Goal: Task Accomplishment & Management: Manage account settings

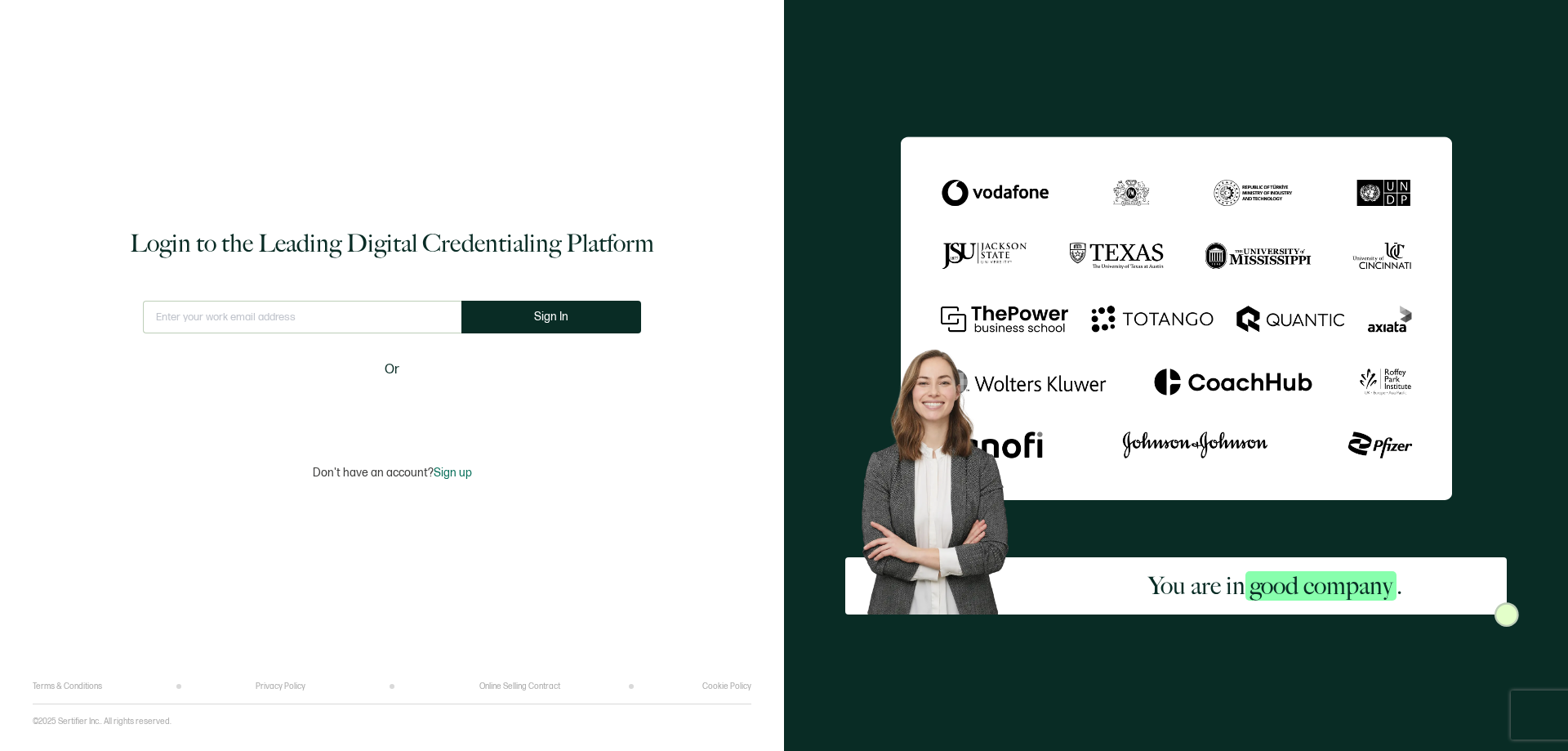
click at [261, 310] on input "text" at bounding box center [302, 317] width 318 height 33
type input "[EMAIL_ADDRESS][DOMAIN_NAME]"
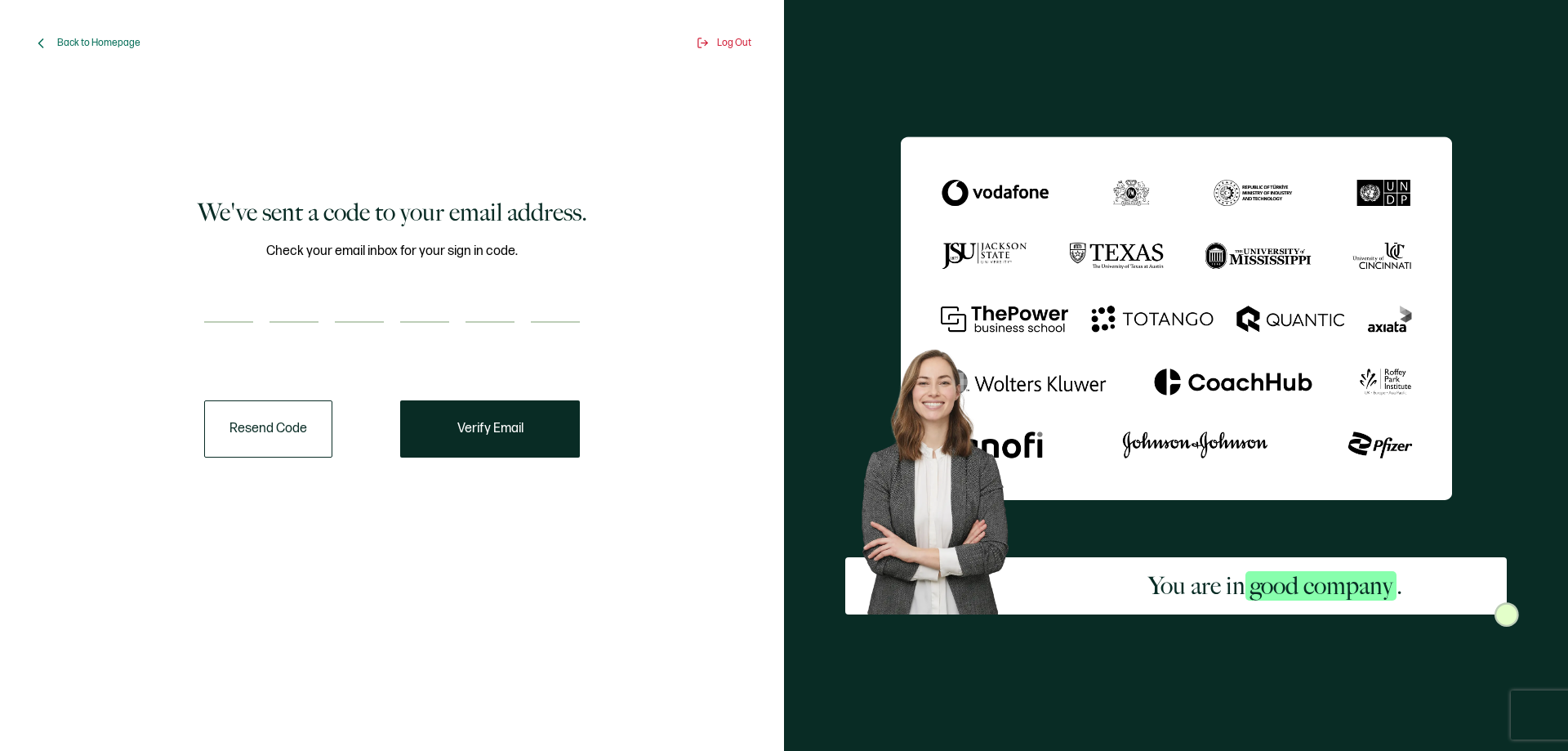
click at [234, 308] on input "number" at bounding box center [229, 307] width 49 height 33
paste input "5"
type input "5"
type input "0"
type input "3"
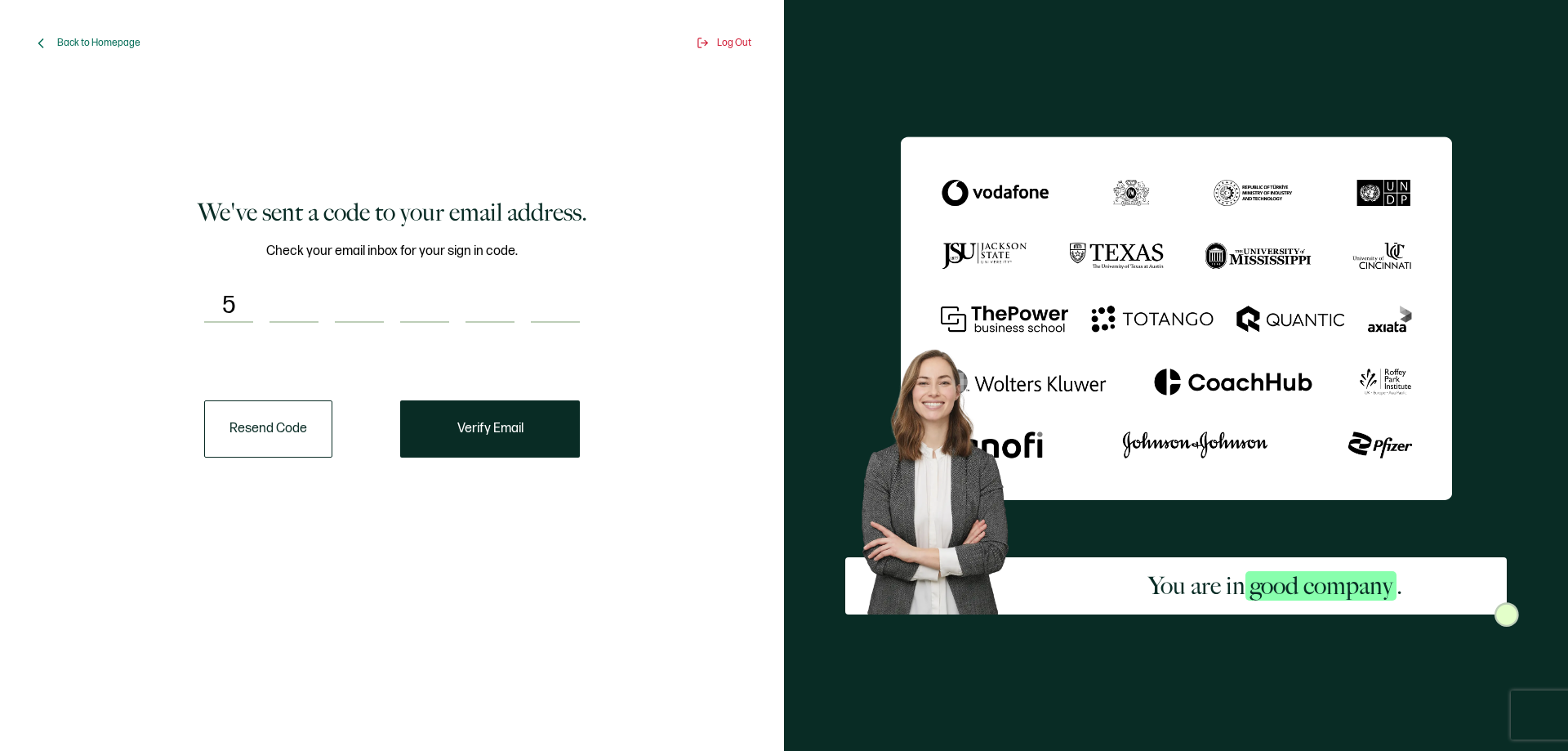
type input "4"
type input "6"
type input "0"
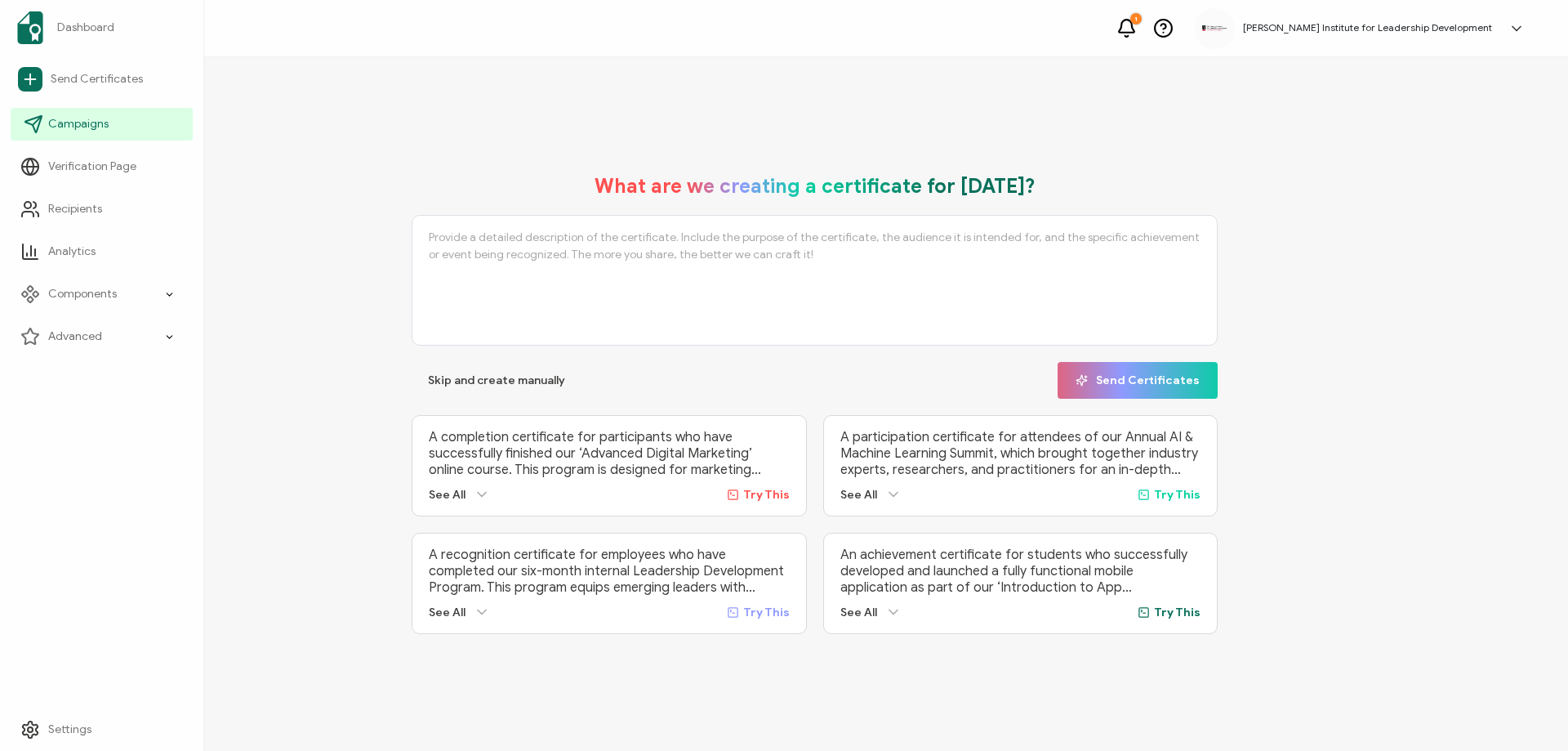
click at [80, 117] on span "Campaigns" at bounding box center [79, 124] width 60 height 16
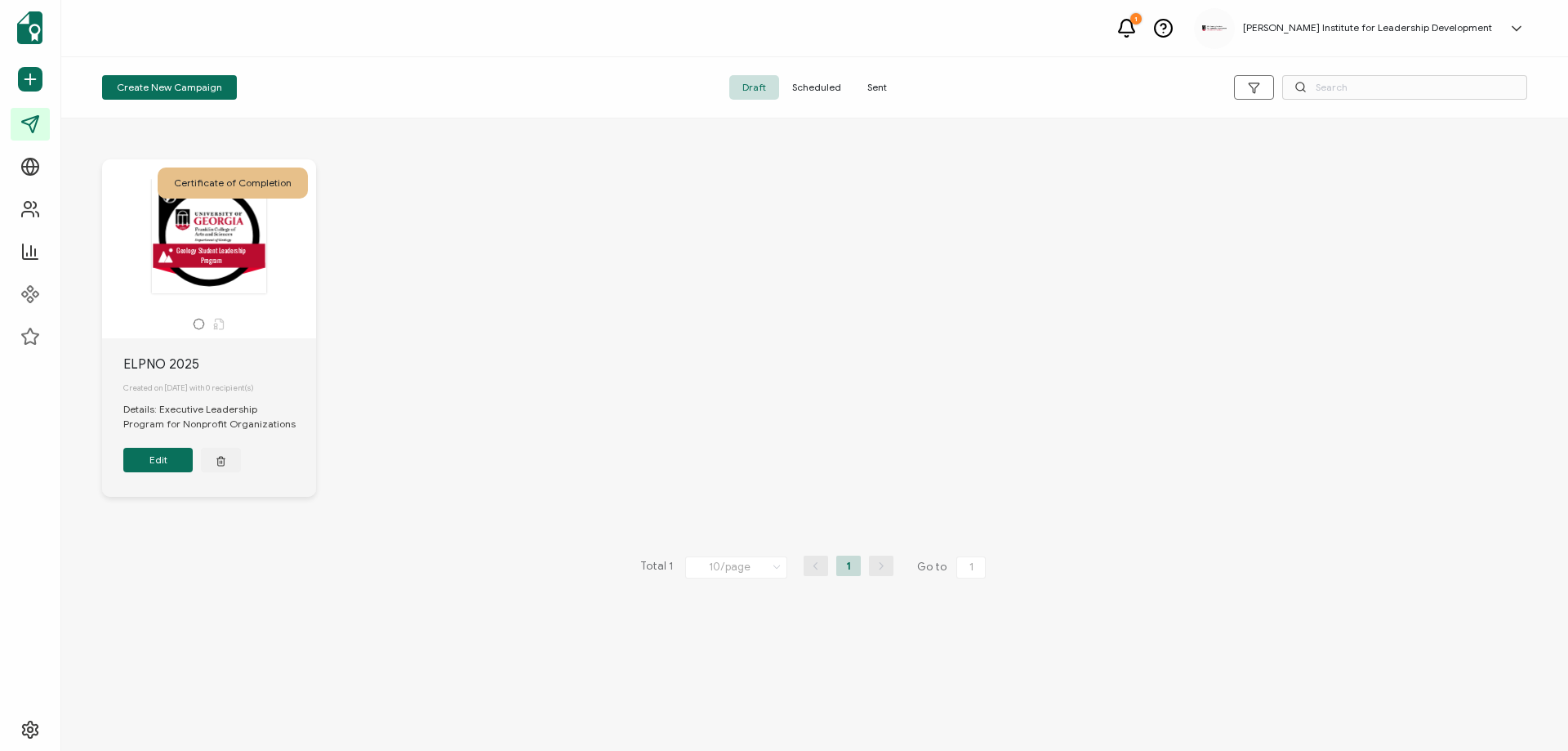
click at [162, 466] on button "Edit" at bounding box center [158, 459] width 70 height 24
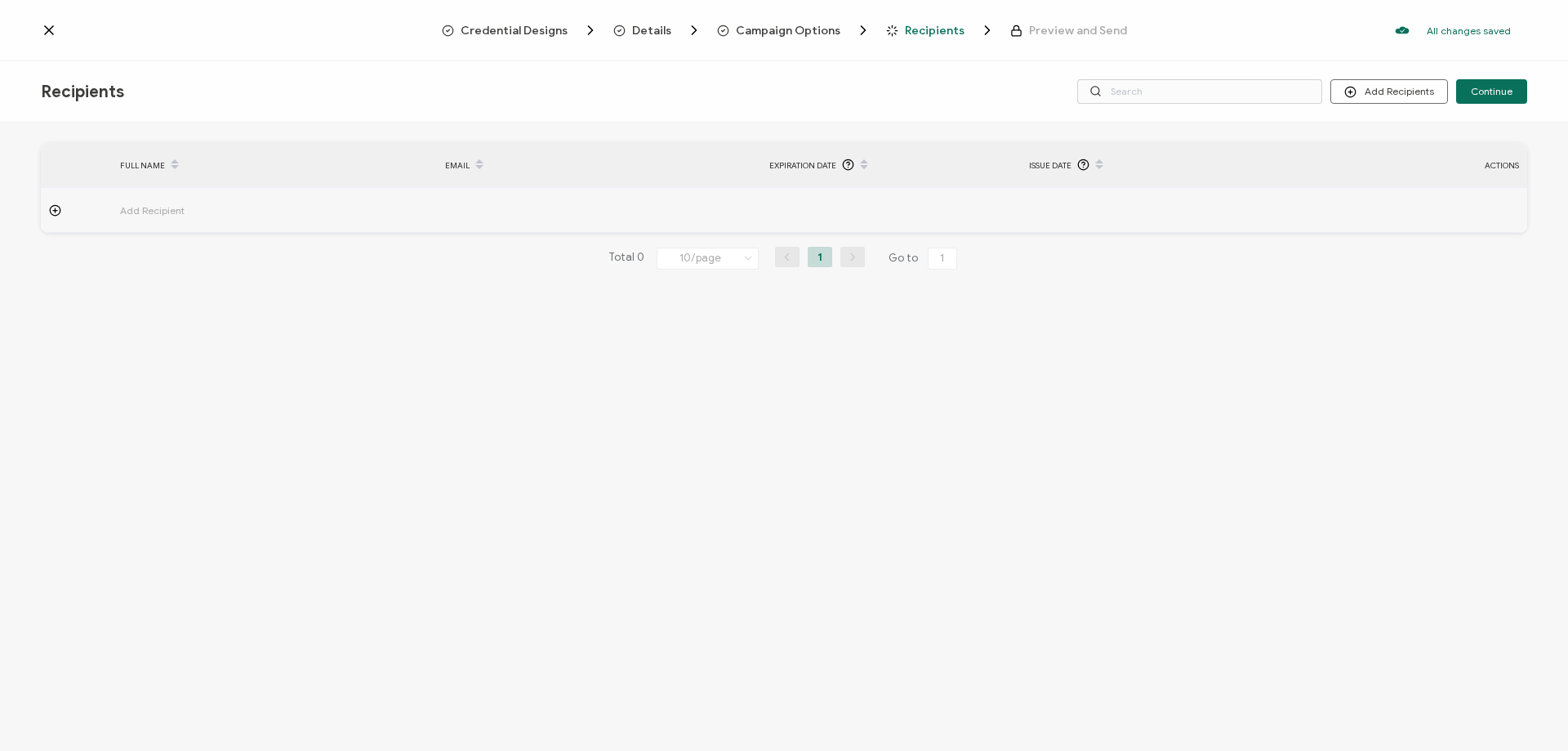
click at [529, 30] on span "Credential Designs" at bounding box center [514, 30] width 107 height 13
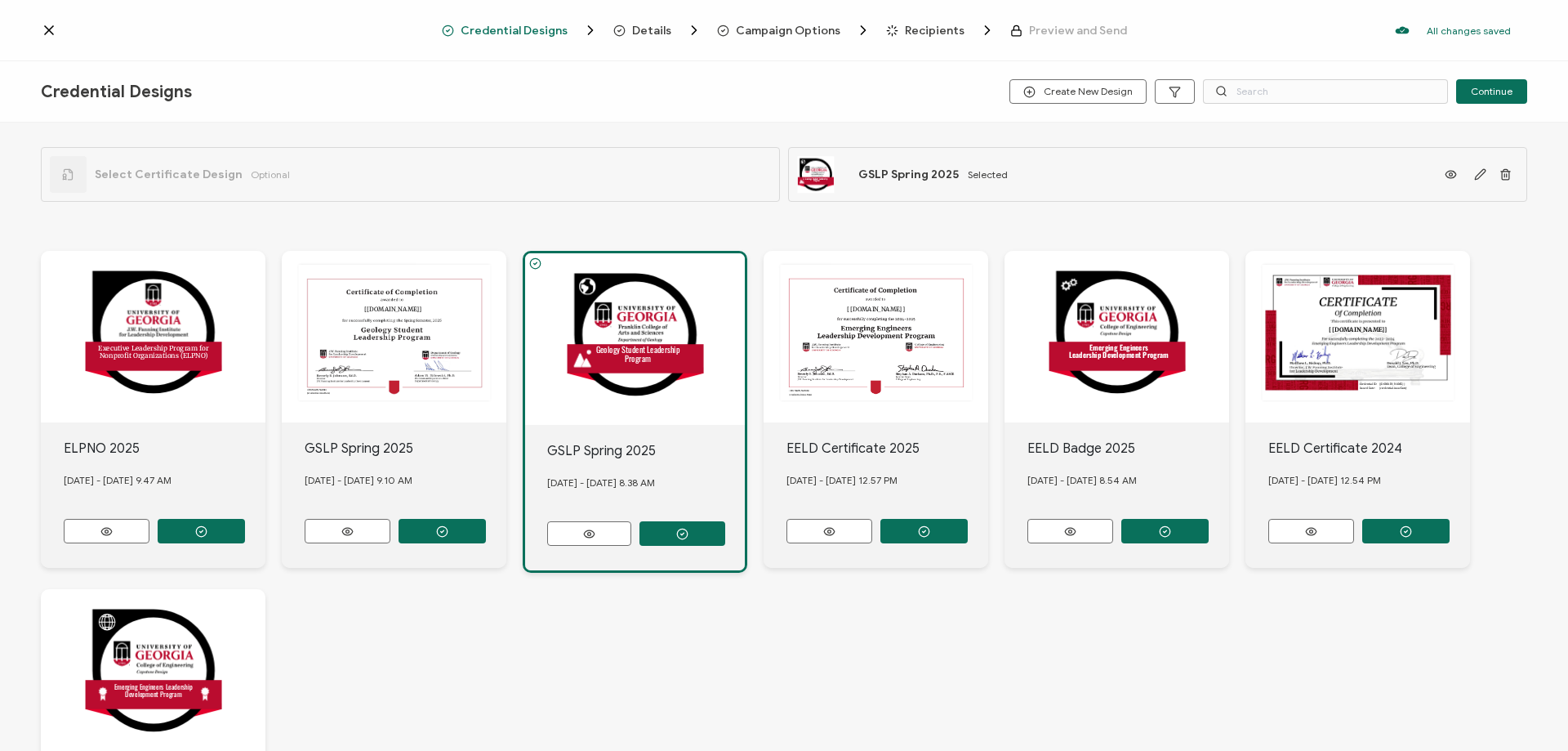
click at [48, 31] on icon at bounding box center [48, 30] width 8 height 8
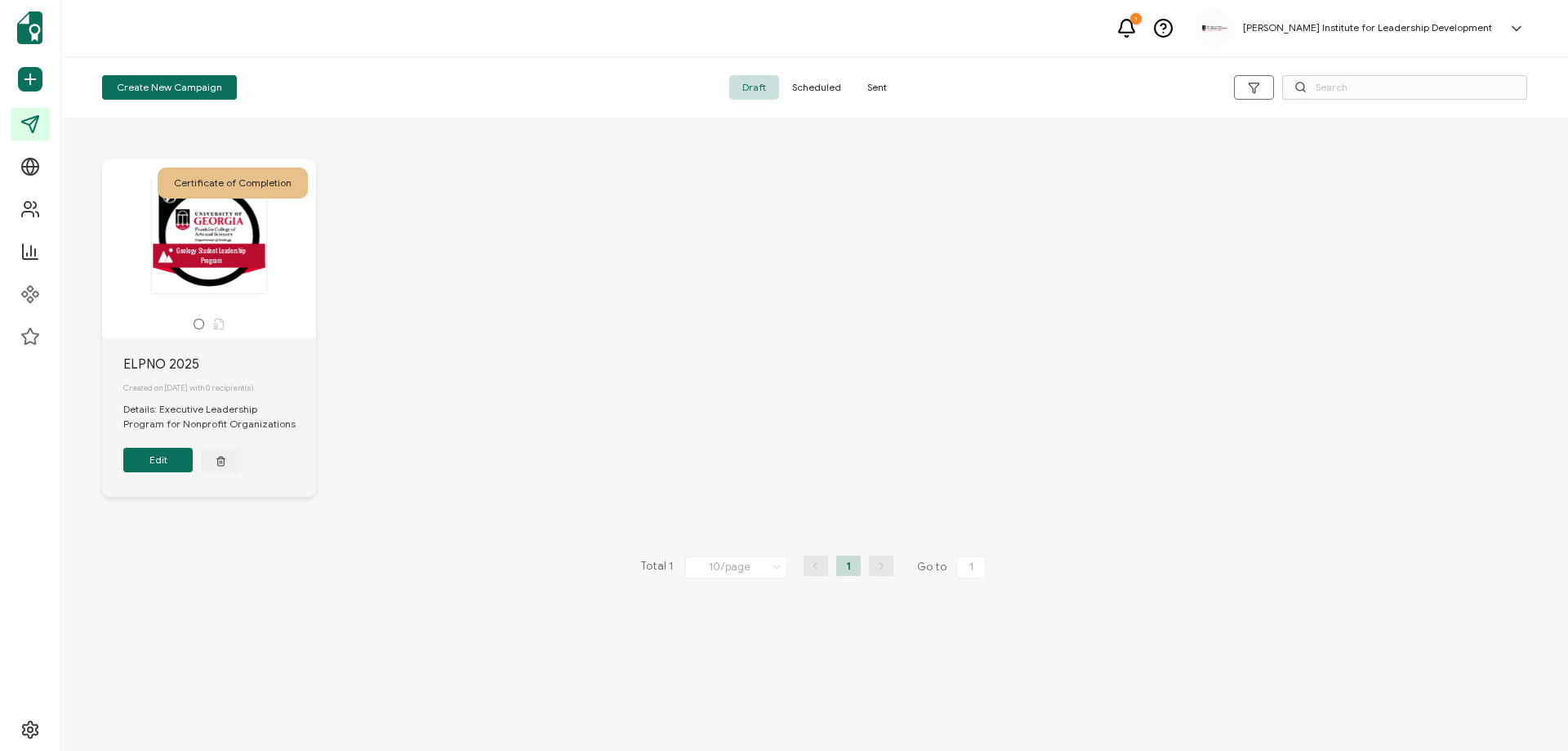
click at [158, 469] on button "Edit" at bounding box center [158, 459] width 70 height 24
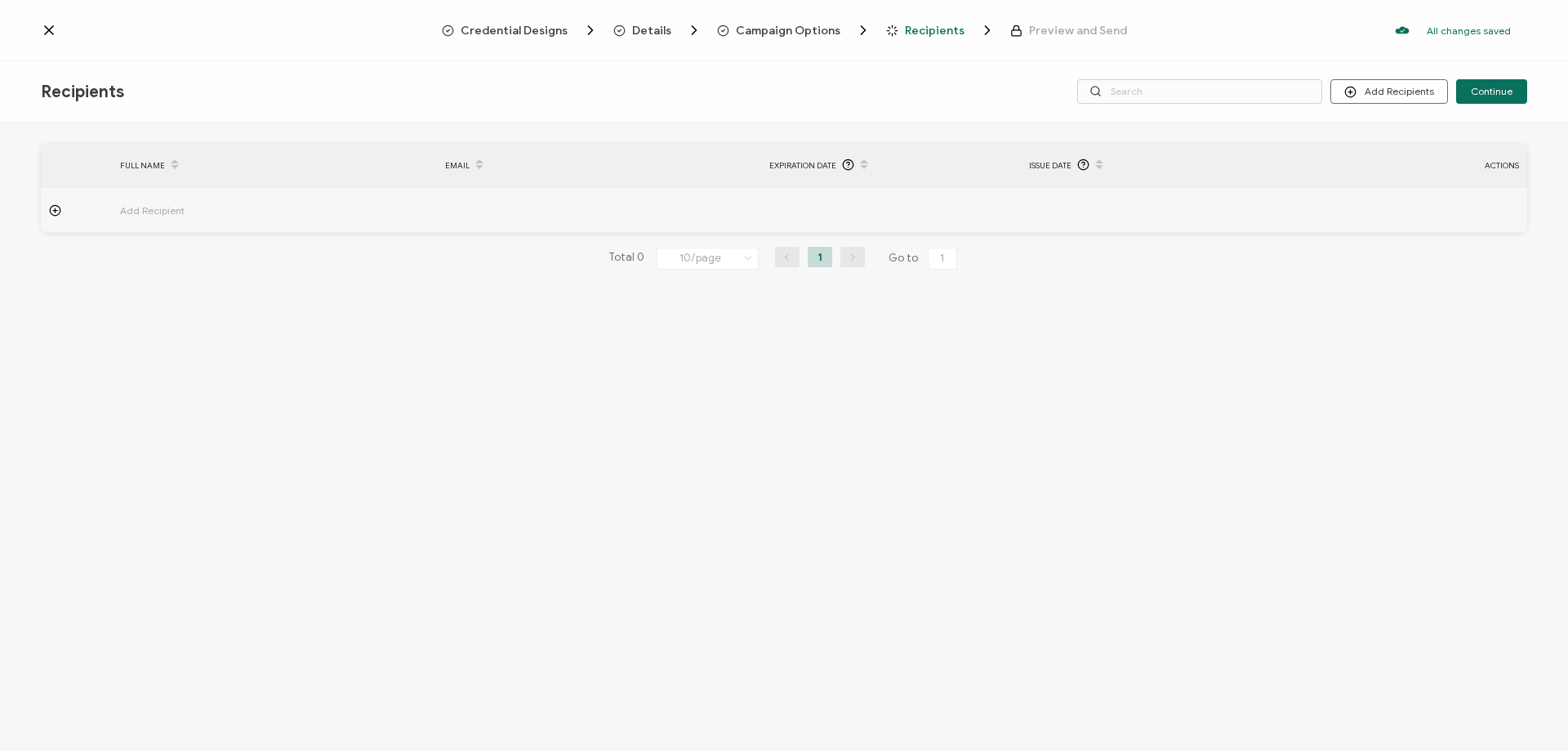
click at [509, 36] on span "Credential Designs" at bounding box center [514, 30] width 107 height 13
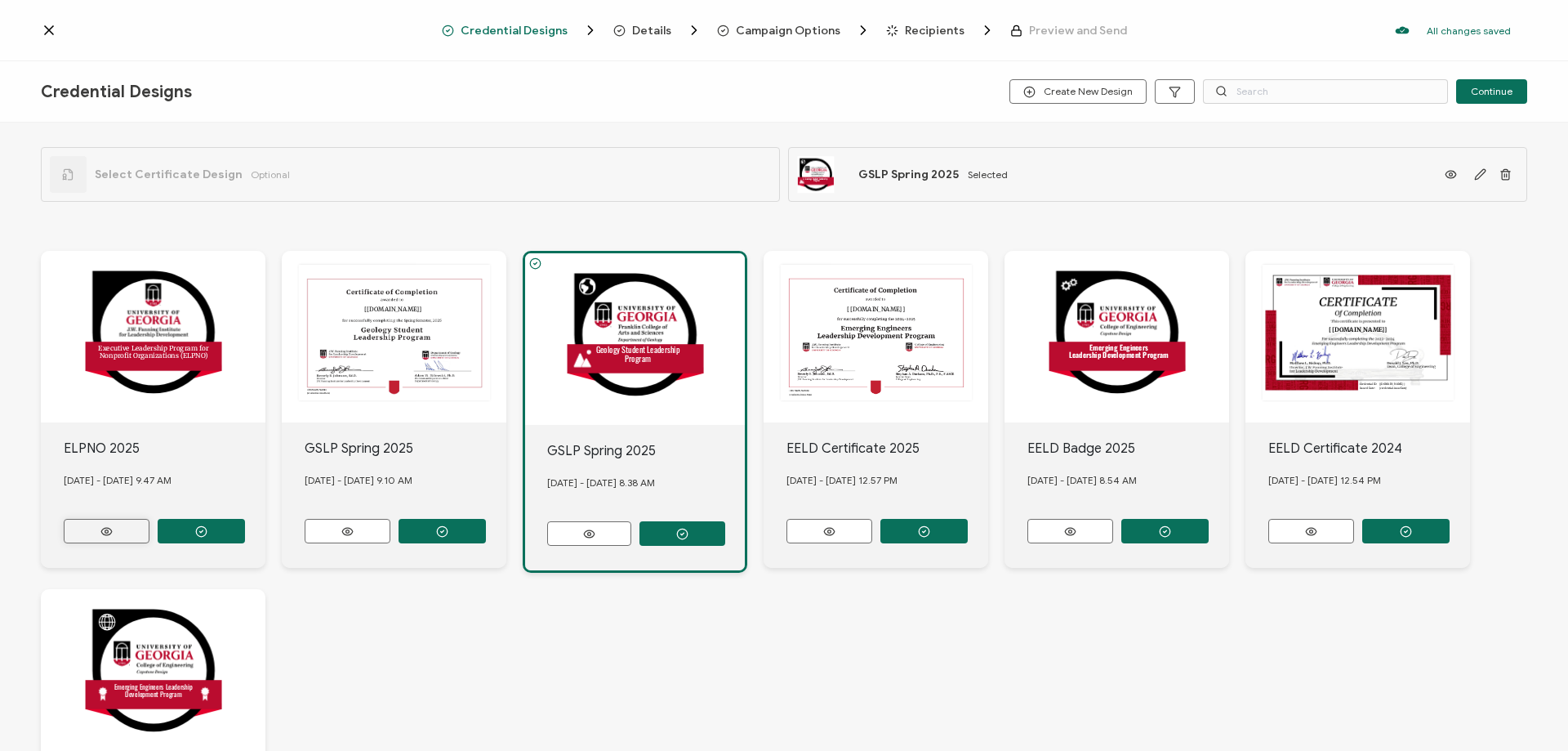
click at [112, 528] on icon at bounding box center [106, 532] width 11 height 8
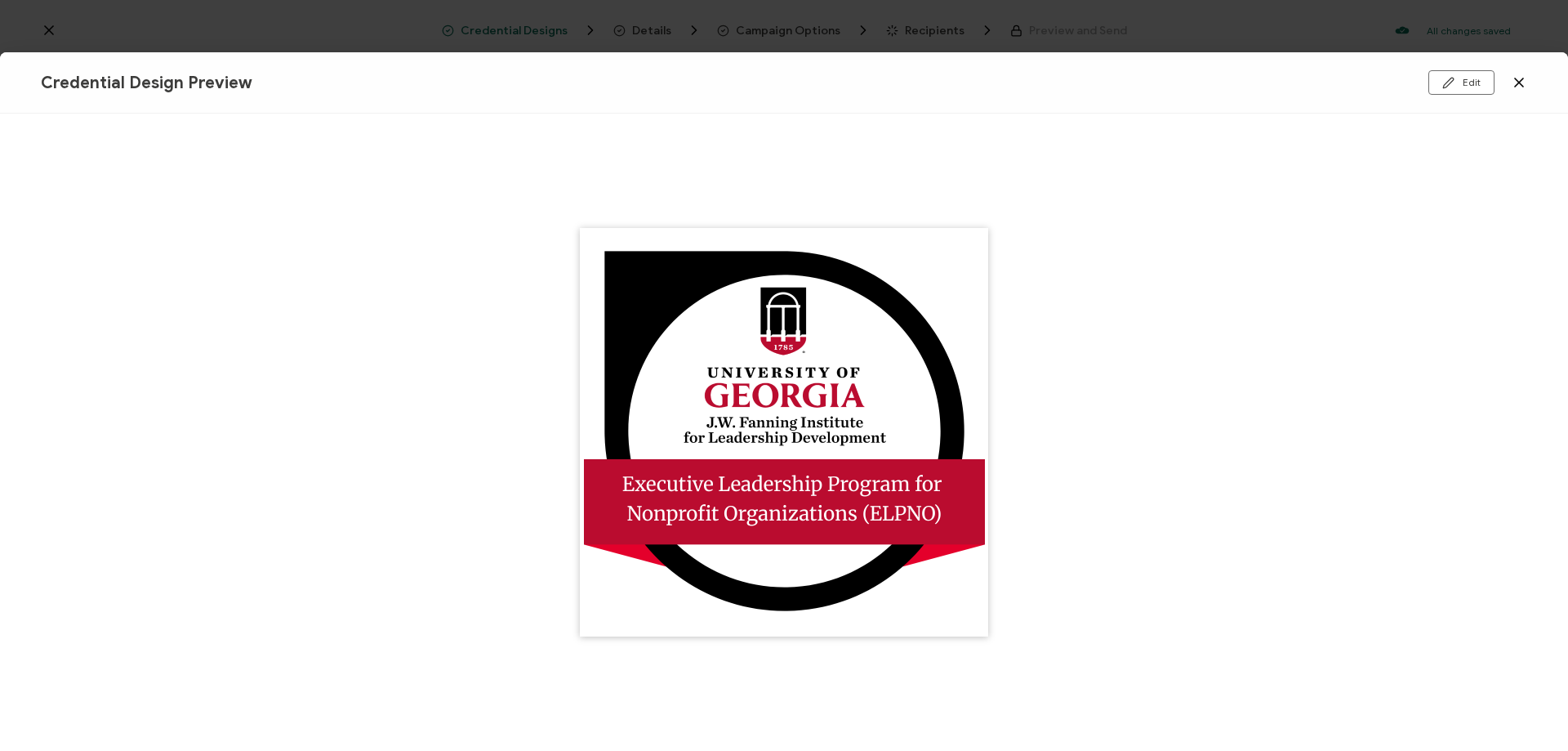
click at [1522, 81] on icon at bounding box center [1519, 82] width 16 height 16
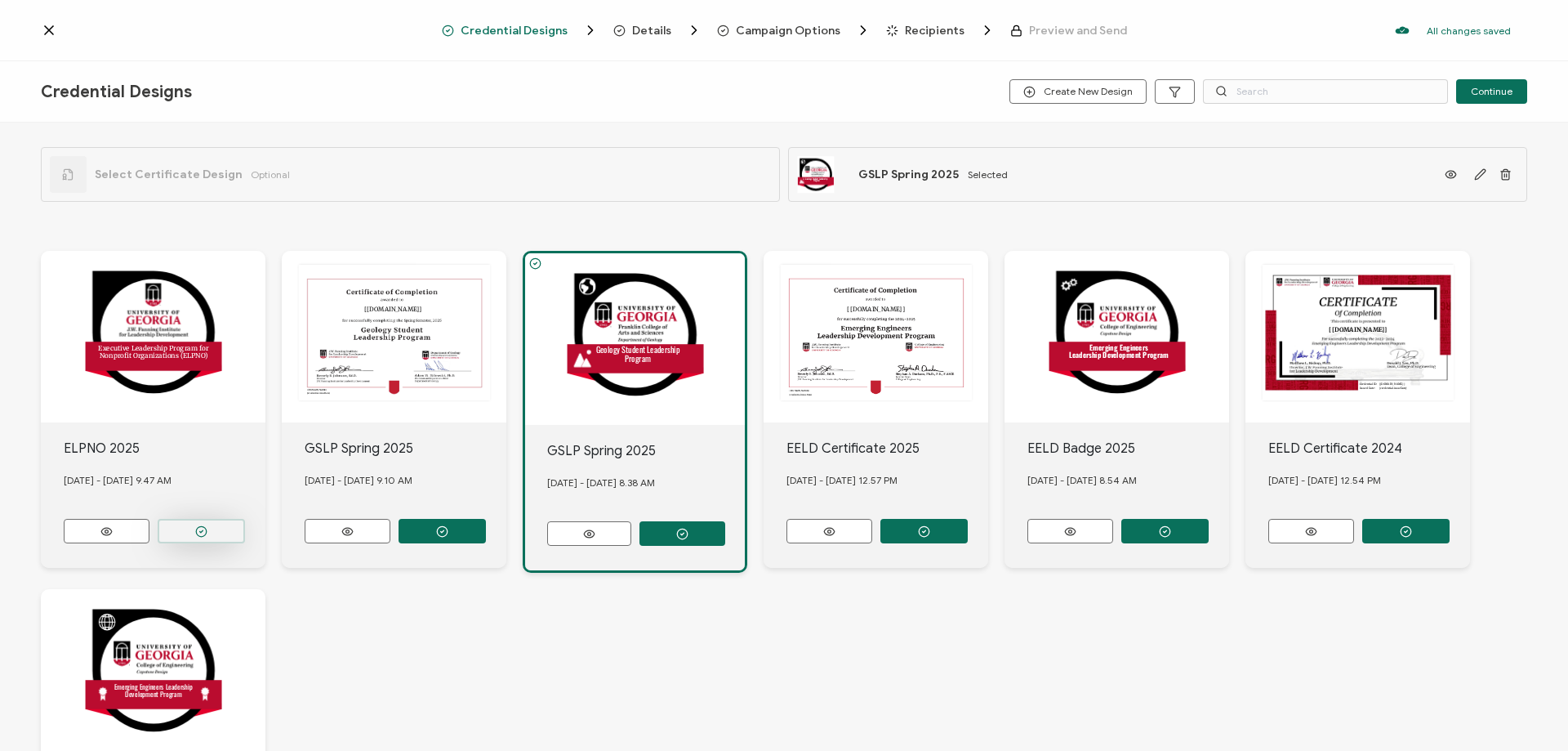
click at [188, 529] on button "button" at bounding box center [202, 531] width 87 height 24
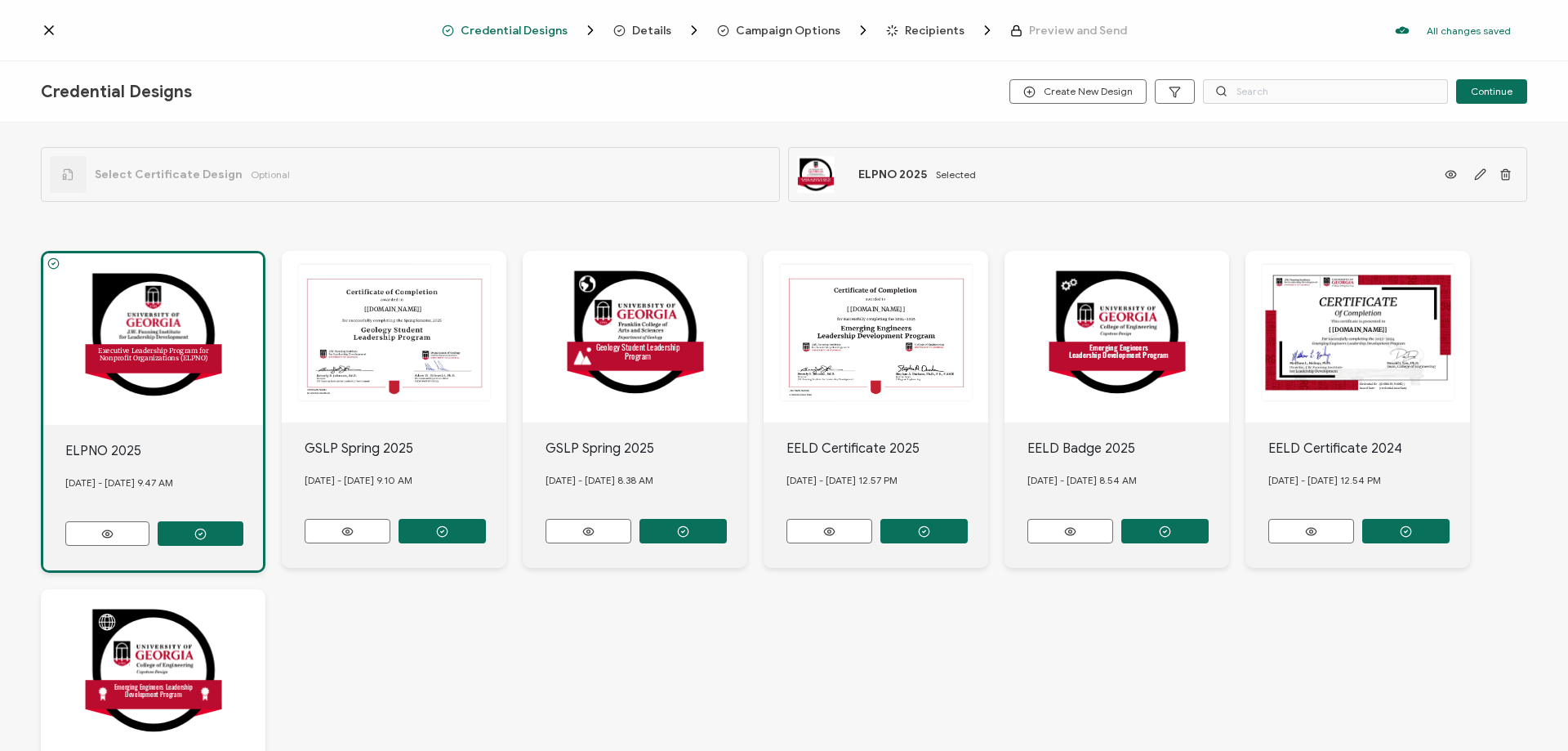
click at [252, 174] on span "Optional" at bounding box center [271, 174] width 39 height 13
click at [70, 177] on icon at bounding box center [68, 174] width 13 height 13
click at [49, 31] on icon at bounding box center [48, 30] width 8 height 8
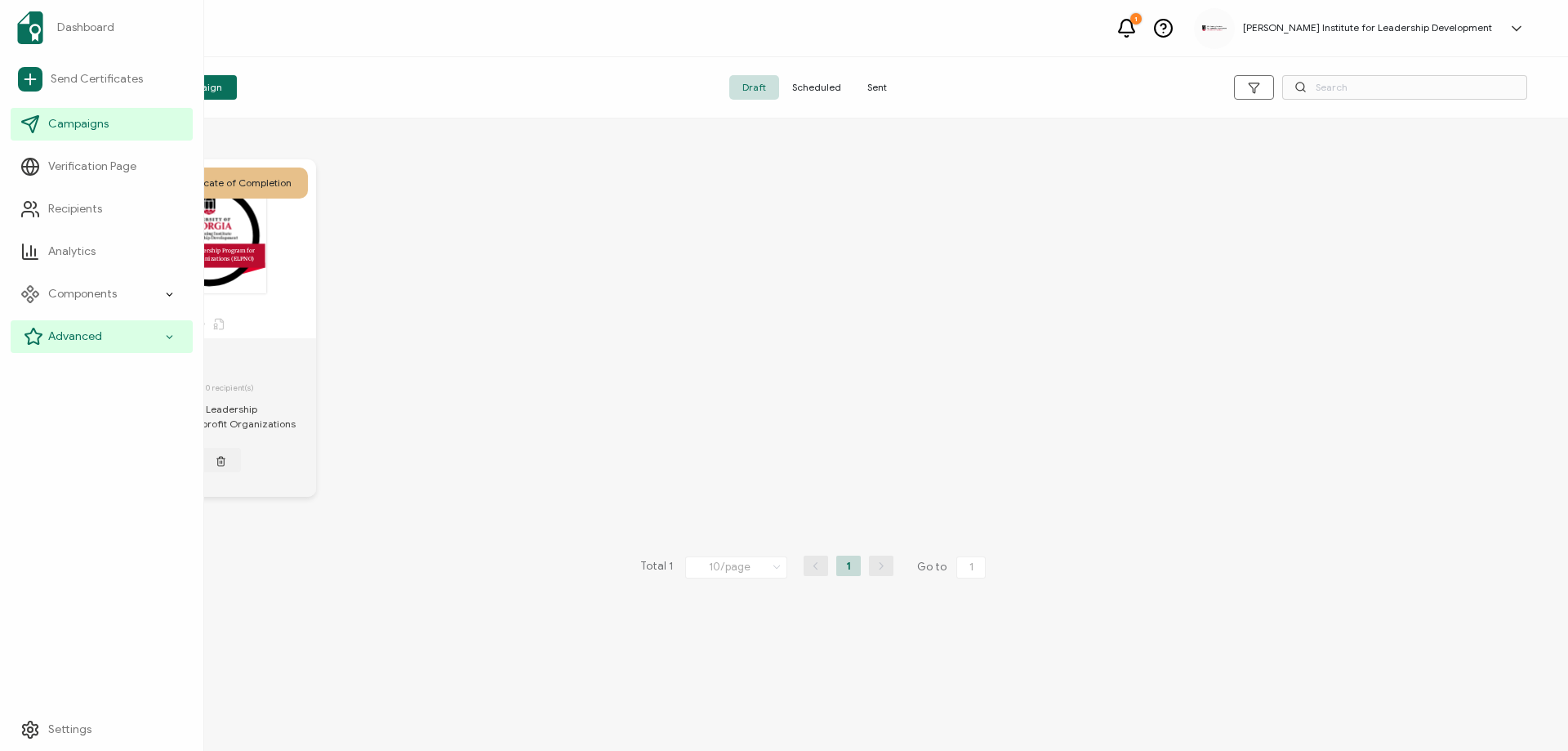
click at [98, 339] on span "Advanced" at bounding box center [76, 337] width 54 height 16
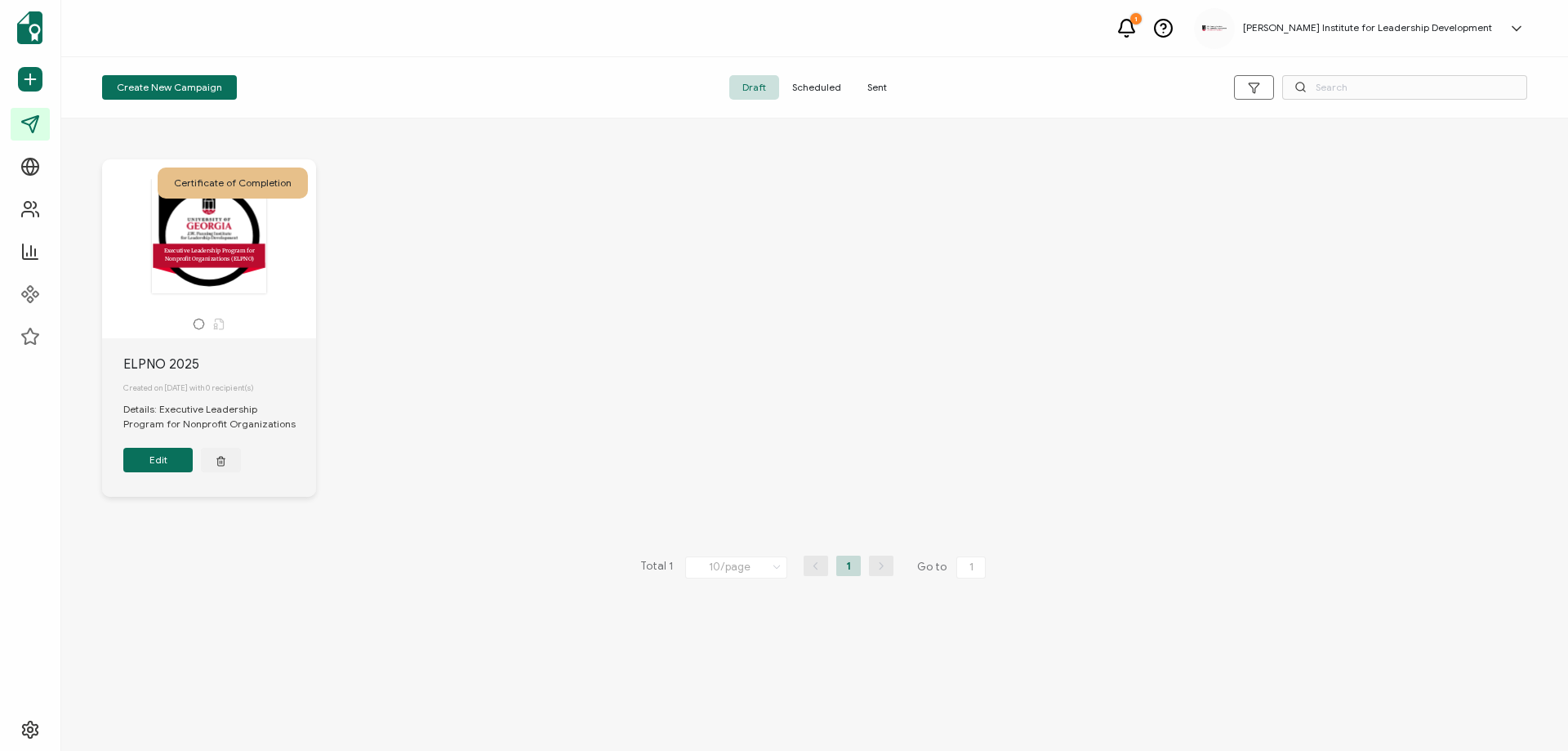
click at [216, 324] on icon at bounding box center [219, 324] width 13 height 13
click at [152, 468] on button "Edit" at bounding box center [158, 459] width 70 height 24
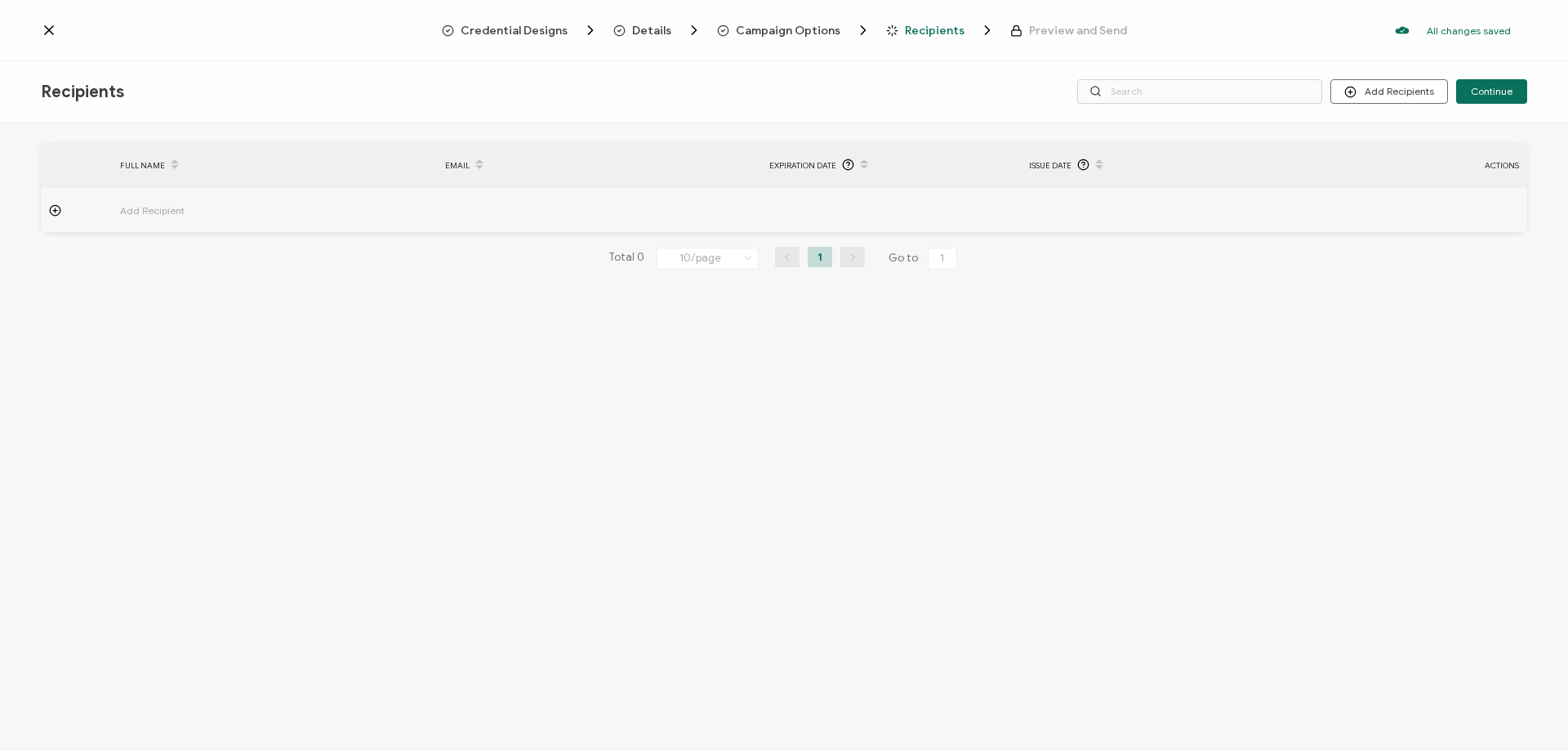
click at [535, 25] on span "Credential Designs" at bounding box center [514, 30] width 107 height 13
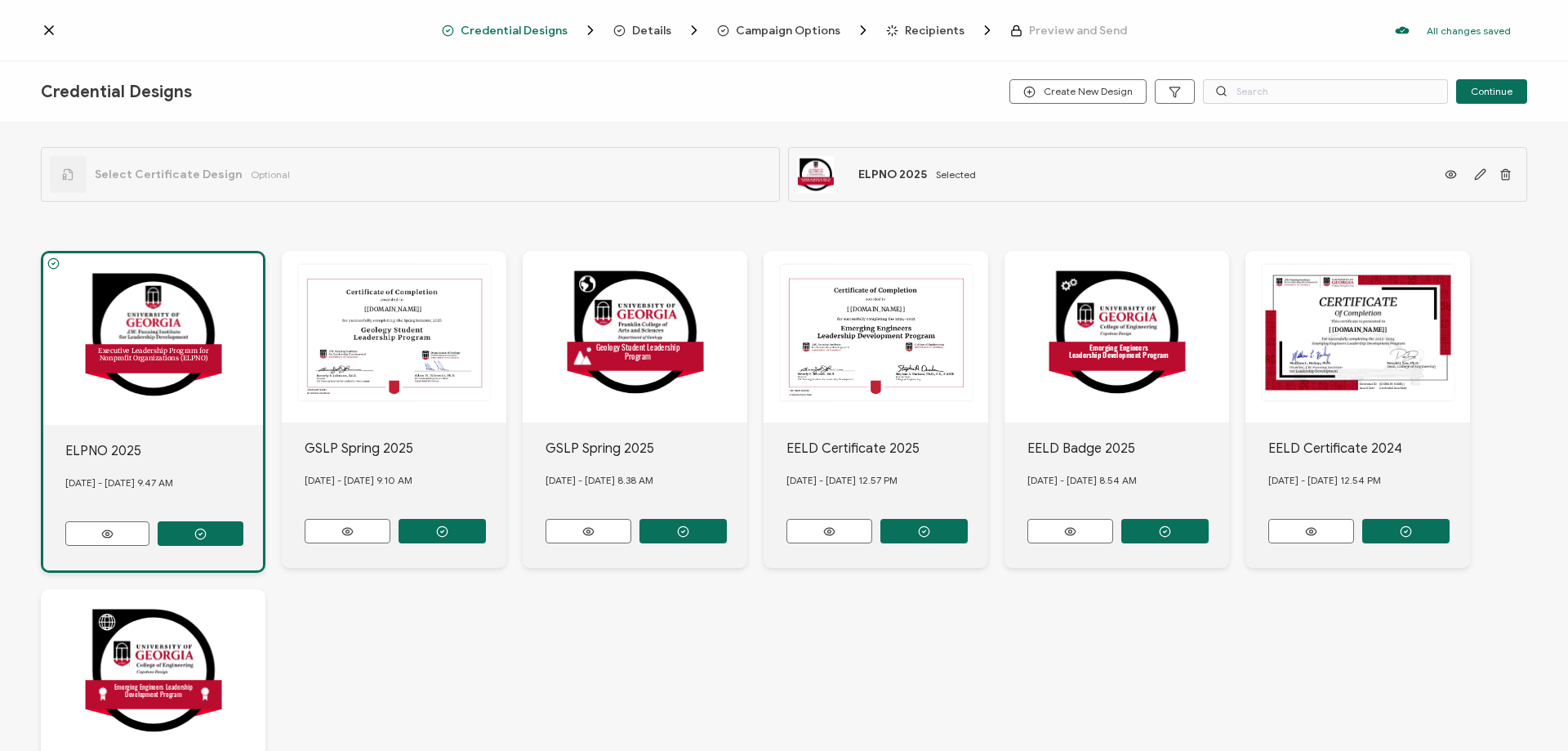
click at [566, 185] on div "Select Certificate Design Optional" at bounding box center [410, 175] width 739 height 54
click at [172, 169] on span "Select Certificate Design" at bounding box center [169, 175] width 147 height 14
click at [1474, 172] on icon "button" at bounding box center [1480, 174] width 13 height 13
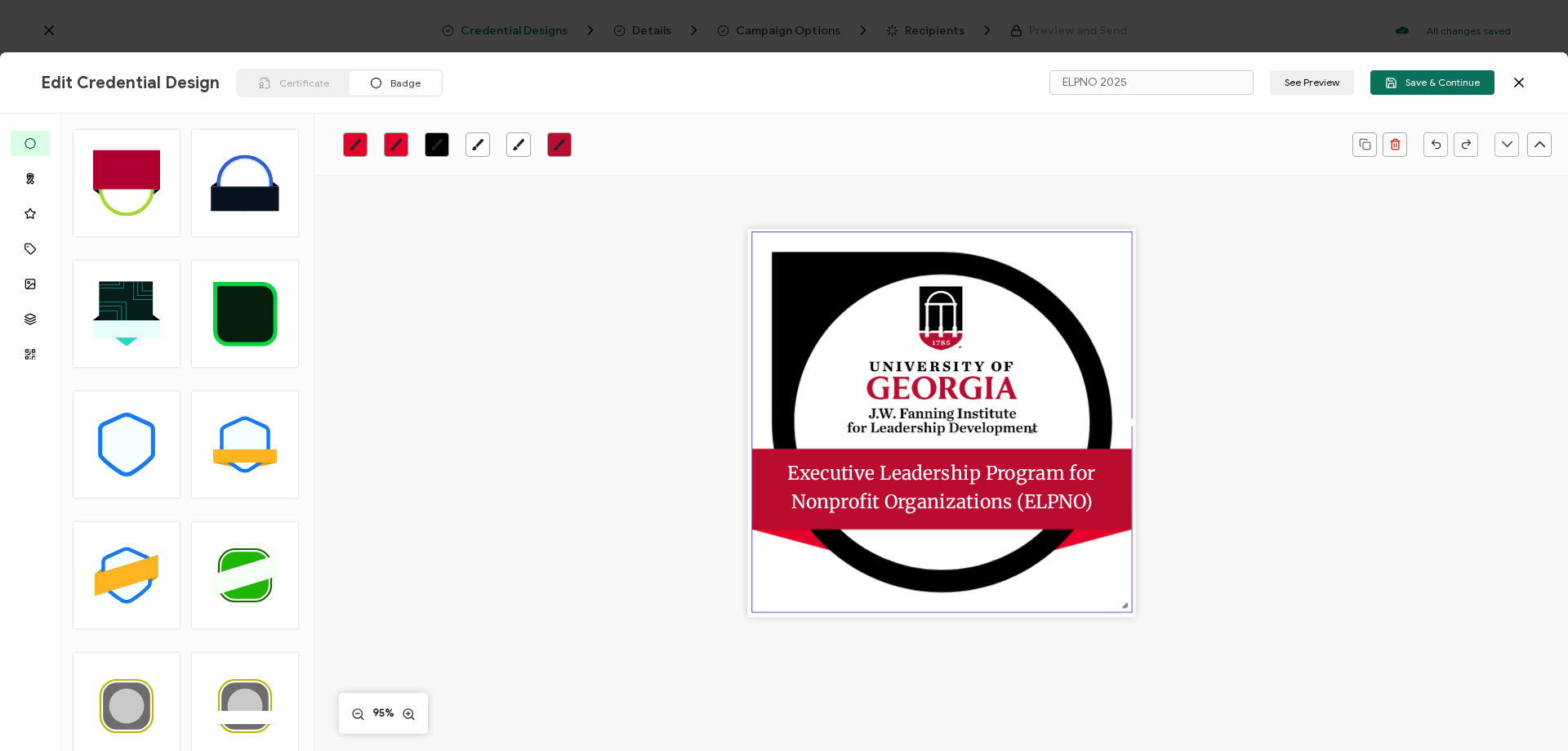
click at [279, 82] on span "Certificate" at bounding box center [304, 82] width 49 height 13
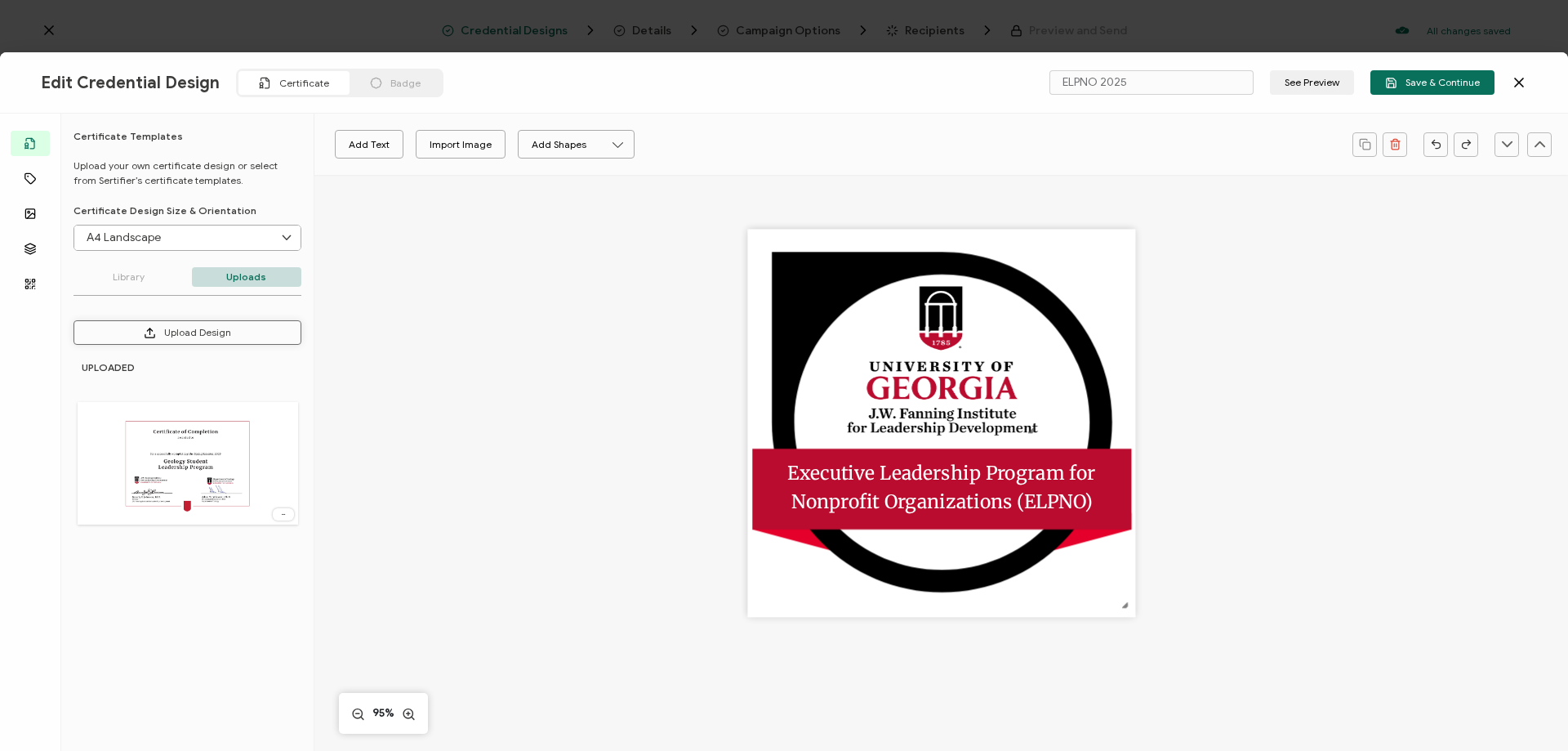
click at [220, 333] on button "Upload Design" at bounding box center [187, 332] width 228 height 24
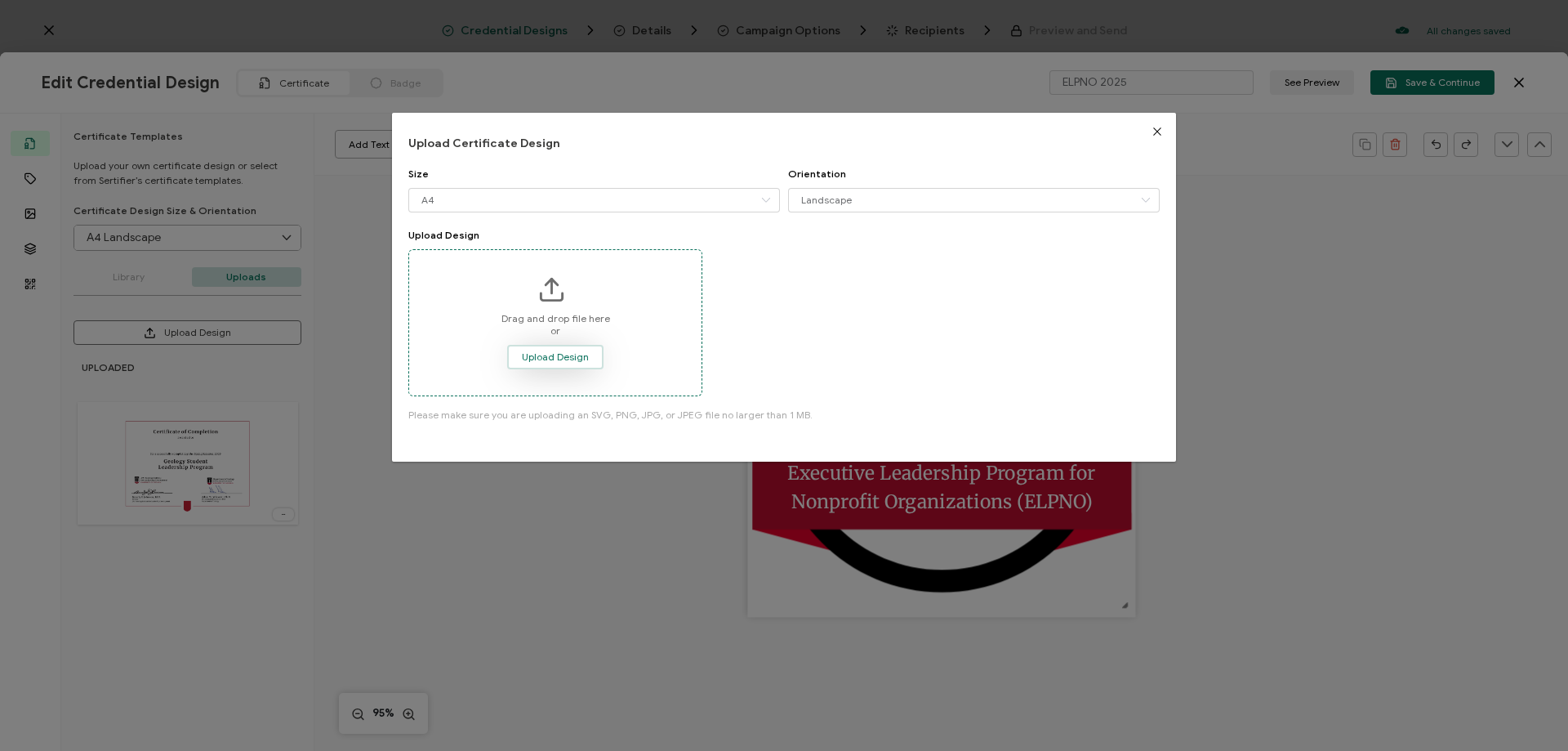
click at [571, 355] on span "Upload Design" at bounding box center [555, 357] width 67 height 10
click at [618, 530] on div "Upload Certificate Design Size A4 A4 Letter Legal 16:9 Orientation Landscape La…" at bounding box center [784, 376] width 1568 height 751
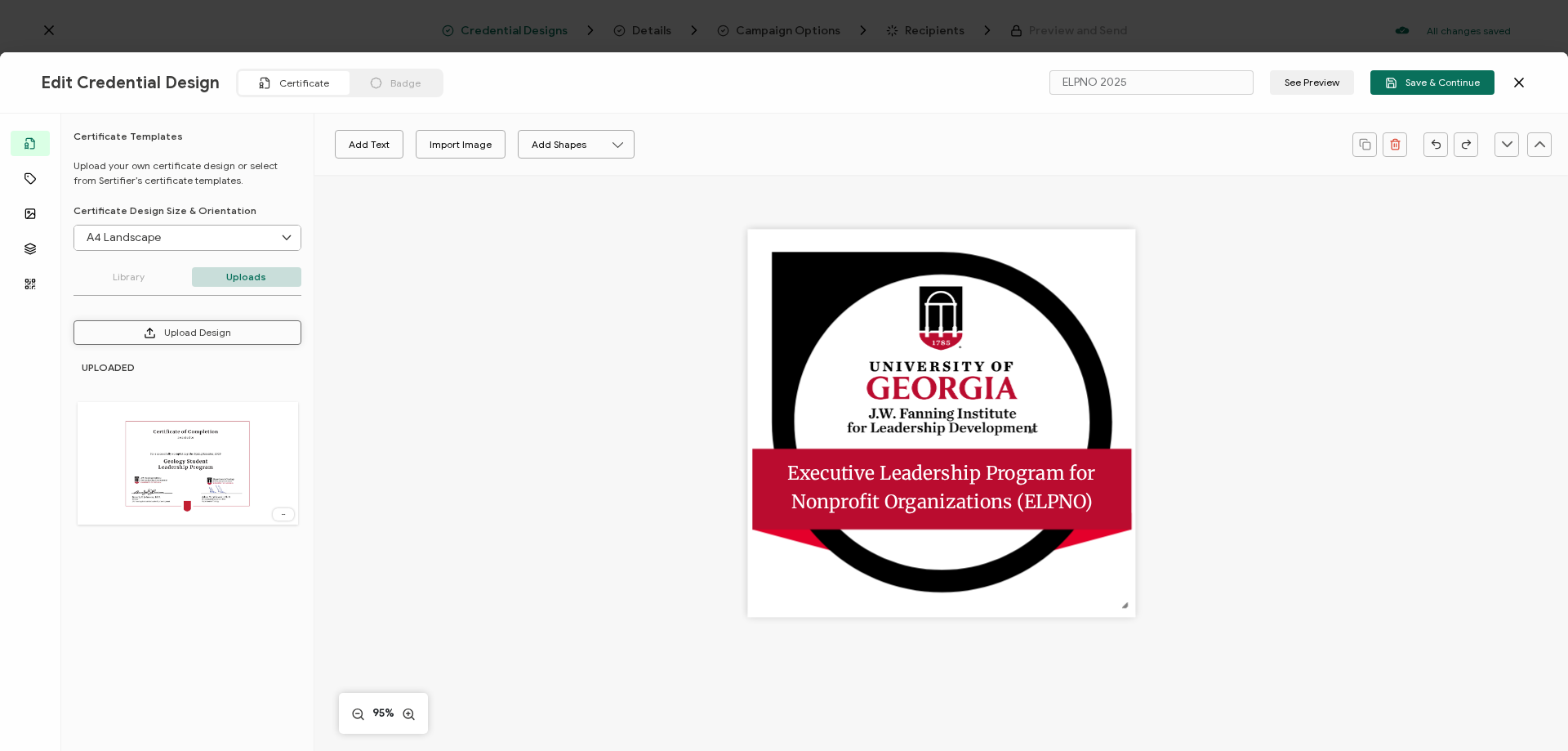
click at [186, 327] on button "Upload Design" at bounding box center [187, 332] width 228 height 24
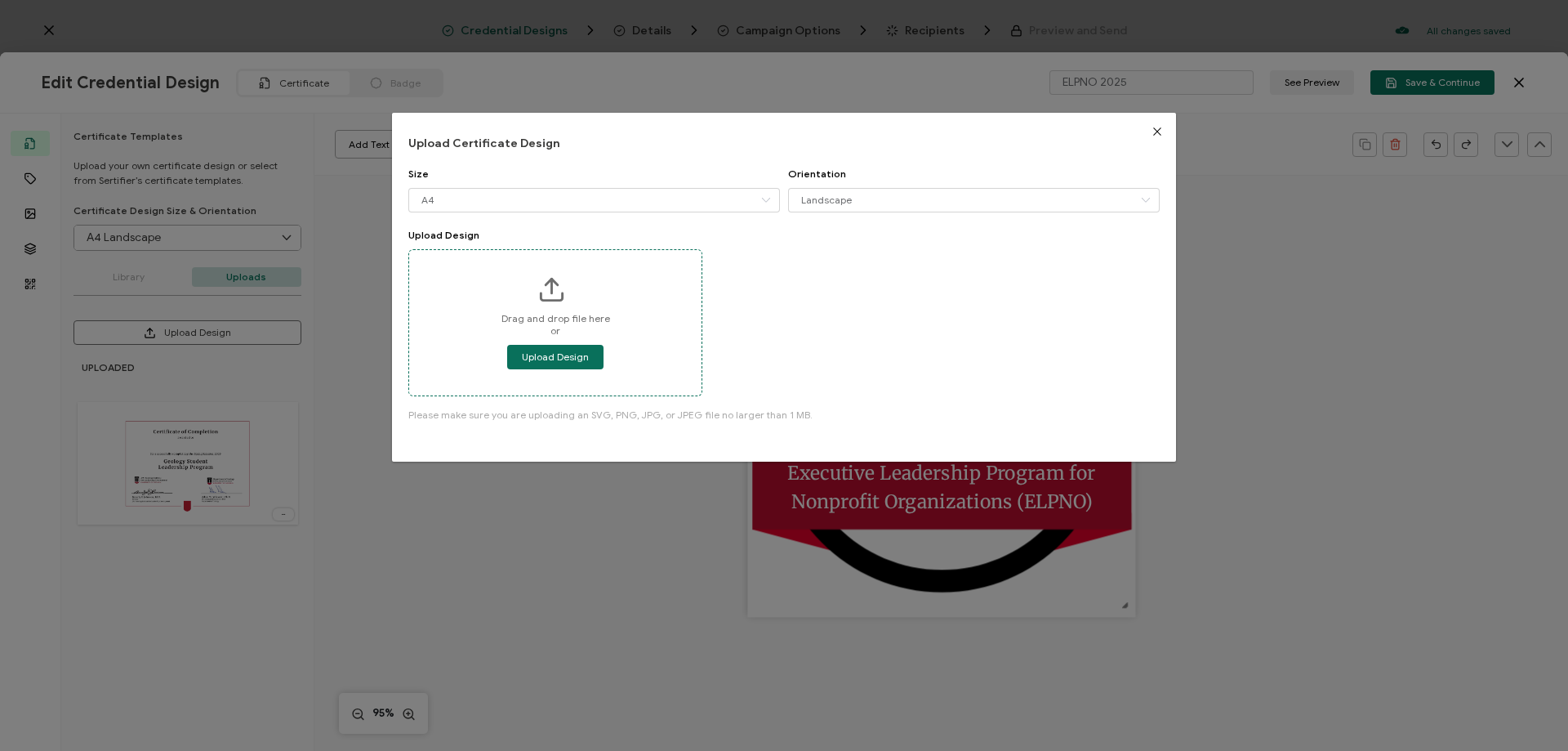
click at [538, 312] on span "Drag and drop file here or" at bounding box center [556, 324] width 109 height 24
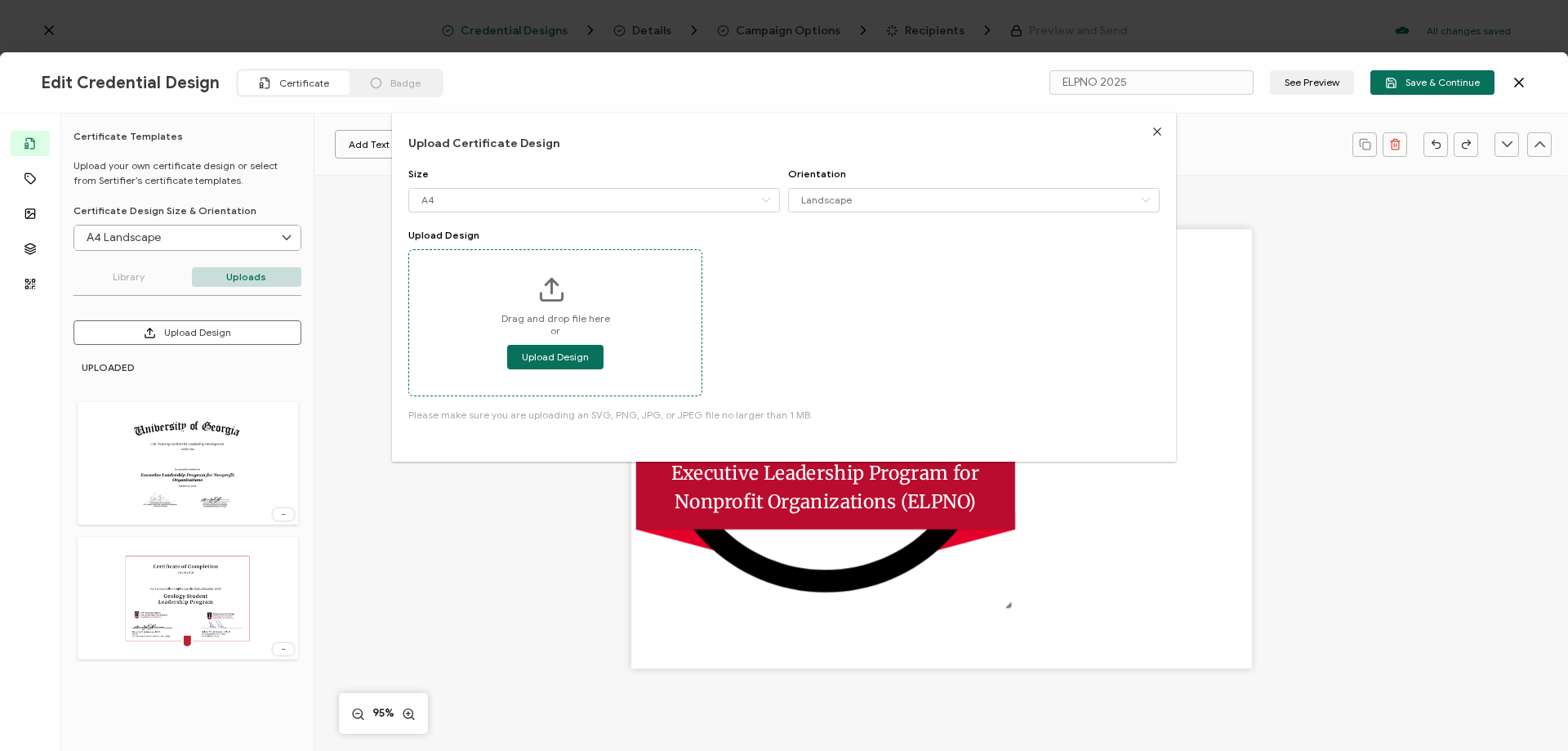
type input "Blank"
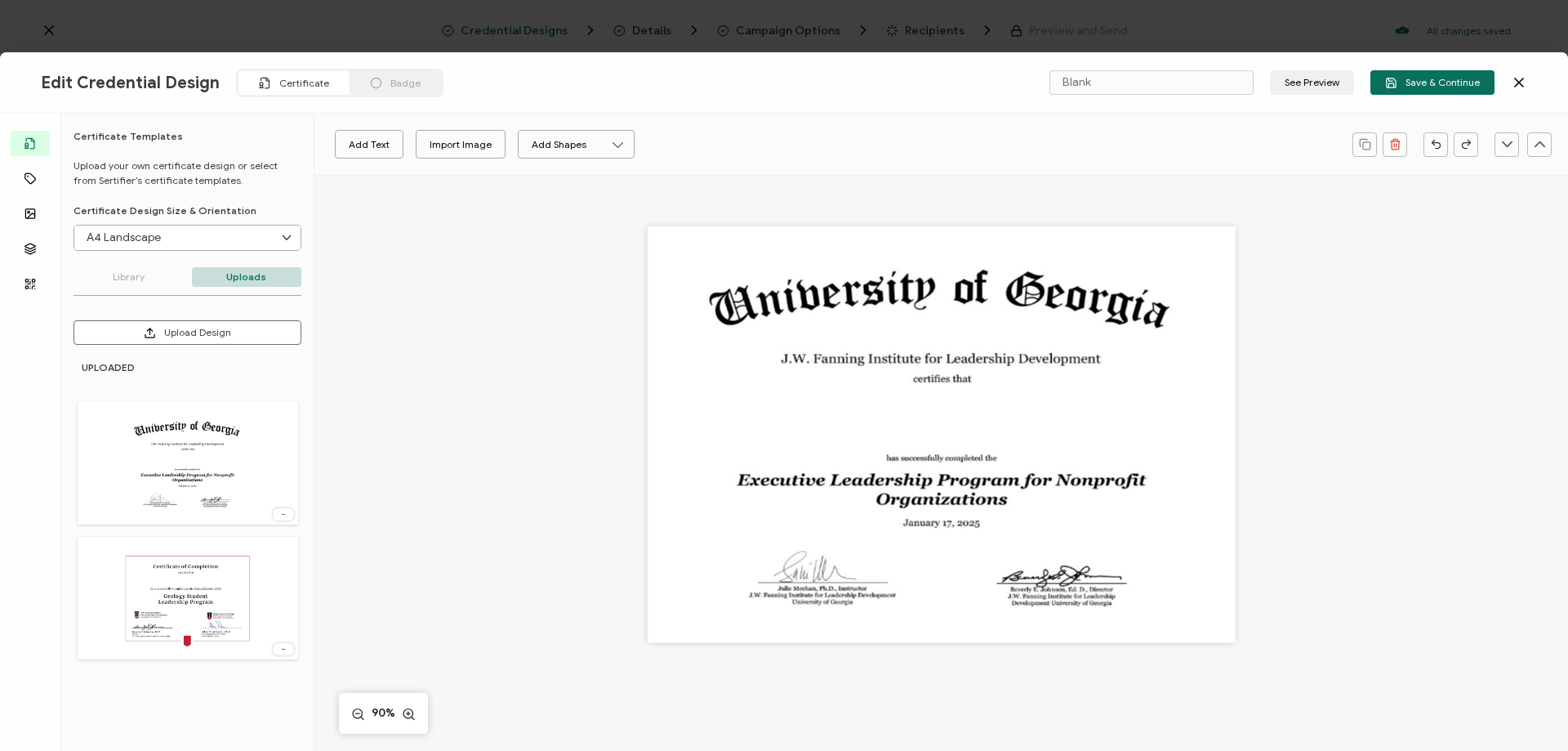
click at [394, 81] on span "Badge" at bounding box center [405, 82] width 30 height 13
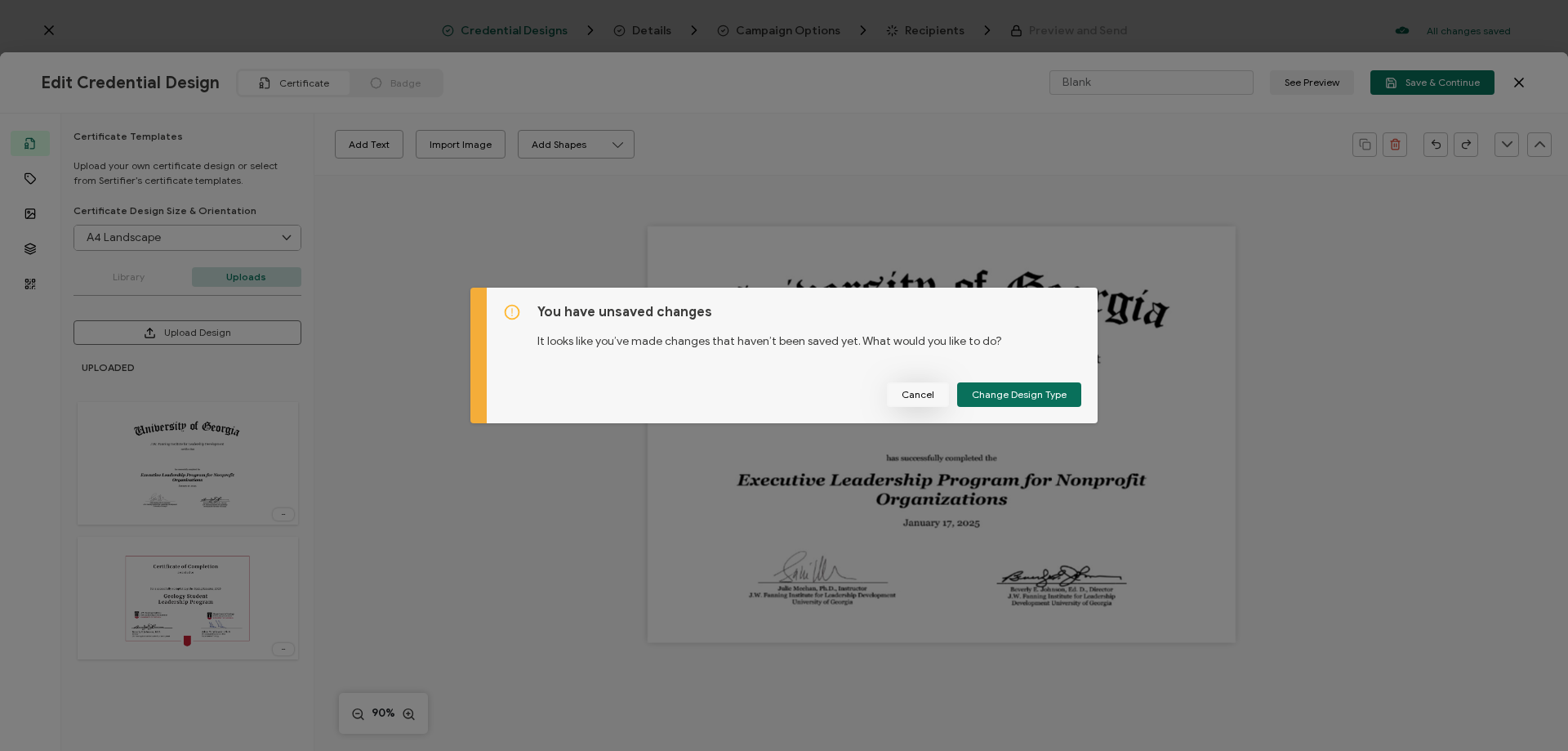
click at [923, 399] on span "Cancel" at bounding box center [918, 395] width 33 height 10
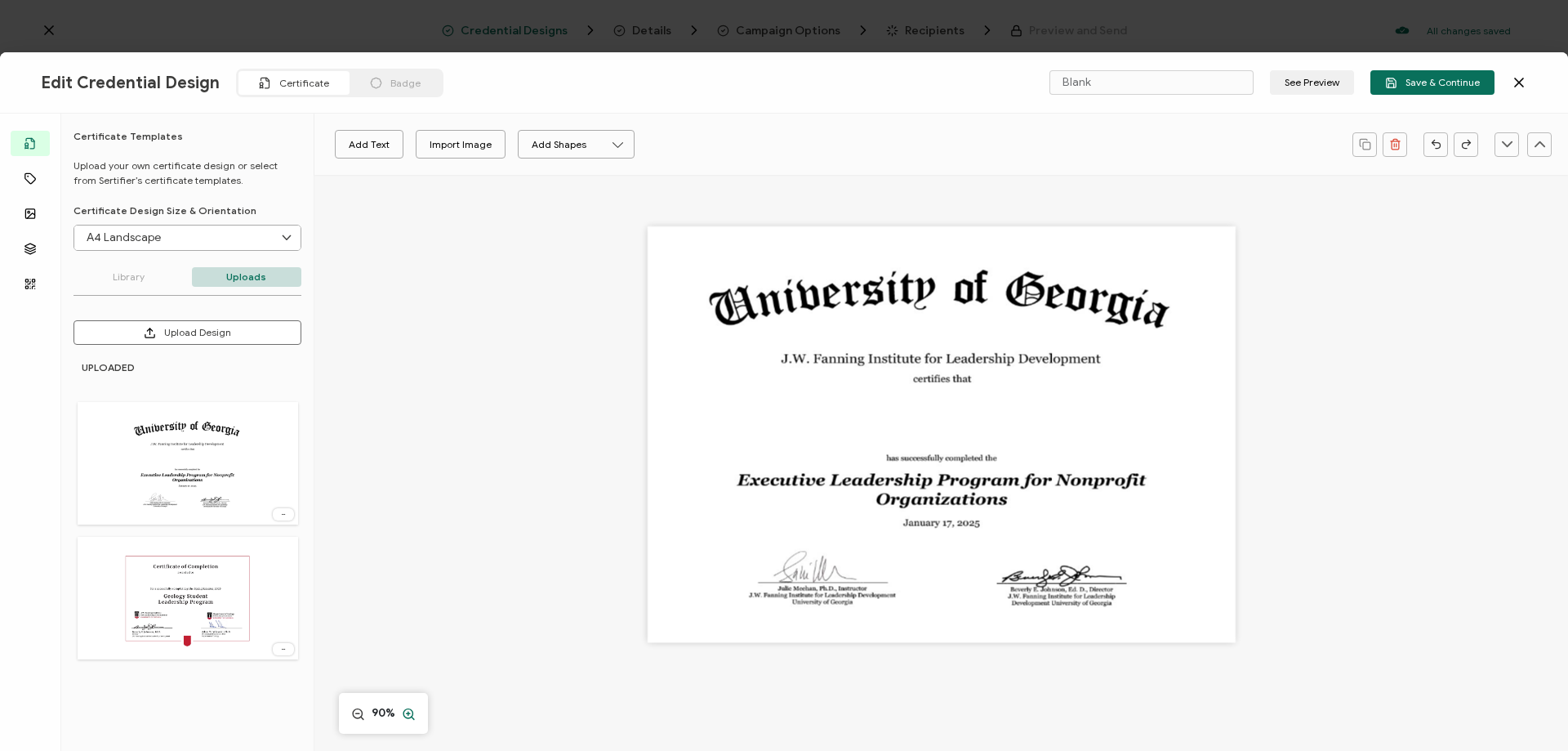
click at [414, 712] on icon at bounding box center [408, 714] width 14 height 16
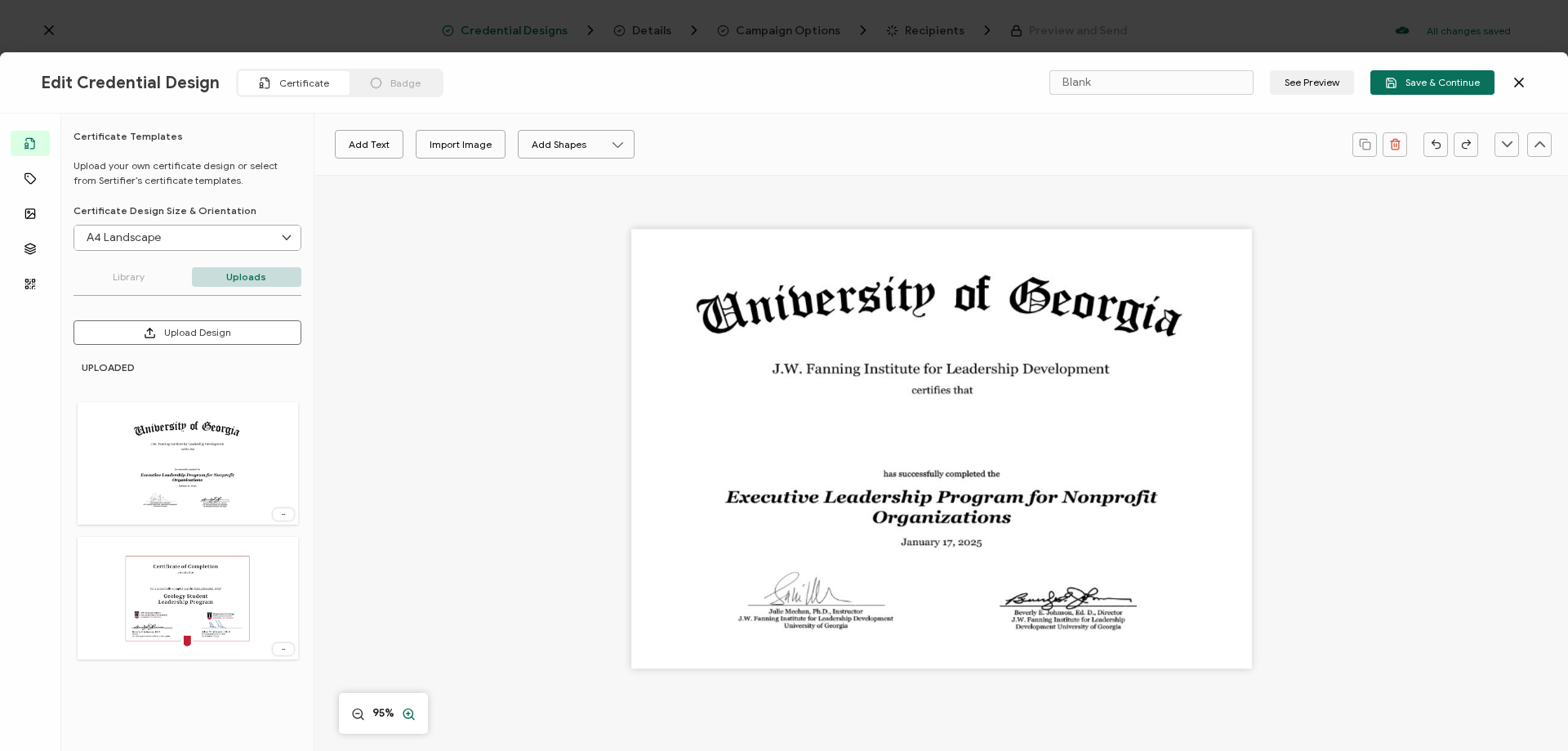
click at [406, 718] on circle at bounding box center [407, 713] width 9 height 9
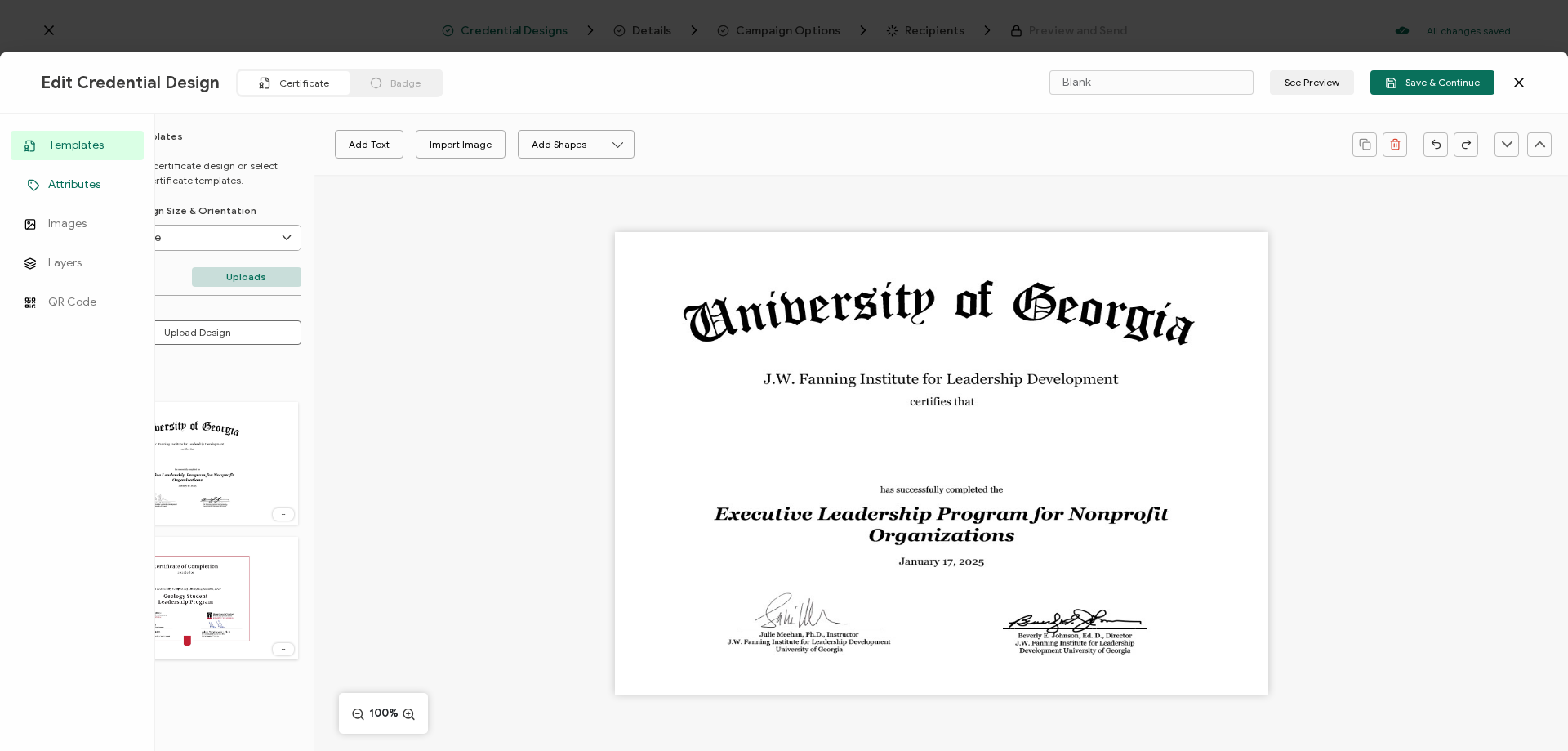
click at [71, 180] on span "Attributes" at bounding box center [75, 184] width 52 height 16
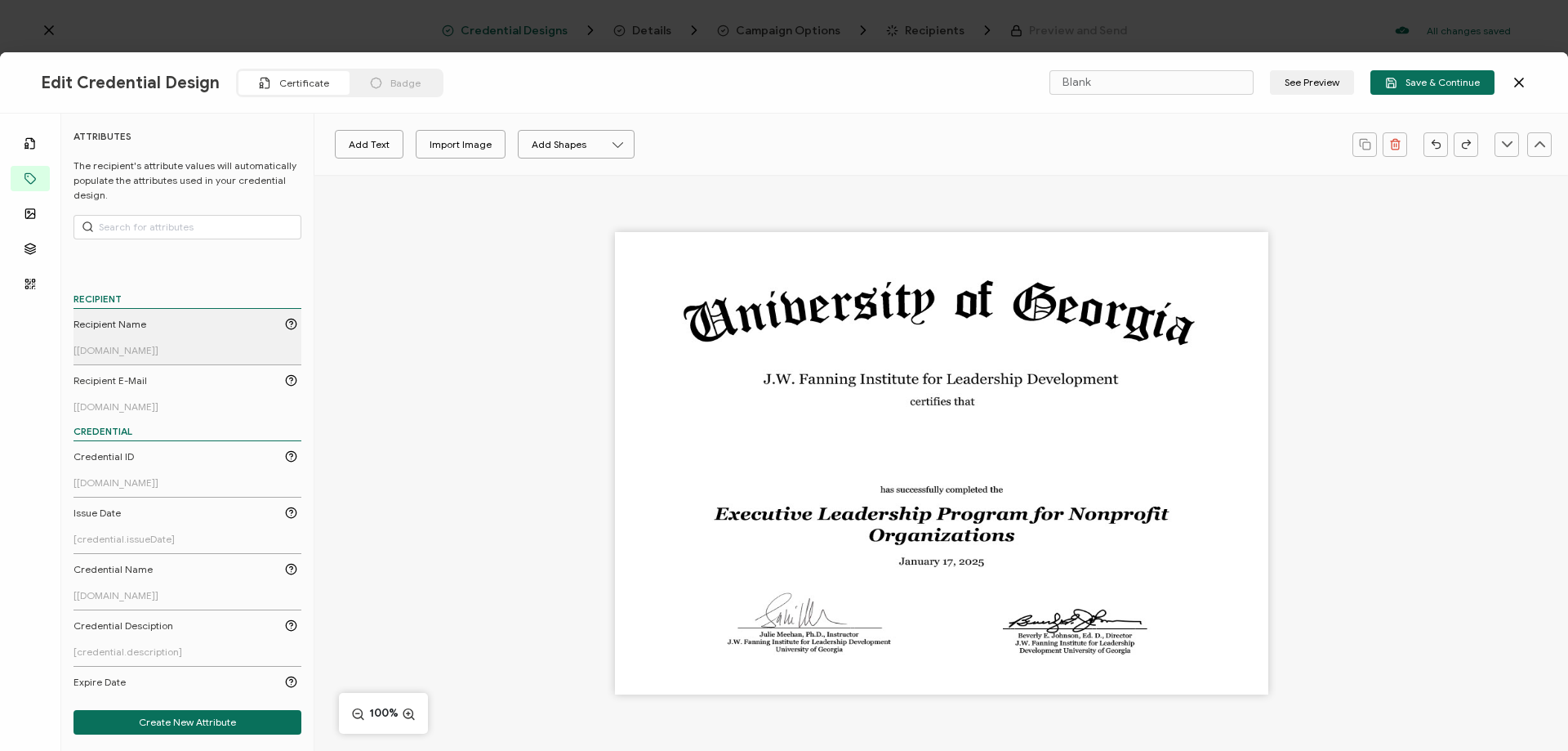
click at [147, 326] on div "Recipient Name" at bounding box center [185, 324] width 224 height 15
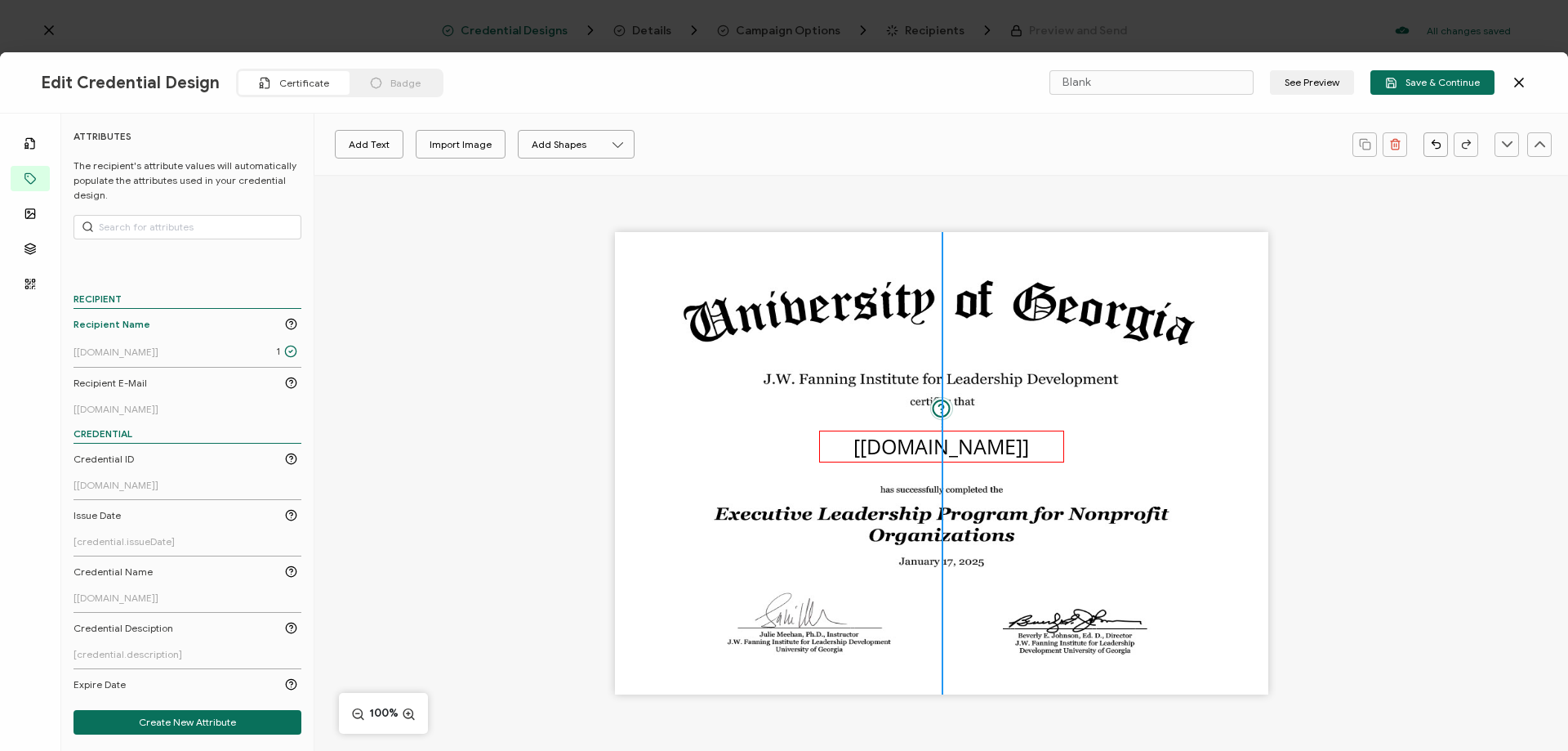
drag, startPoint x: 914, startPoint y: 469, endPoint x: 913, endPoint y: 452, distance: 17.0
click at [913, 452] on pre "[[DOMAIN_NAME]]" at bounding box center [941, 445] width 176 height 28
click at [430, 147] on icon at bounding box center [434, 144] width 20 height 24
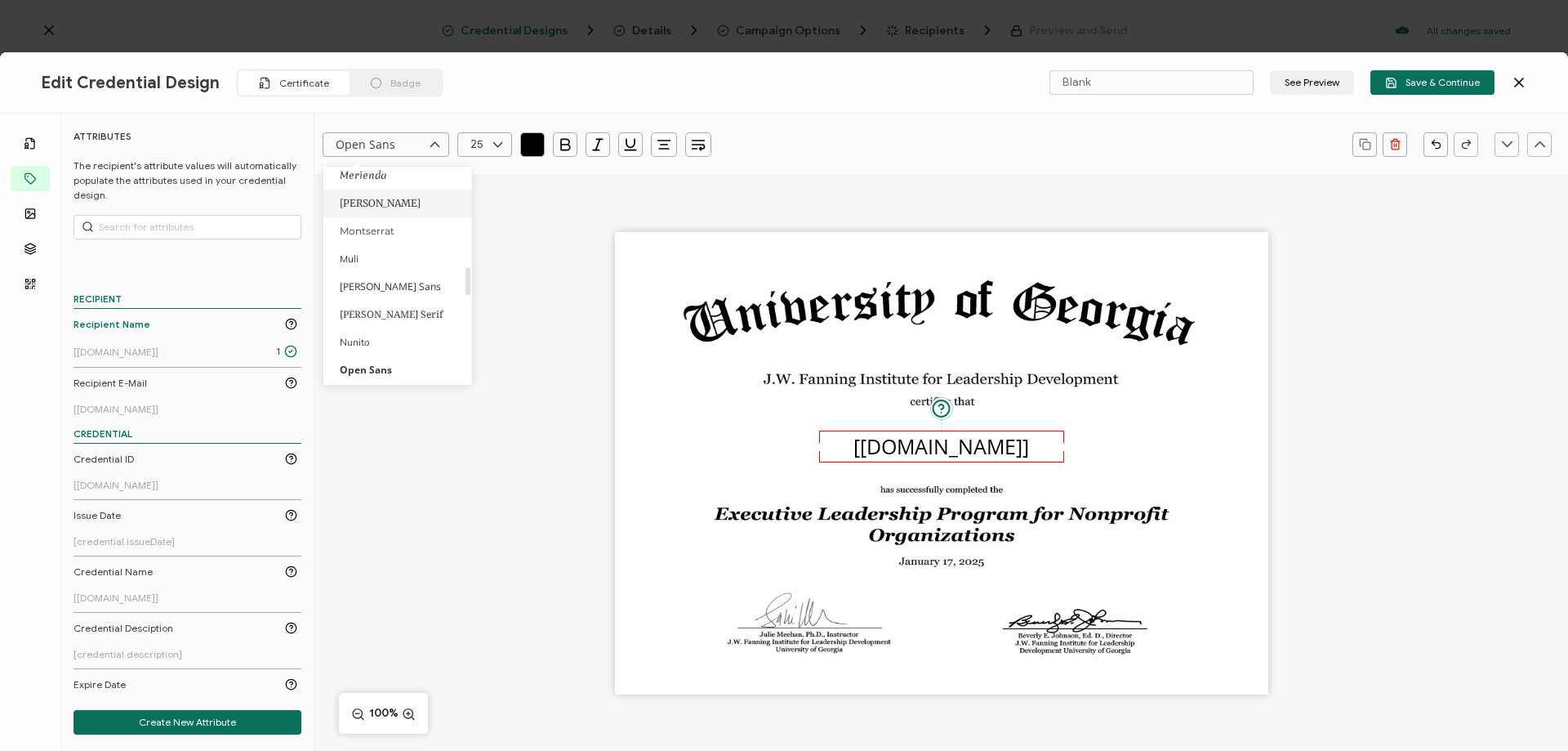
click at [405, 204] on li "[PERSON_NAME]" at bounding box center [400, 203] width 154 height 28
type input "[PERSON_NAME]"
click at [501, 143] on icon at bounding box center [497, 144] width 20 height 24
click at [479, 233] on span "20" at bounding box center [480, 229] width 13 height 13
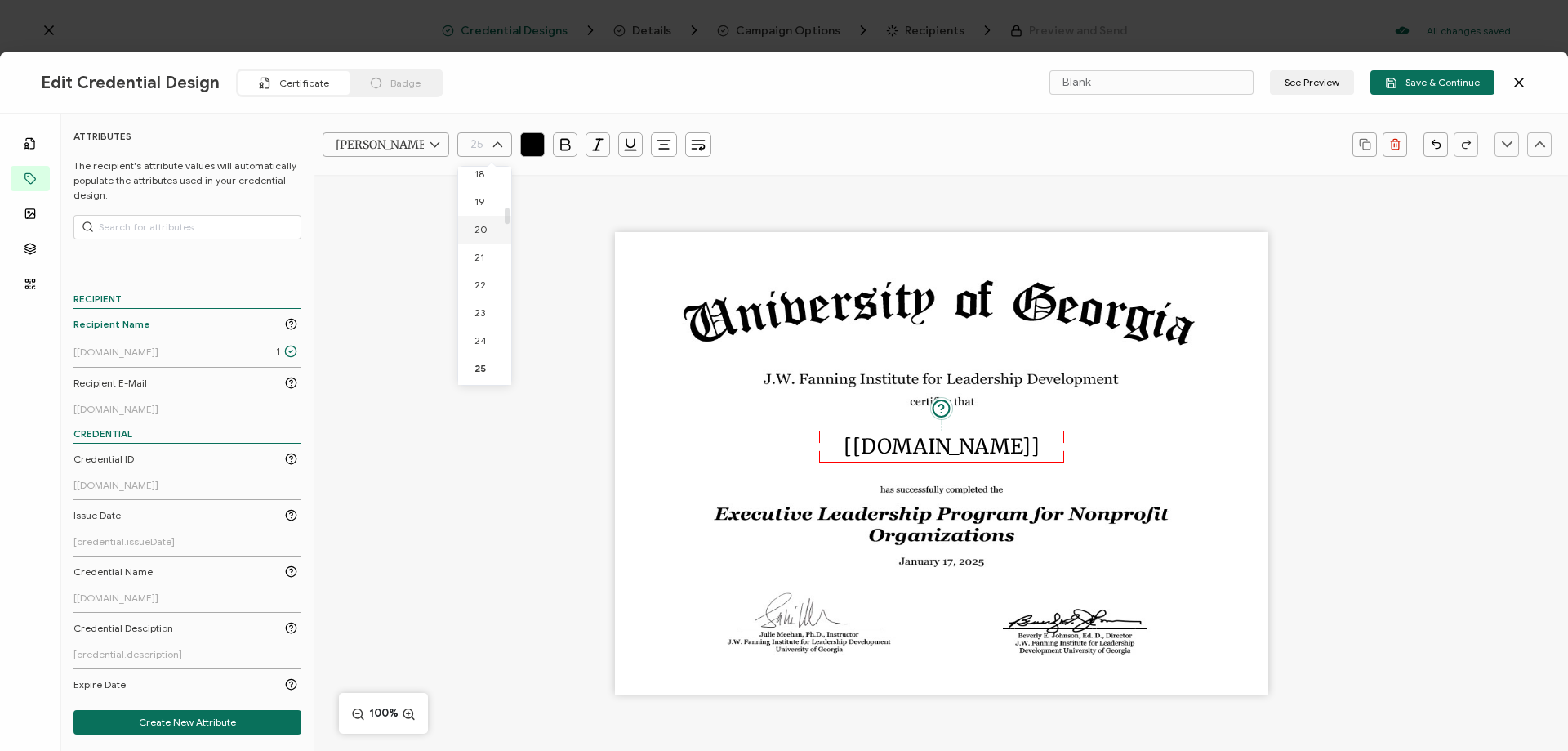
type input "20"
click at [536, 355] on div "The recipient’s full name, which will be automatically filled based on the info…" at bounding box center [941, 491] width 1254 height 634
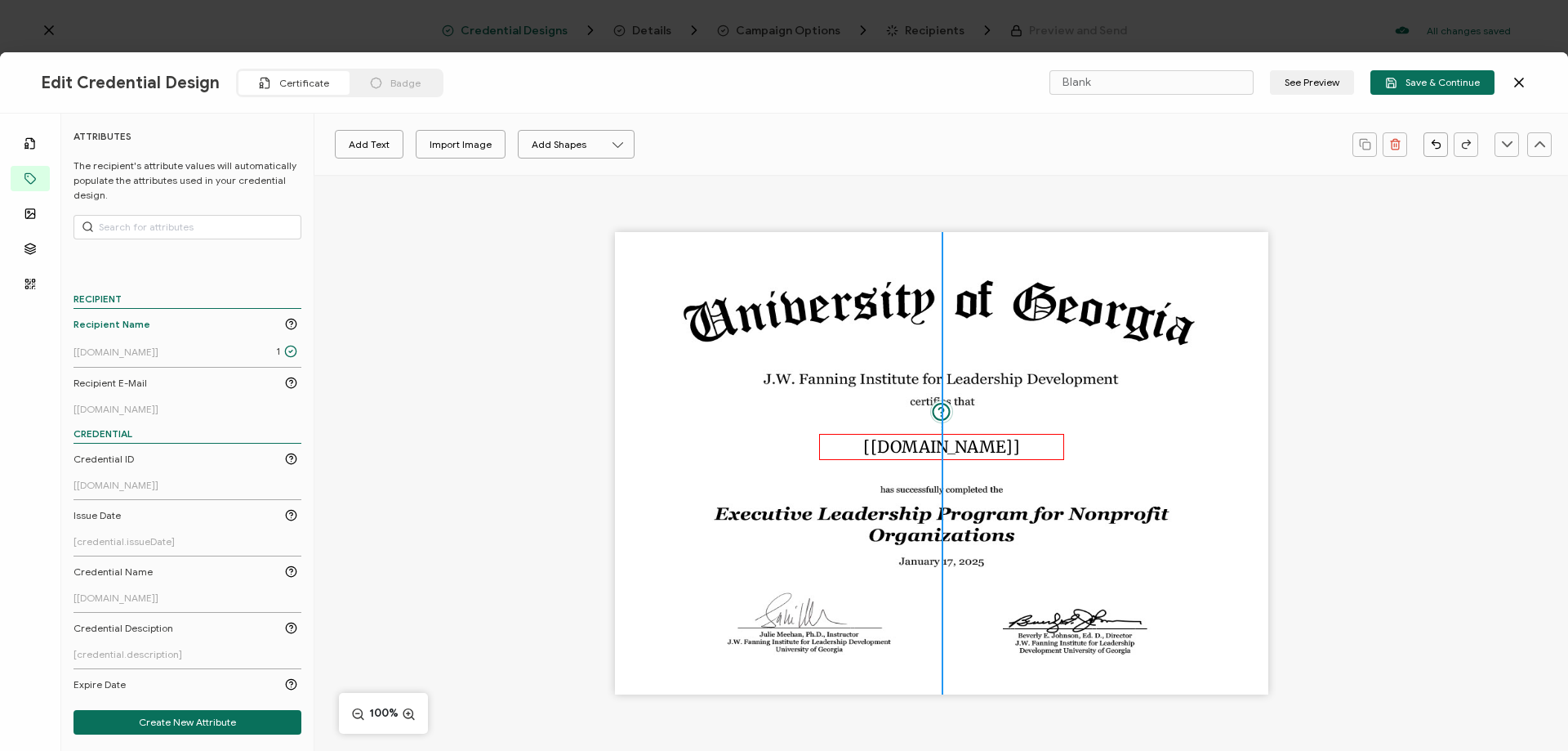
click at [961, 448] on pre "[[DOMAIN_NAME]]" at bounding box center [942, 446] width 157 height 20
click at [571, 147] on icon "button" at bounding box center [564, 145] width 16 height 16
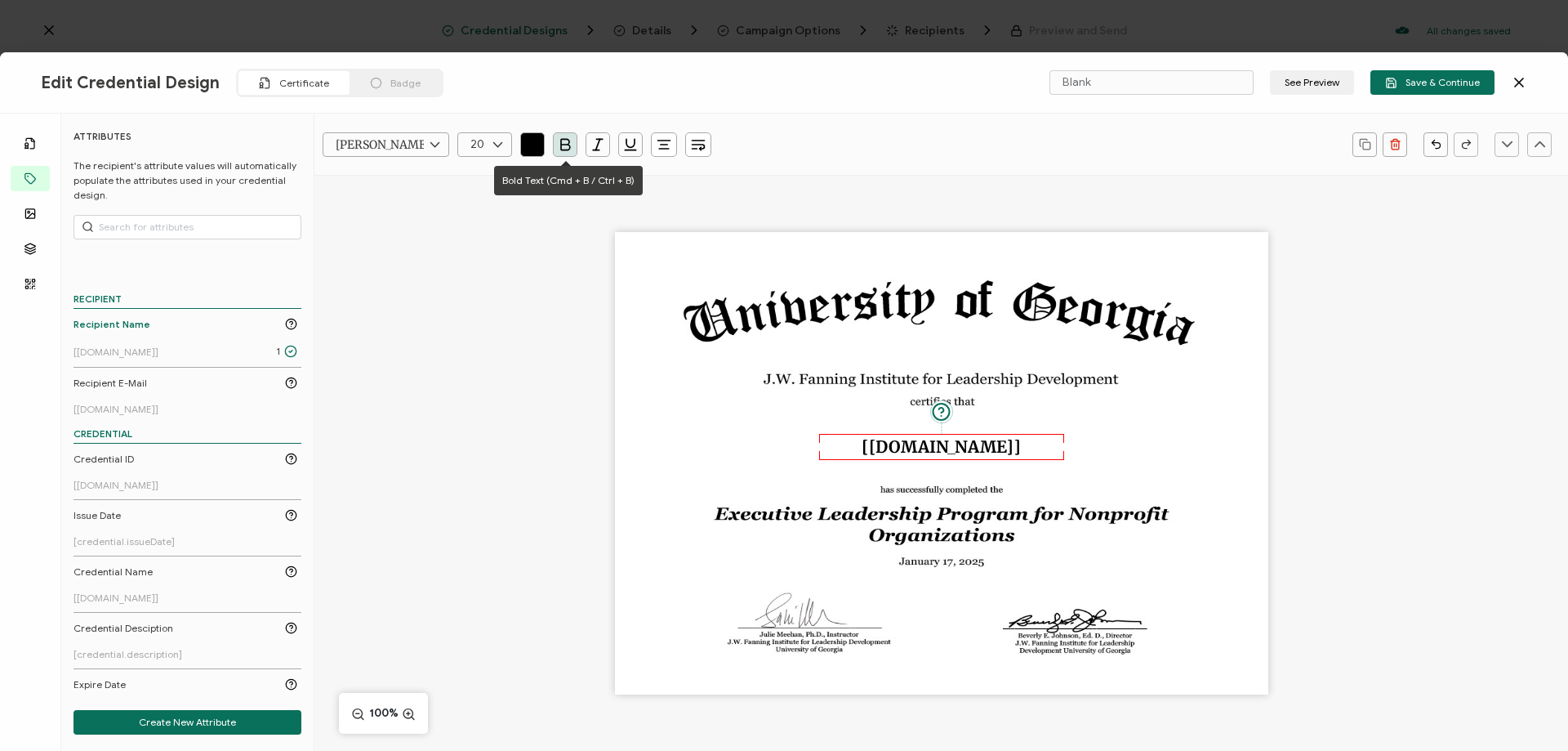
click at [520, 299] on div "The recipient’s full name, which will be automatically filled based on the info…" at bounding box center [941, 491] width 1254 height 634
click at [938, 441] on pre "[[DOMAIN_NAME]]" at bounding box center [941, 446] width 159 height 20
click at [508, 296] on div "The recipient’s full name, which will be automatically filled based on the info…" at bounding box center [941, 491] width 1254 height 634
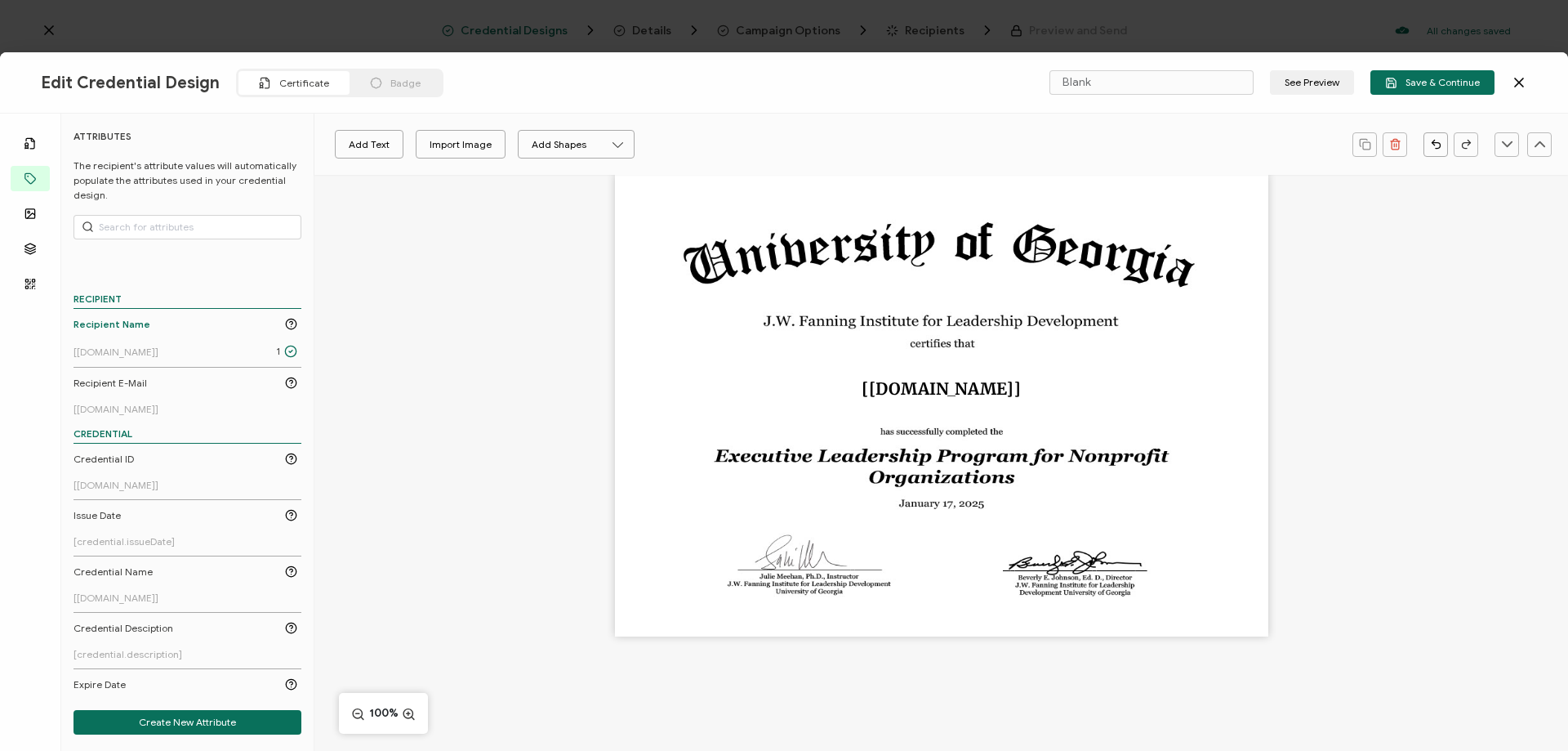
scroll to position [0, 0]
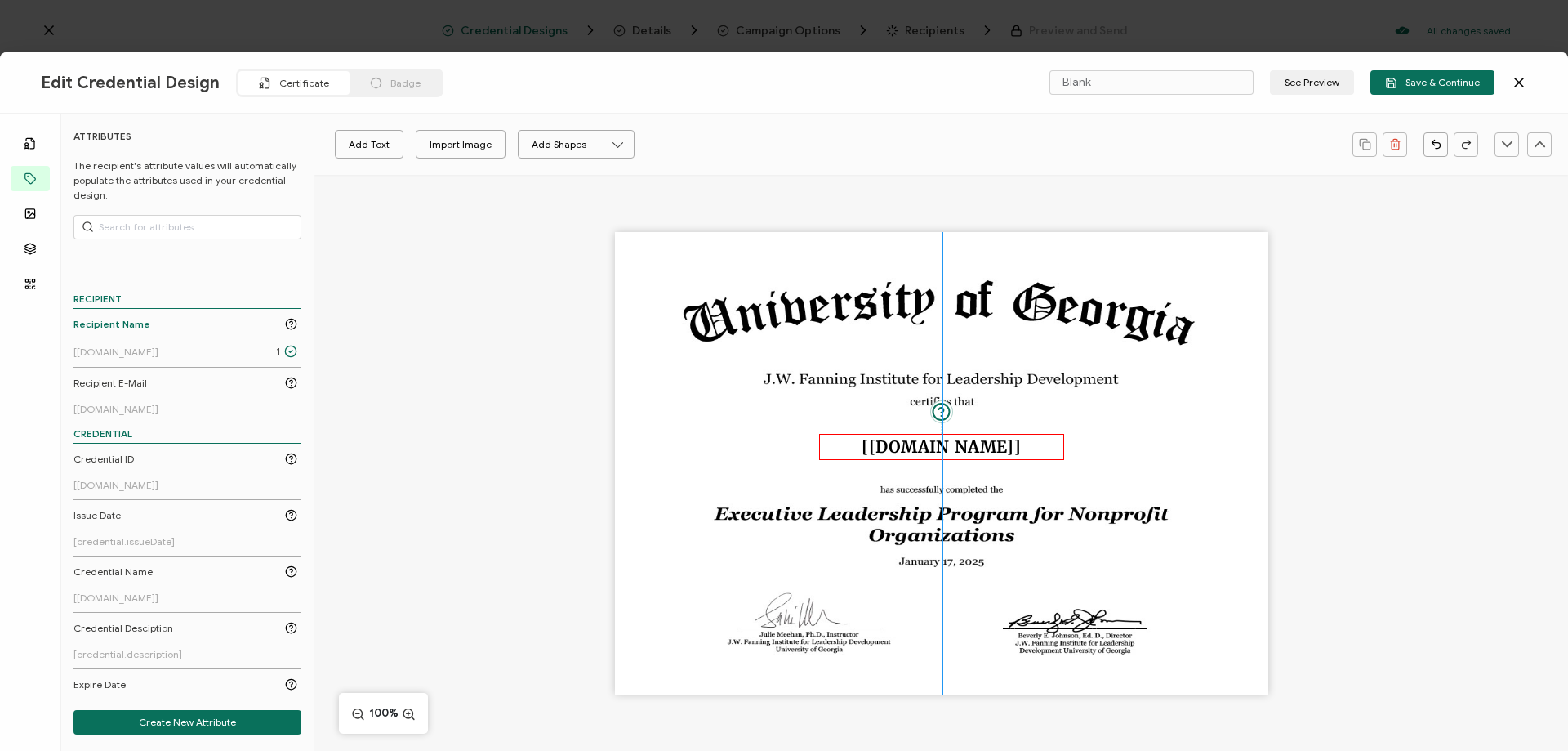
click at [946, 452] on pre "[[DOMAIN_NAME]]" at bounding box center [941, 446] width 159 height 20
click at [533, 390] on div "The recipient’s full name, which will be automatically filled based on the info…" at bounding box center [941, 491] width 1254 height 634
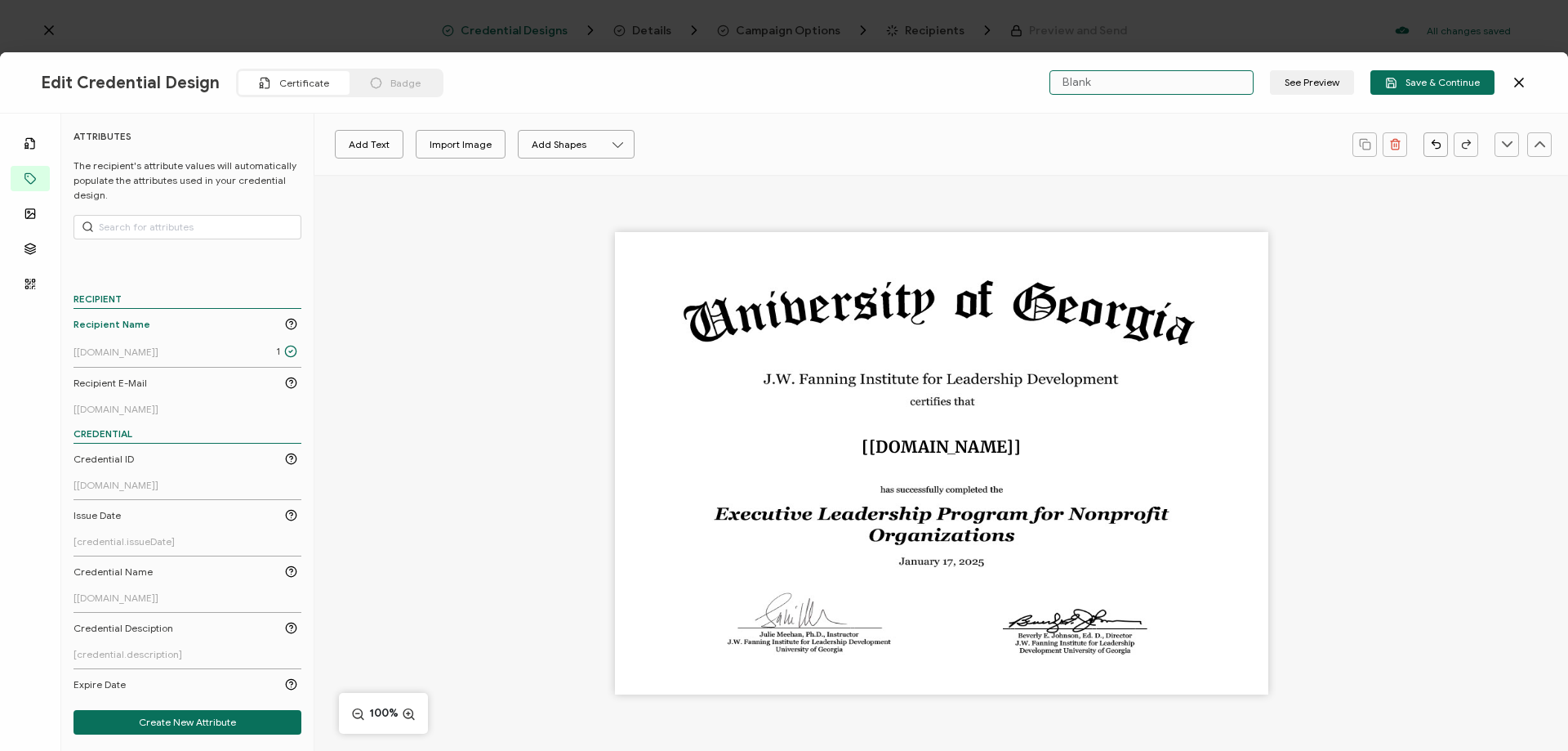
click at [1089, 83] on input "Blank" at bounding box center [1151, 82] width 205 height 24
type input "ELPNO Certificate"
click at [1315, 84] on button "See Preview" at bounding box center [1311, 82] width 84 height 24
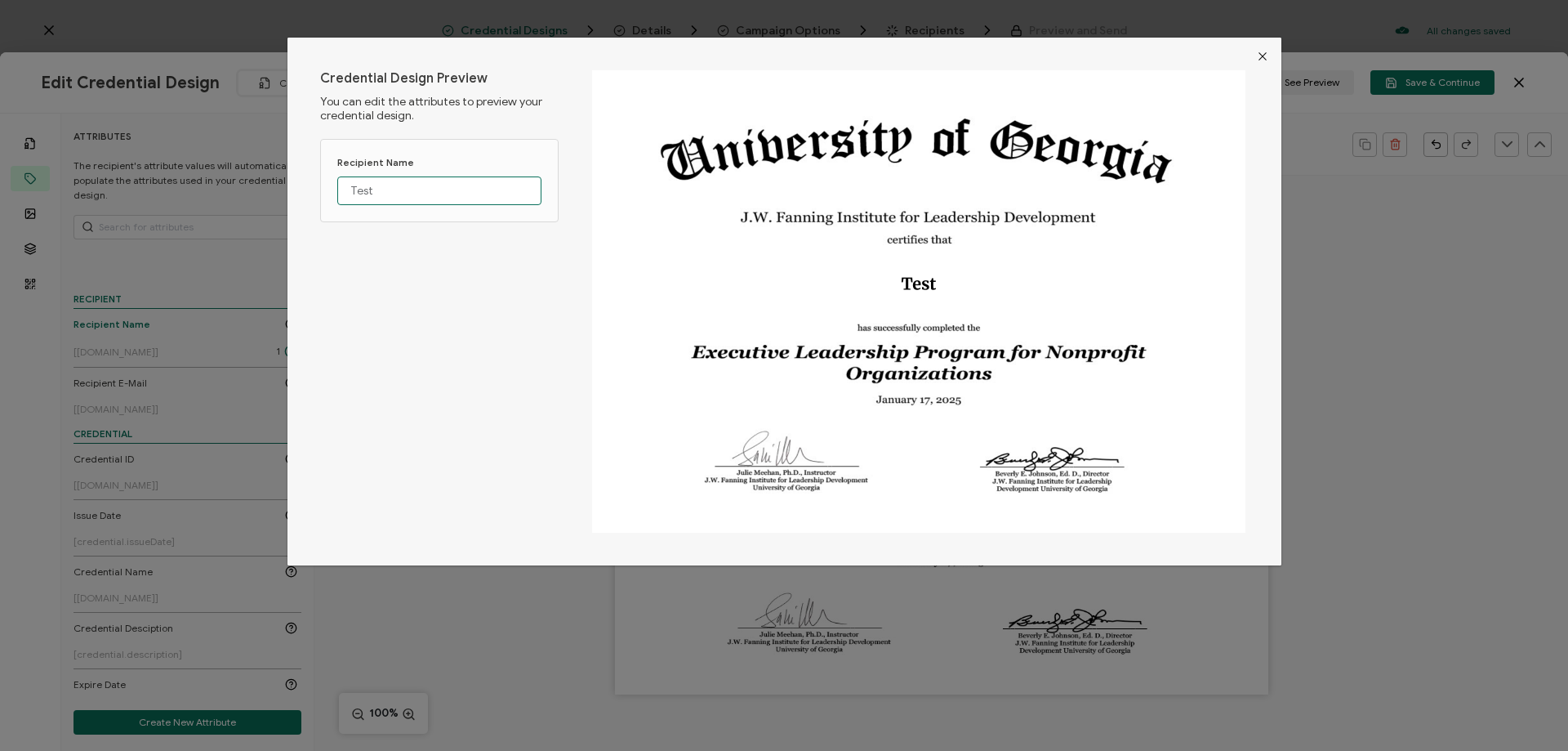
drag, startPoint x: 408, startPoint y: 189, endPoint x: 347, endPoint y: 191, distance: 61.0
click at [347, 191] on input "Test" at bounding box center [439, 190] width 205 height 28
type input "Nipuna Ambanpola"
click at [1259, 54] on icon "Close" at bounding box center [1262, 55] width 13 height 13
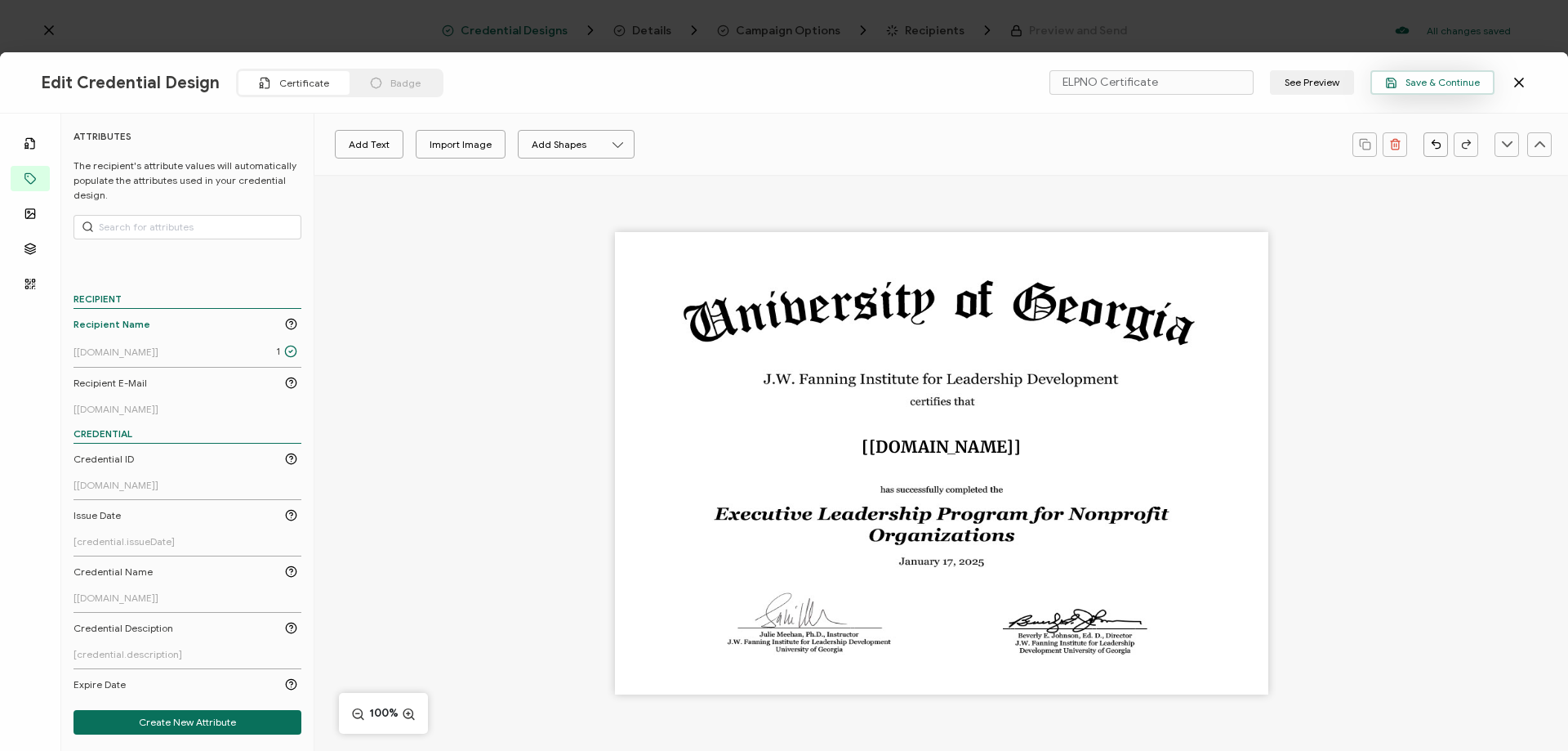
click at [1419, 81] on span "Save & Continue" at bounding box center [1432, 82] width 95 height 13
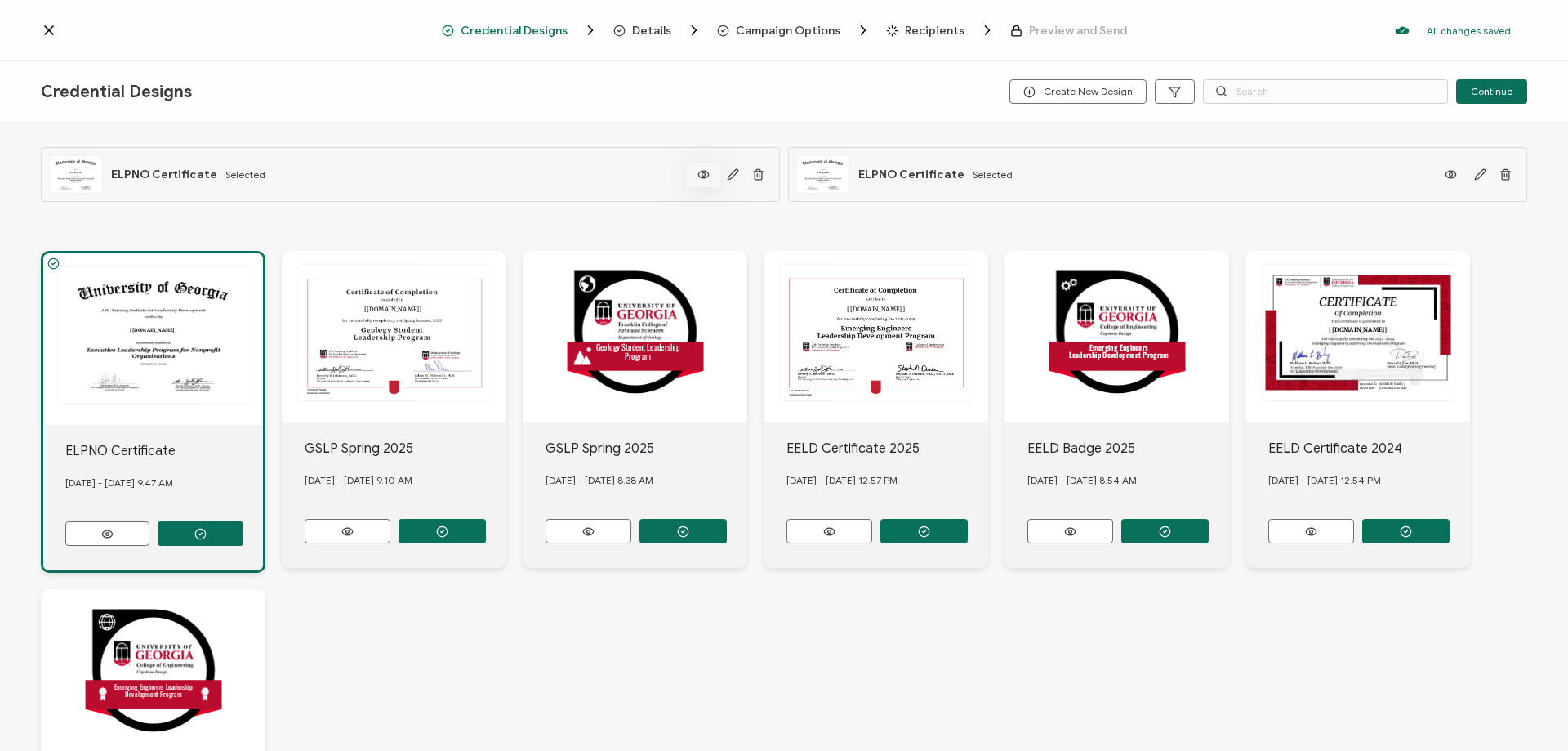
click at [700, 172] on icon at bounding box center [703, 174] width 20 height 13
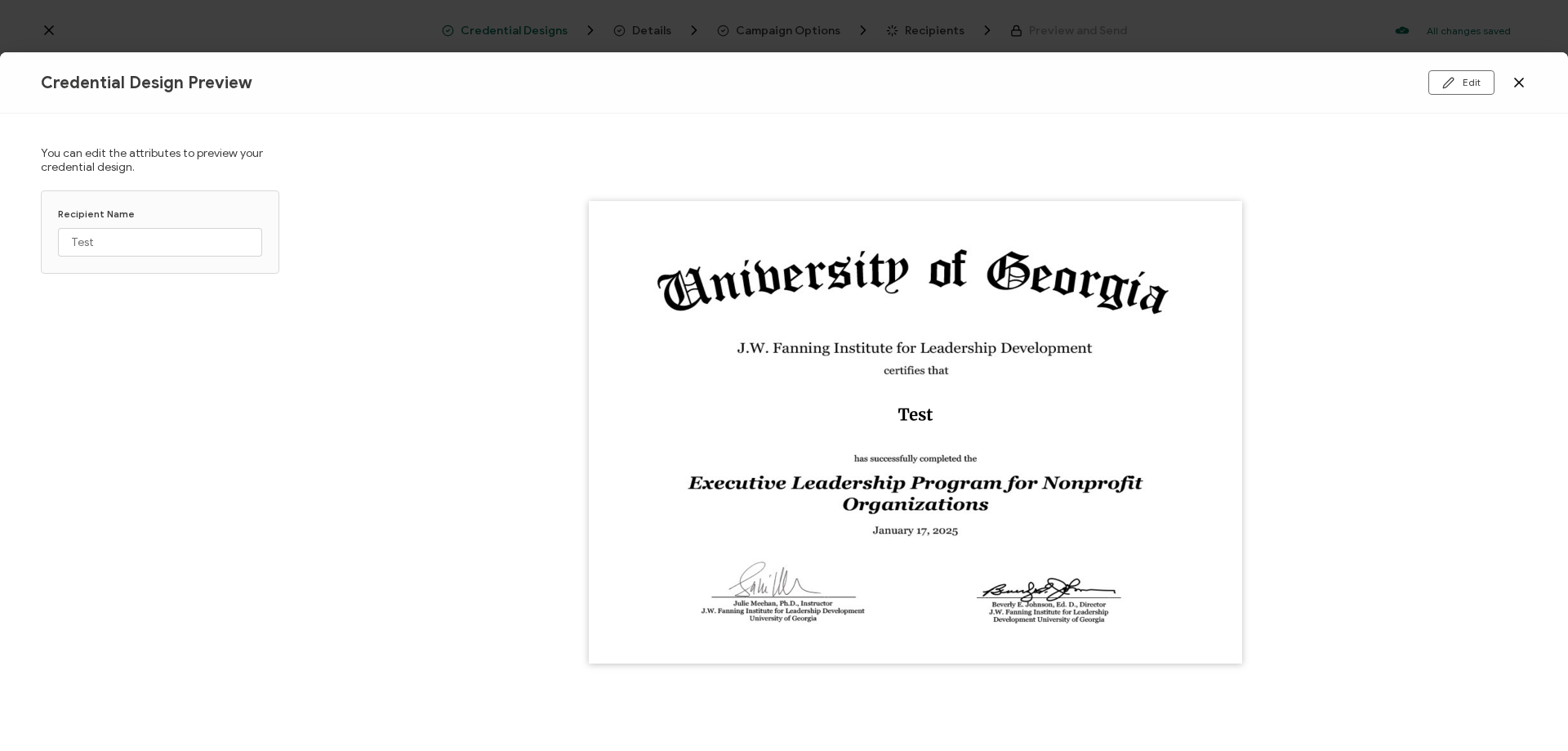
click at [1518, 77] on icon at bounding box center [1519, 82] width 16 height 16
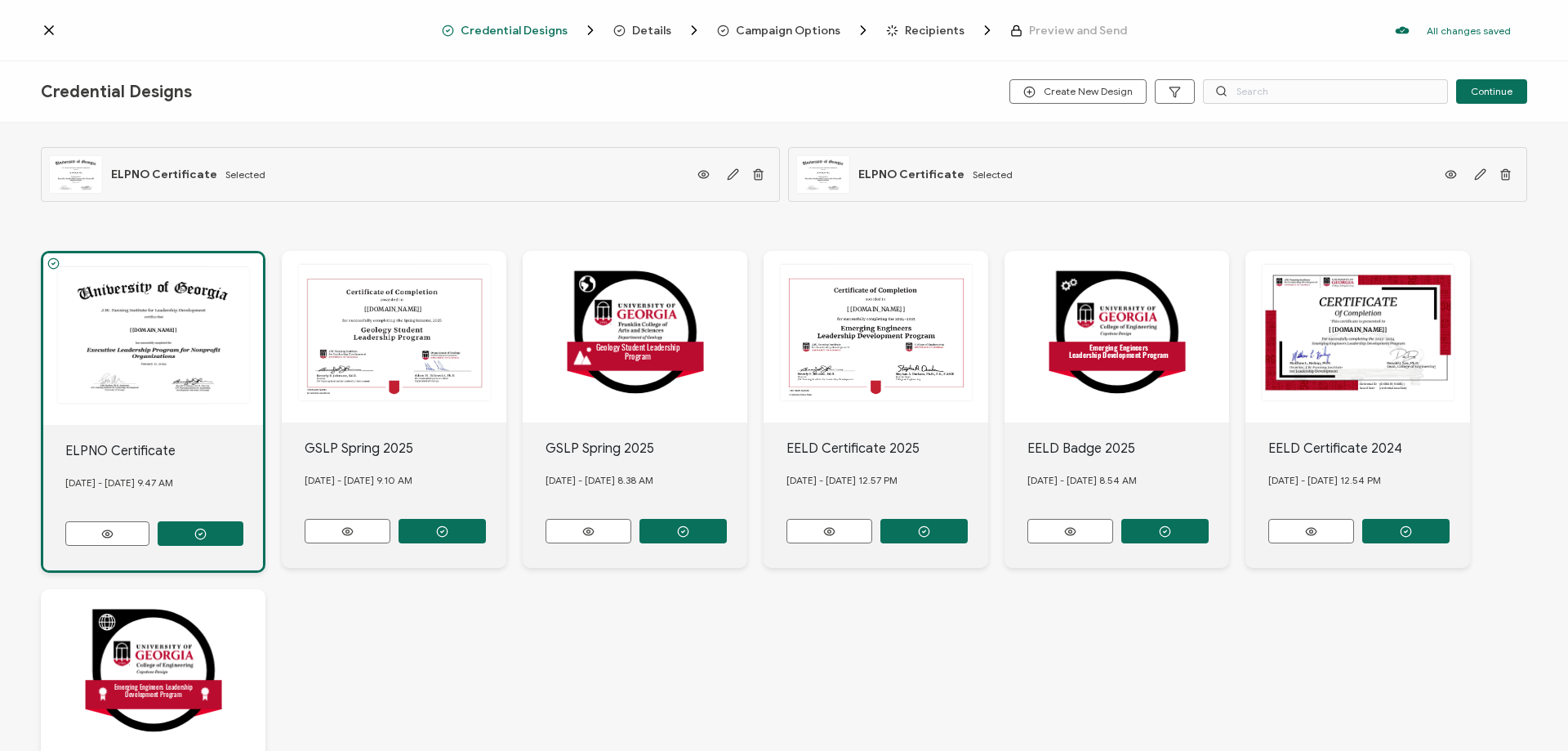
click at [955, 174] on div "The recipient’s full name, which will be automatically filled based on the info…" at bounding box center [905, 175] width 215 height 37
click at [49, 29] on icon at bounding box center [48, 30] width 8 height 8
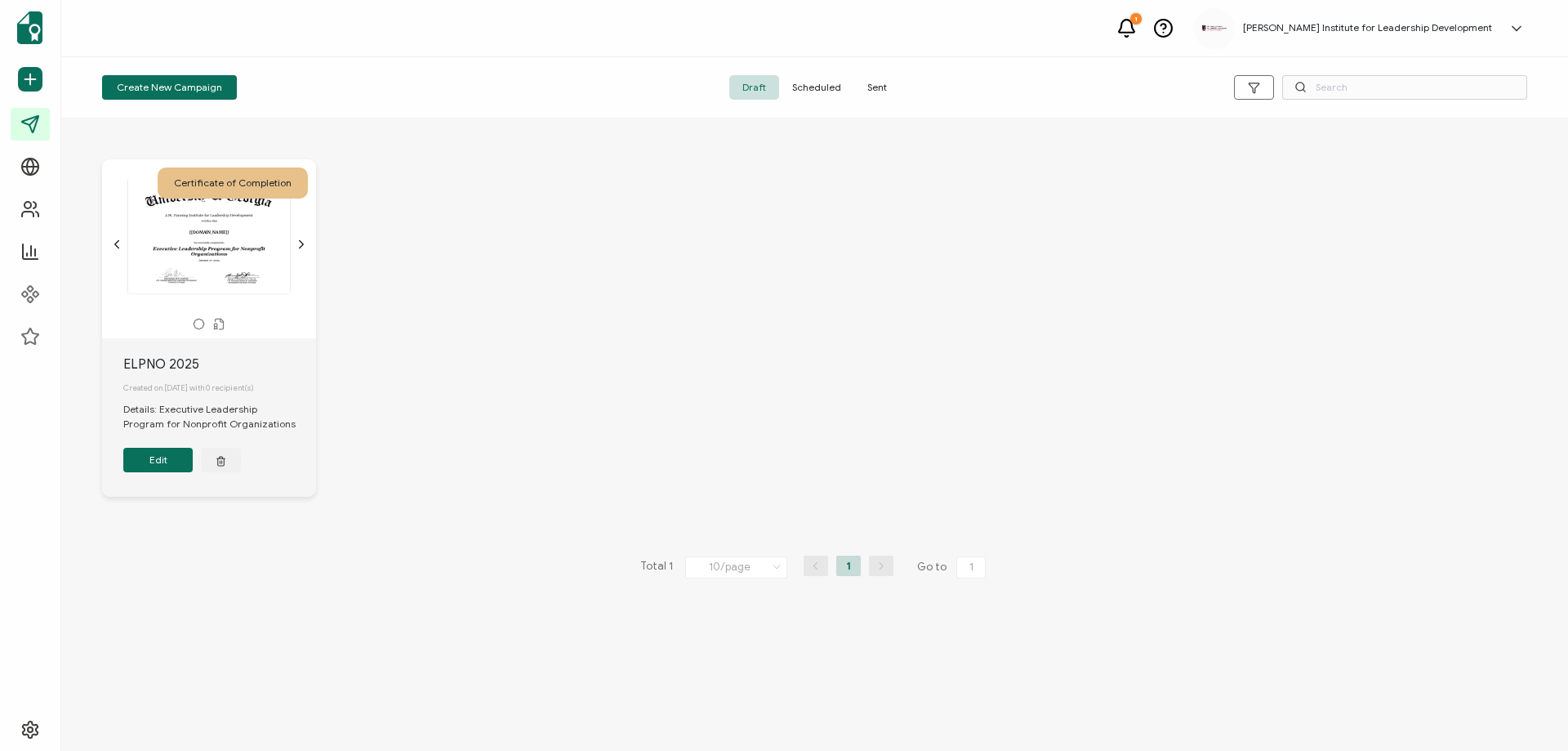
click at [147, 468] on button "Edit" at bounding box center [158, 459] width 70 height 24
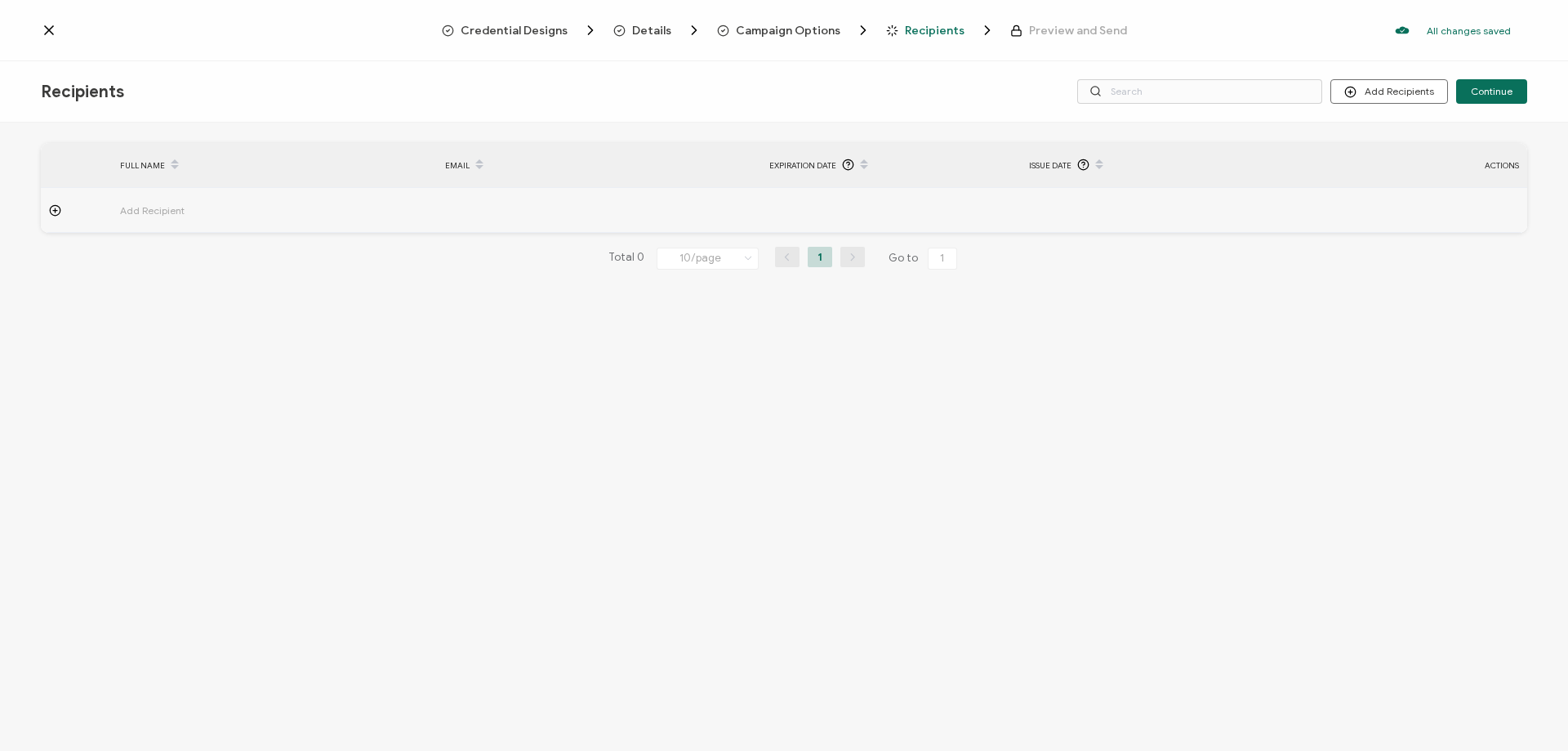
click at [521, 32] on span "Credential Designs" at bounding box center [514, 30] width 107 height 13
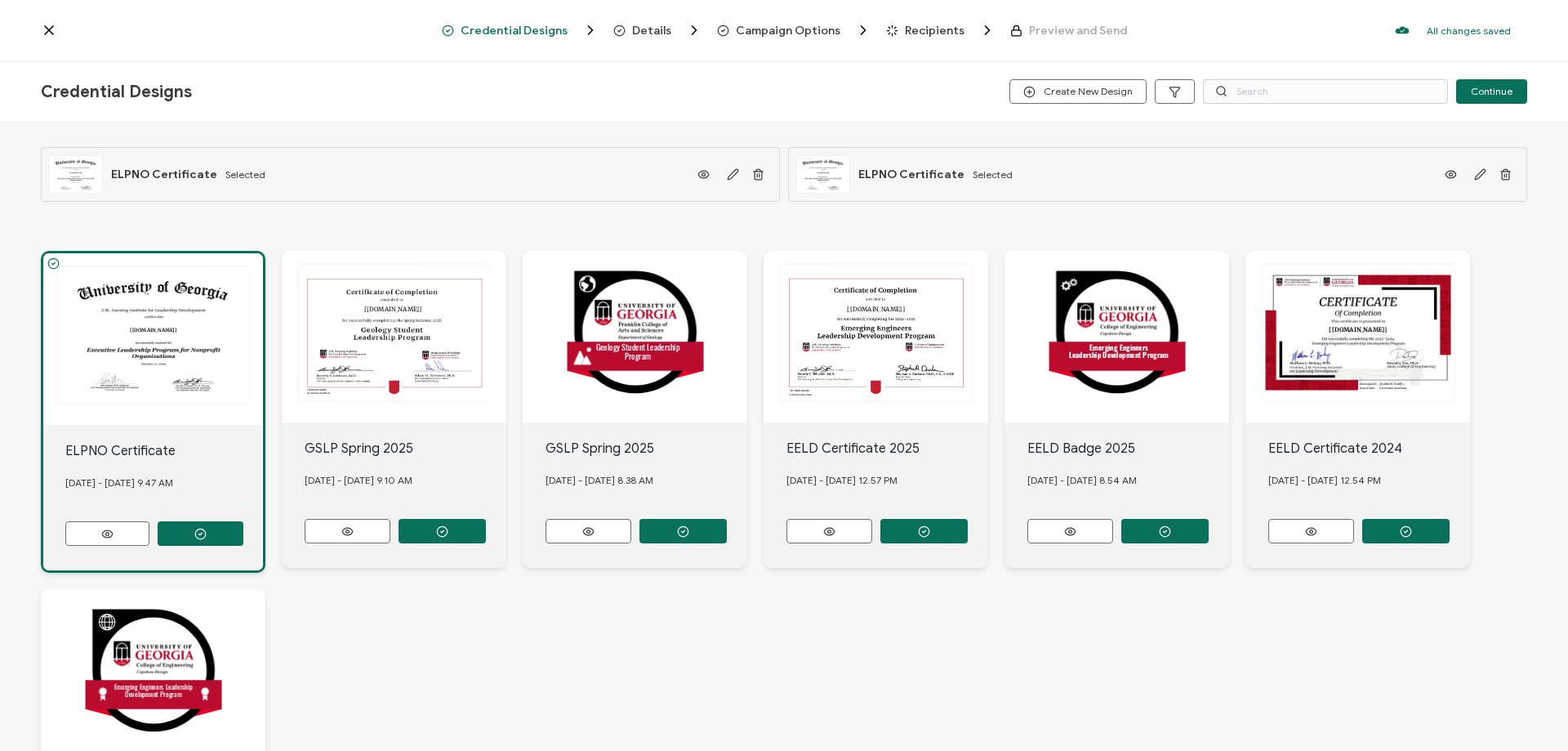
click at [44, 31] on icon at bounding box center [48, 30] width 16 height 16
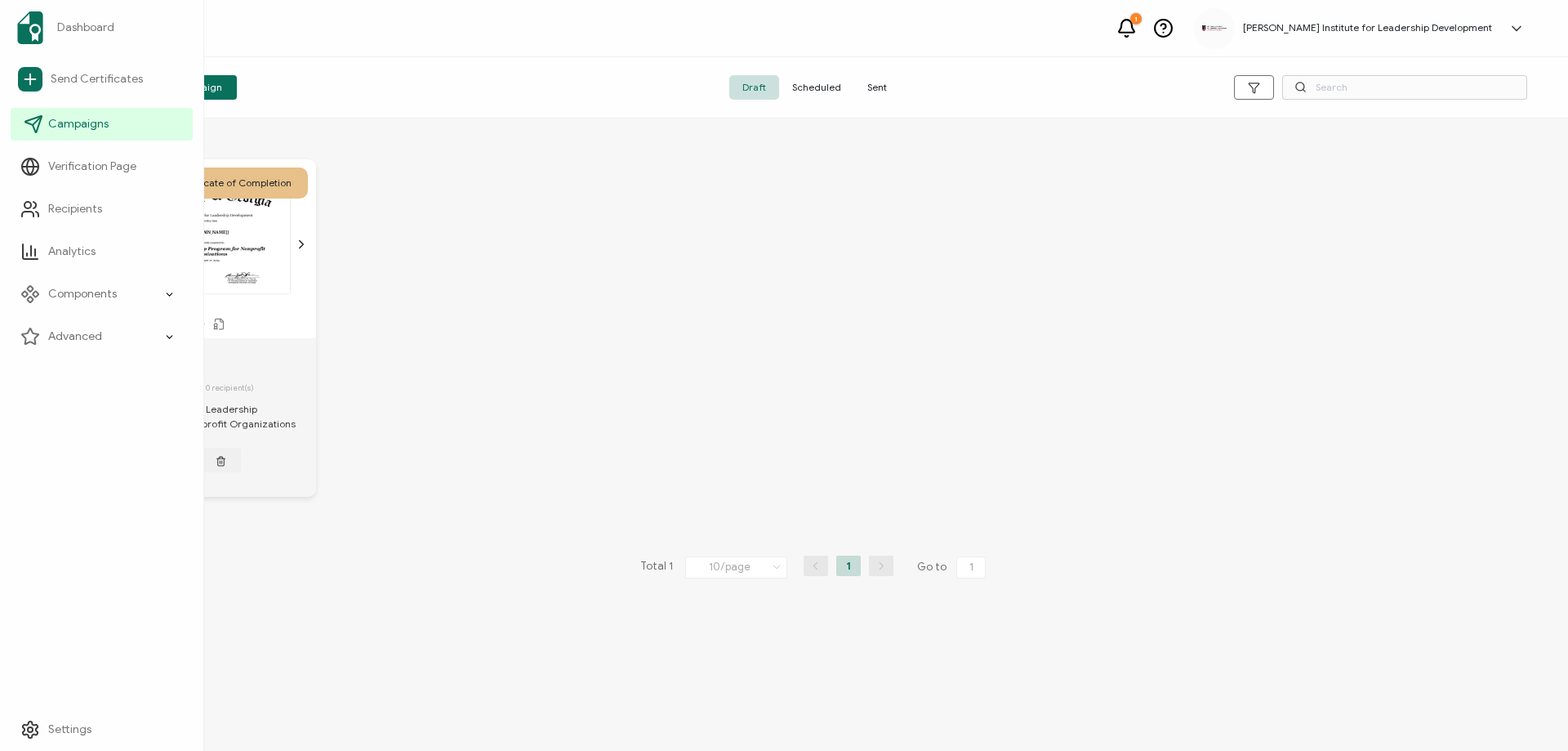
click at [77, 127] on span "Campaigns" at bounding box center [79, 124] width 60 height 16
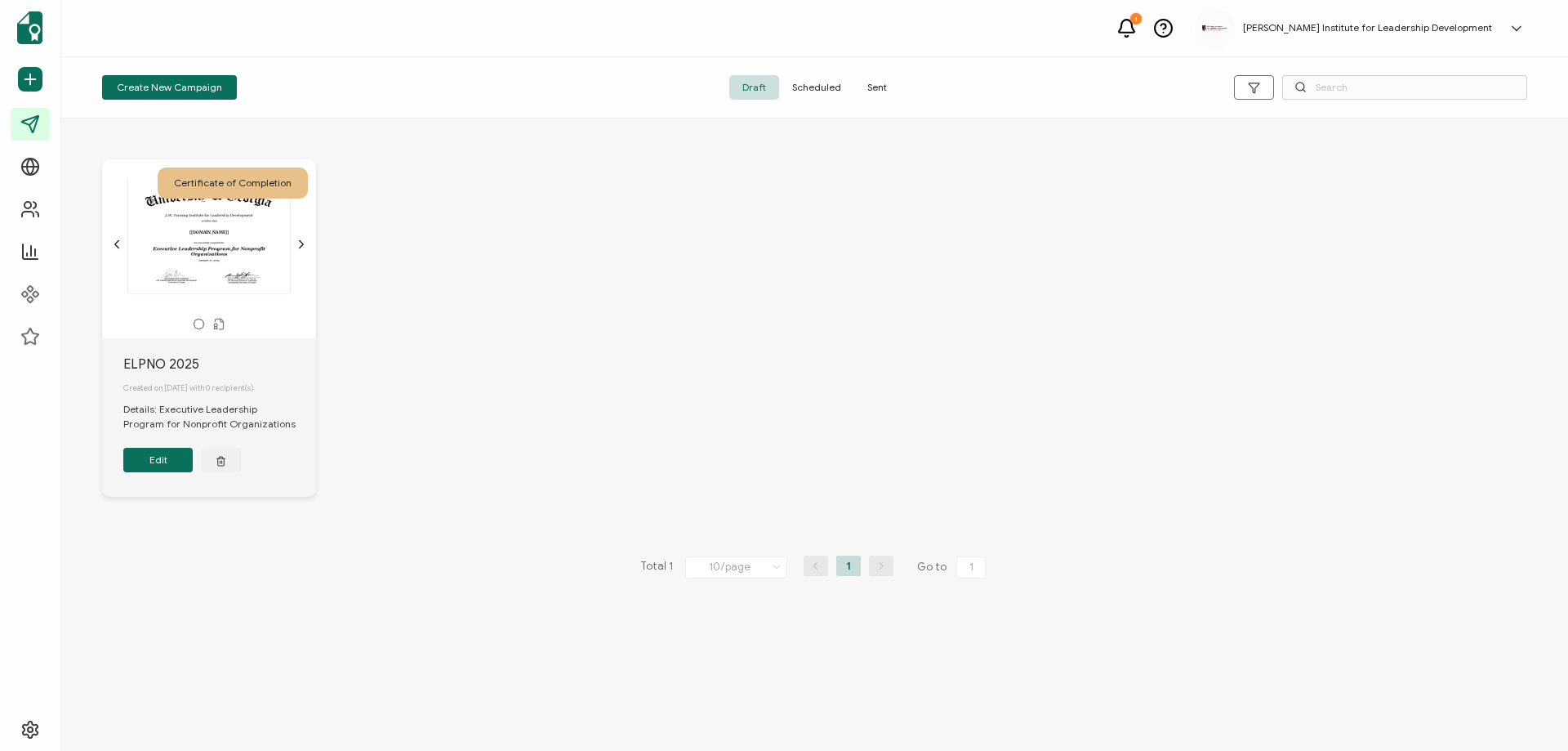
click at [154, 468] on button "Edit" at bounding box center [158, 459] width 70 height 24
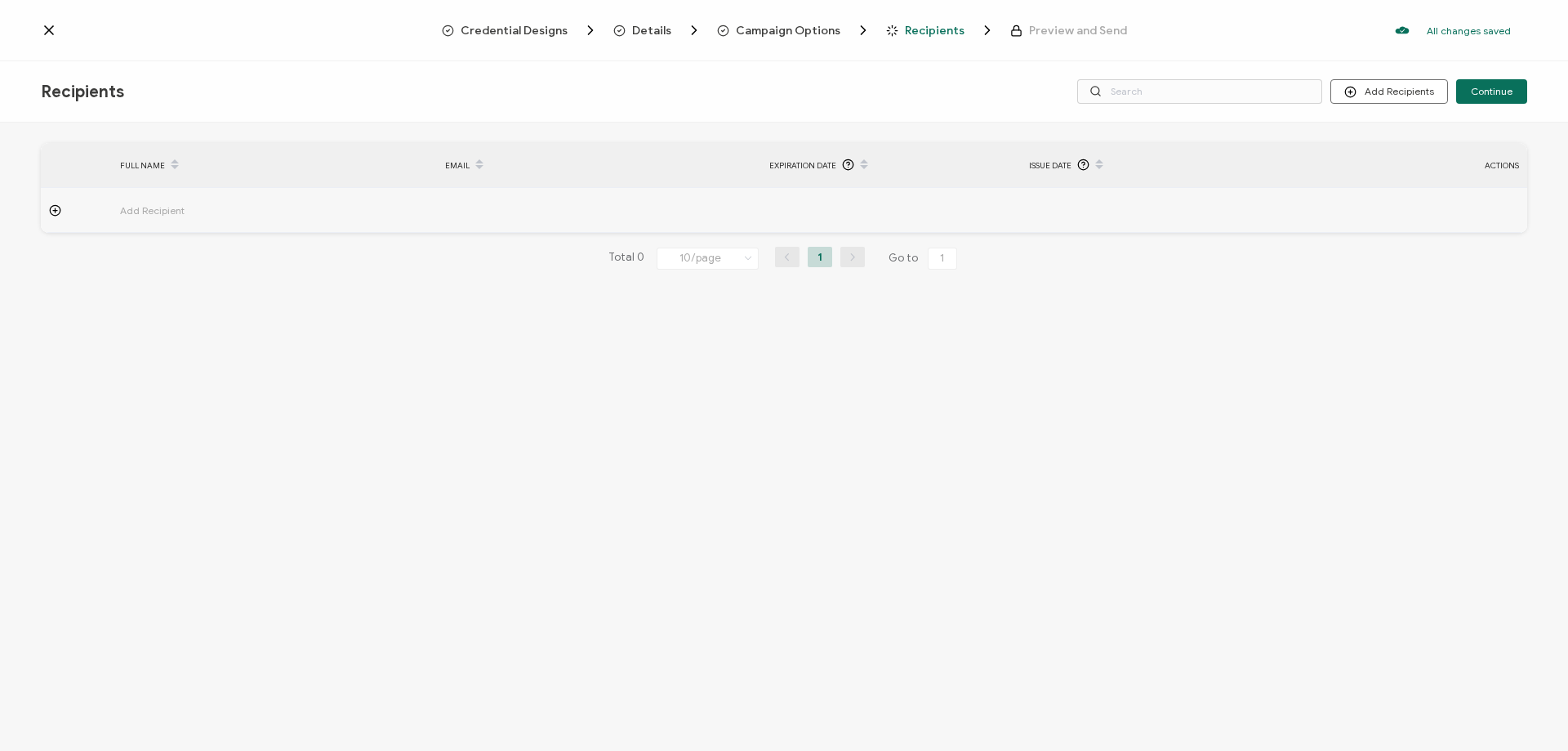
click at [522, 29] on span "Credential Designs" at bounding box center [514, 30] width 107 height 13
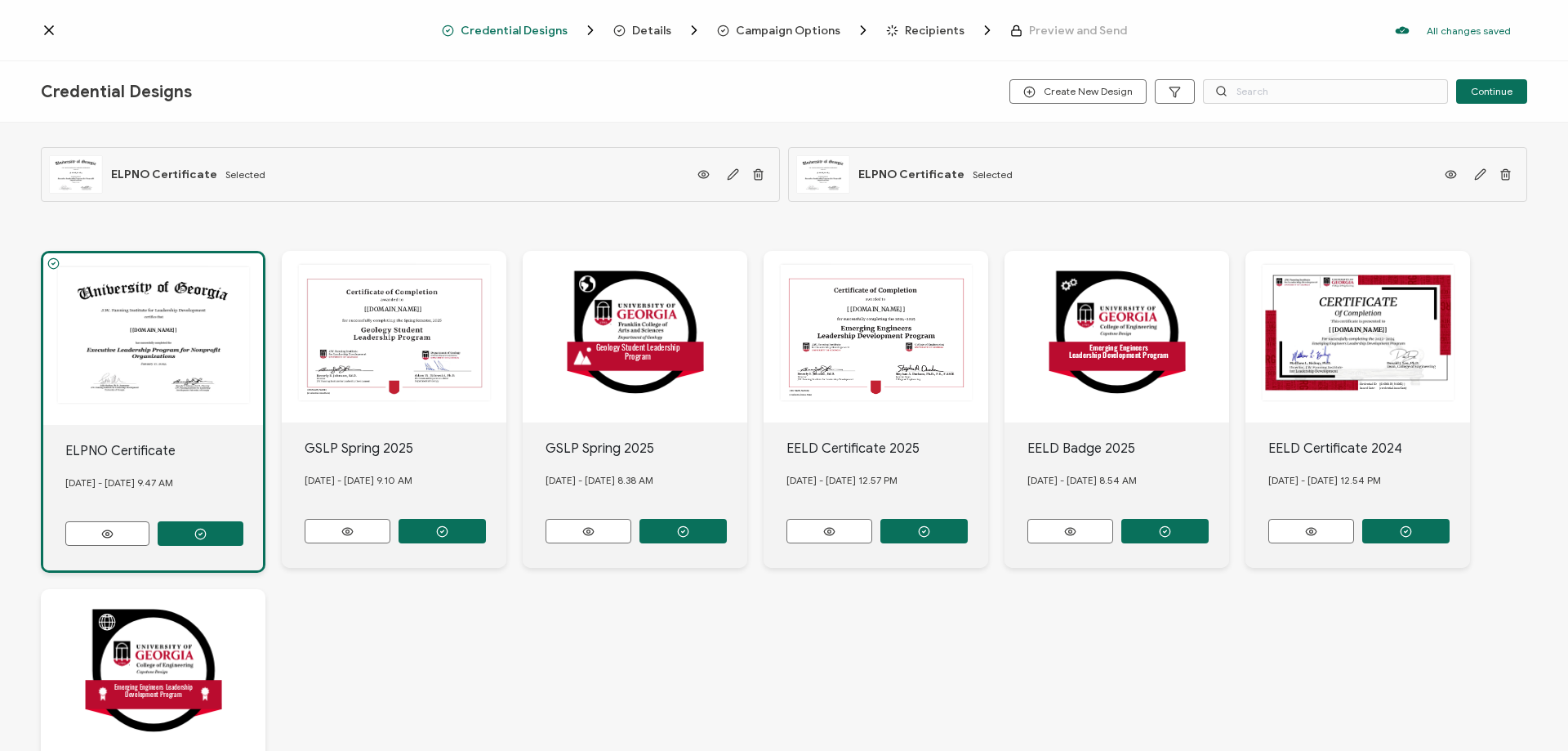
click at [648, 20] on div "Credential Designs Details Campaign Options Recipients Preview and Send All cha…" at bounding box center [784, 30] width 1568 height 61
click at [649, 25] on span "Details" at bounding box center [652, 30] width 39 height 13
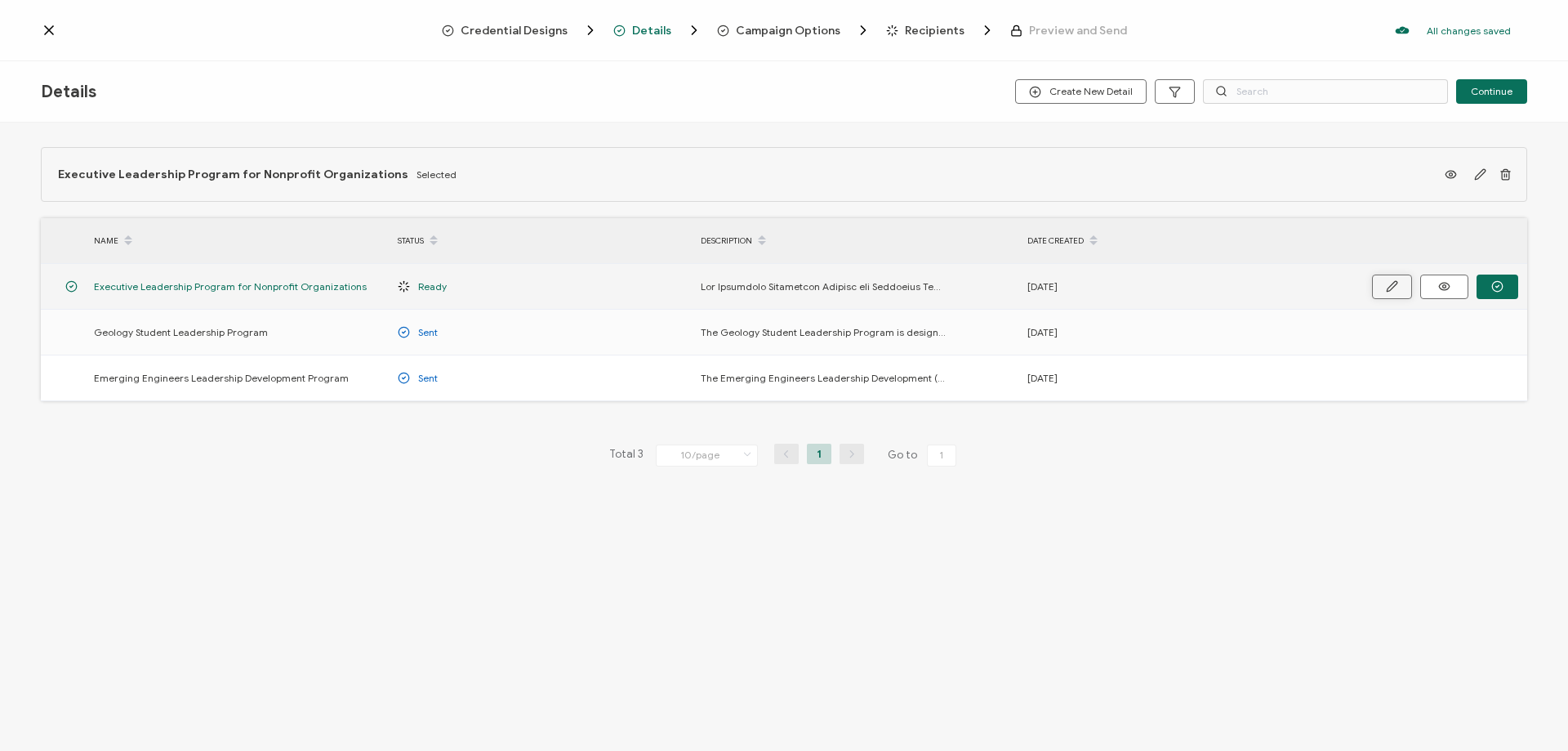
click at [1380, 287] on button "button" at bounding box center [1392, 286] width 40 height 24
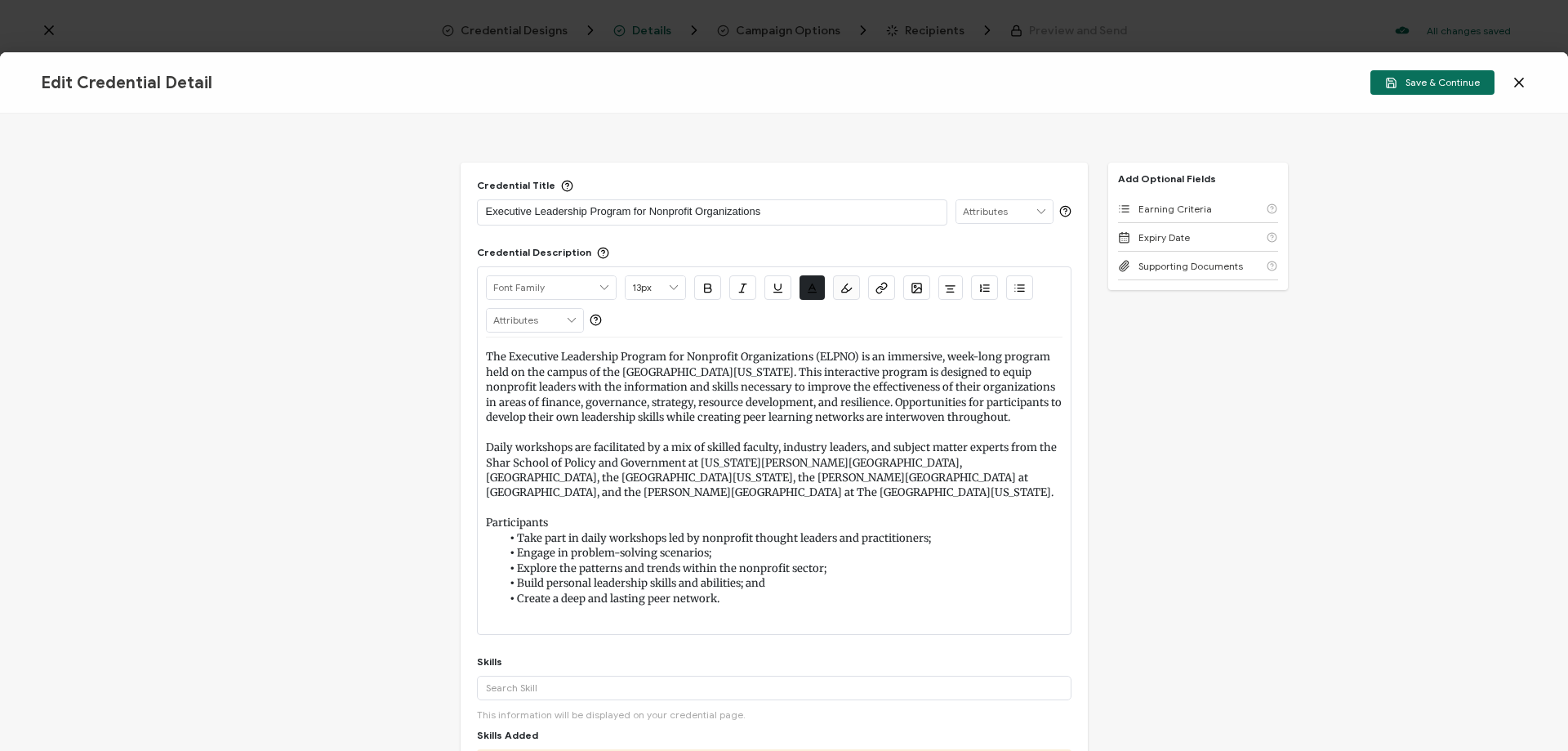
click at [1521, 83] on icon at bounding box center [1519, 82] width 16 height 16
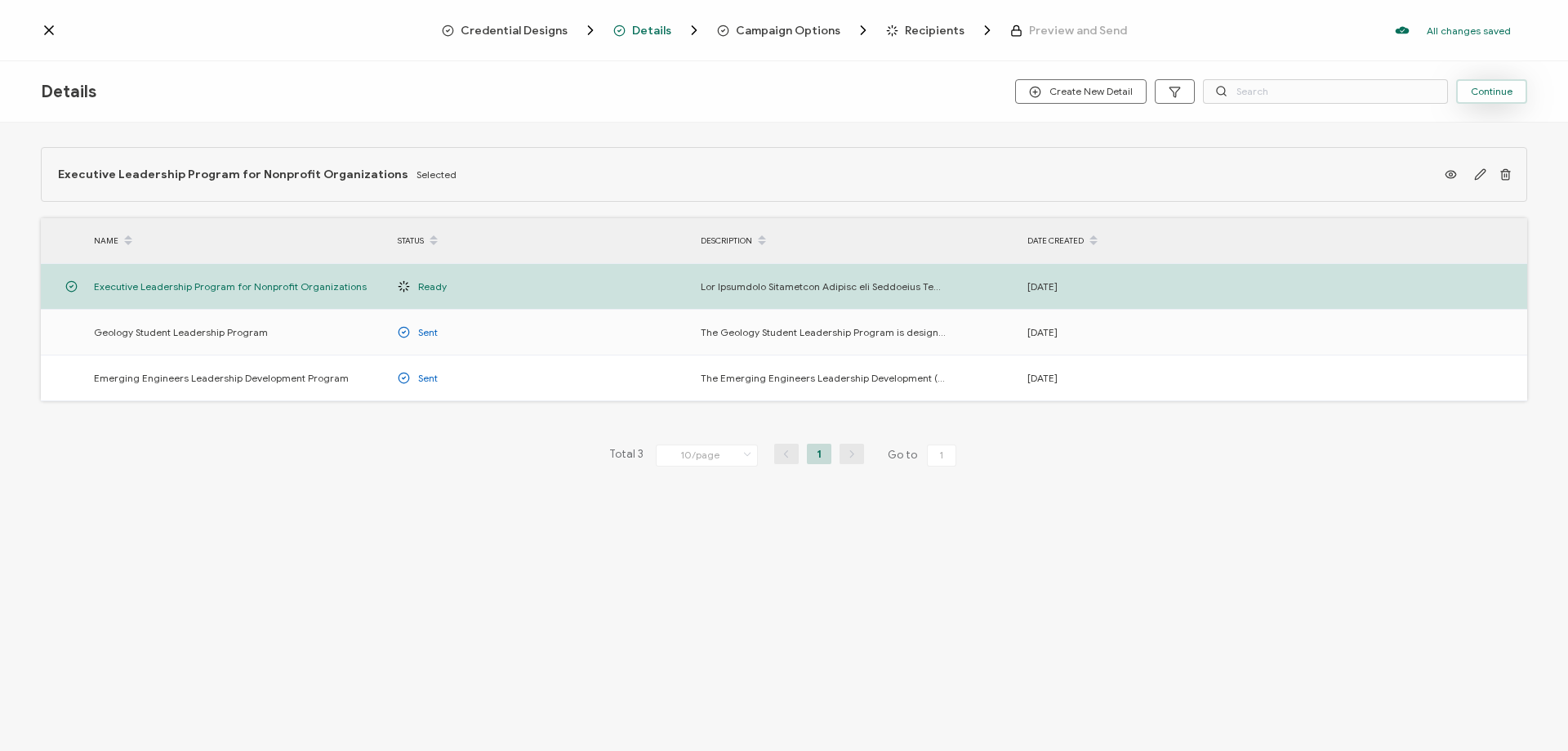
click at [1498, 97] on button "Continue" at bounding box center [1490, 91] width 71 height 24
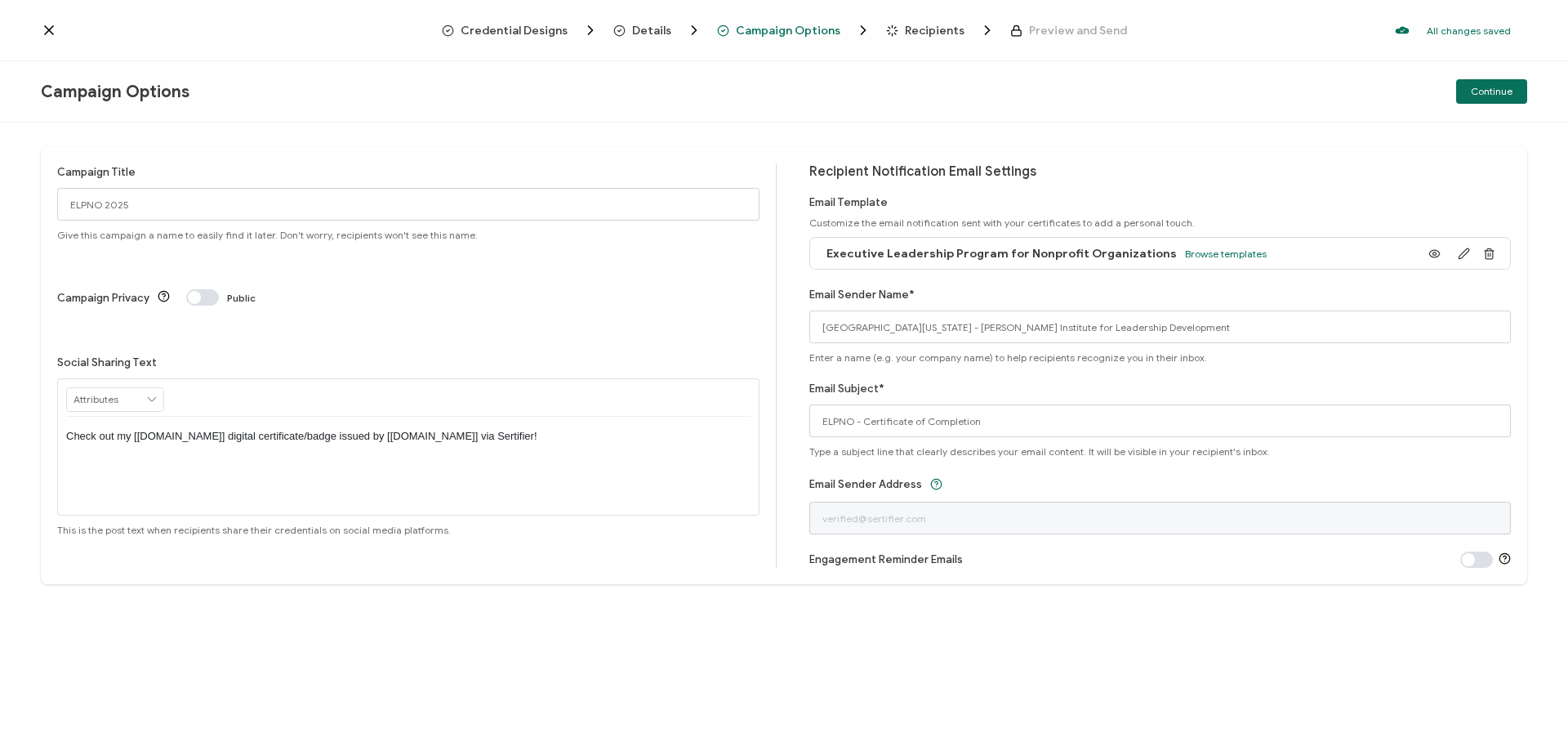
click at [67, 429] on p "Check out my [[DOMAIN_NAME]] digital certificate/badge issued by [[DOMAIN_NAME]…" at bounding box center [408, 436] width 685 height 15
click at [1437, 254] on icon at bounding box center [1434, 253] width 20 height 13
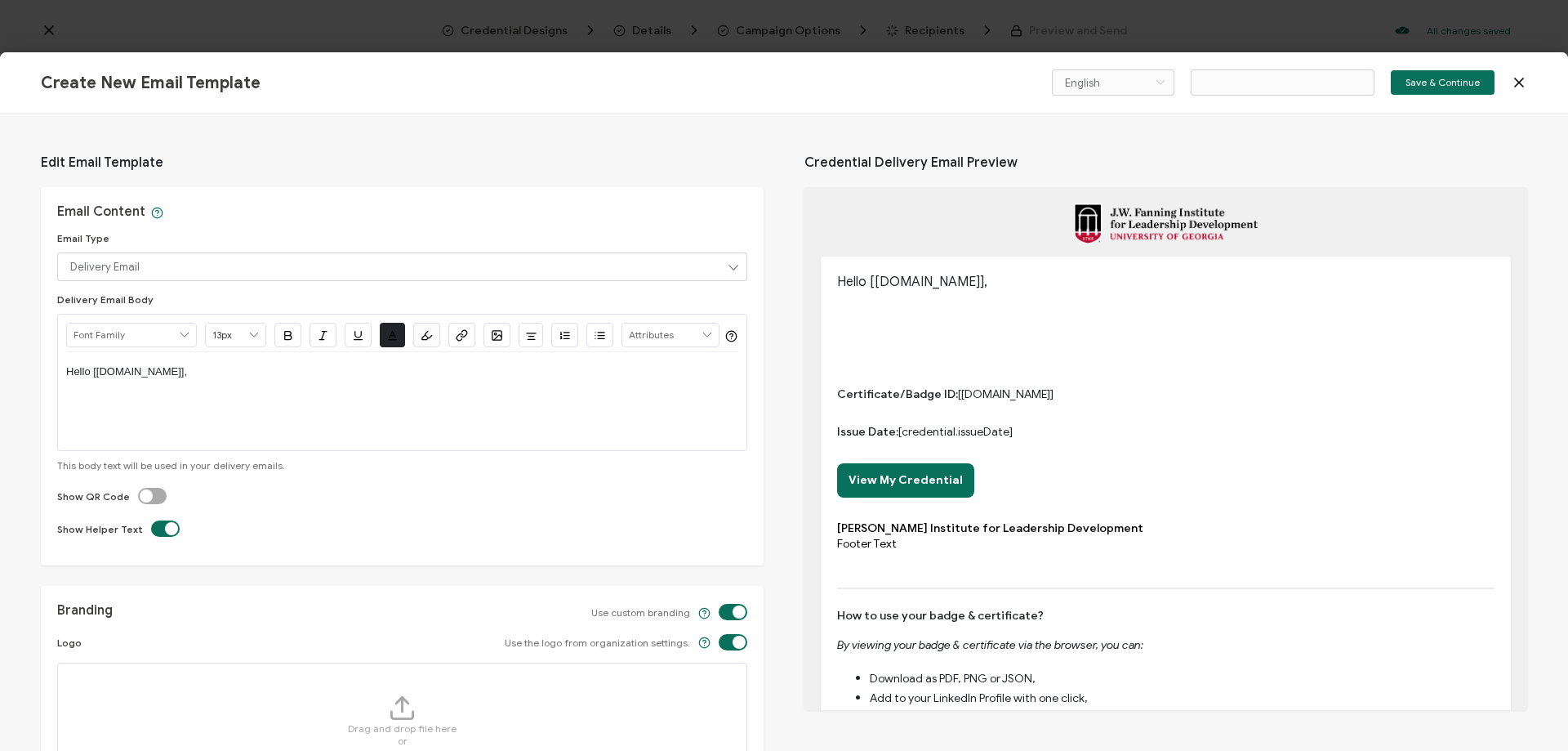
type input "Email Template 7"
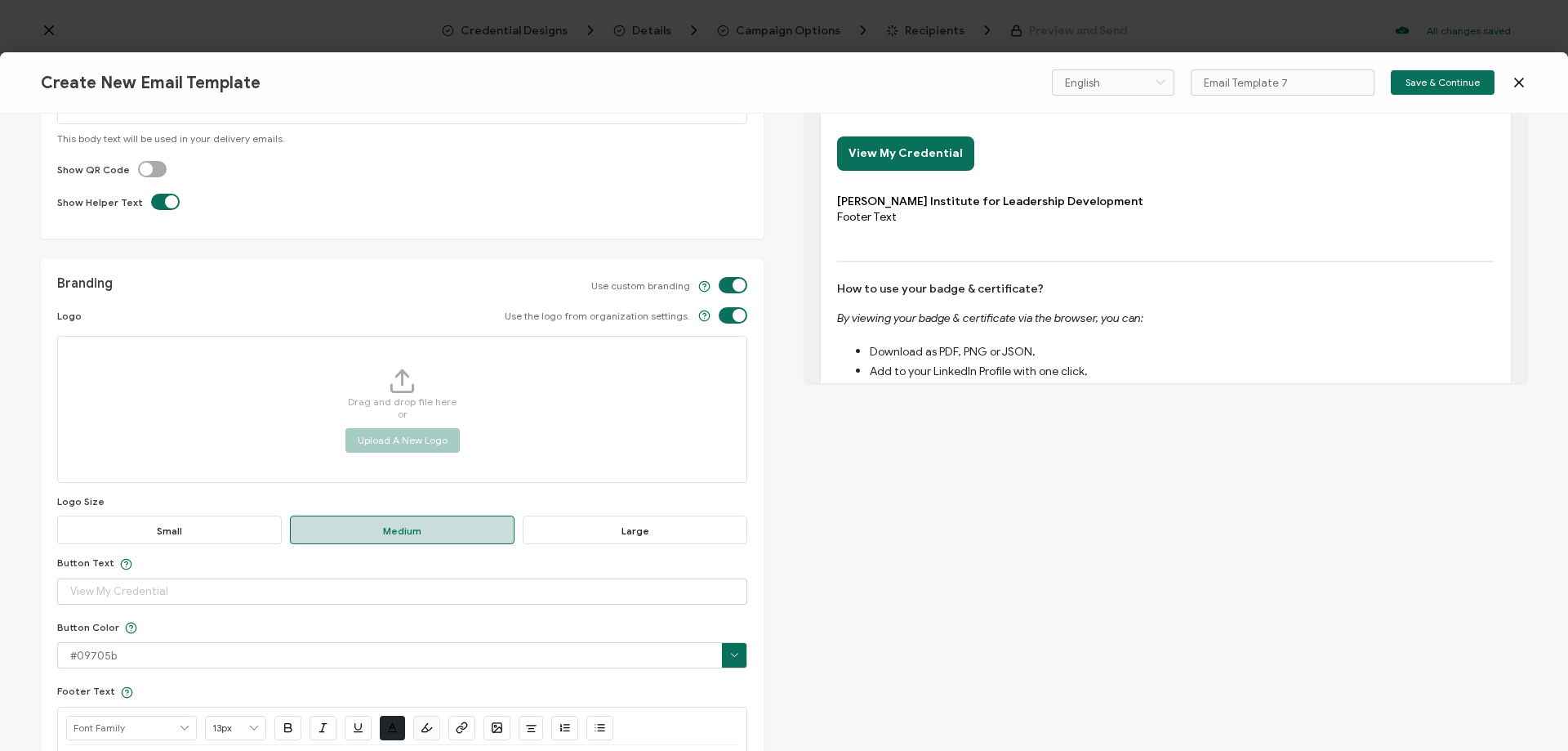
click at [1517, 85] on icon at bounding box center [1519, 82] width 8 height 8
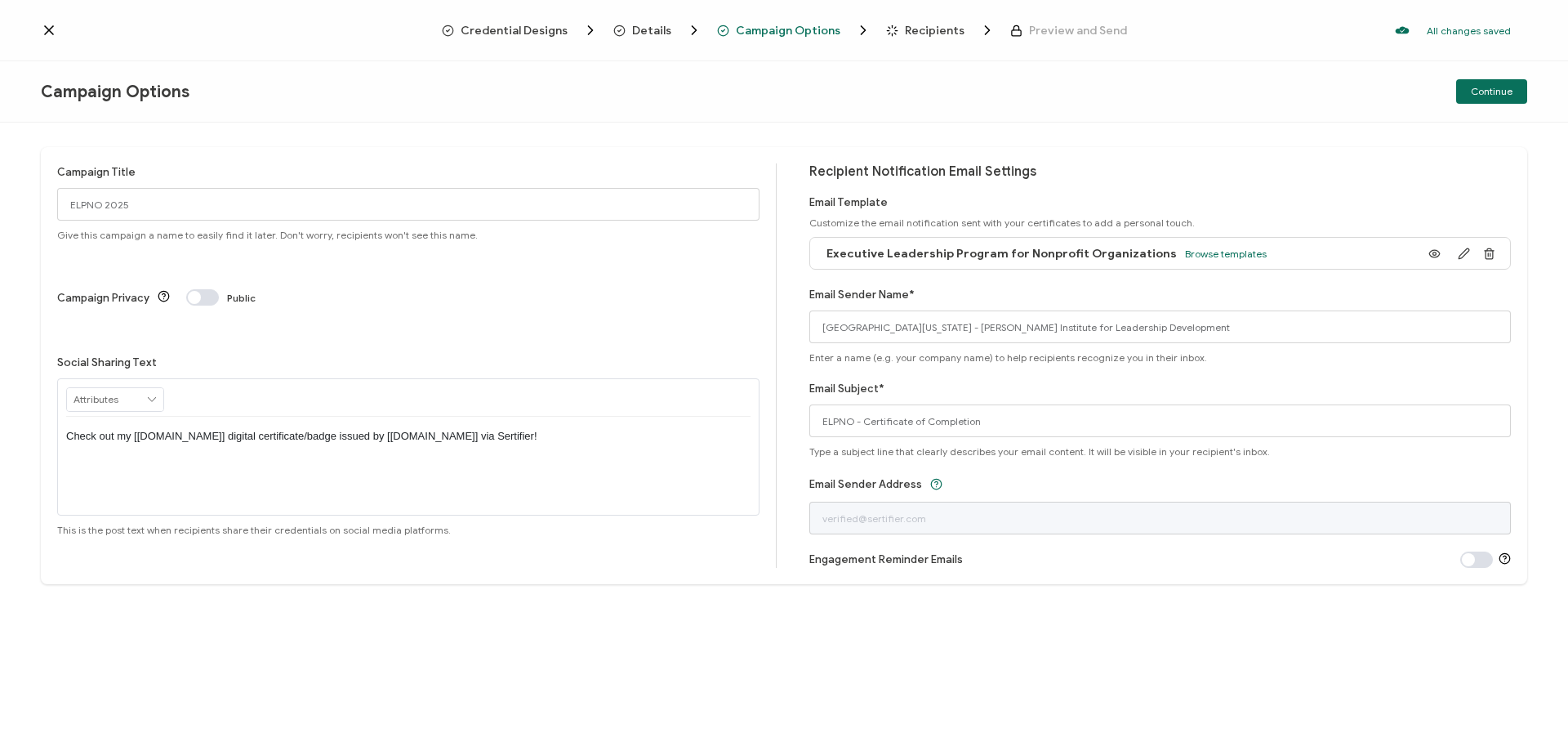
click at [1068, 256] on span "Executive Leadership Program for Nonprofit Organizations" at bounding box center [1001, 253] width 350 height 14
click at [1465, 251] on icon "button" at bounding box center [1463, 253] width 13 height 13
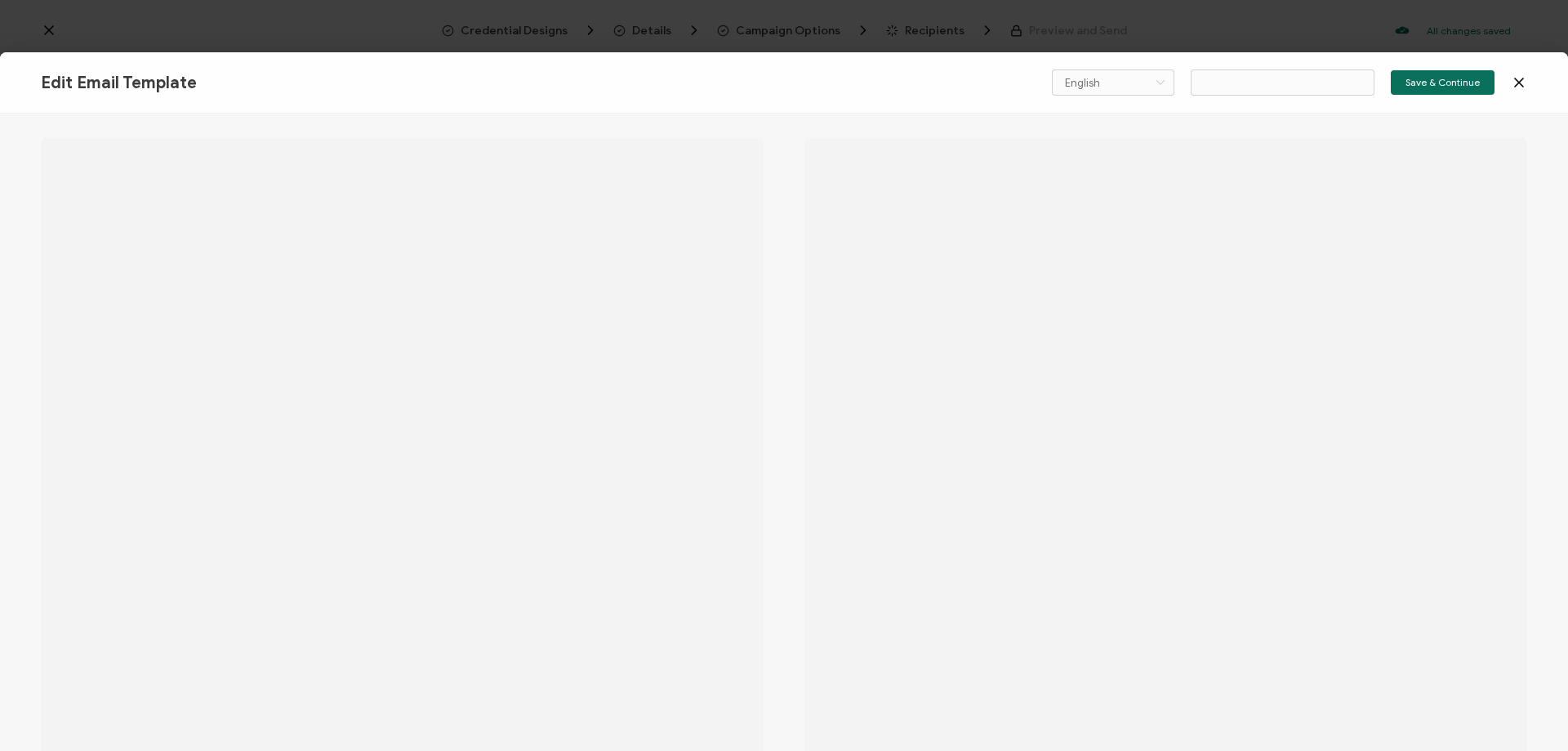
type input "Executive Leadership Program for Nonprofit Organizations"
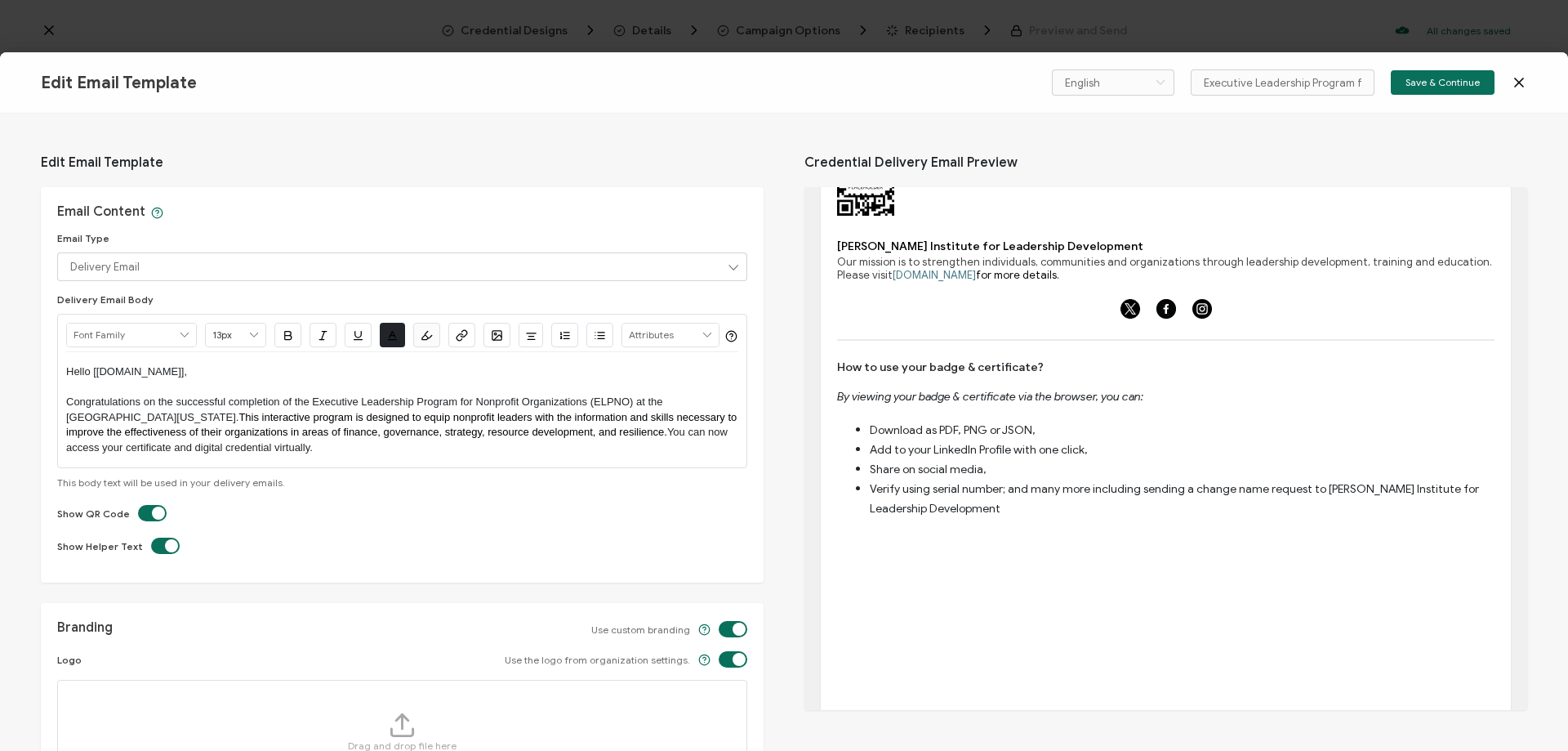
click at [1515, 81] on icon at bounding box center [1519, 82] width 16 height 16
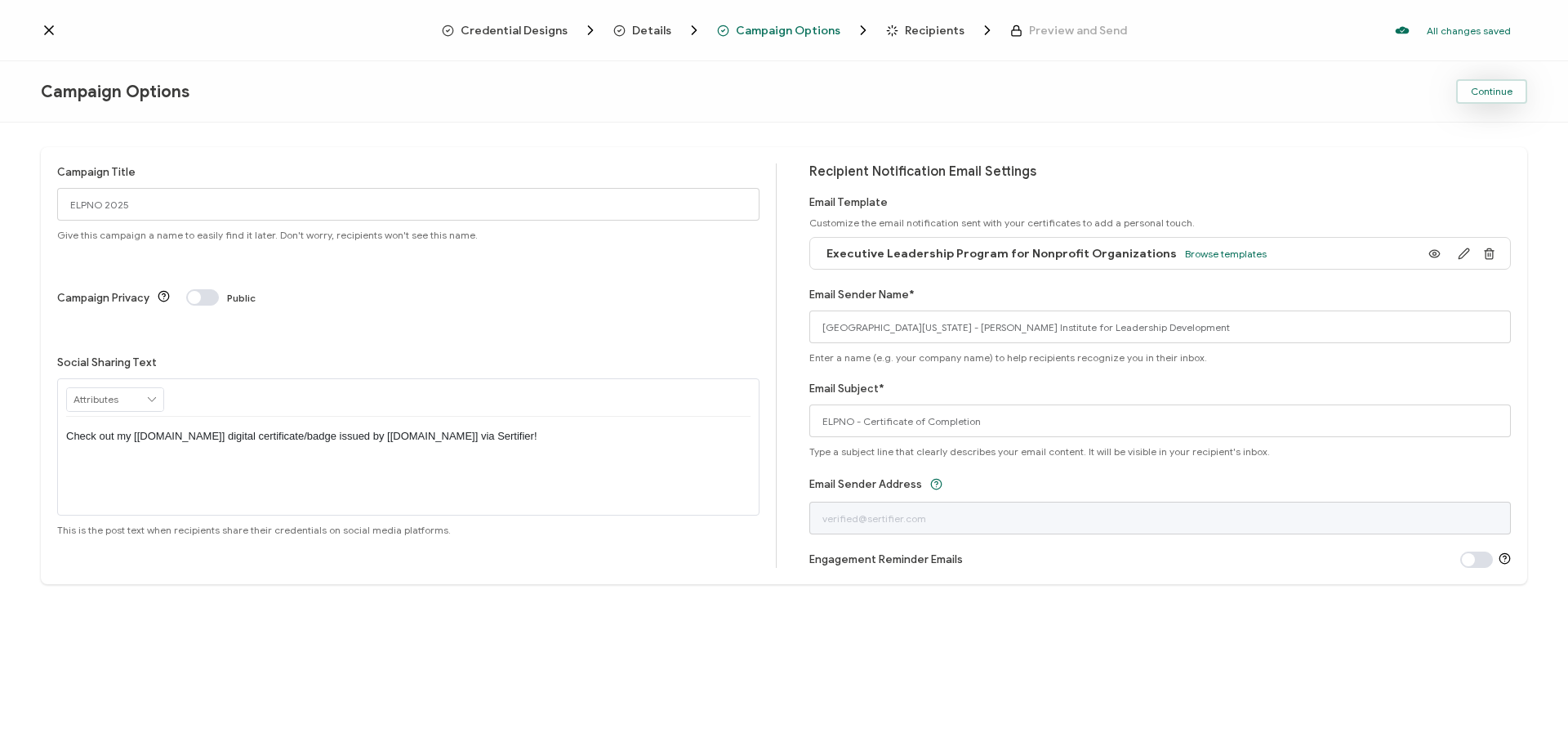
click at [1480, 100] on button "Continue" at bounding box center [1490, 91] width 71 height 24
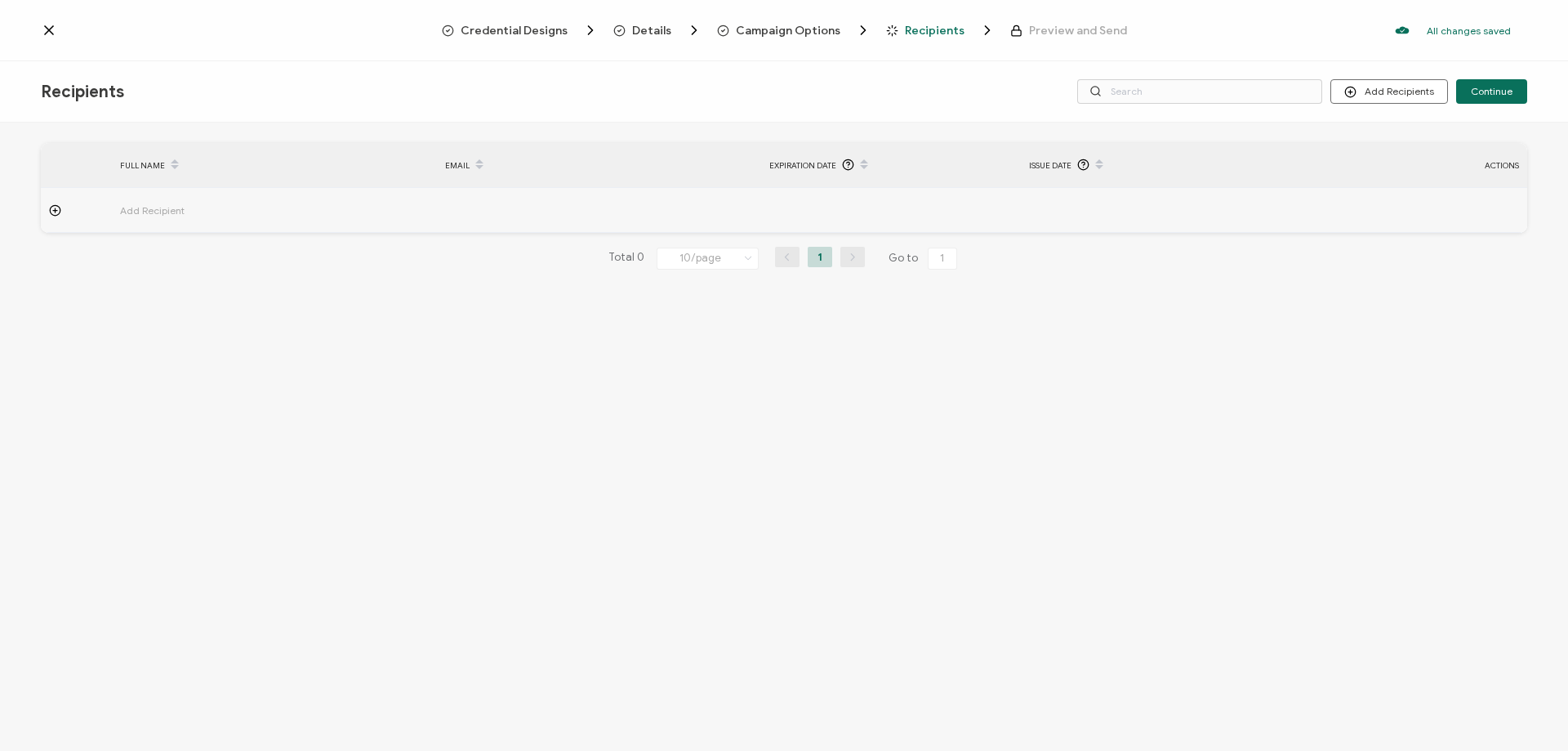
click at [780, 28] on span "Campaign Options" at bounding box center [788, 30] width 105 height 13
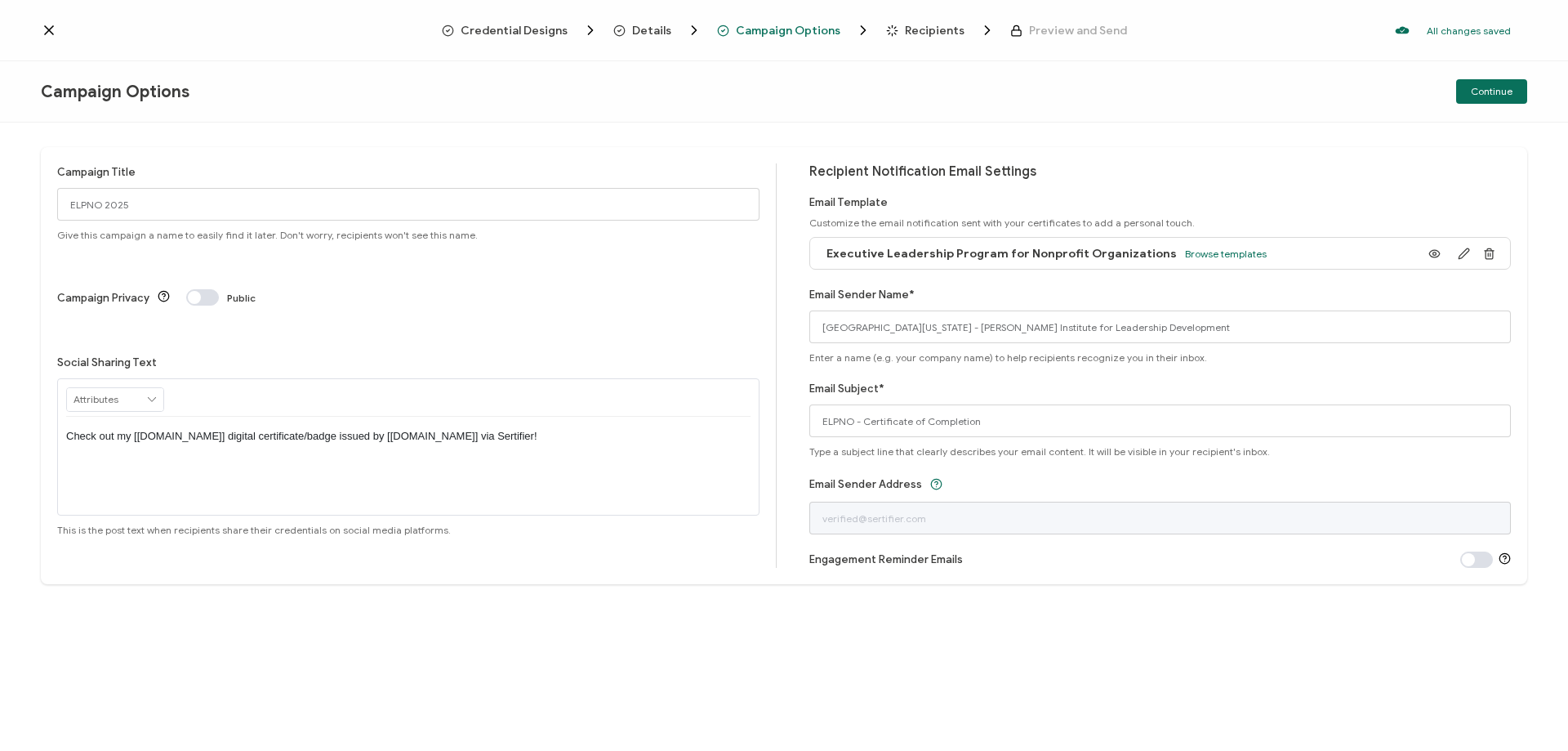
click at [1007, 551] on div "Engagement Reminder Emails" at bounding box center [1160, 560] width 702 height 17
click at [1471, 558] on span at bounding box center [1477, 559] width 33 height 16
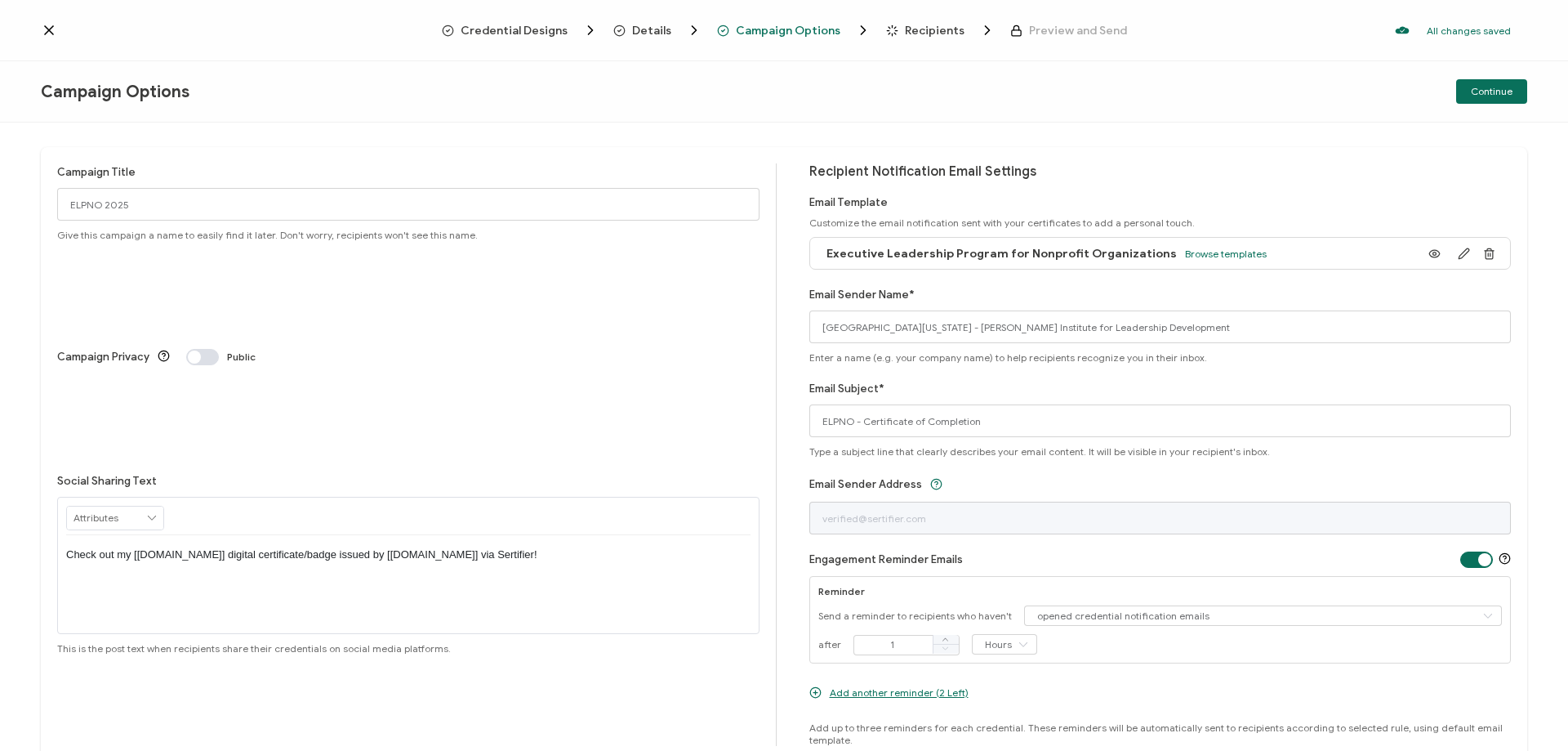
scroll to position [56, 0]
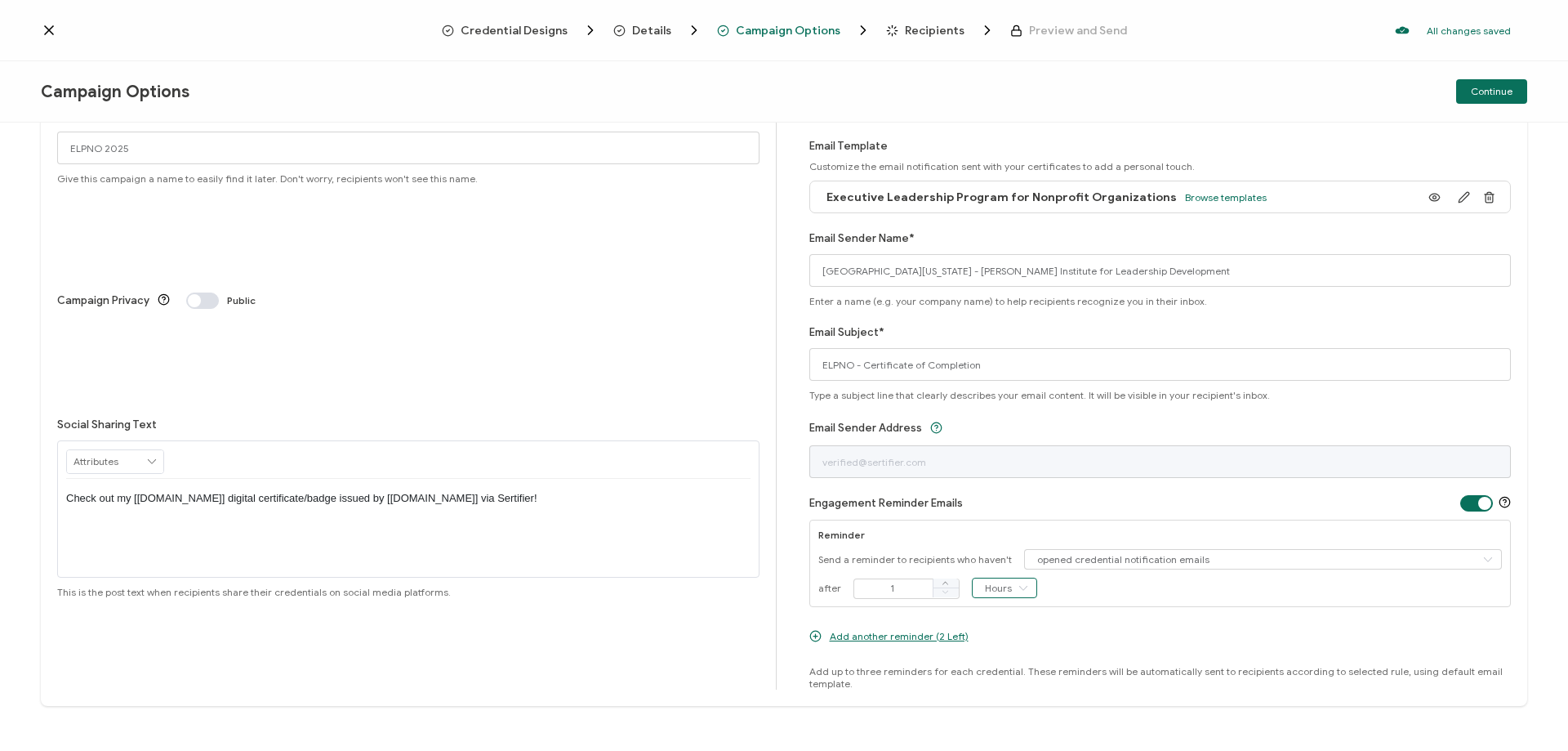
click at [1006, 585] on input "Hours" at bounding box center [1004, 587] width 65 height 20
click at [1007, 658] on li "Days" at bounding box center [1003, 655] width 70 height 28
type input "Days"
click at [946, 581] on span at bounding box center [945, 583] width 26 height 10
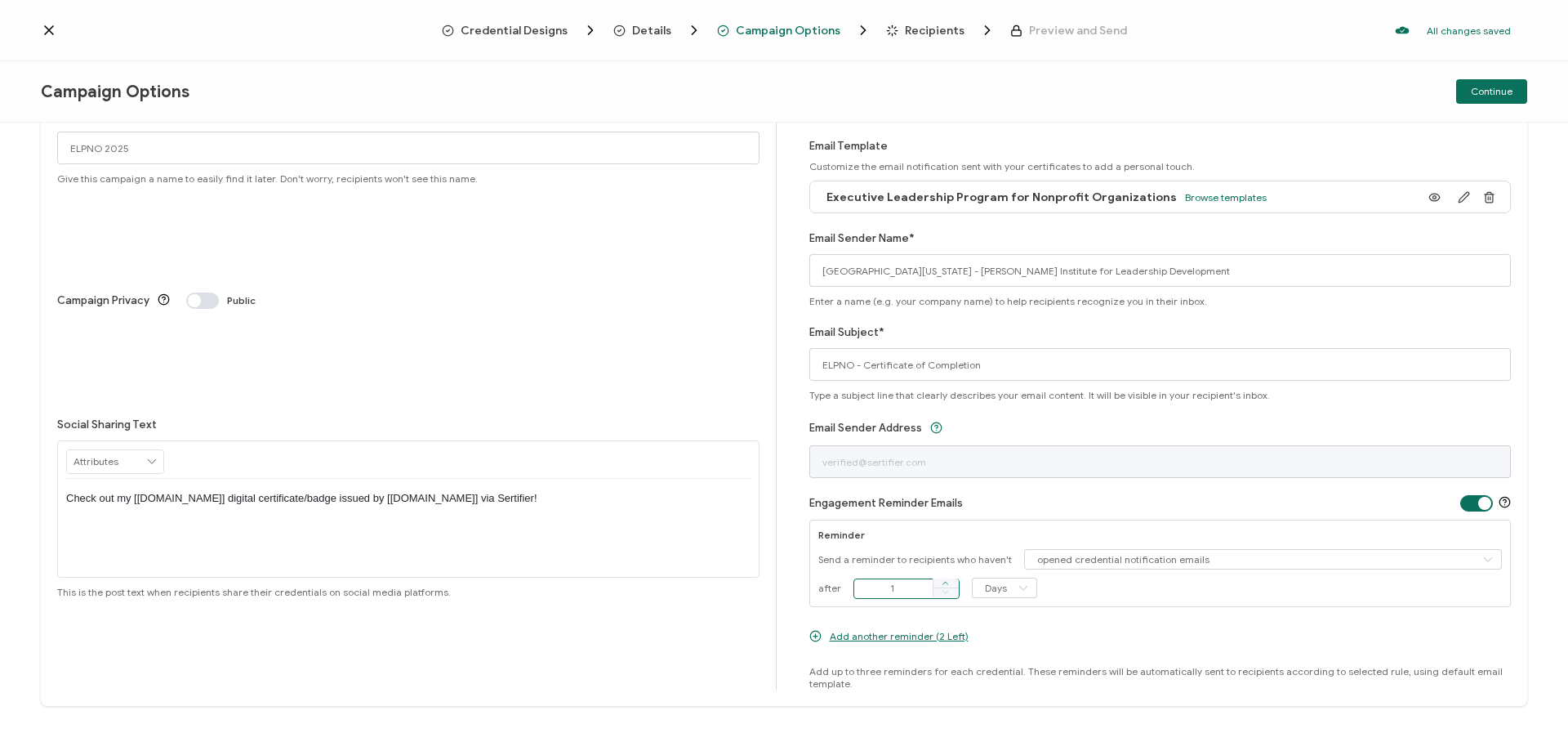
click at [946, 581] on span at bounding box center [945, 583] width 26 height 10
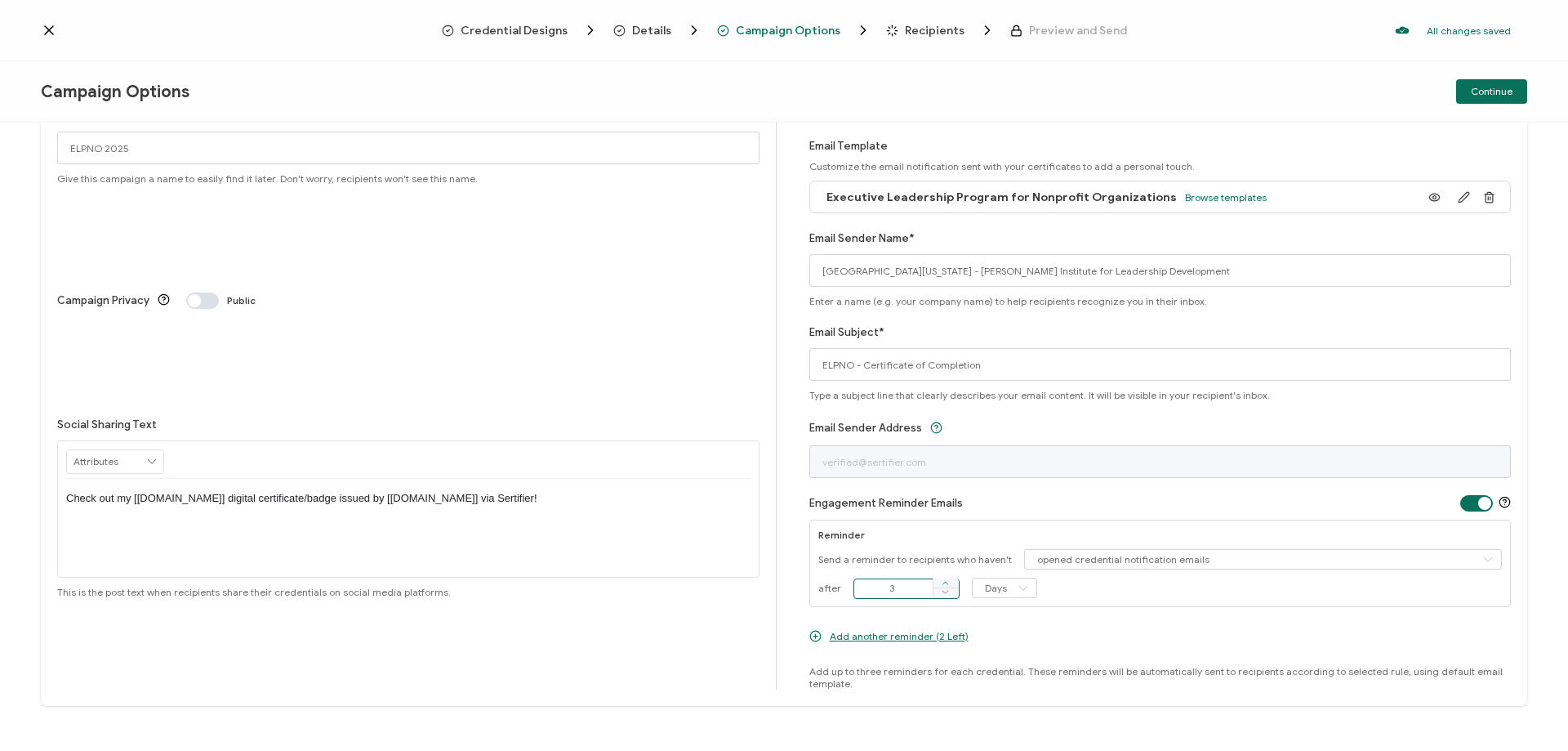
click at [942, 581] on icon at bounding box center [945, 583] width 8 height 8
type input "4"
click at [981, 536] on div "Reminder" at bounding box center [1161, 535] width 685 height 13
click at [1133, 557] on input "opened credential notification emails" at bounding box center [1263, 559] width 478 height 20
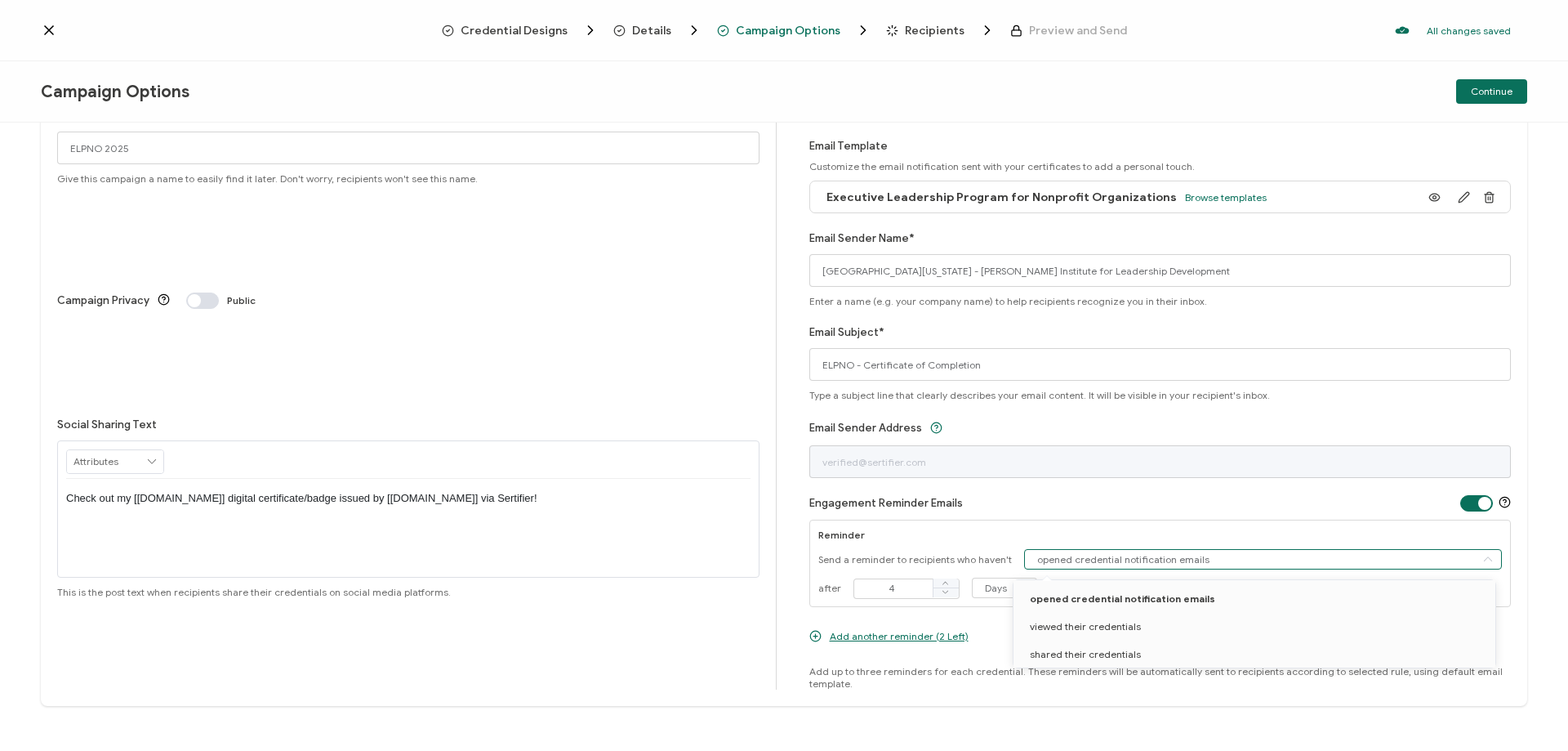
click at [1139, 506] on div "Engagement Reminder Emails" at bounding box center [1160, 503] width 702 height 17
click at [1133, 561] on input "opened credential notification emails" at bounding box center [1263, 559] width 478 height 20
click at [1151, 522] on div "Reminder Send a reminder to recipients who haven't opened credential notificati…" at bounding box center [1160, 564] width 702 height 87
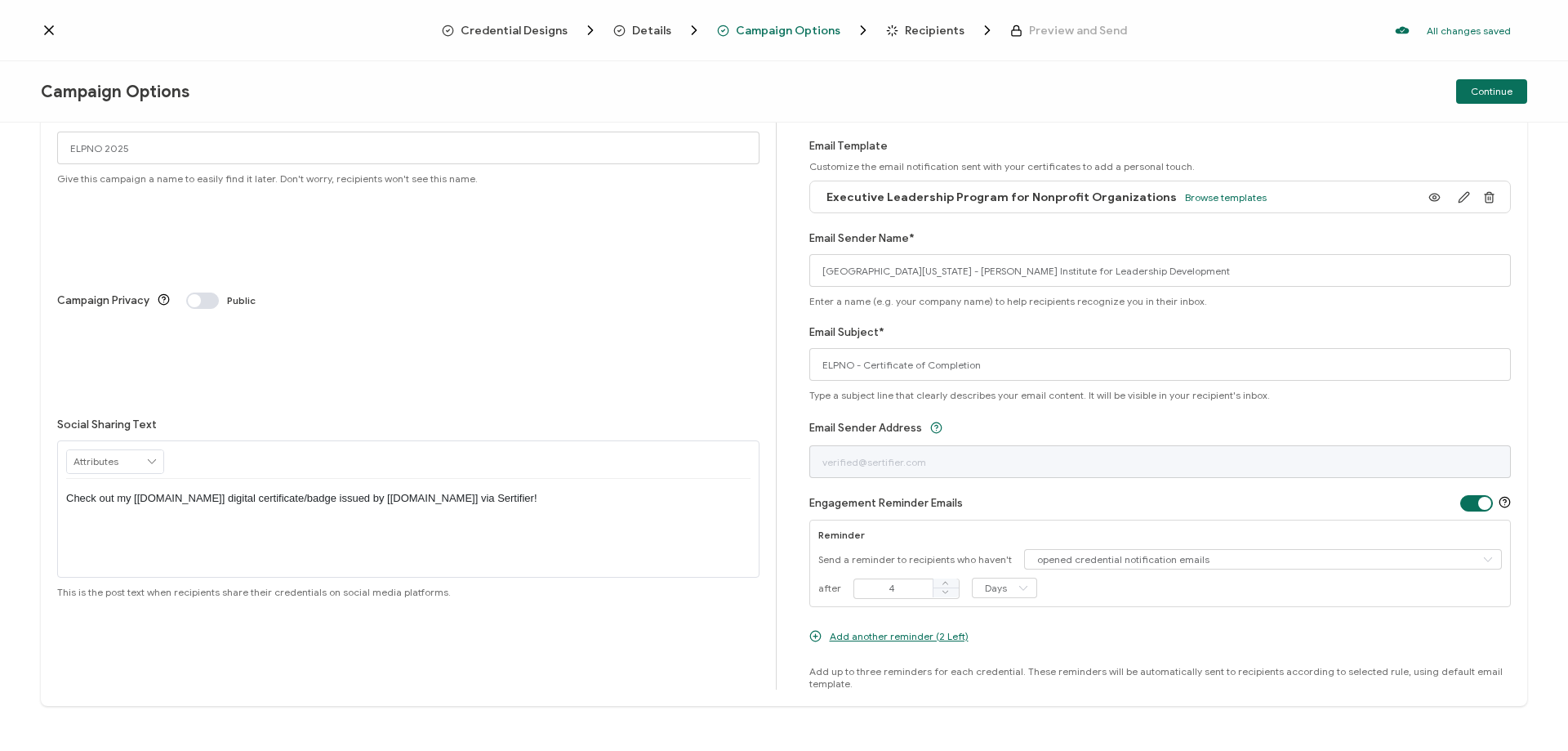
click at [1465, 503] on span at bounding box center [1477, 503] width 33 height 16
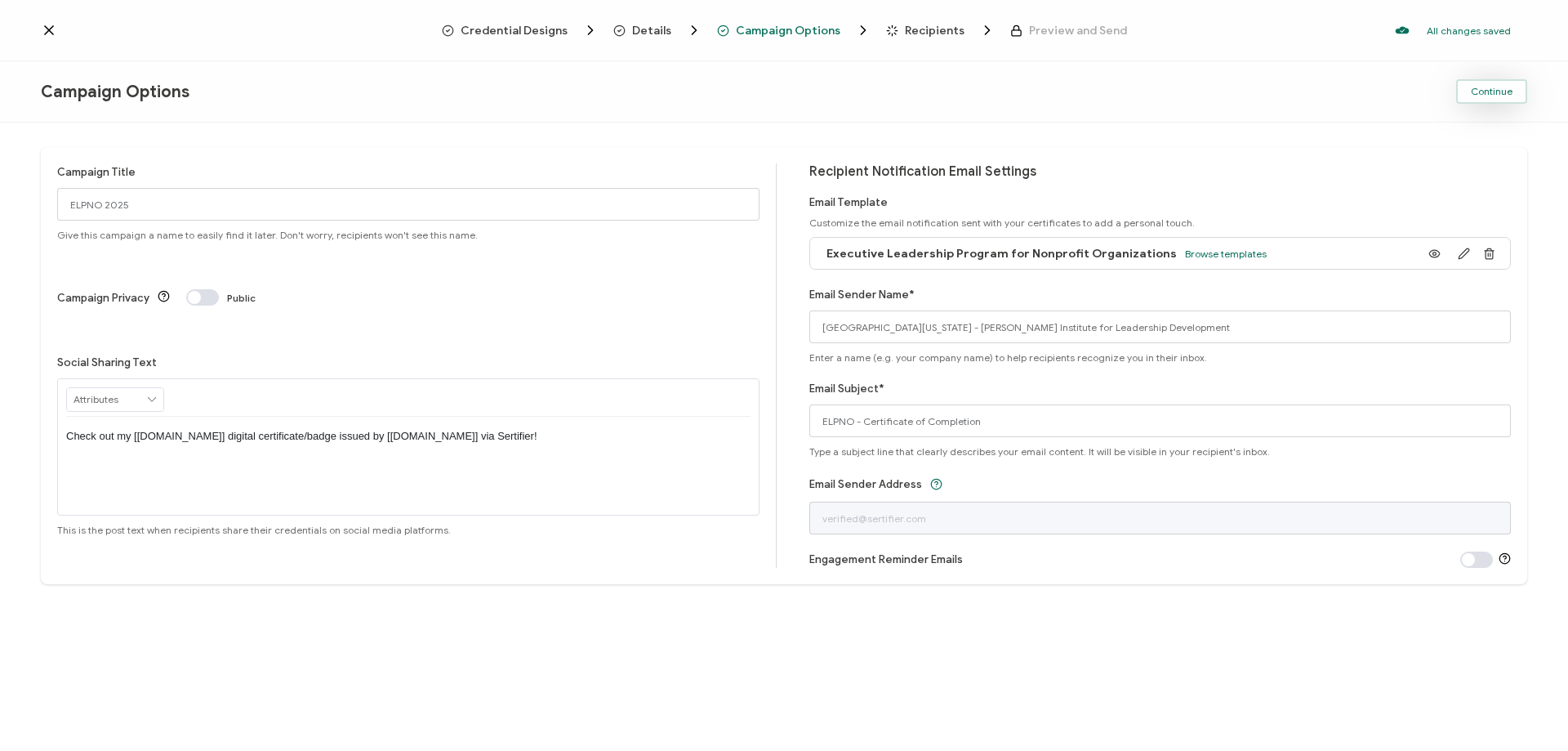
click at [1480, 93] on span "Continue" at bounding box center [1491, 91] width 42 height 10
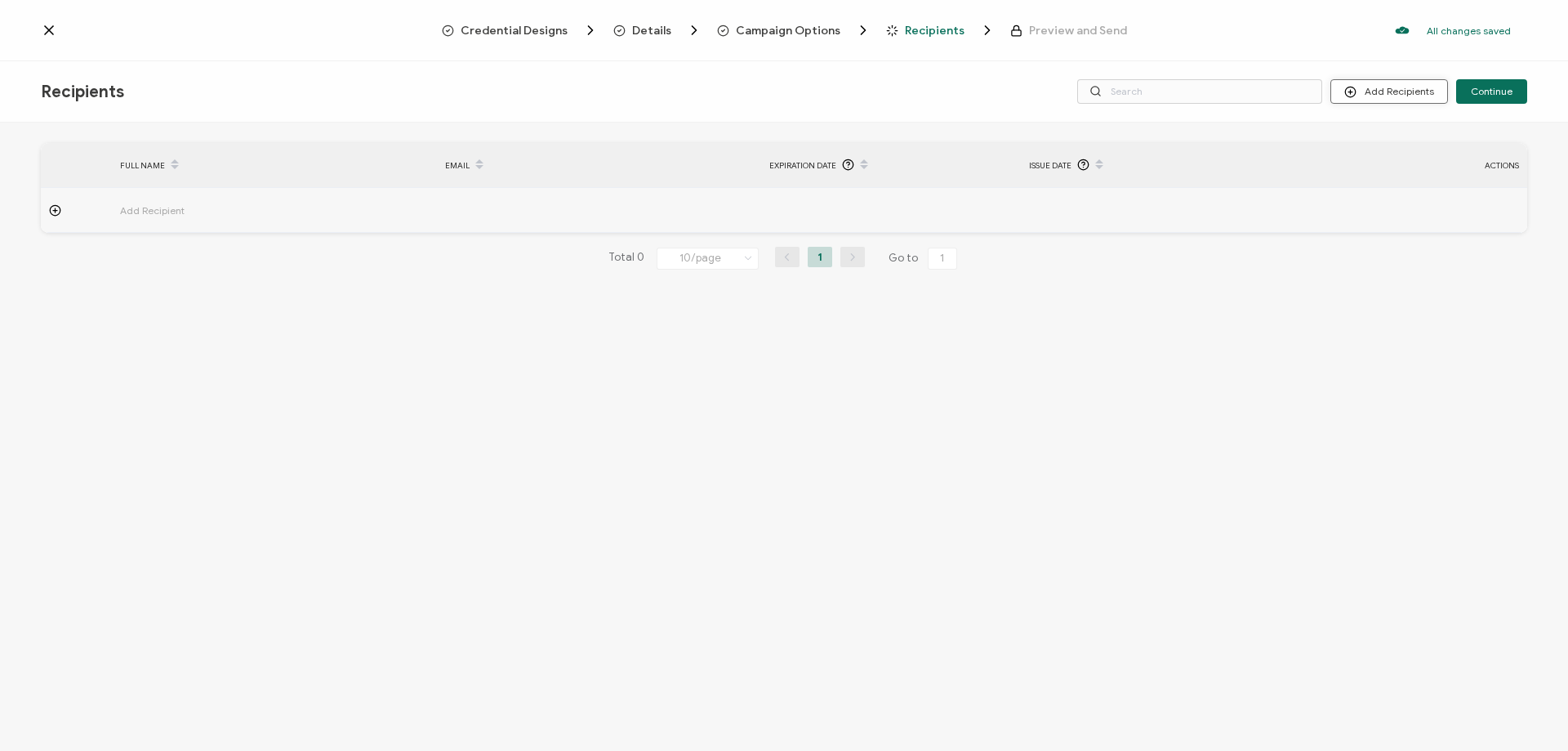
click at [1366, 88] on button "Add Recipients" at bounding box center [1389, 91] width 117 height 24
click at [1078, 370] on div "FULL NAME EMAIL Expiration Date Issue Date ACTIONS Add Recipient FULL NAME EMAI…" at bounding box center [784, 439] width 1568 height 633
click at [55, 28] on icon at bounding box center [48, 30] width 16 height 16
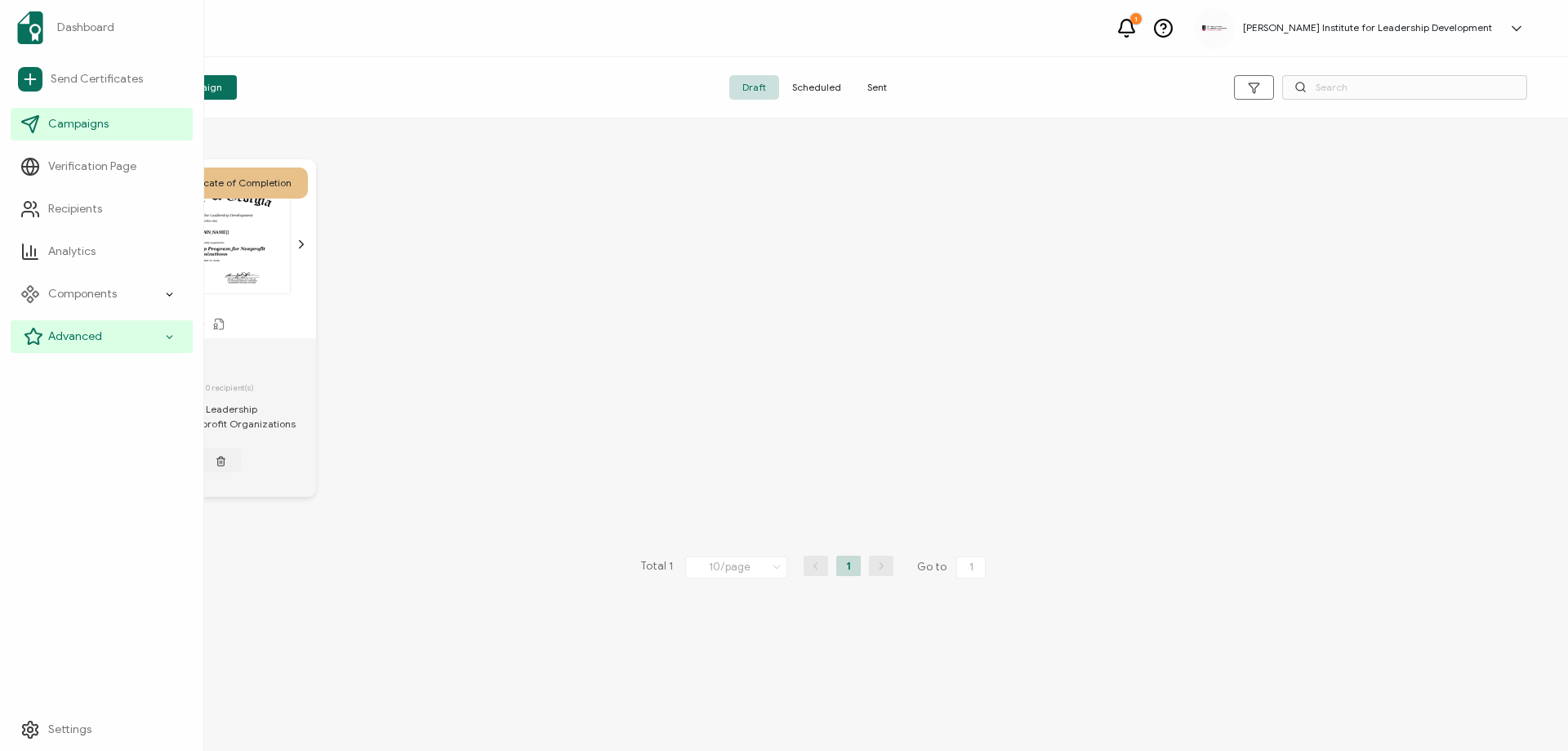
click at [126, 335] on div "Advanced" at bounding box center [102, 337] width 182 height 33
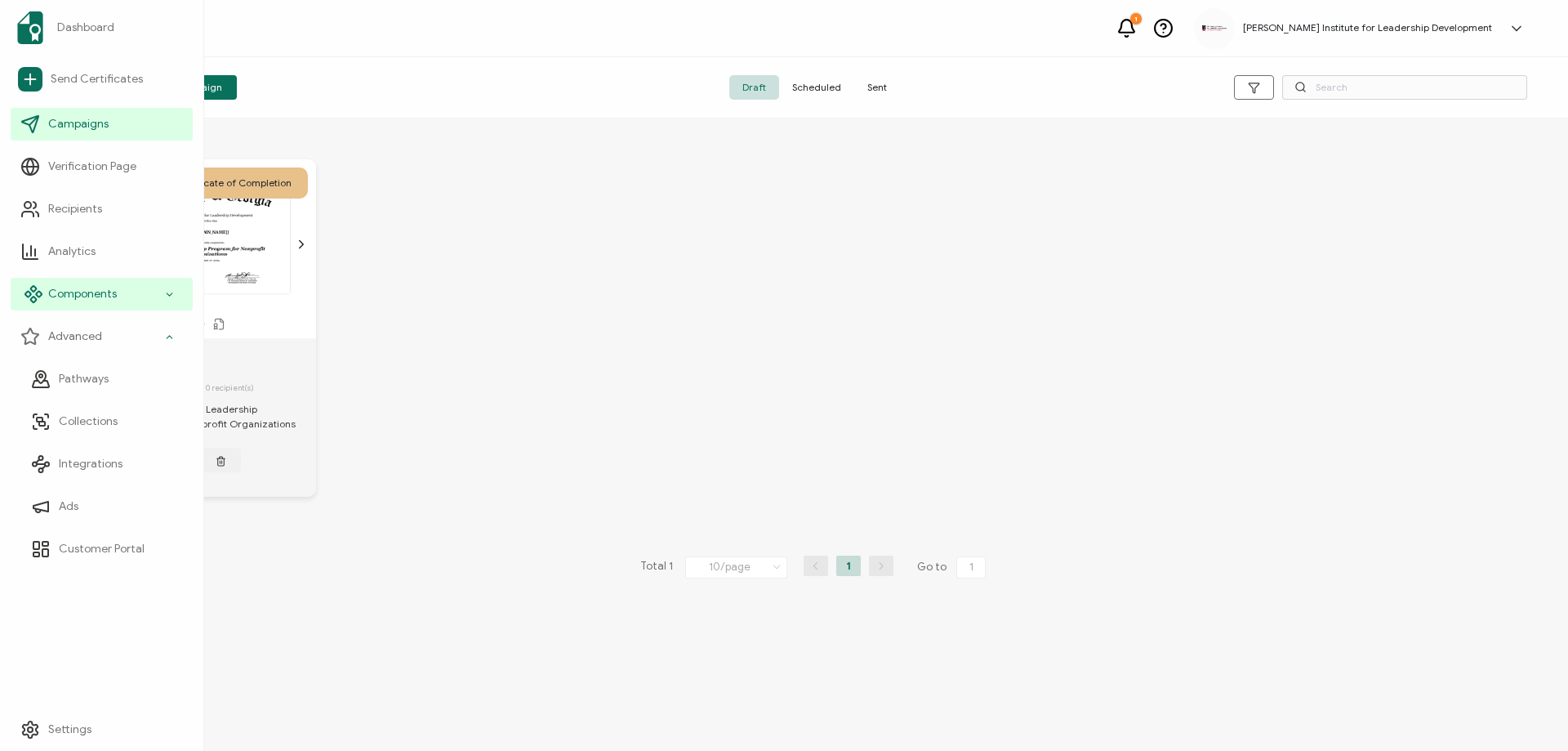
click at [135, 291] on div "Components" at bounding box center [102, 294] width 182 height 33
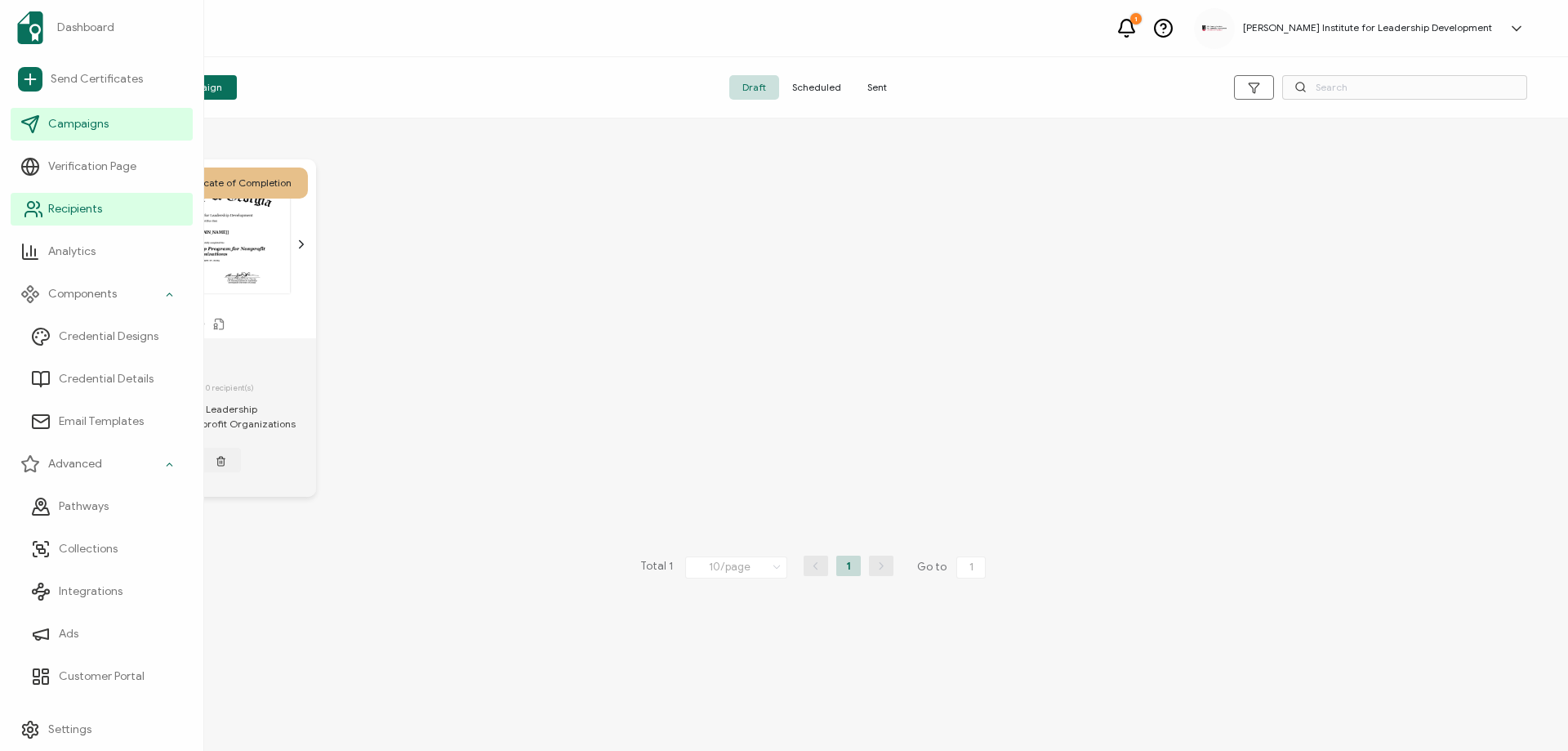
click at [90, 210] on span "Recipients" at bounding box center [76, 209] width 54 height 16
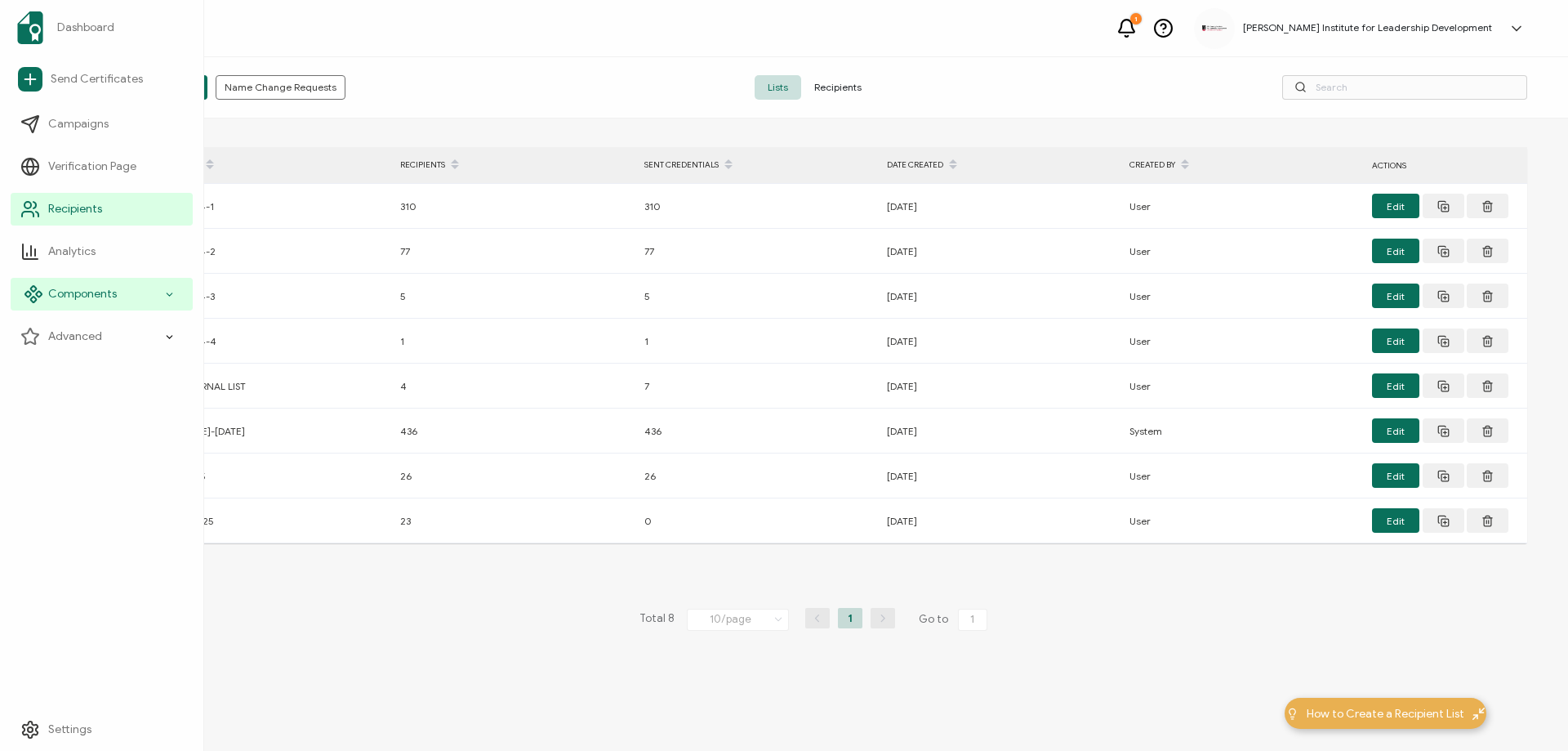
click at [112, 295] on span "Components" at bounding box center [82, 294] width 69 height 16
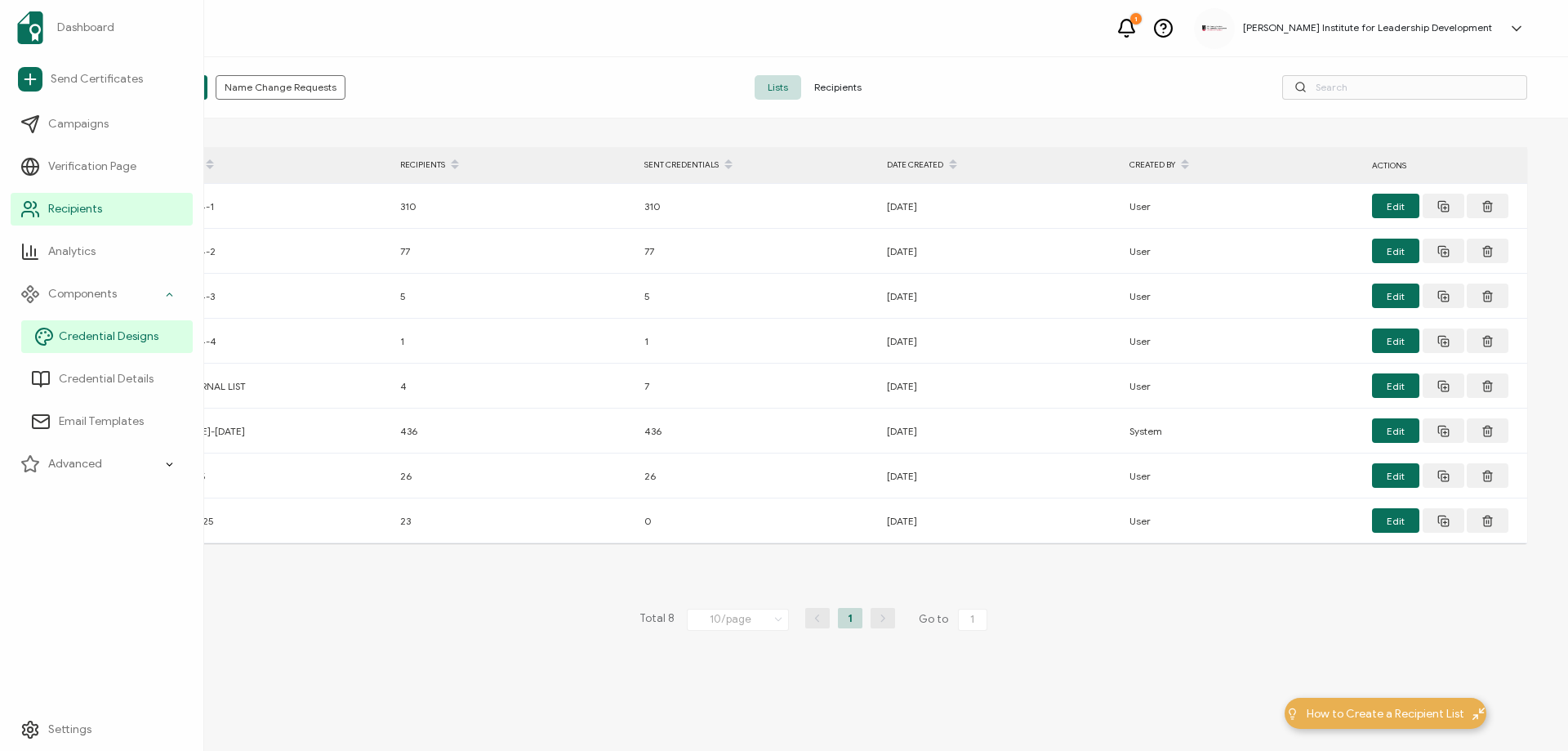
click at [96, 336] on span "Credential Designs" at bounding box center [109, 337] width 100 height 16
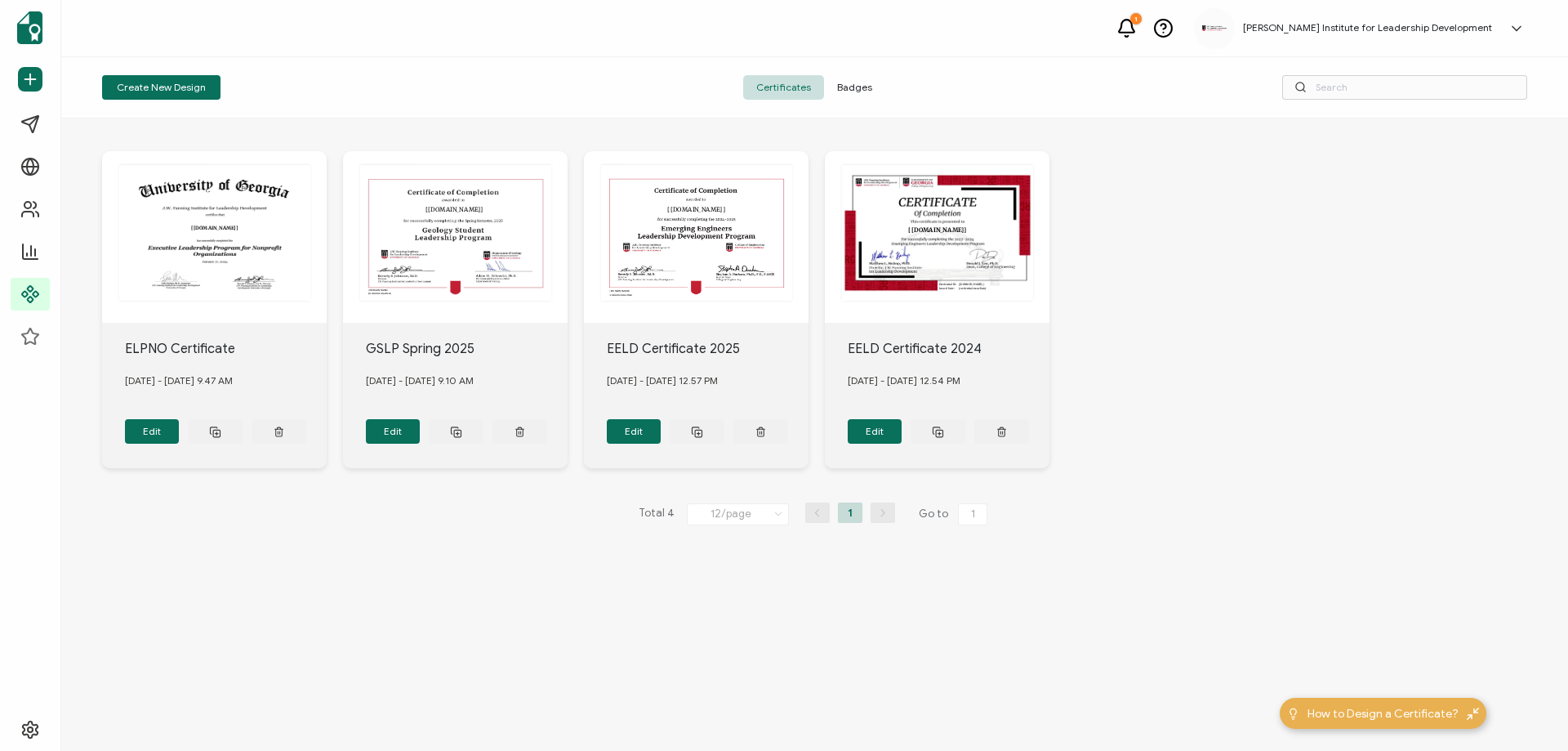
click at [854, 83] on span "Badges" at bounding box center [854, 86] width 61 height 24
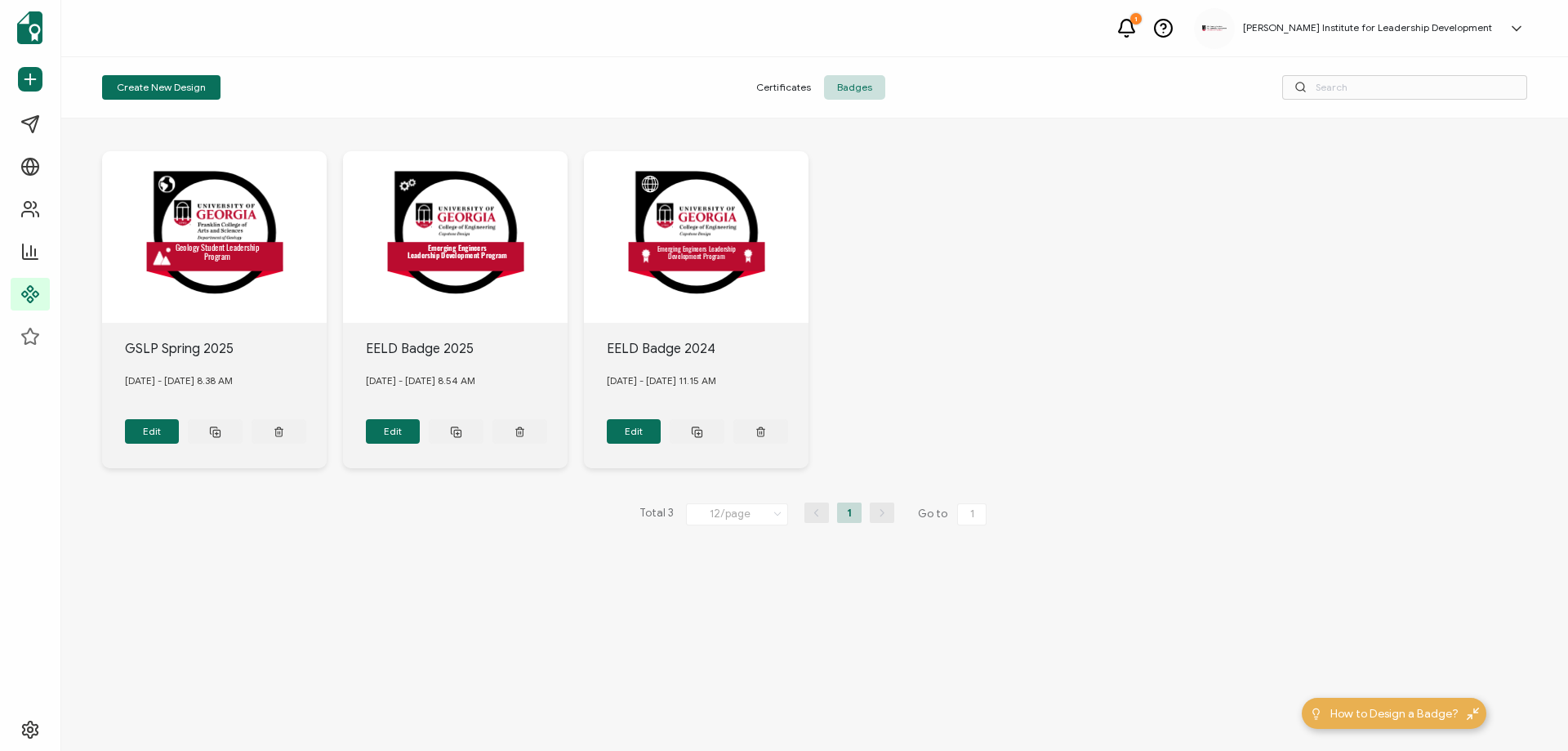
click at [788, 85] on span "Certificates" at bounding box center [783, 86] width 80 height 24
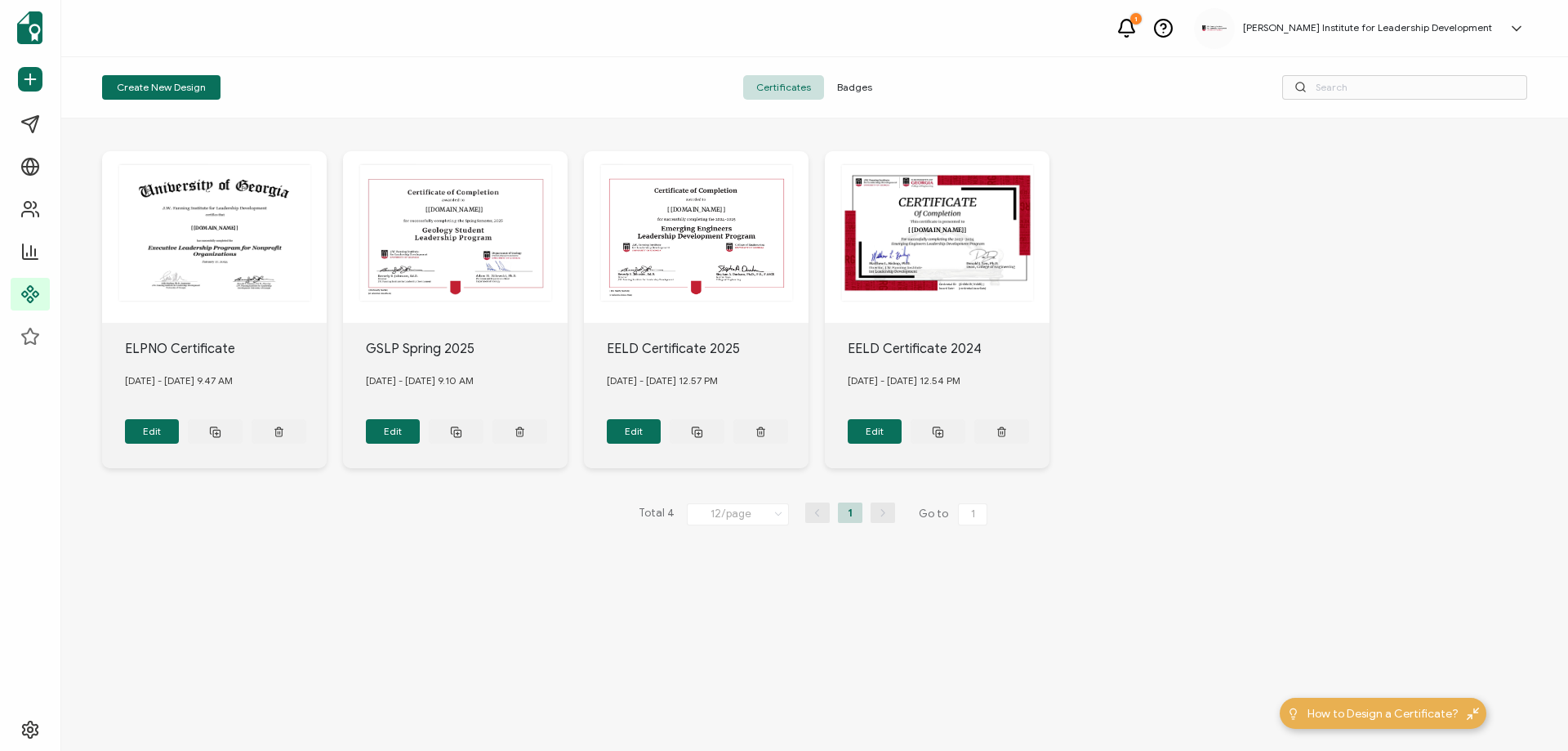
click at [851, 86] on span "Badges" at bounding box center [854, 86] width 61 height 24
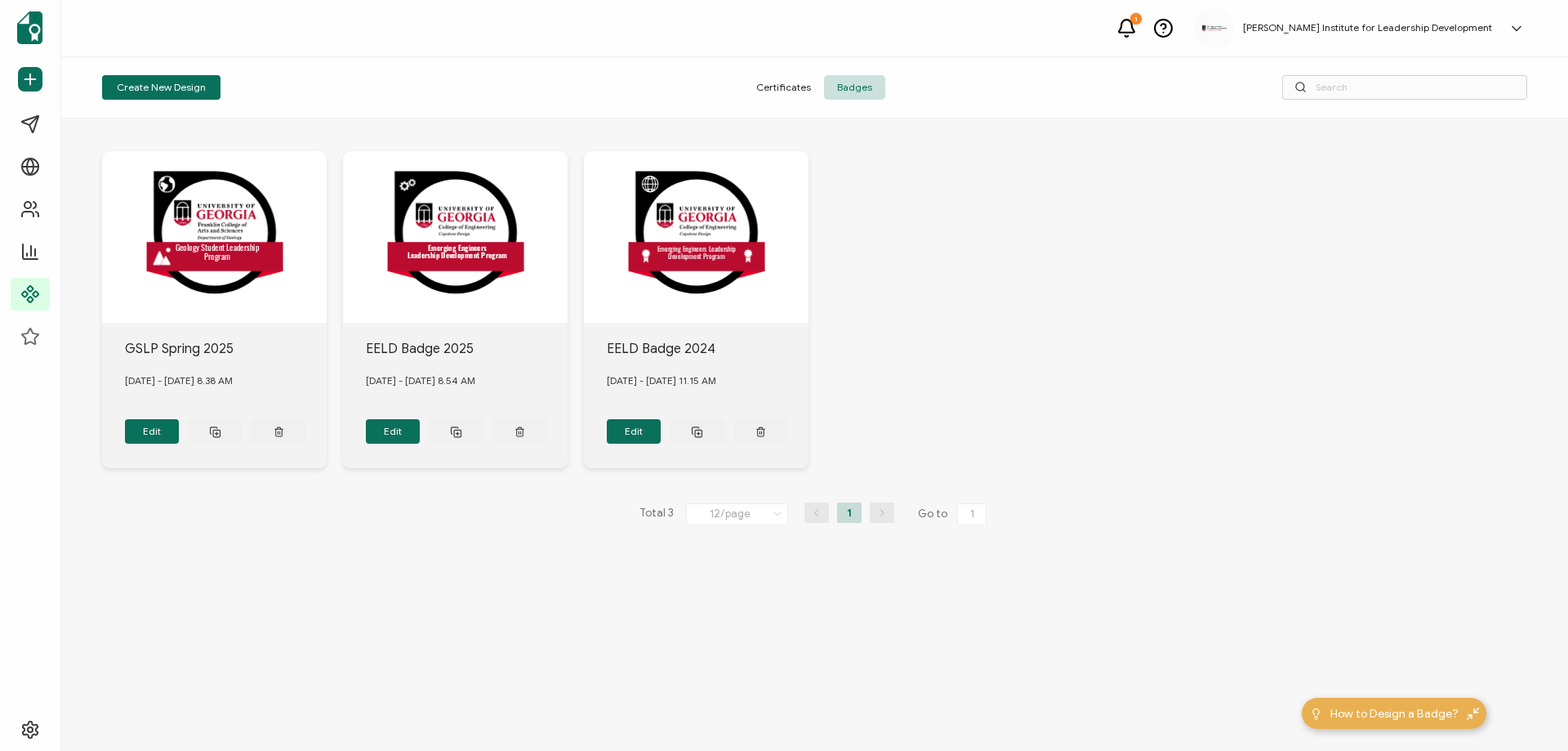
click at [793, 81] on span "Certificates" at bounding box center [783, 86] width 80 height 24
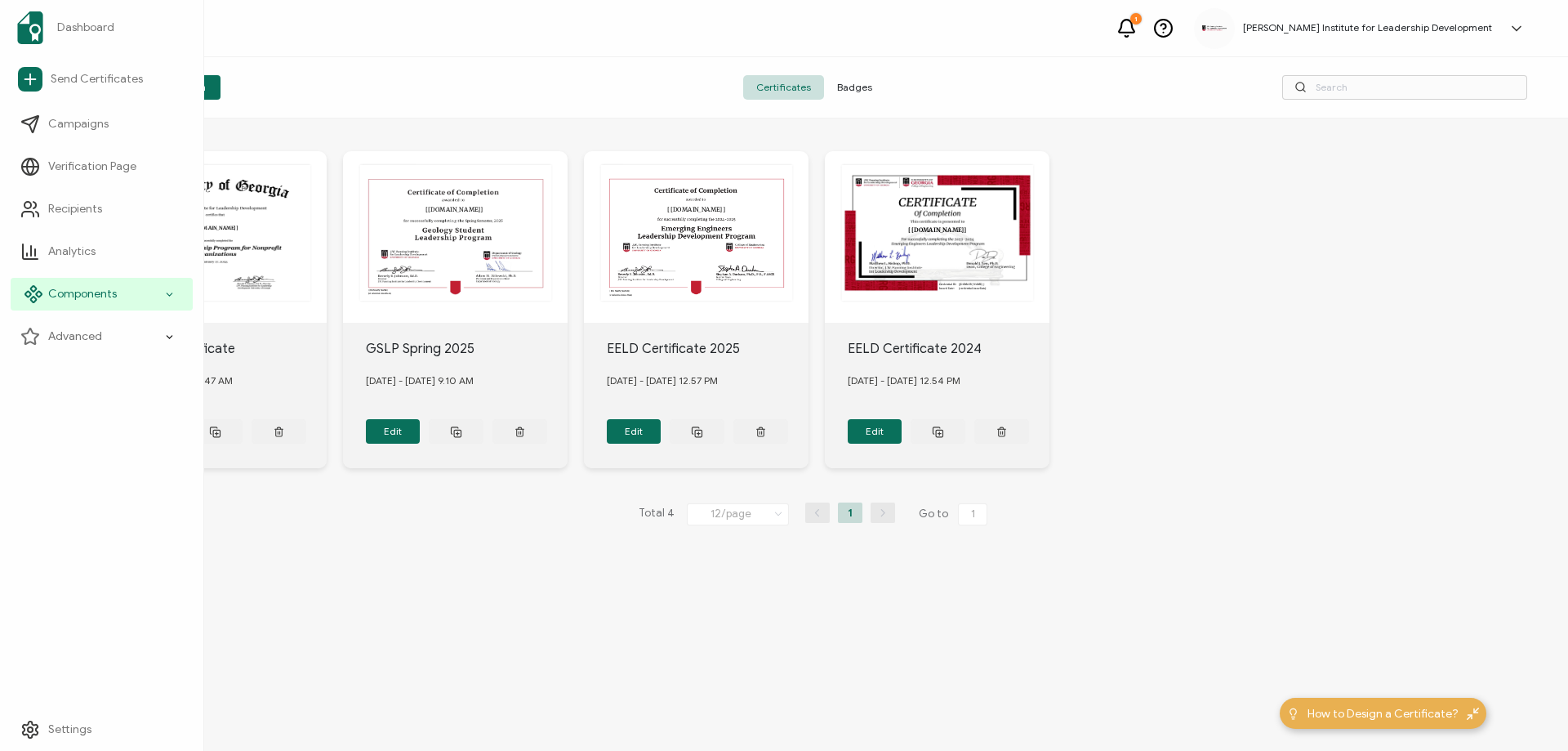
click at [118, 296] on div "Components" at bounding box center [102, 294] width 182 height 33
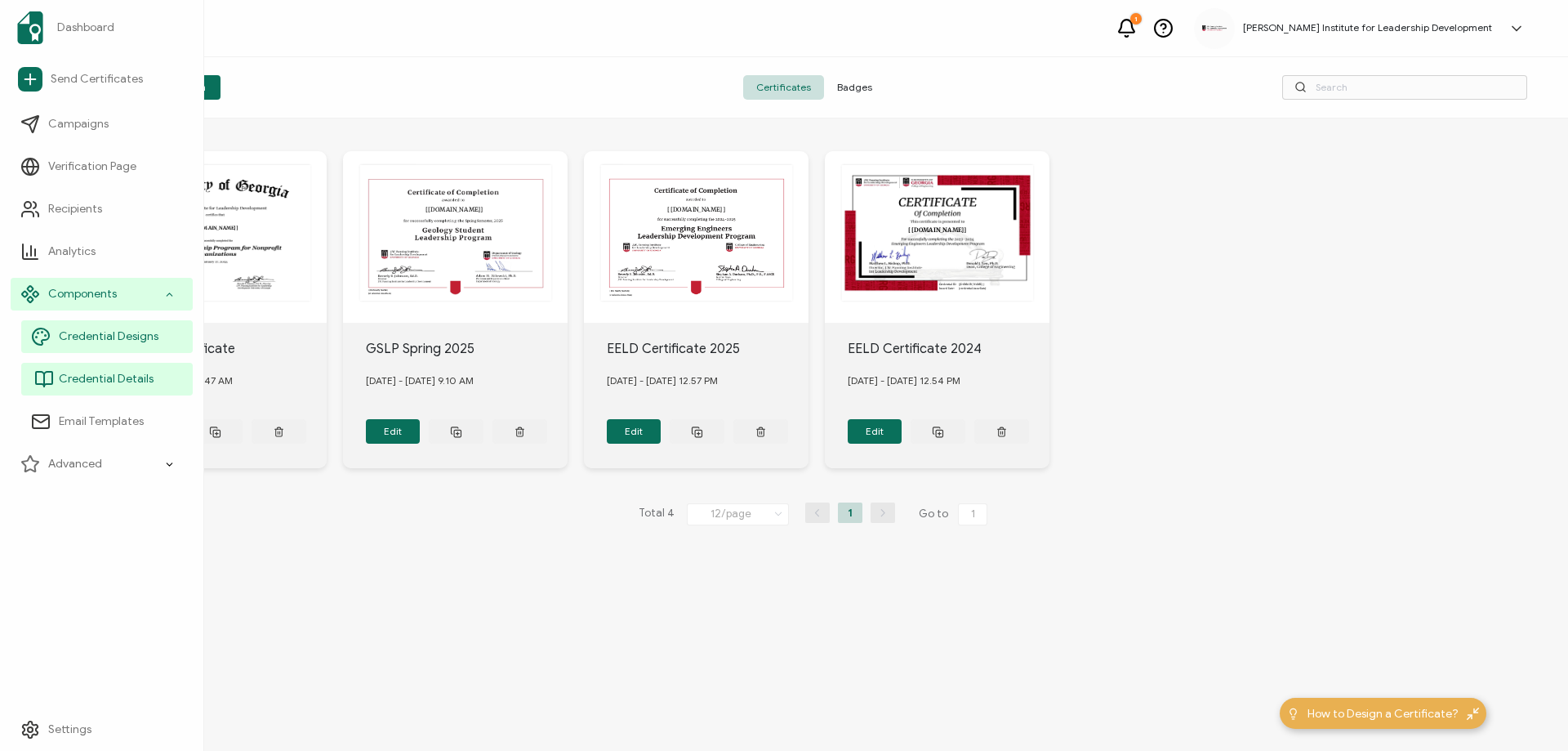
click at [123, 380] on span "Credential Details" at bounding box center [107, 378] width 95 height 16
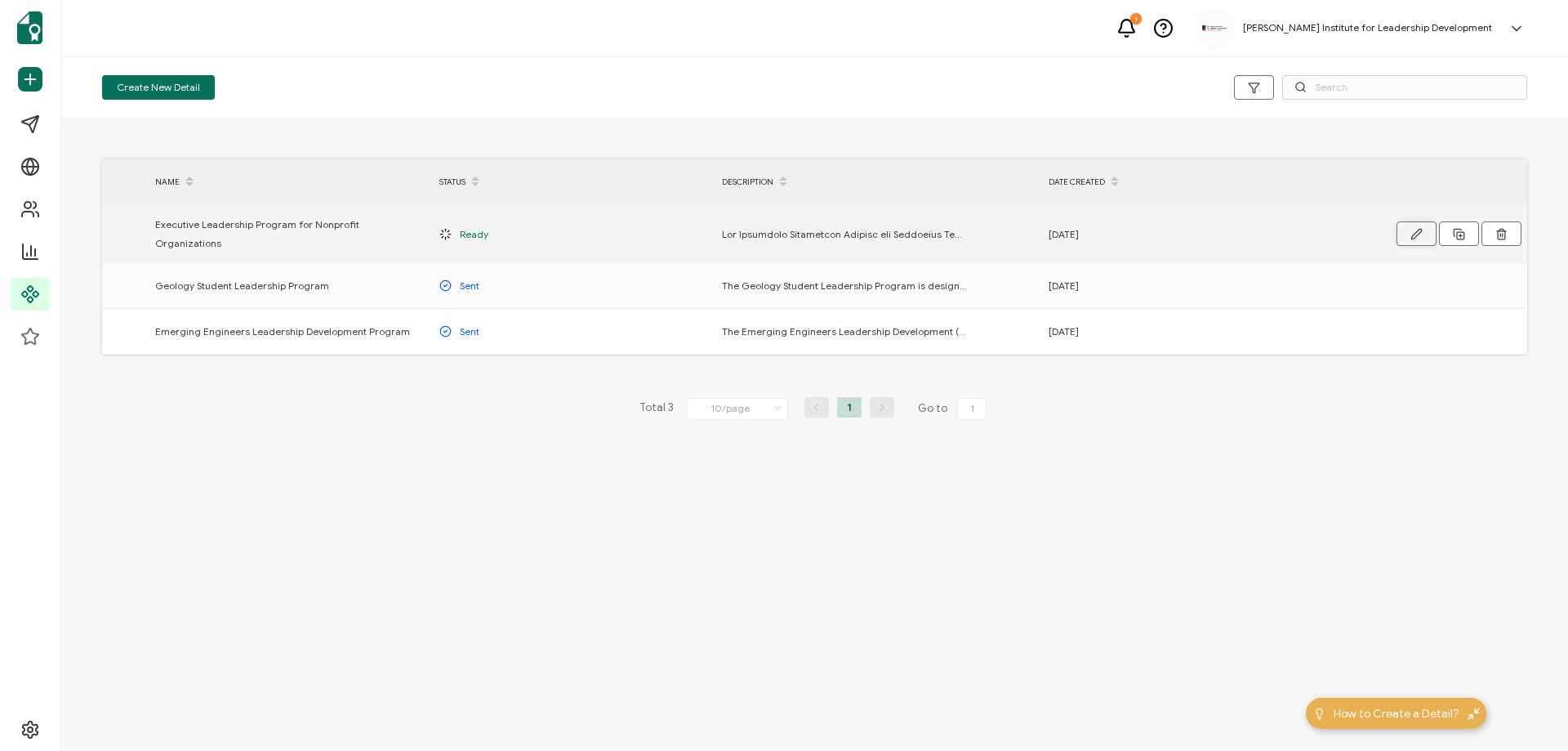
click at [1418, 229] on icon "button" at bounding box center [1416, 234] width 10 height 10
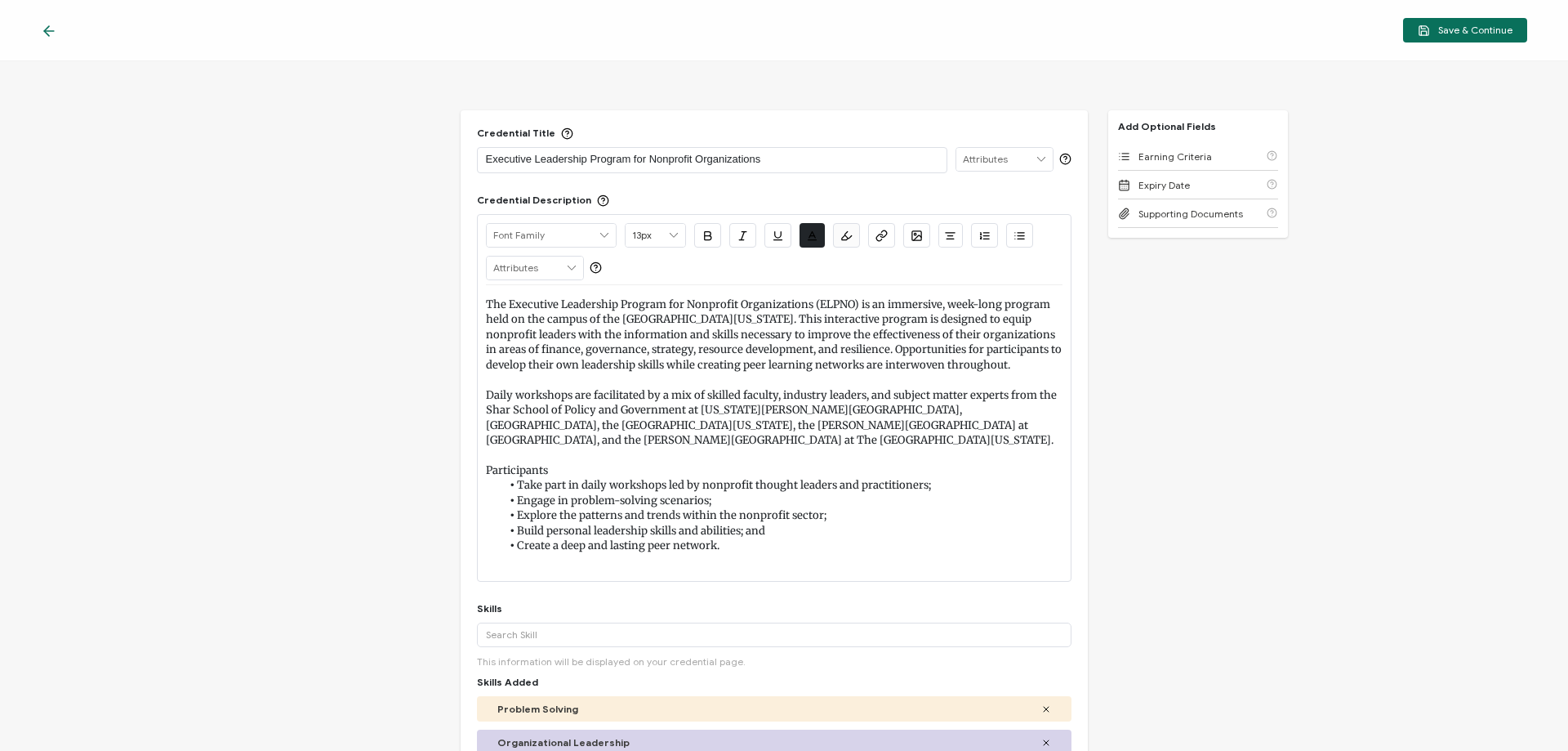
click at [46, 30] on icon at bounding box center [46, 31] width 5 height 10
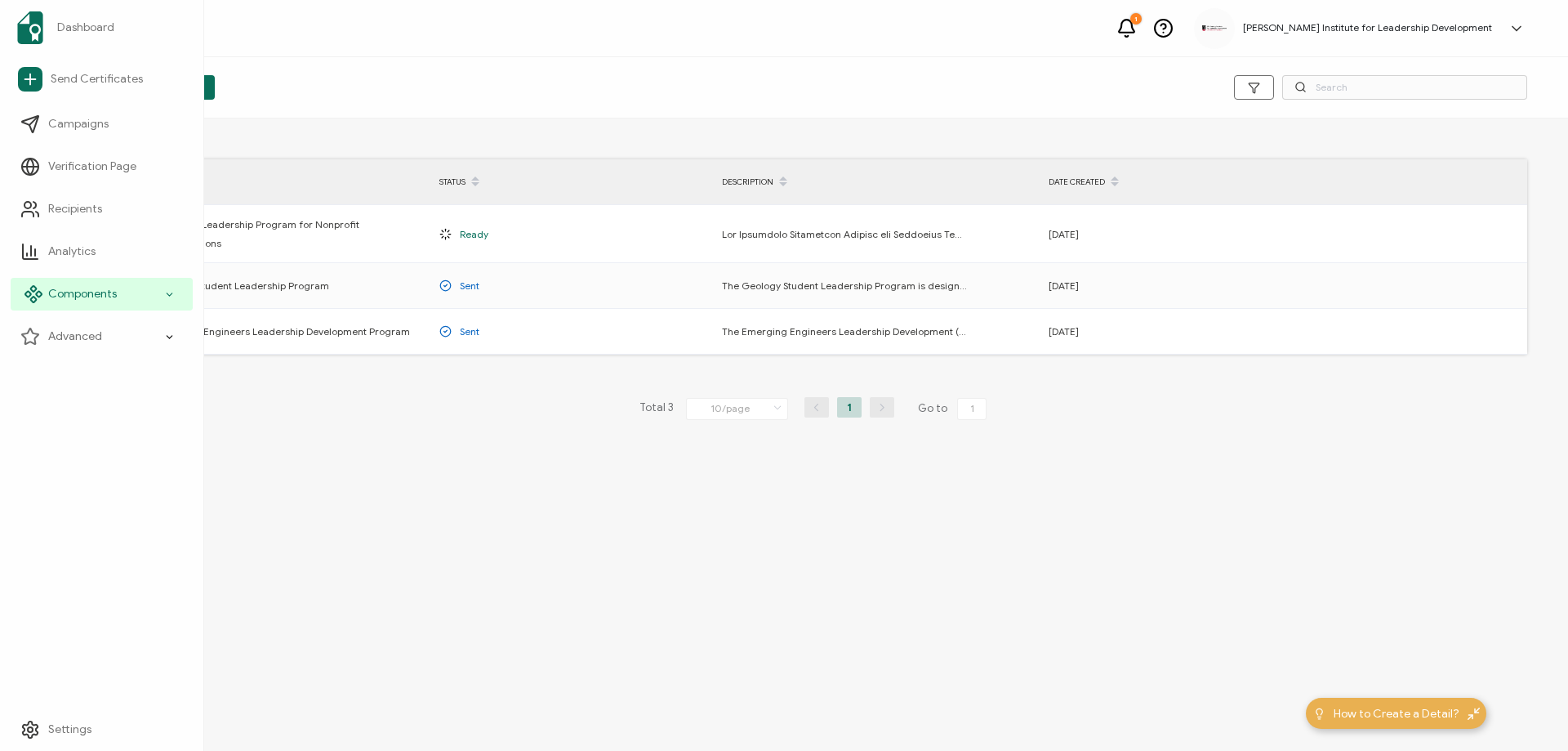
click at [130, 292] on div "Components" at bounding box center [102, 294] width 182 height 33
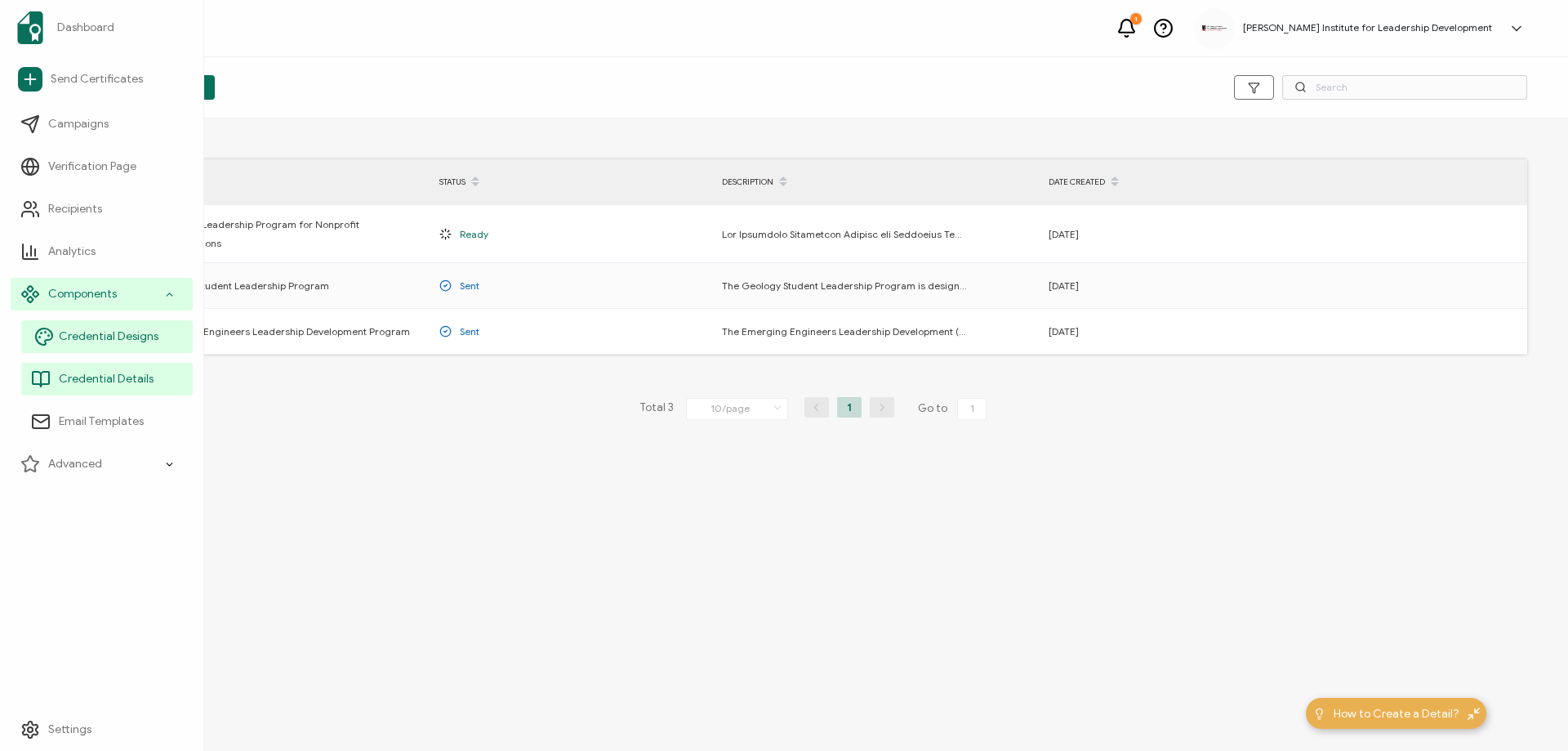
click at [114, 339] on span "Credential Designs" at bounding box center [109, 337] width 100 height 16
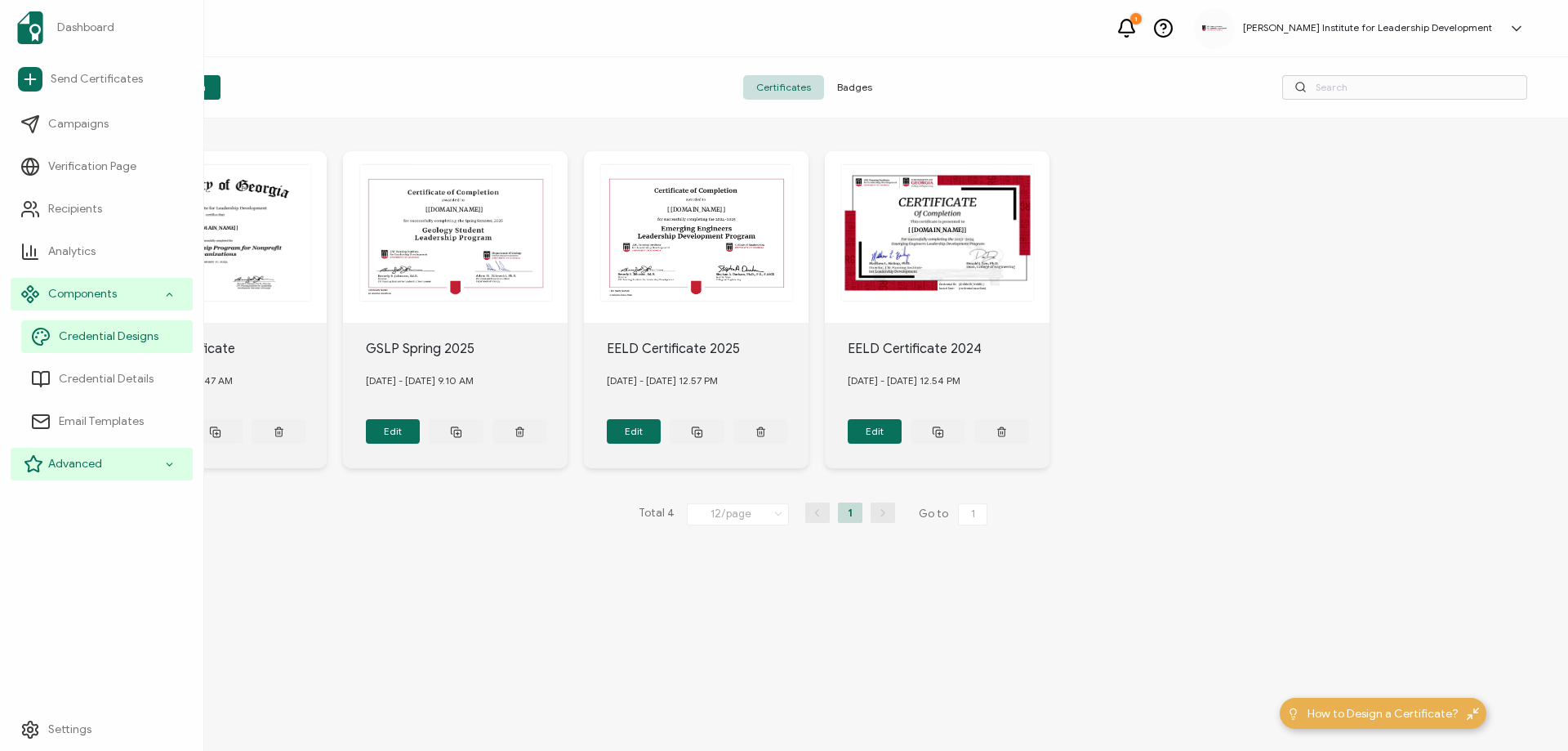
click at [112, 456] on div "Advanced" at bounding box center [102, 464] width 182 height 33
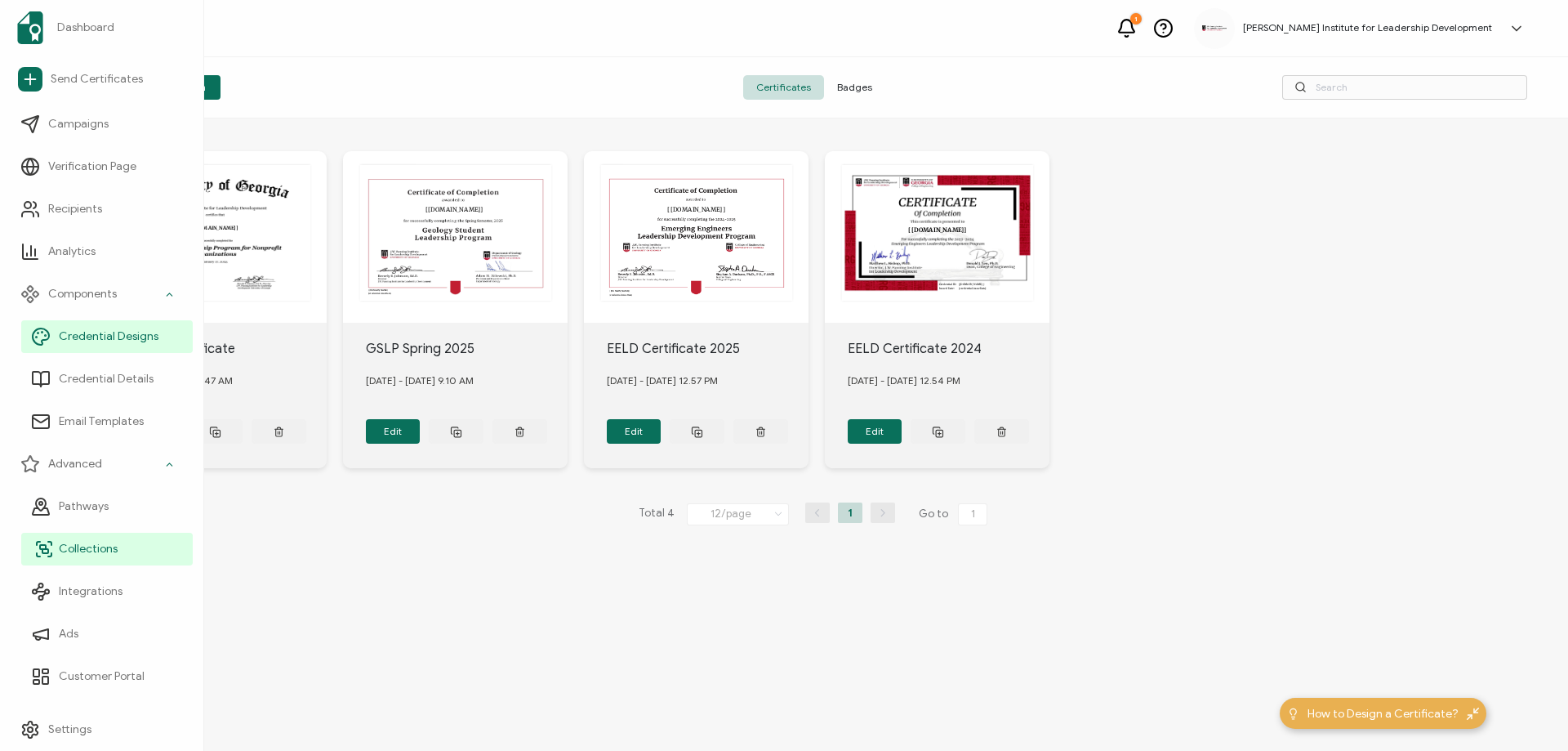
click at [127, 545] on link "Collections" at bounding box center [107, 549] width 172 height 33
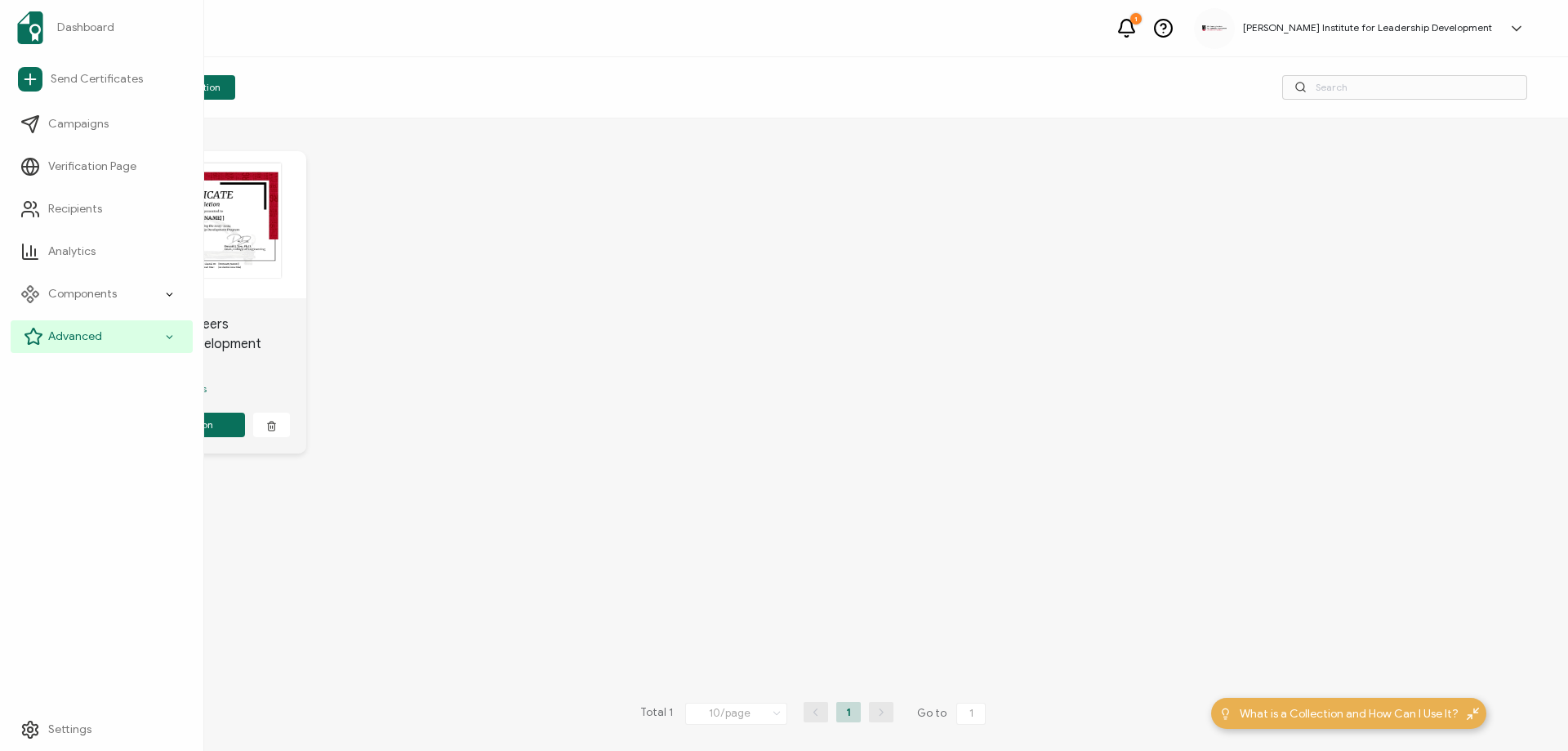
click at [101, 334] on div "Advanced" at bounding box center [102, 337] width 182 height 33
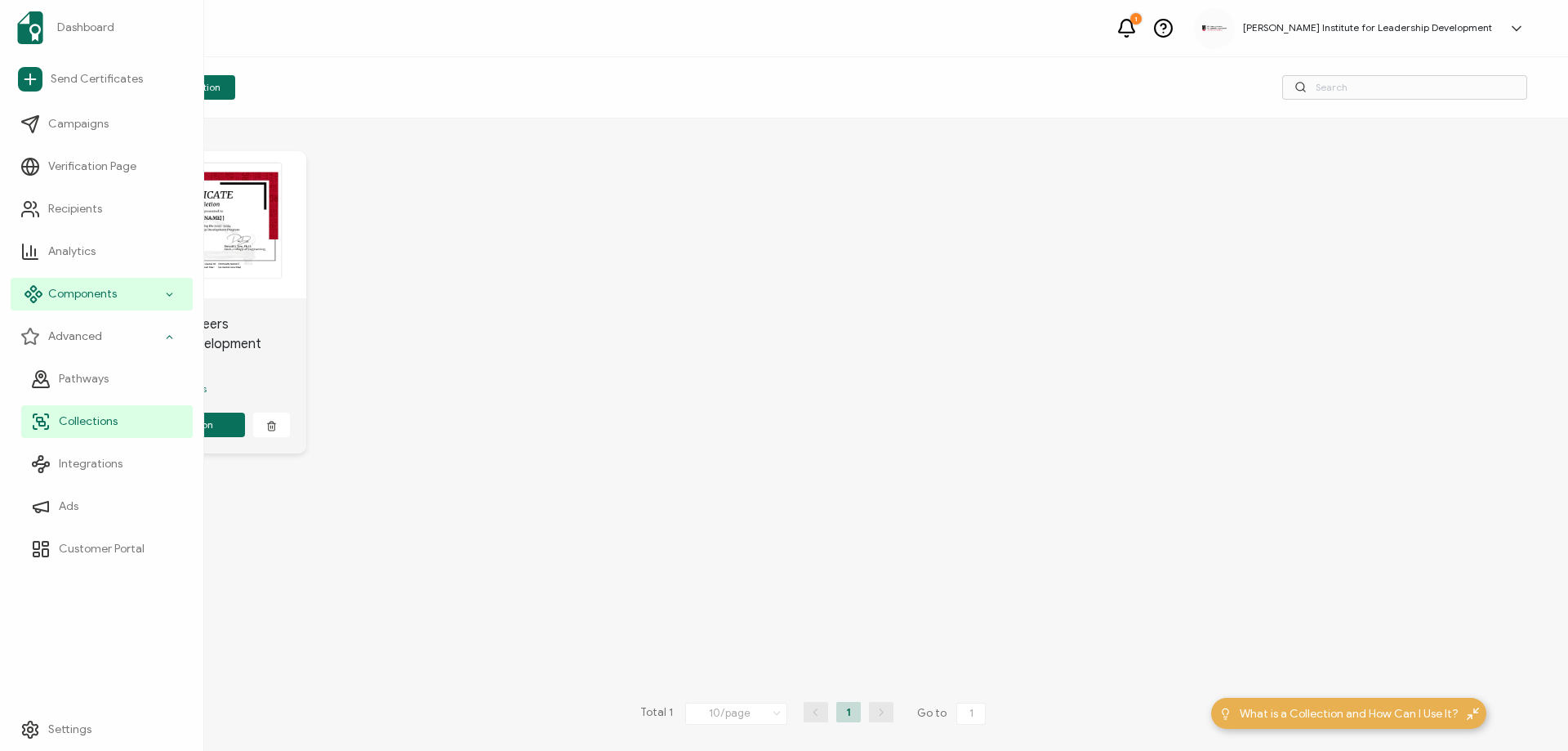
click at [126, 292] on div "Components" at bounding box center [102, 294] width 182 height 33
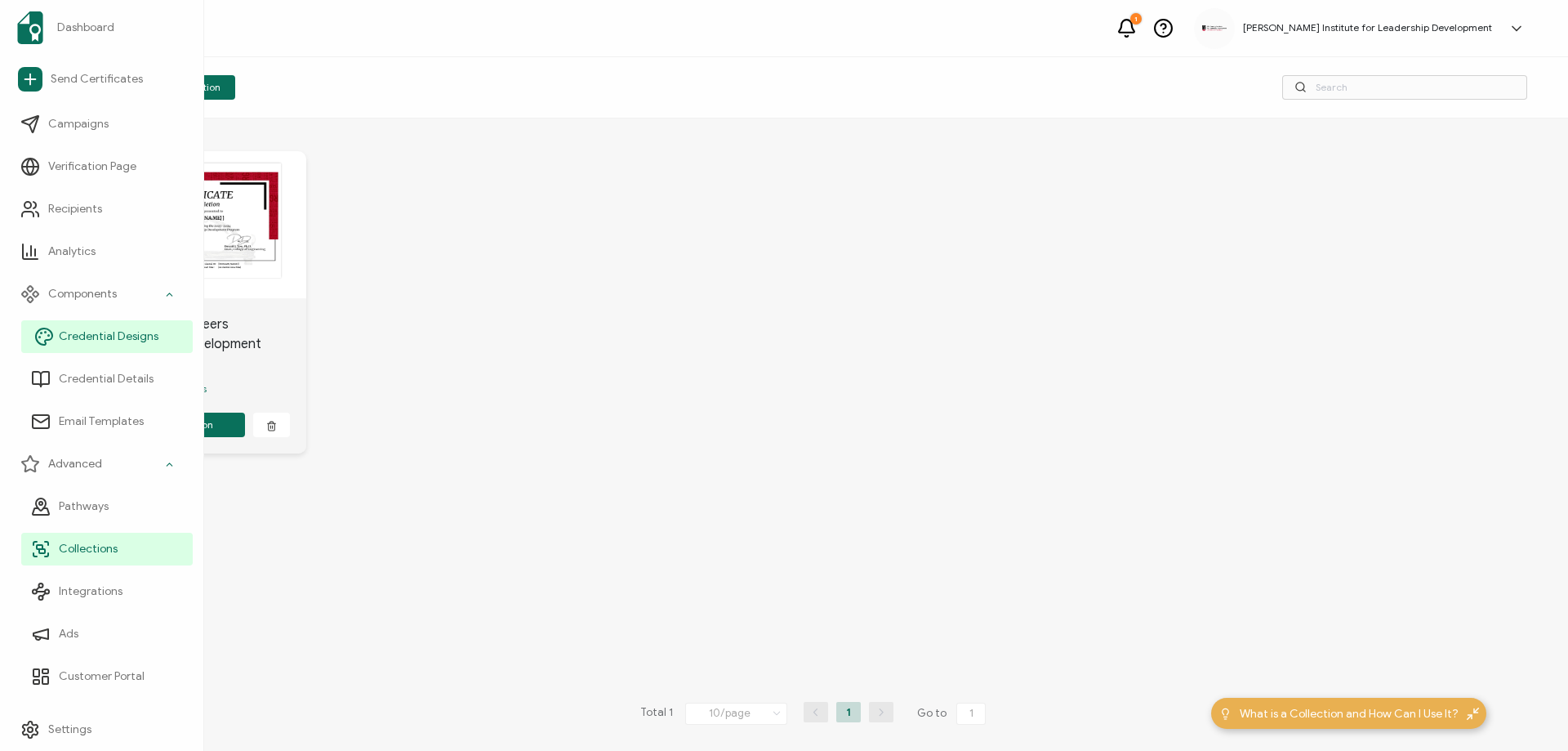
click at [117, 334] on span "Credential Designs" at bounding box center [109, 337] width 100 height 16
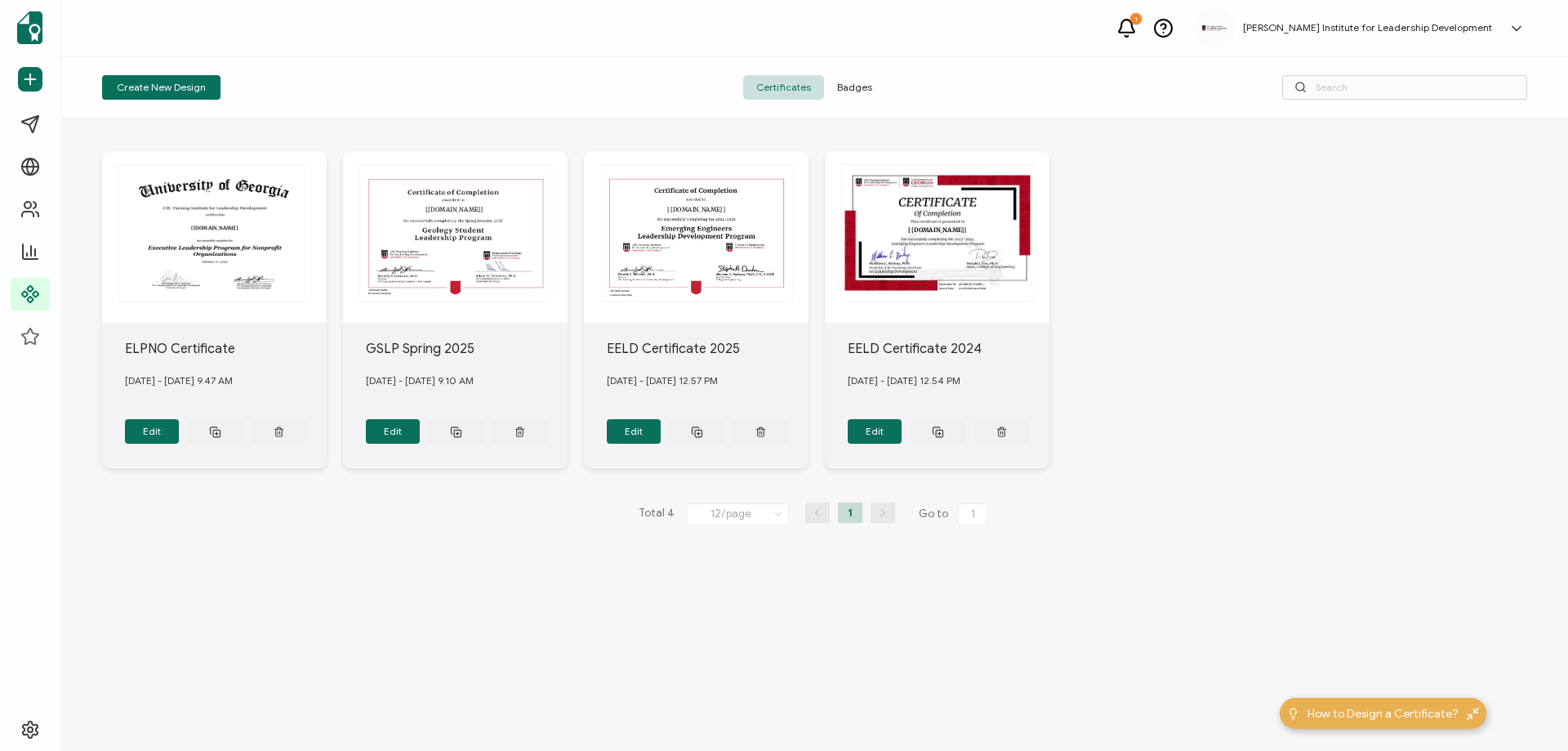
click at [866, 83] on span "Badges" at bounding box center [854, 86] width 61 height 24
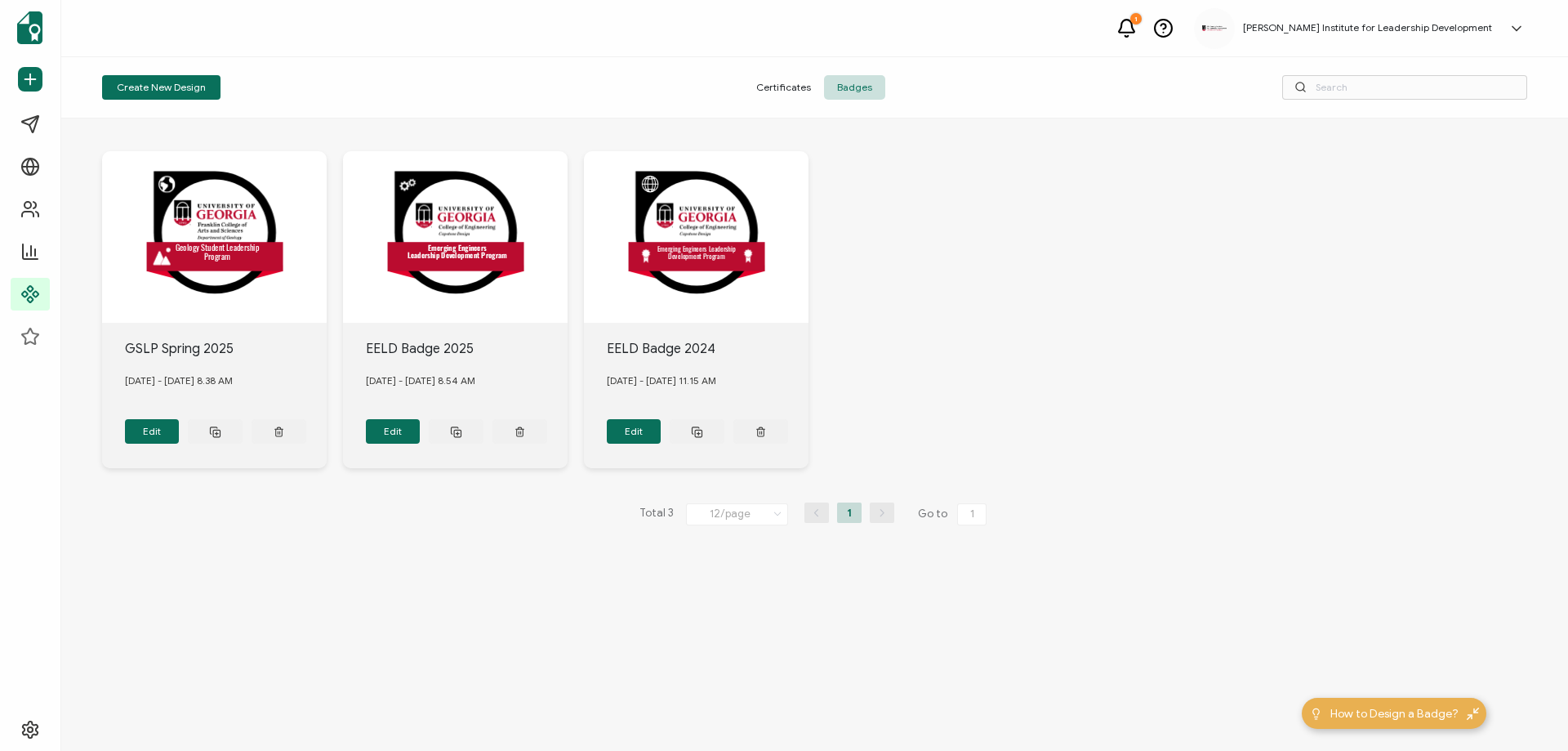
click at [784, 86] on span "Certificates" at bounding box center [783, 86] width 80 height 24
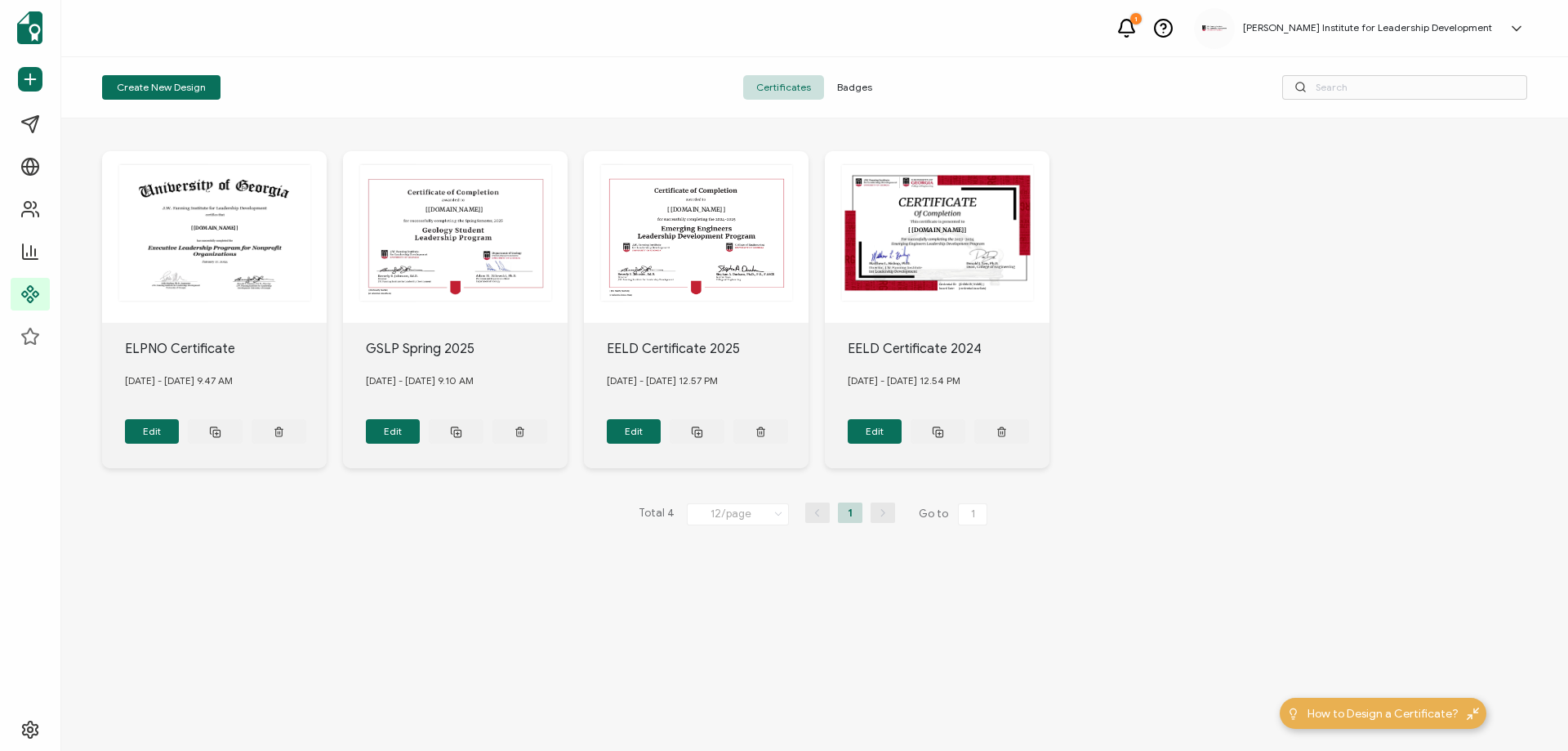
click at [853, 85] on span "Badges" at bounding box center [854, 86] width 61 height 24
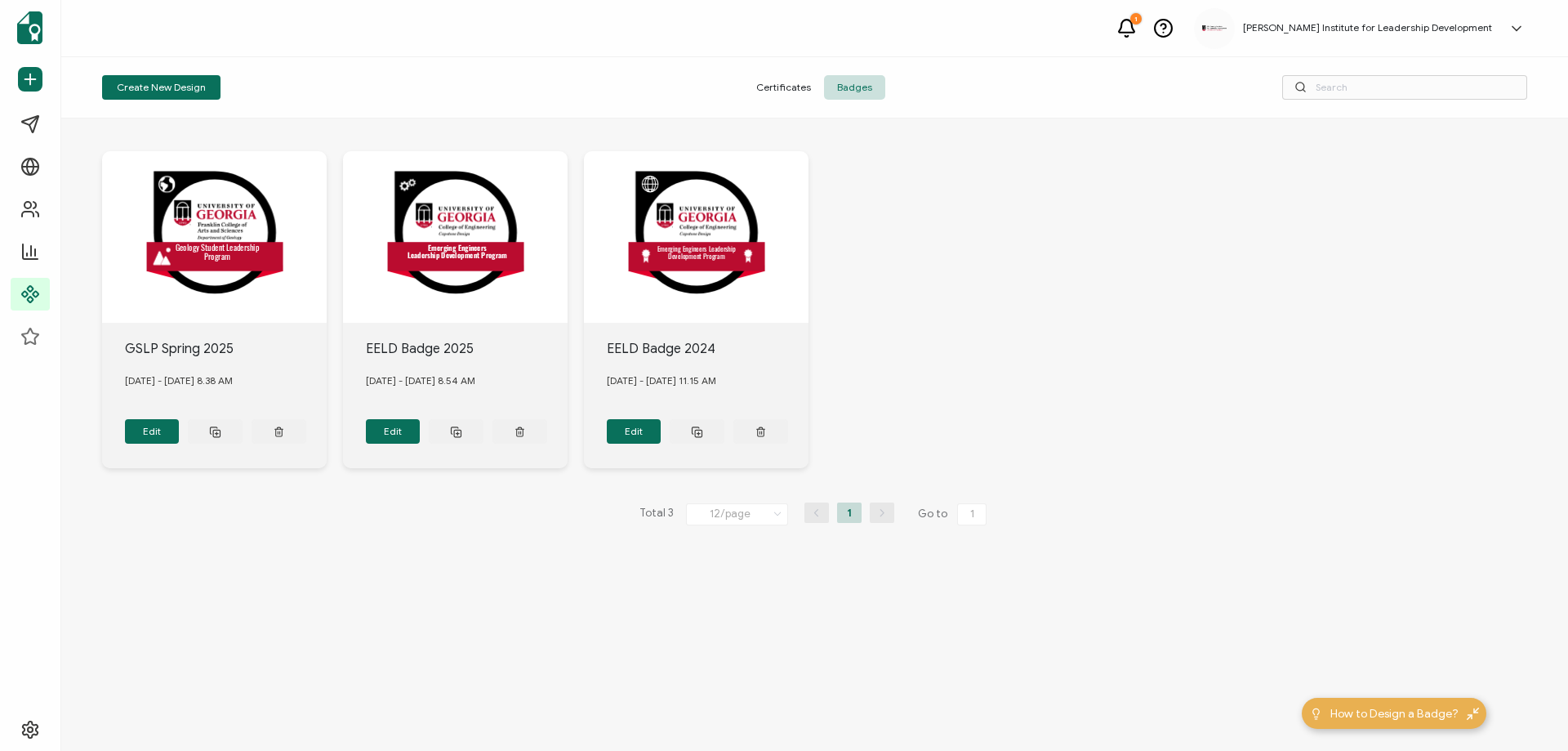
click at [793, 86] on span "Certificates" at bounding box center [783, 86] width 80 height 24
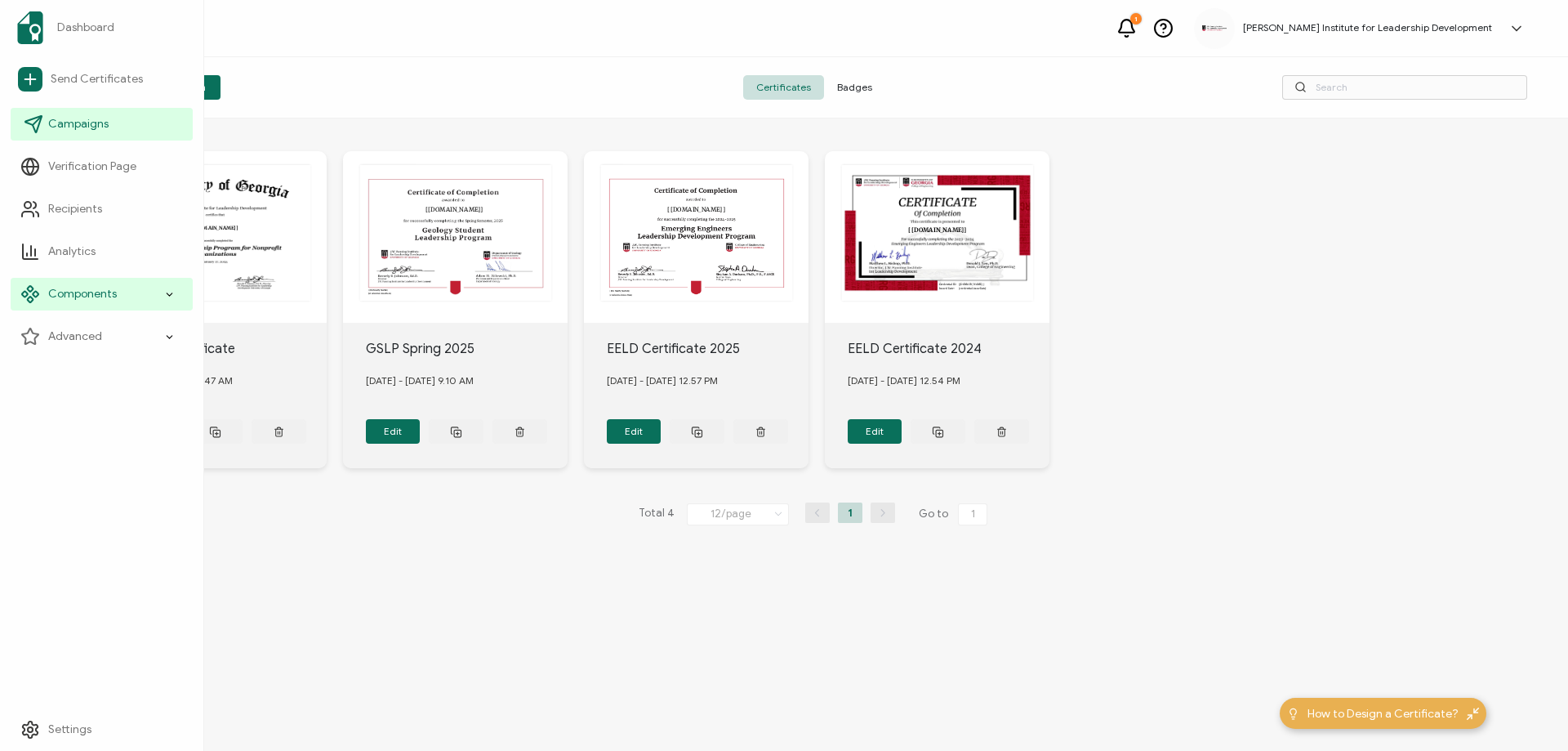
click at [88, 121] on span "Campaigns" at bounding box center [79, 124] width 60 height 16
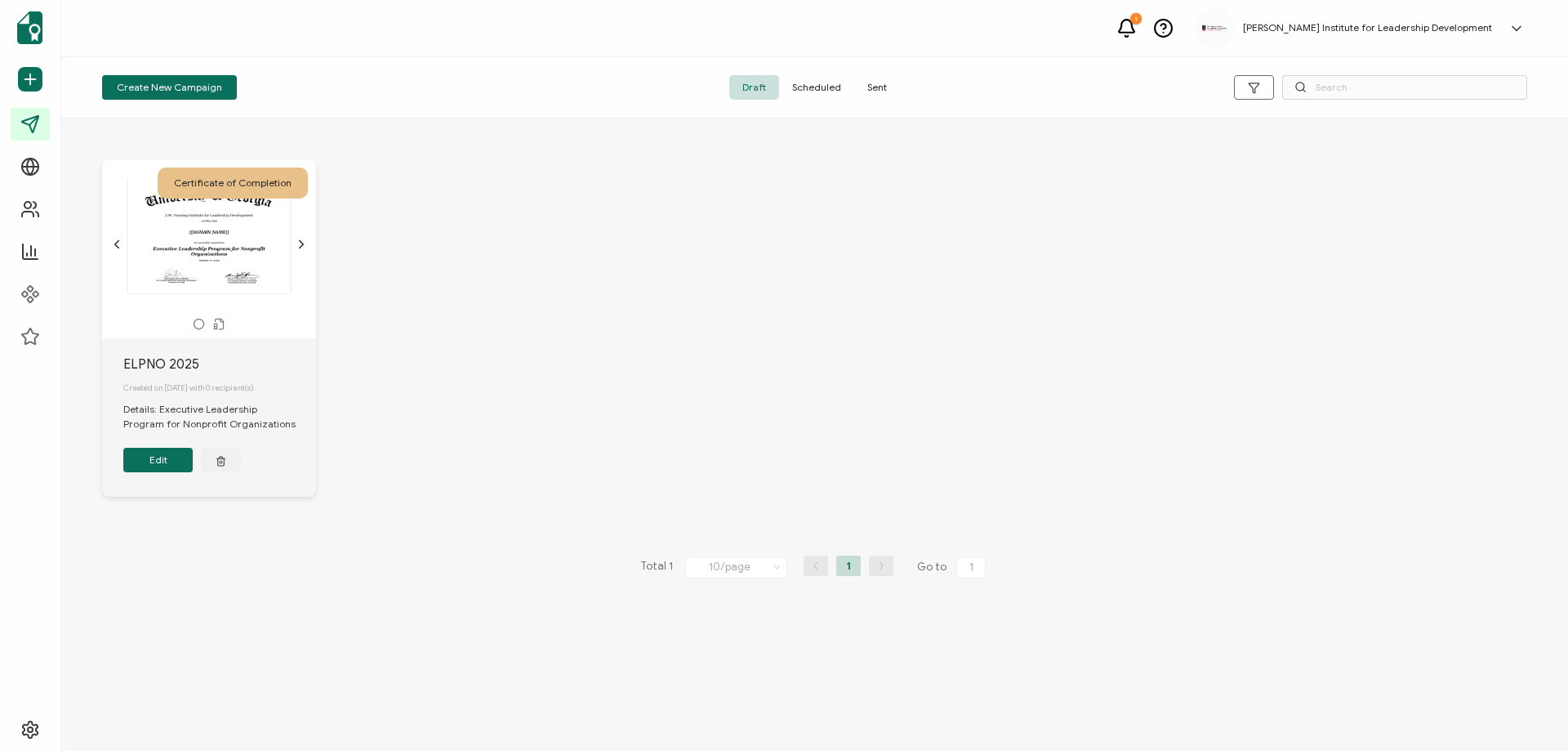
click at [218, 325] on icon at bounding box center [219, 324] width 13 height 13
click at [199, 323] on icon at bounding box center [199, 324] width 13 height 13
click at [303, 241] on icon "chevron forward outline" at bounding box center [301, 244] width 13 height 13
click at [167, 465] on button "Edit" at bounding box center [158, 459] width 70 height 24
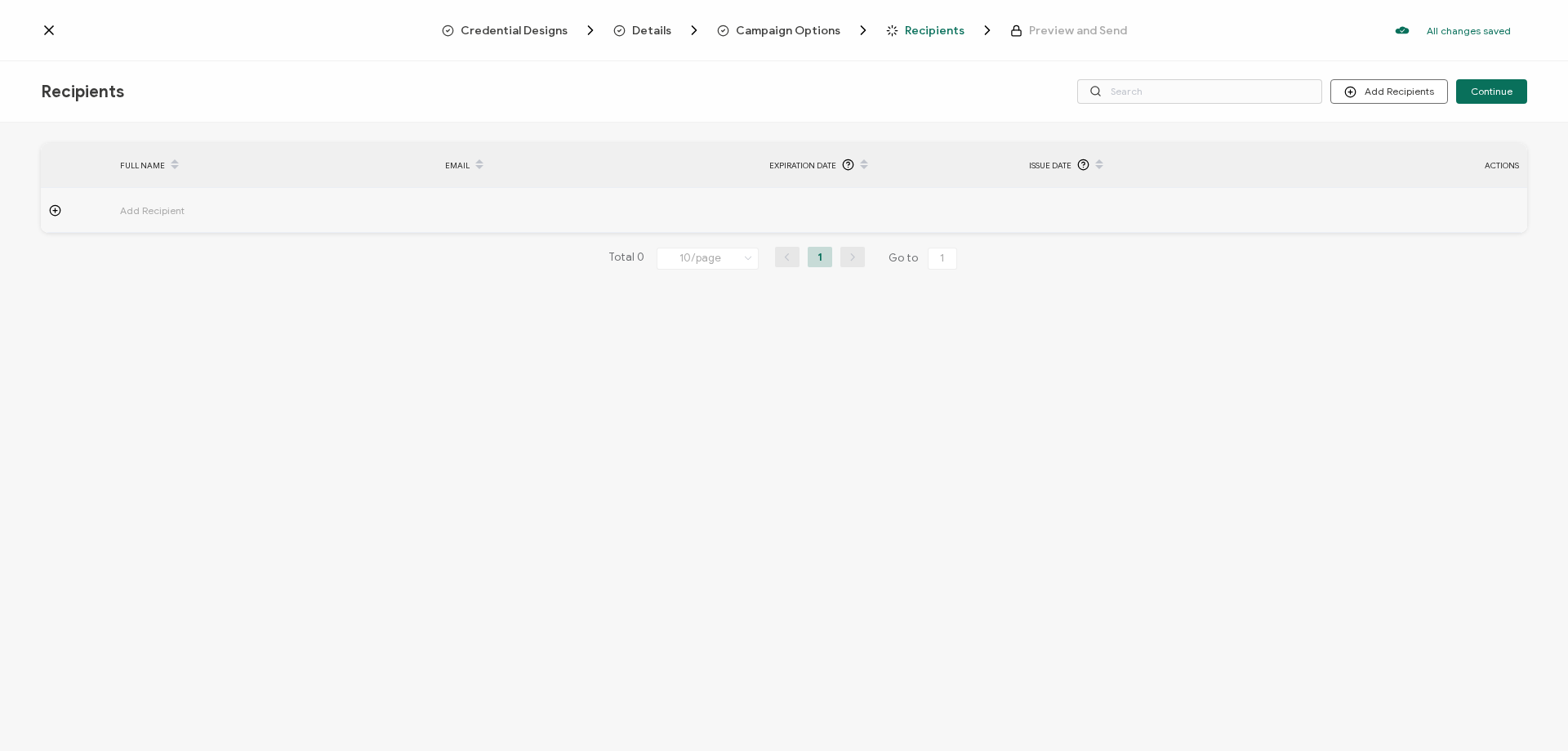
click at [510, 32] on span "Credential Designs" at bounding box center [514, 30] width 107 height 13
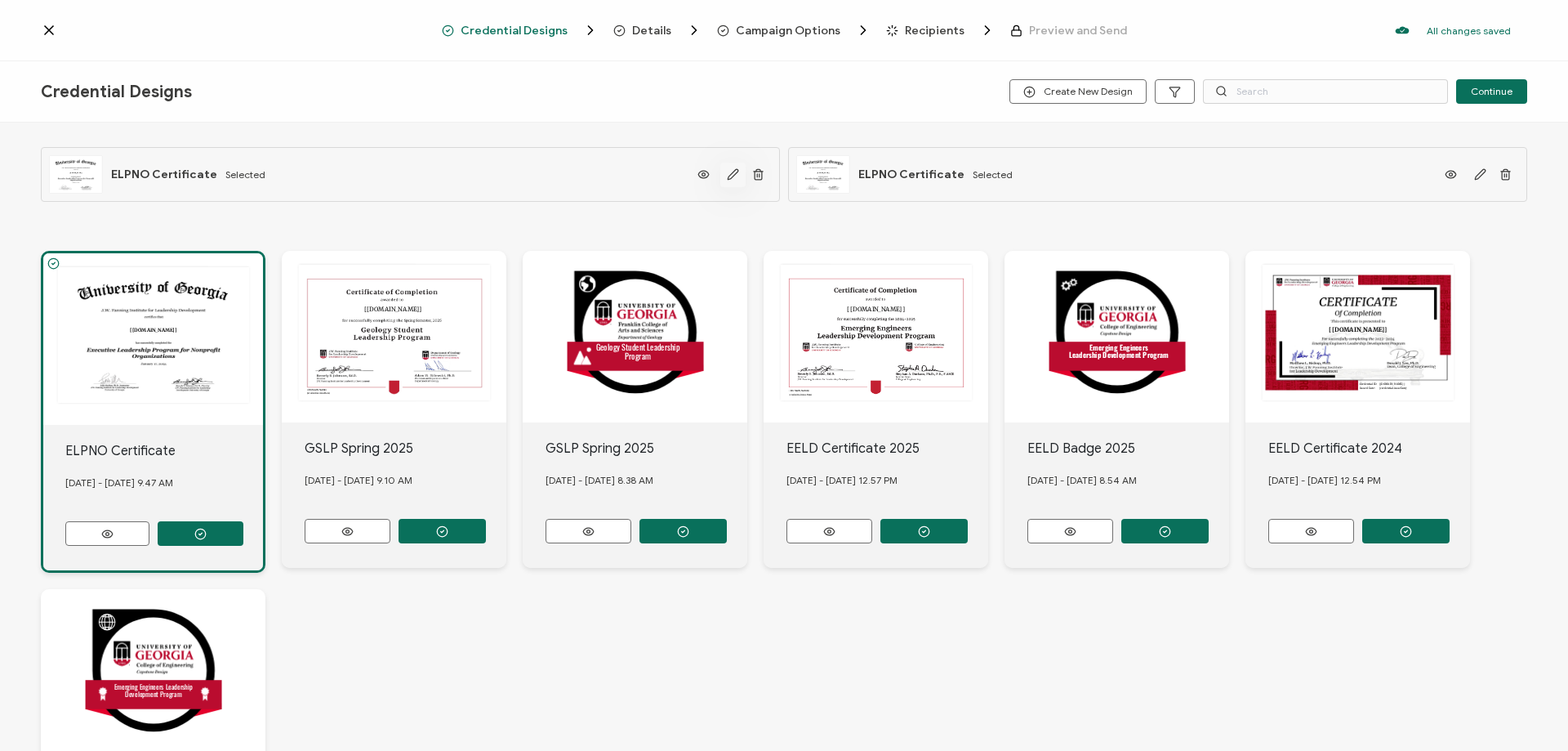
click at [728, 169] on icon "button" at bounding box center [732, 174] width 13 height 13
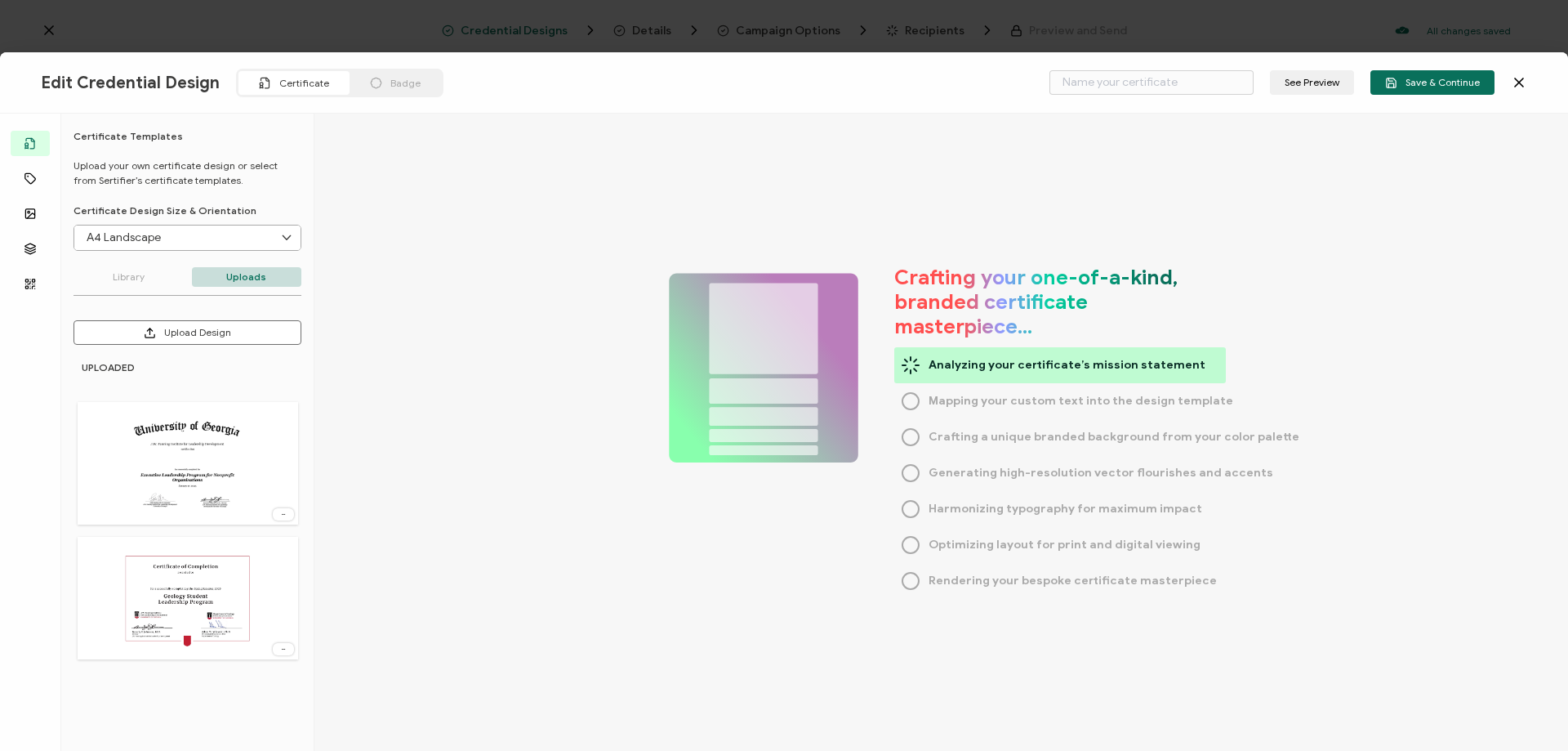
type input "ELPNO Certificate"
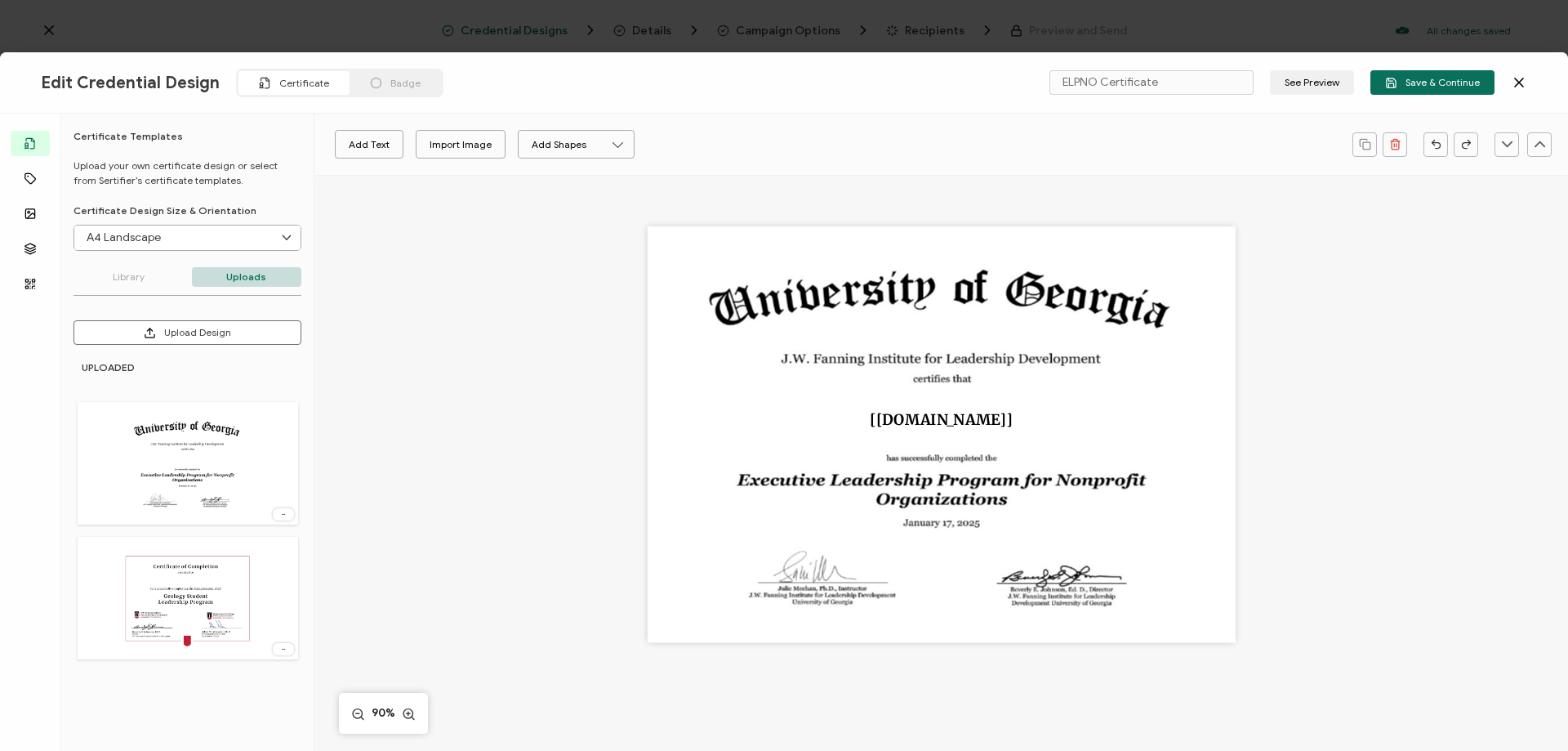
click at [396, 86] on span "Badge" at bounding box center [405, 82] width 30 height 13
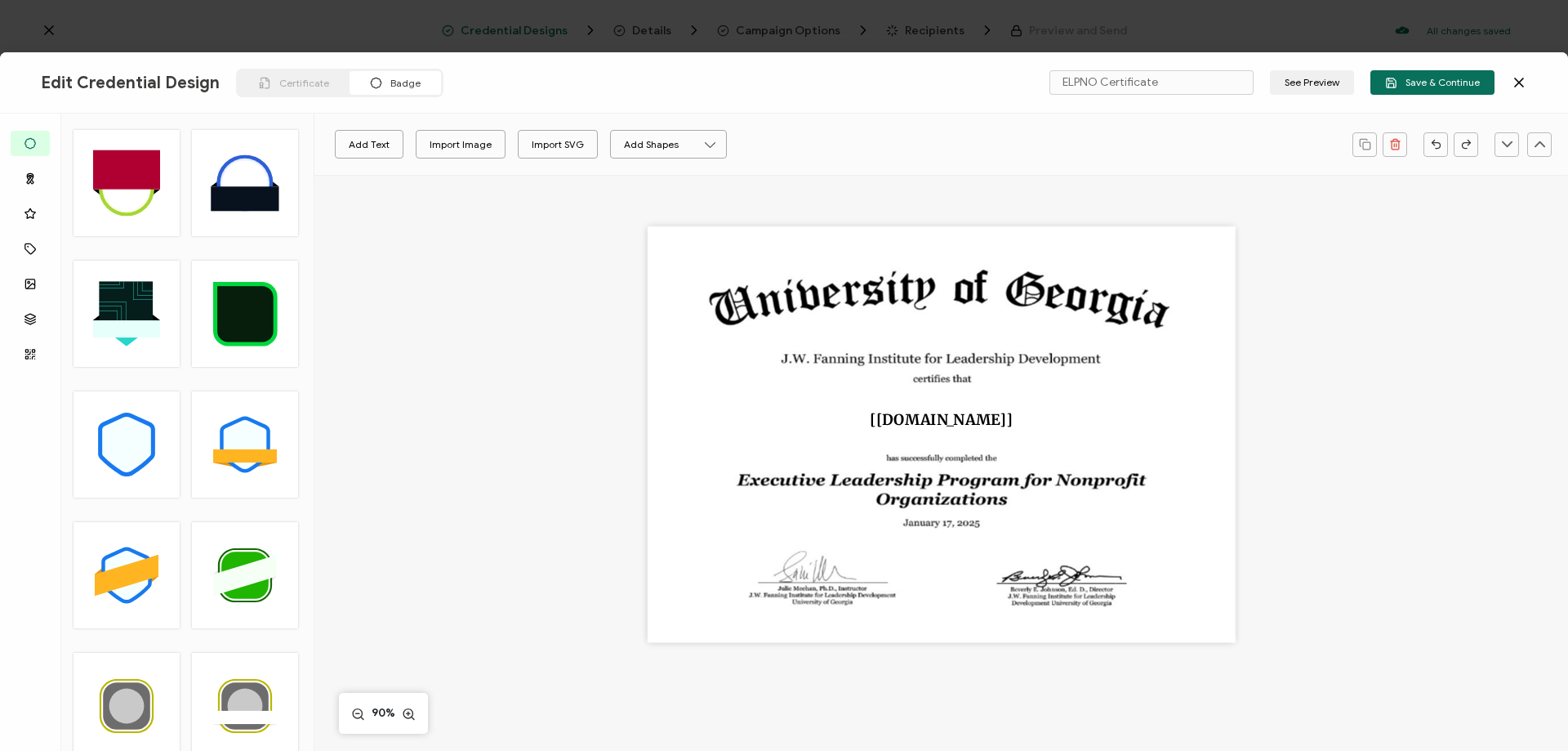
click at [292, 74] on div "Certificate" at bounding box center [294, 82] width 112 height 23
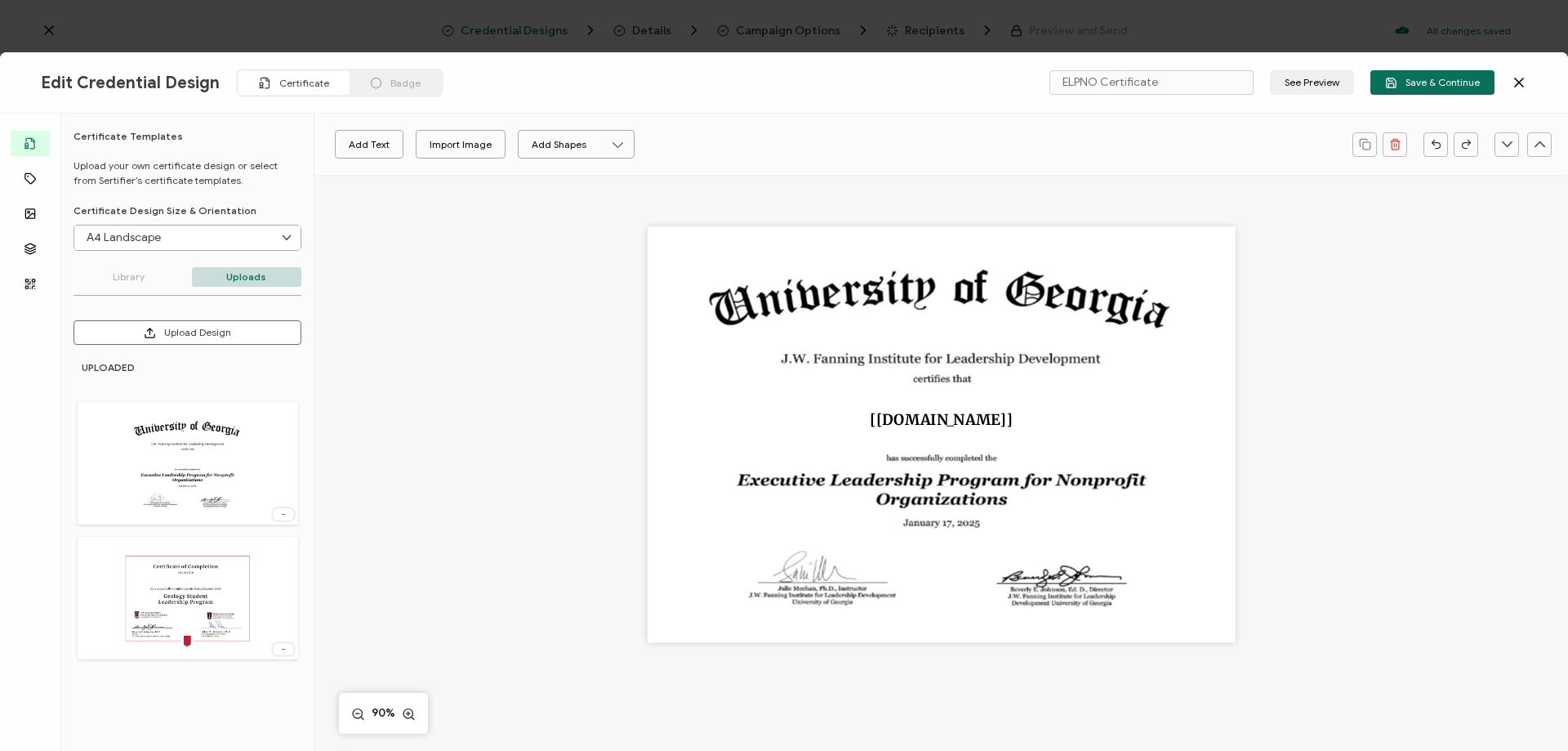
click at [391, 81] on span "Badge" at bounding box center [405, 82] width 30 height 13
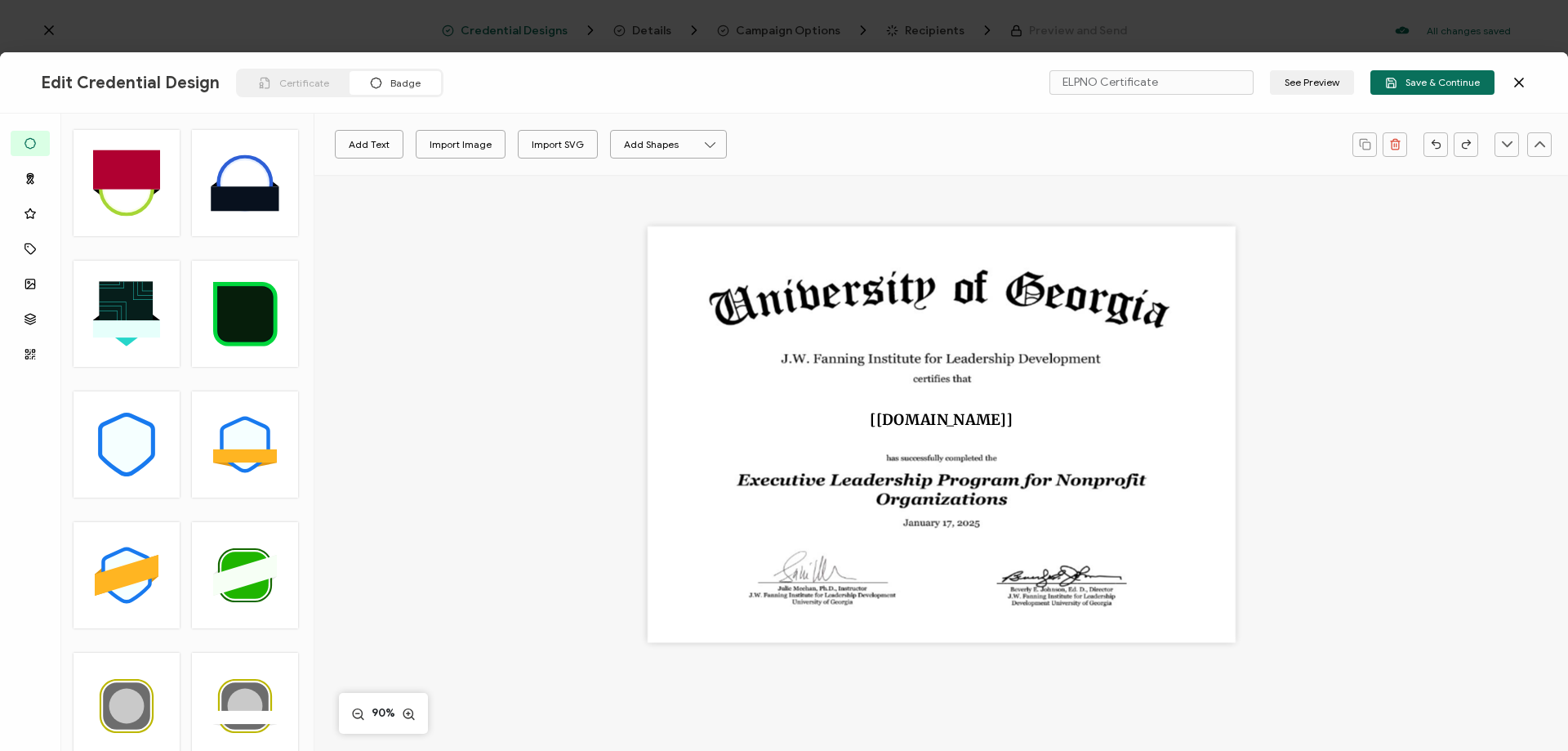
click at [318, 85] on span "Certificate" at bounding box center [304, 82] width 49 height 13
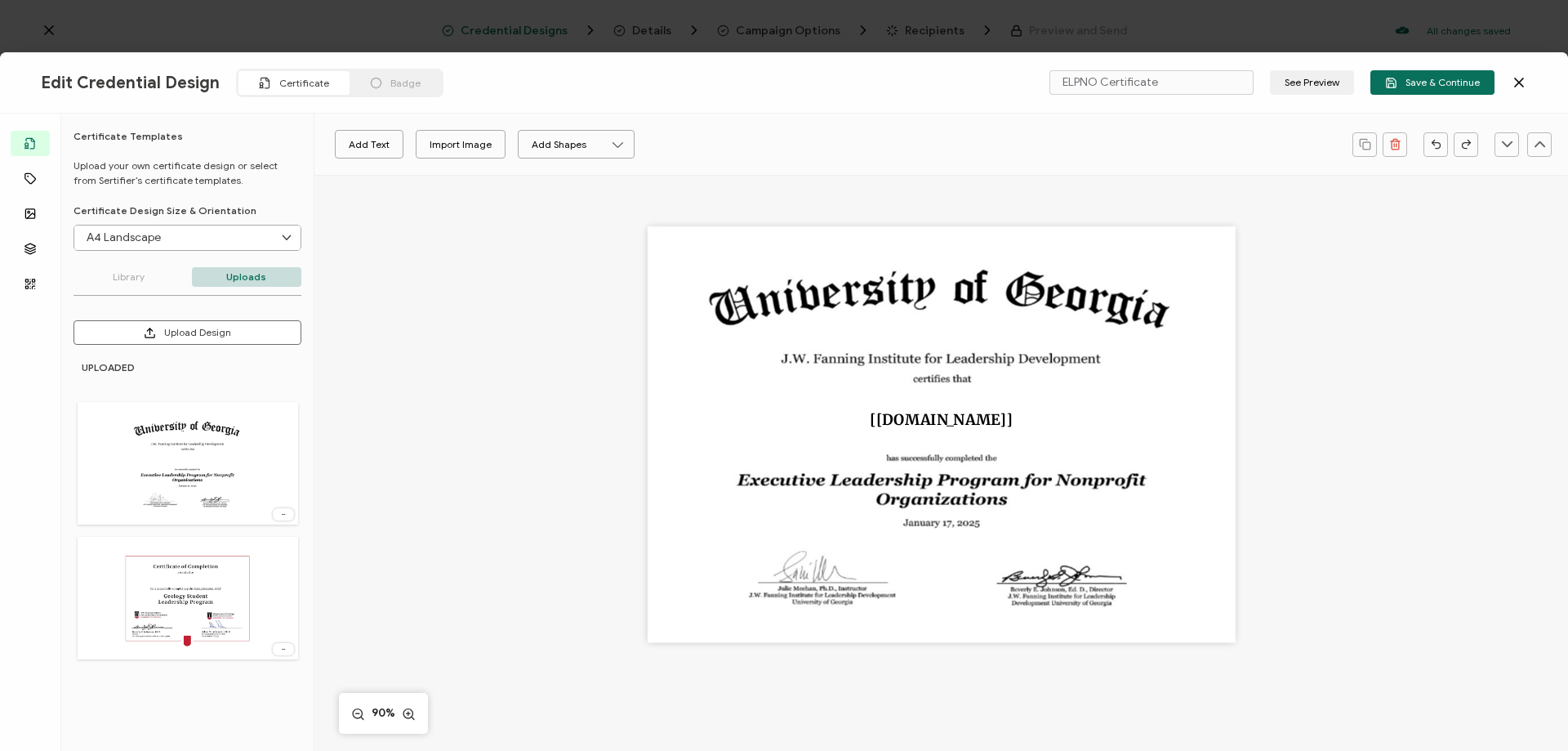
click at [1515, 81] on icon at bounding box center [1519, 82] width 16 height 16
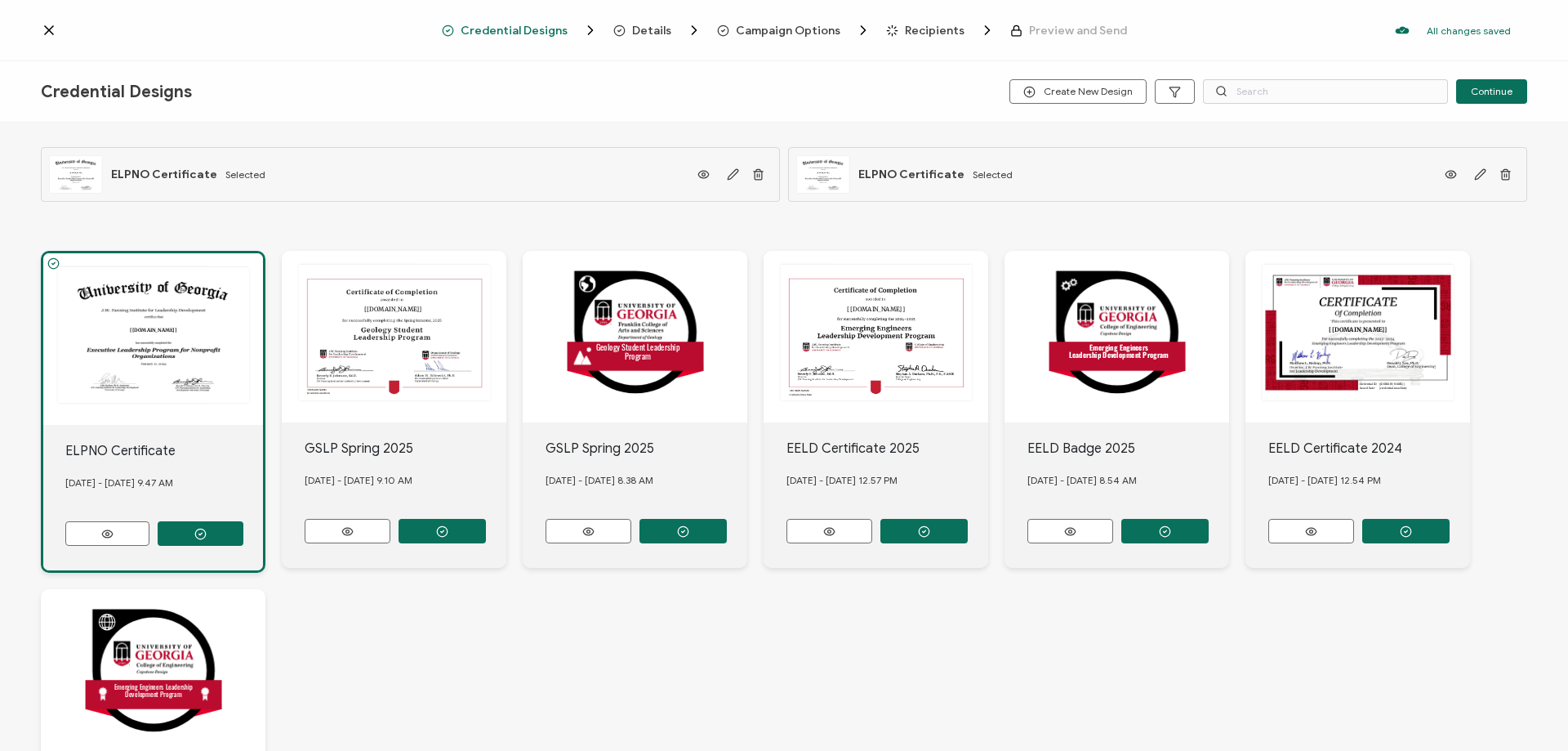
click at [557, 222] on div "The recipient’s full name, which will be automatically filled based on the info…" at bounding box center [784, 578] width 1487 height 721
click at [50, 29] on icon at bounding box center [48, 30] width 8 height 8
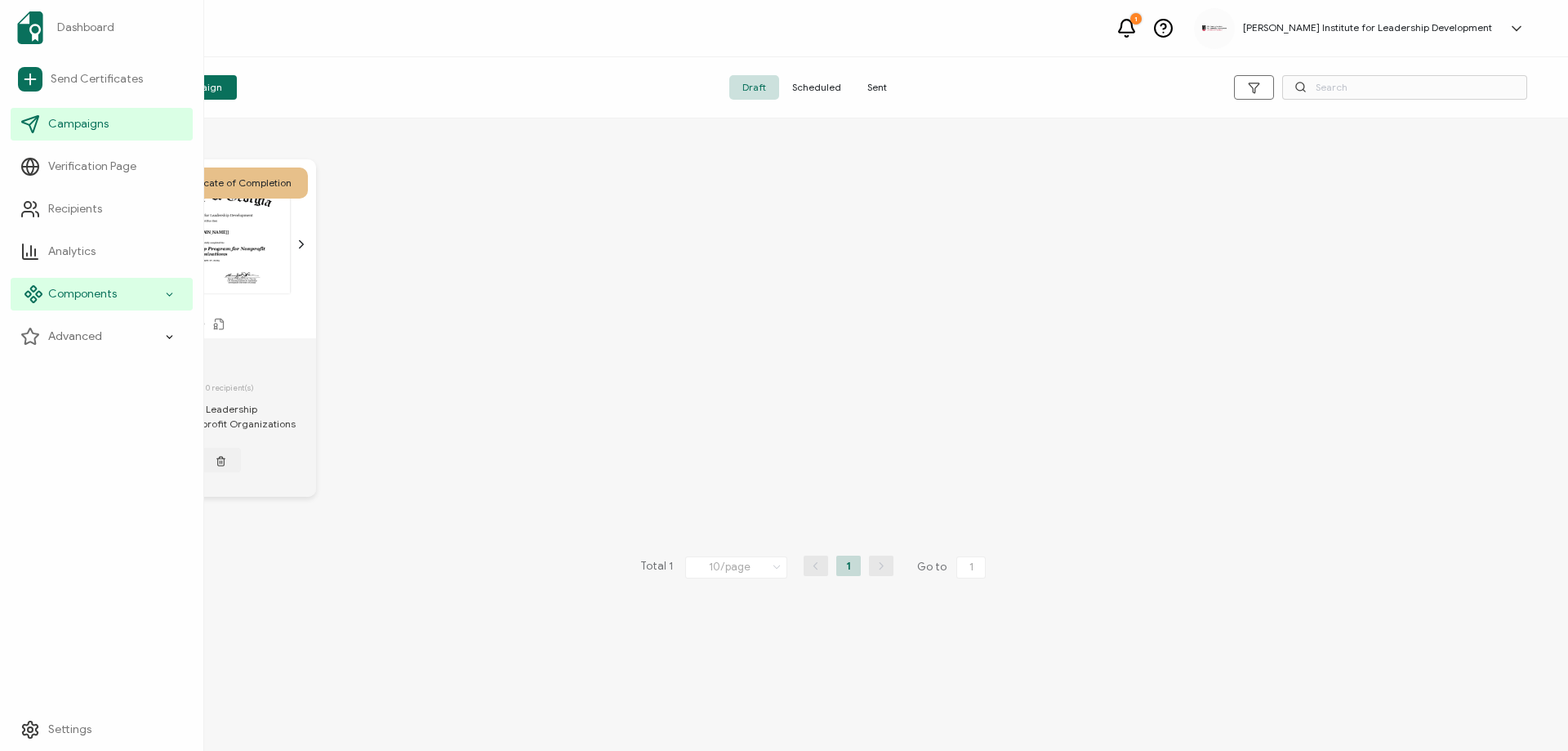
click at [94, 300] on span "Components" at bounding box center [82, 294] width 69 height 16
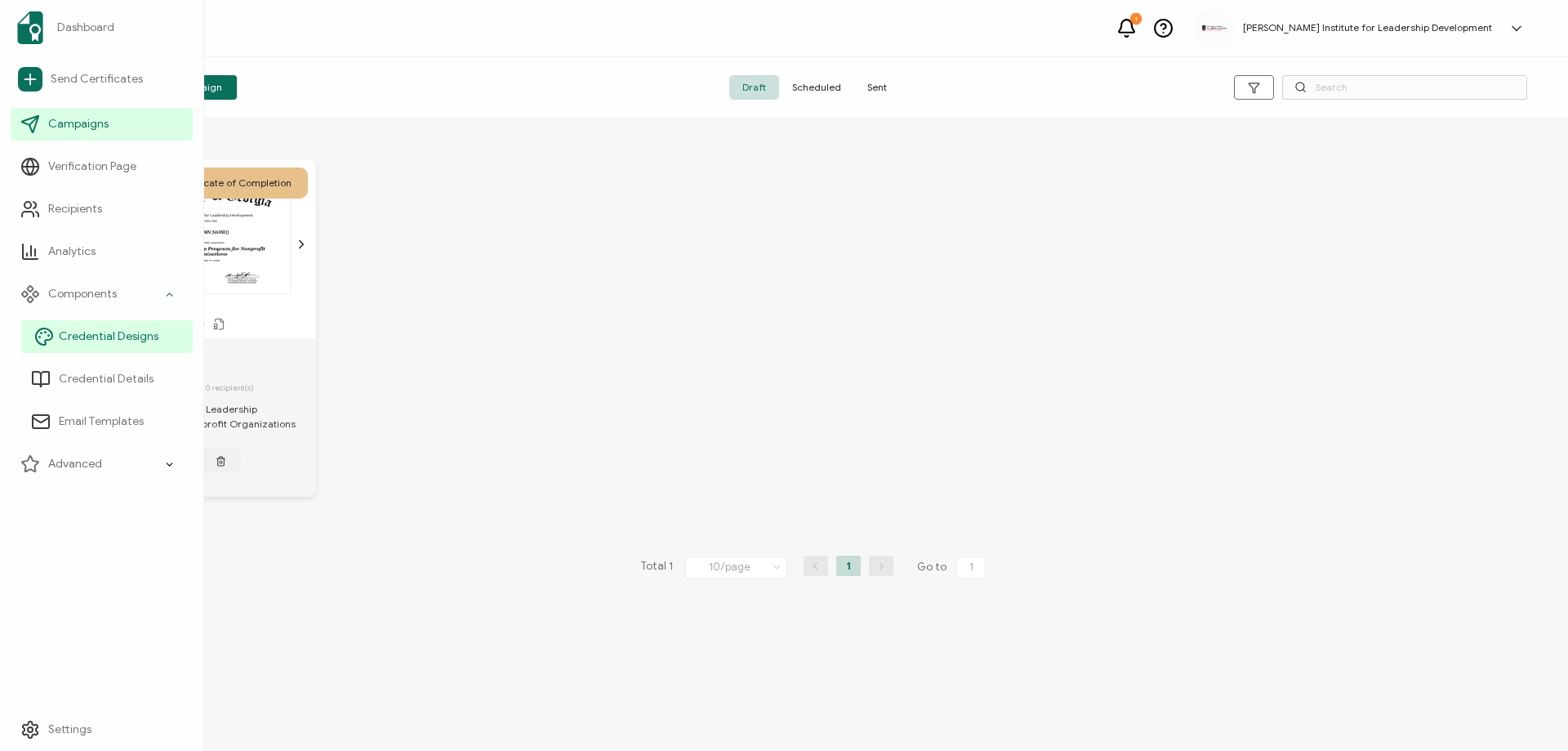
click at [121, 334] on span "Credential Designs" at bounding box center [109, 337] width 100 height 16
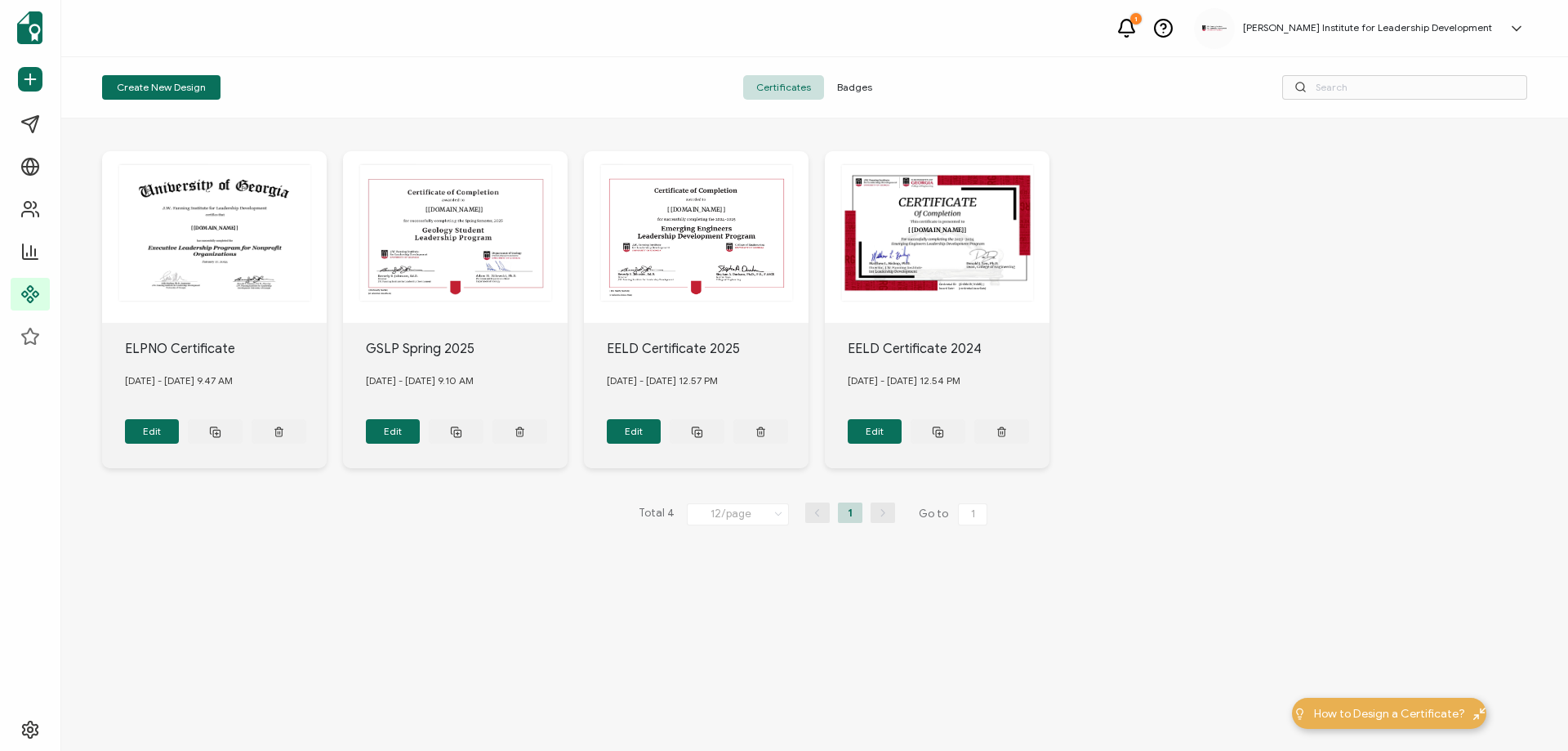
click at [856, 82] on span "Badges" at bounding box center [854, 86] width 61 height 24
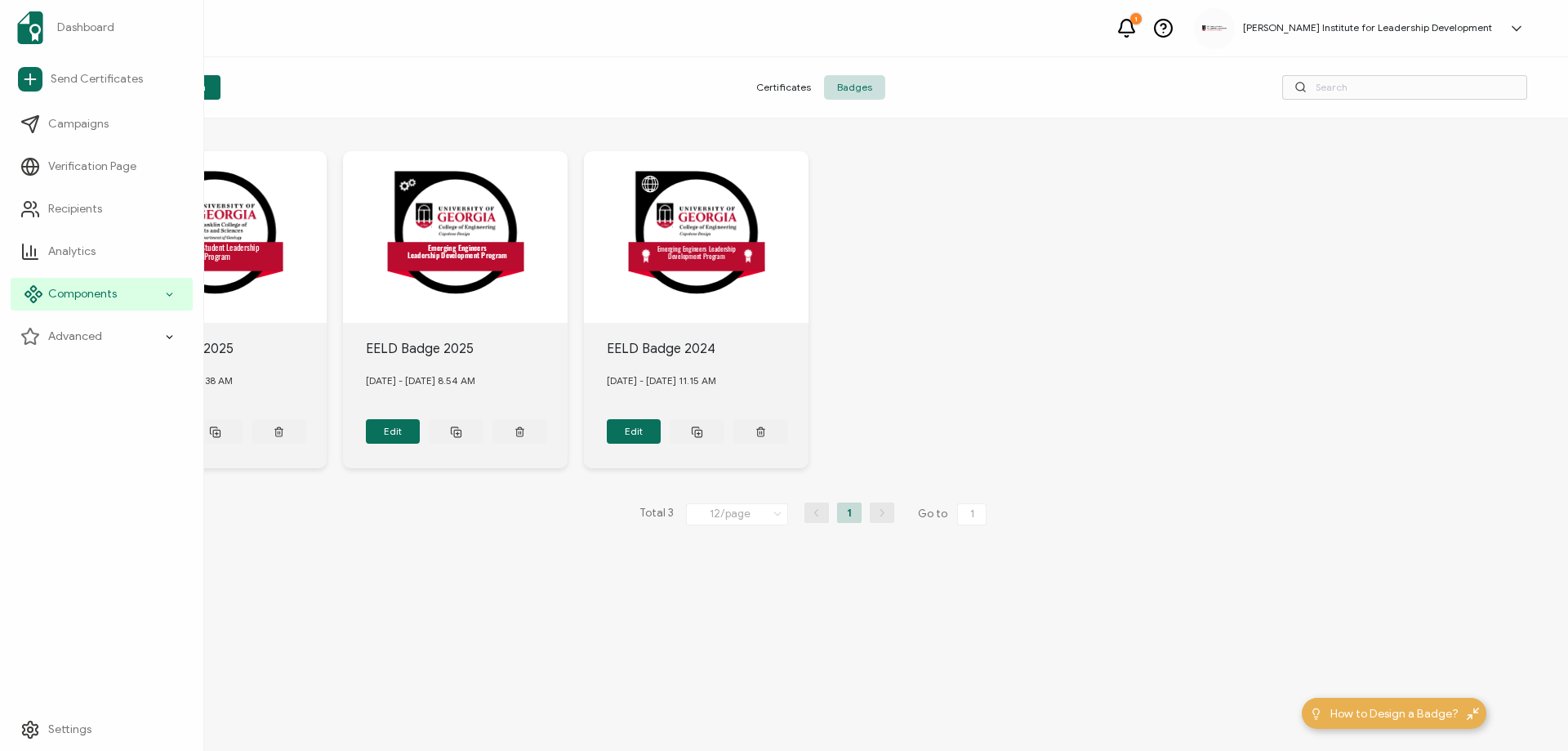
click at [80, 295] on span "Components" at bounding box center [82, 294] width 69 height 16
click at [104, 338] on span "Credential Designs" at bounding box center [109, 337] width 100 height 16
click at [102, 297] on span "Components" at bounding box center [82, 294] width 69 height 16
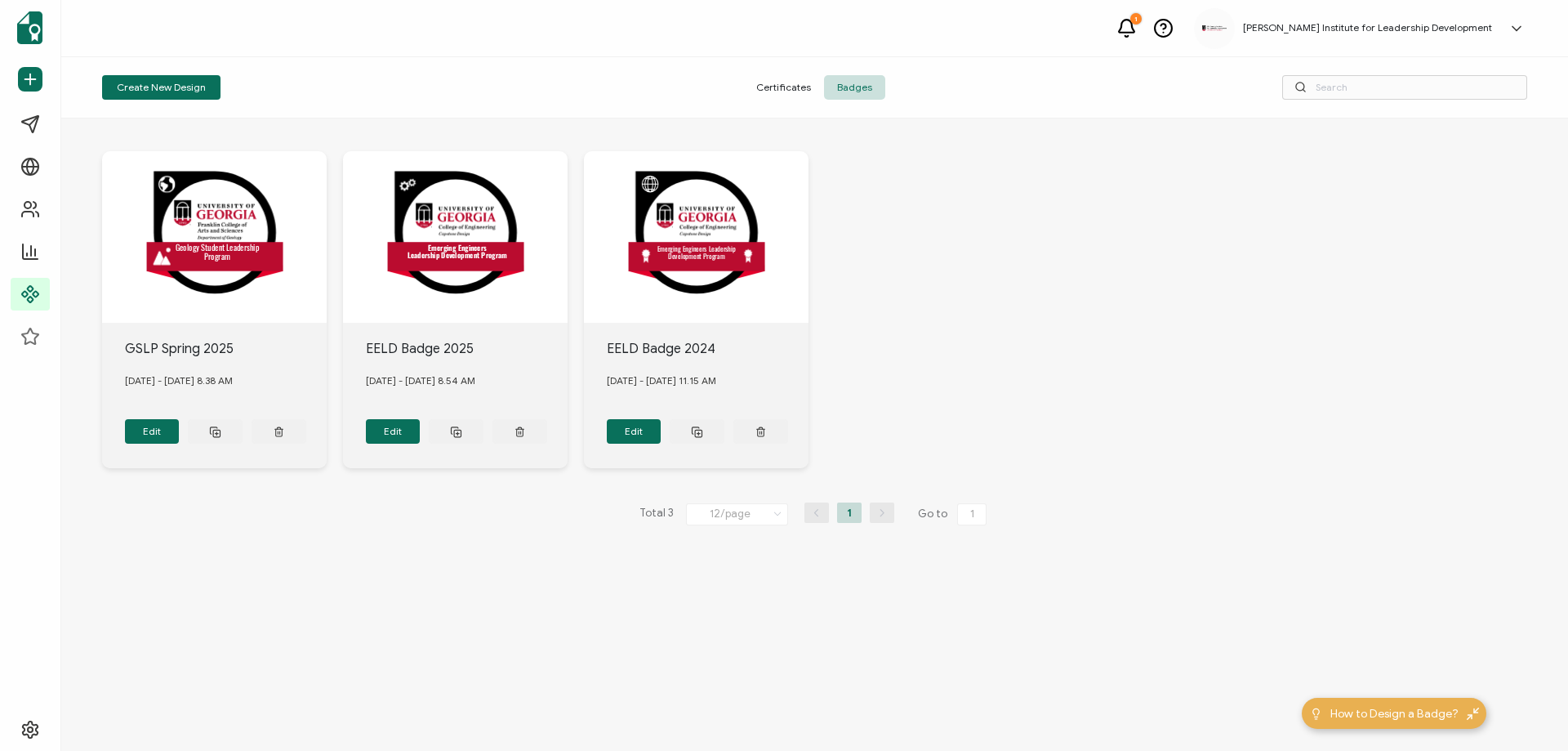
click at [411, 88] on div "Create New Design" at bounding box center [339, 86] width 475 height 24
click at [777, 83] on span "Certificates" at bounding box center [783, 86] width 80 height 24
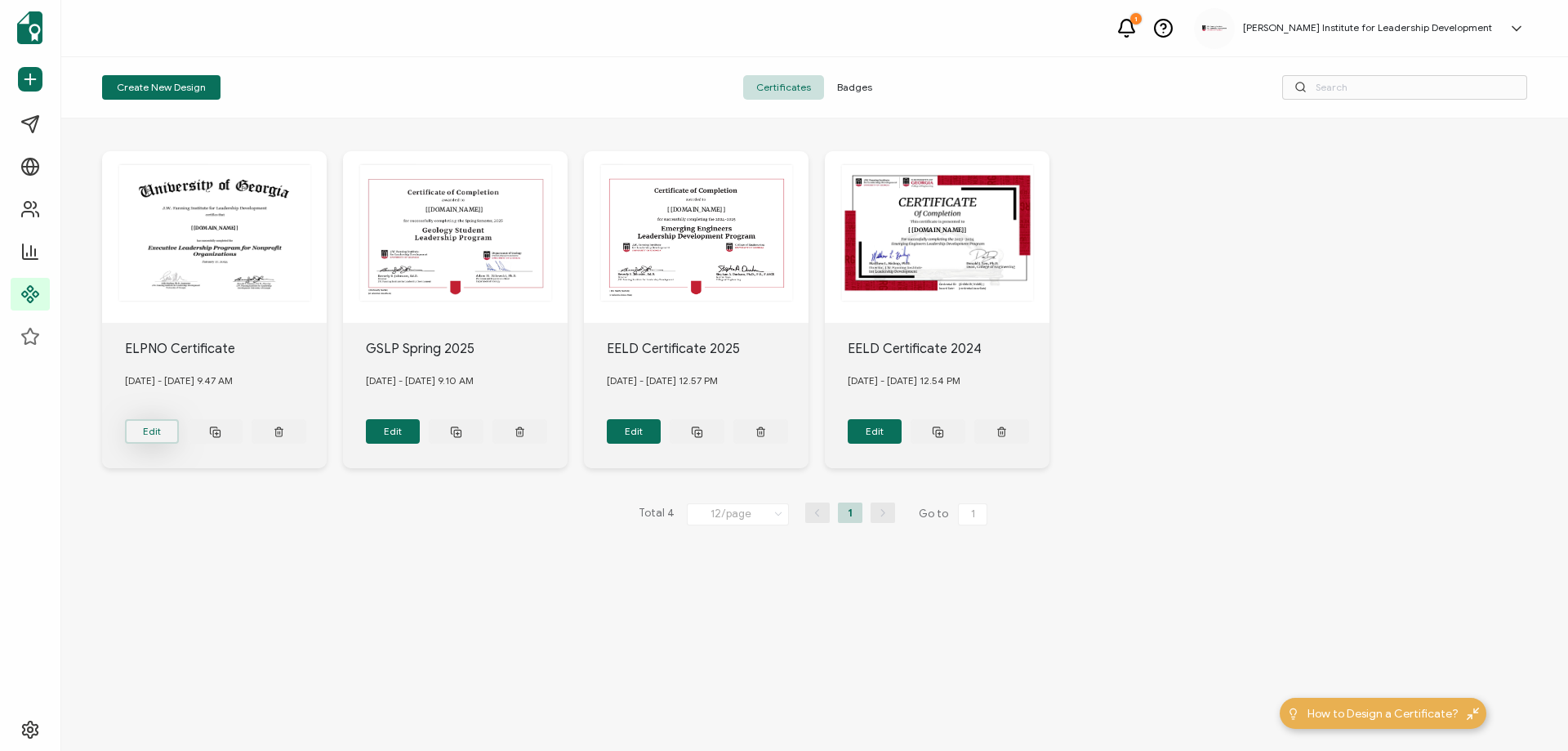
click at [151, 425] on button "Edit" at bounding box center [152, 431] width 54 height 24
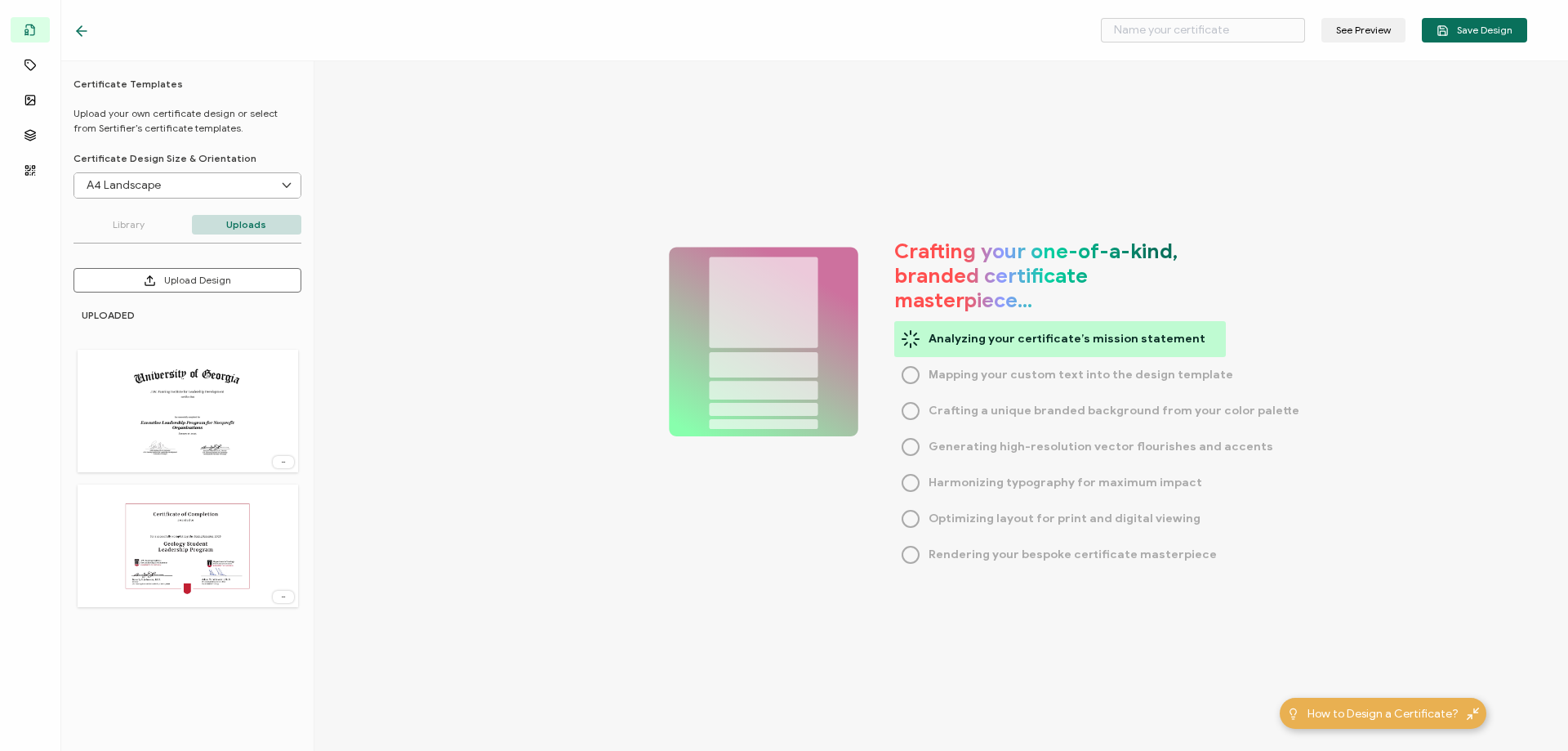
type input "ELPNO Certificate"
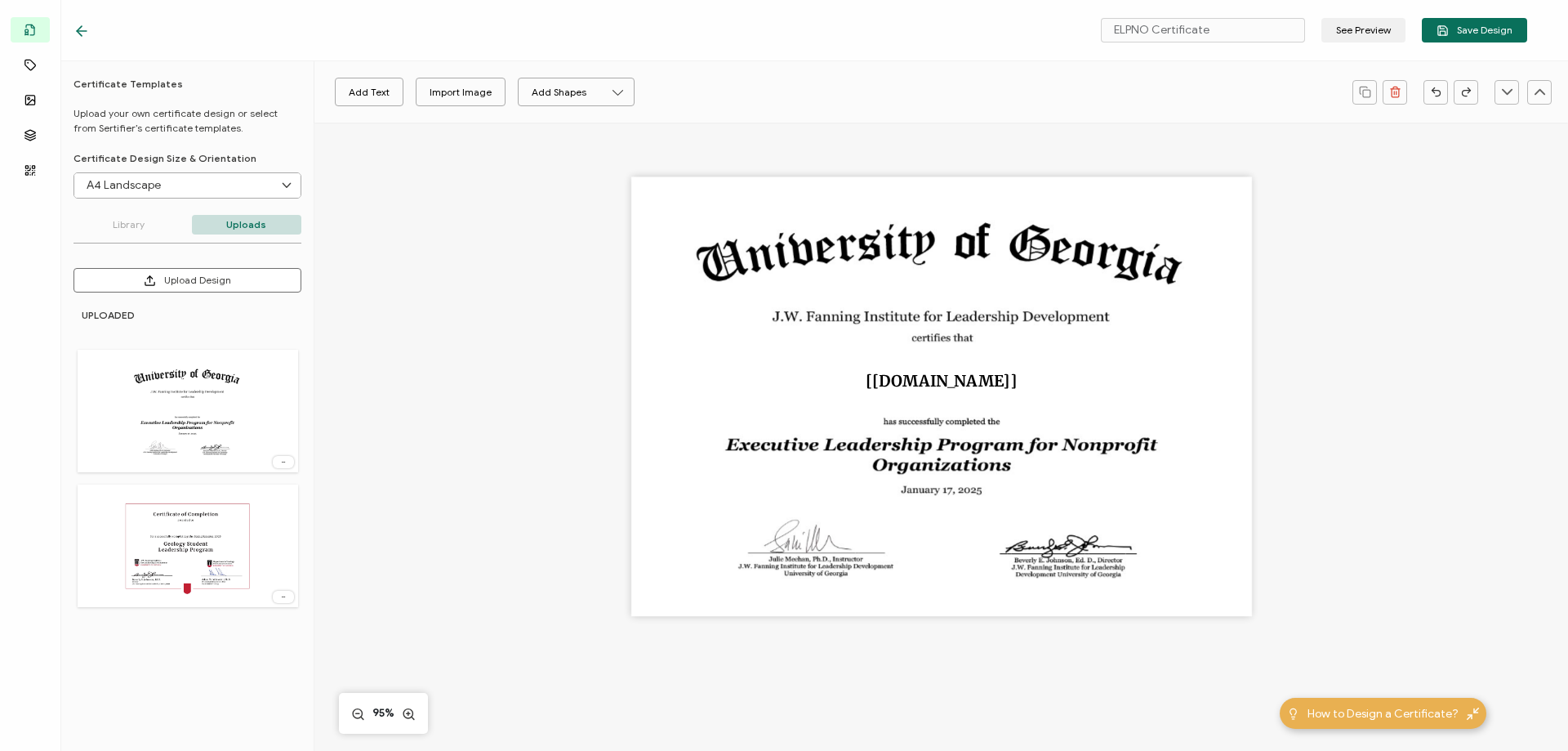
click at [80, 30] on icon at bounding box center [81, 31] width 16 height 16
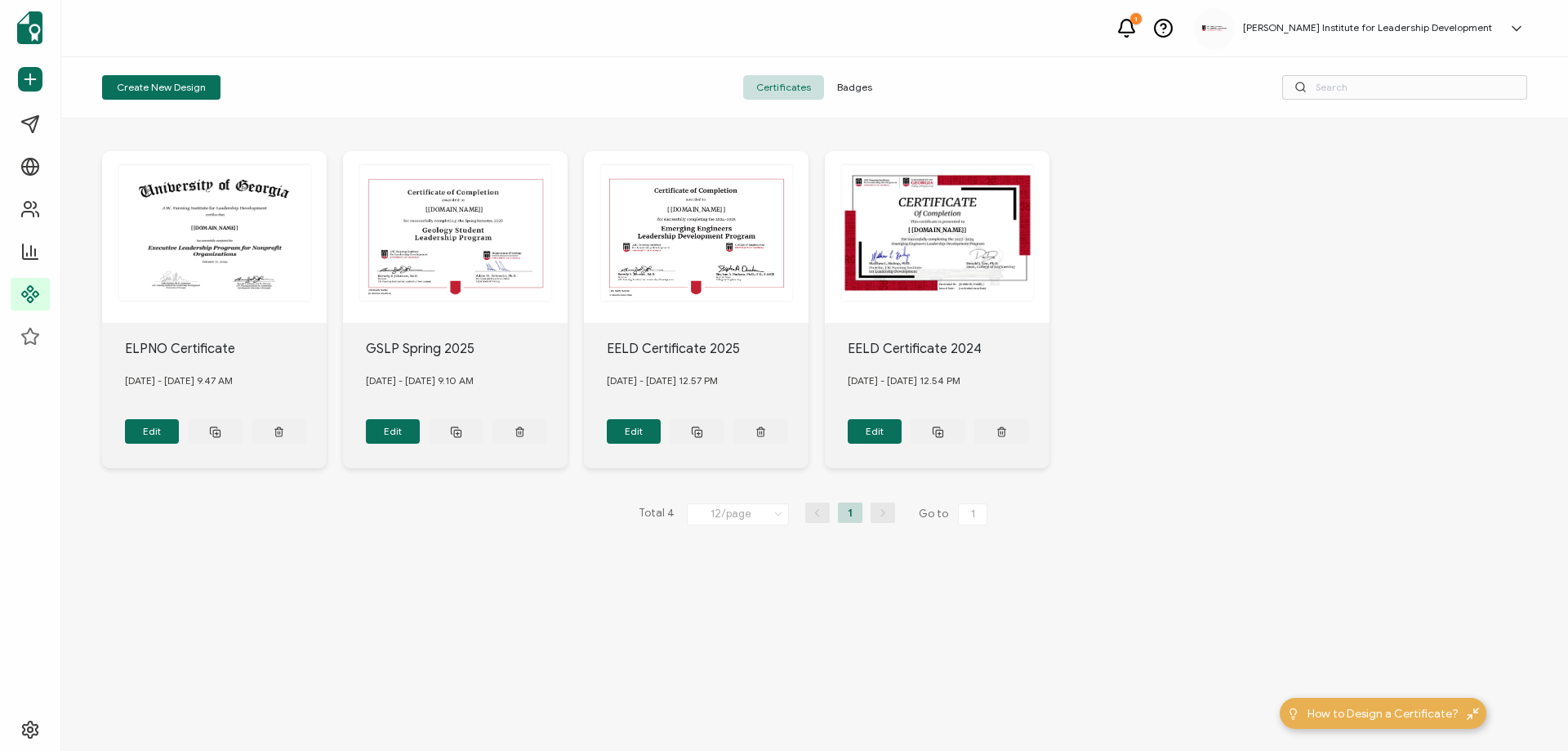
click at [854, 89] on span "Badges" at bounding box center [854, 86] width 61 height 24
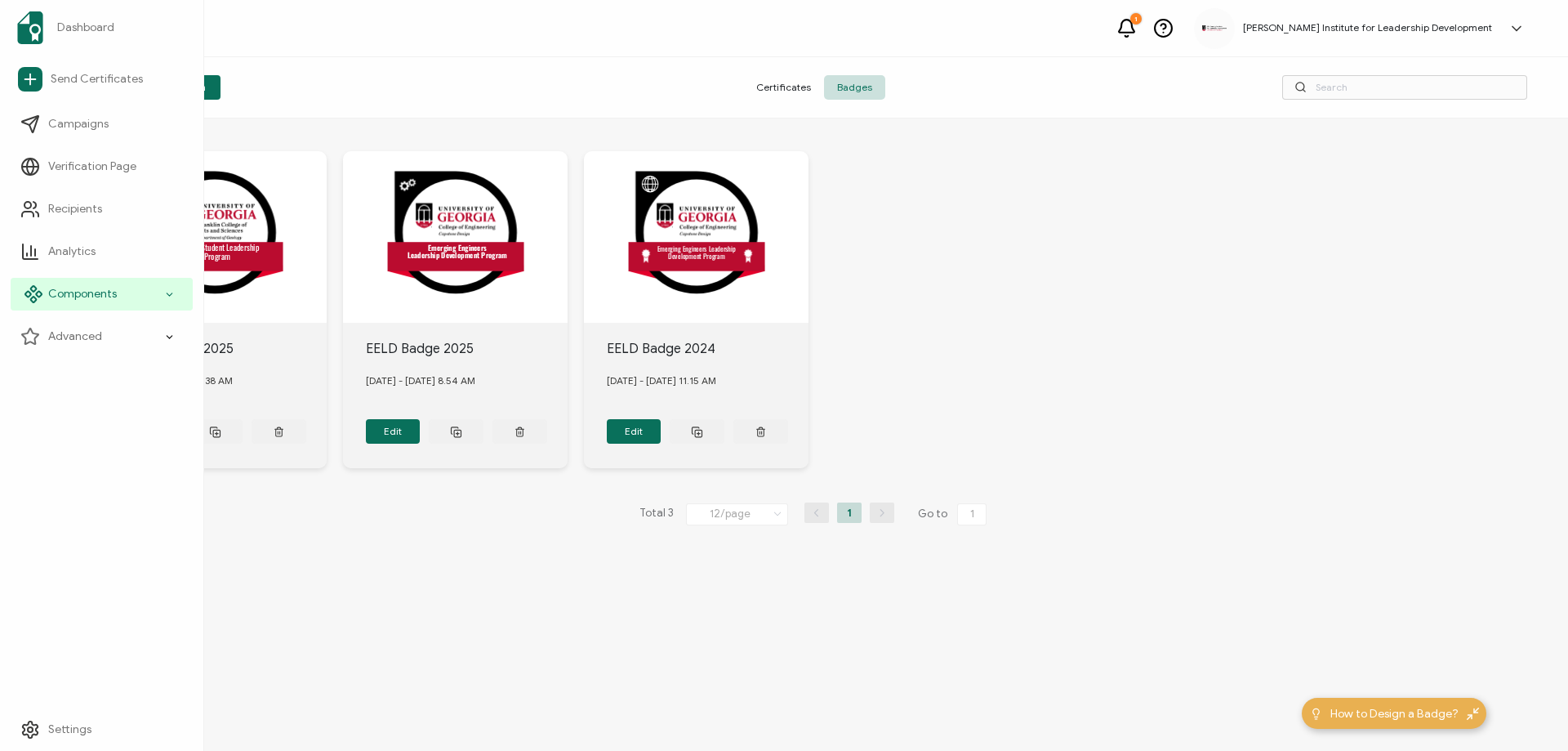
click at [23, 285] on icon at bounding box center [33, 294] width 19 height 19
click at [109, 298] on span "Components" at bounding box center [82, 294] width 69 height 16
click at [102, 338] on span "Credential Designs" at bounding box center [109, 337] width 100 height 16
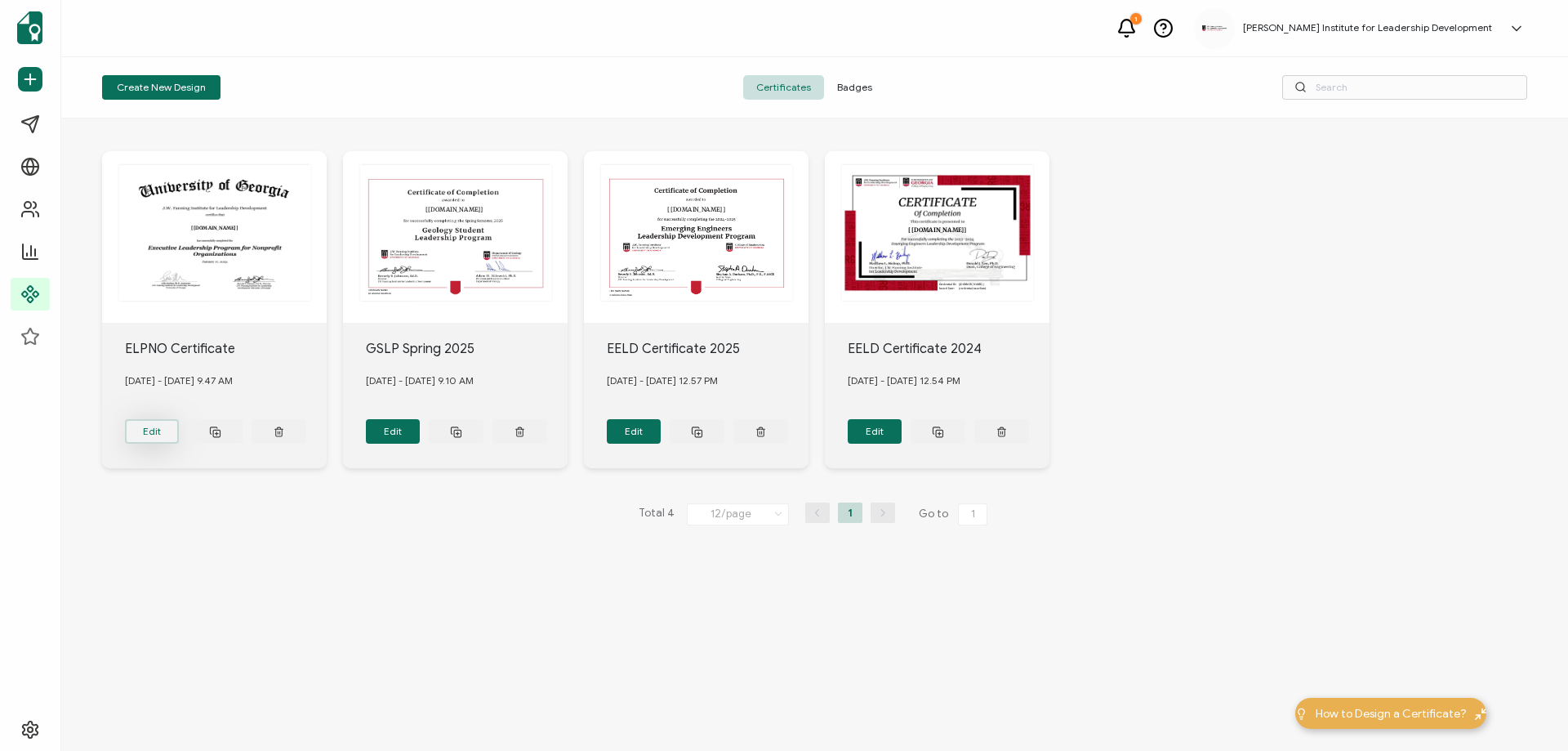
click at [152, 429] on button "Edit" at bounding box center [152, 431] width 54 height 24
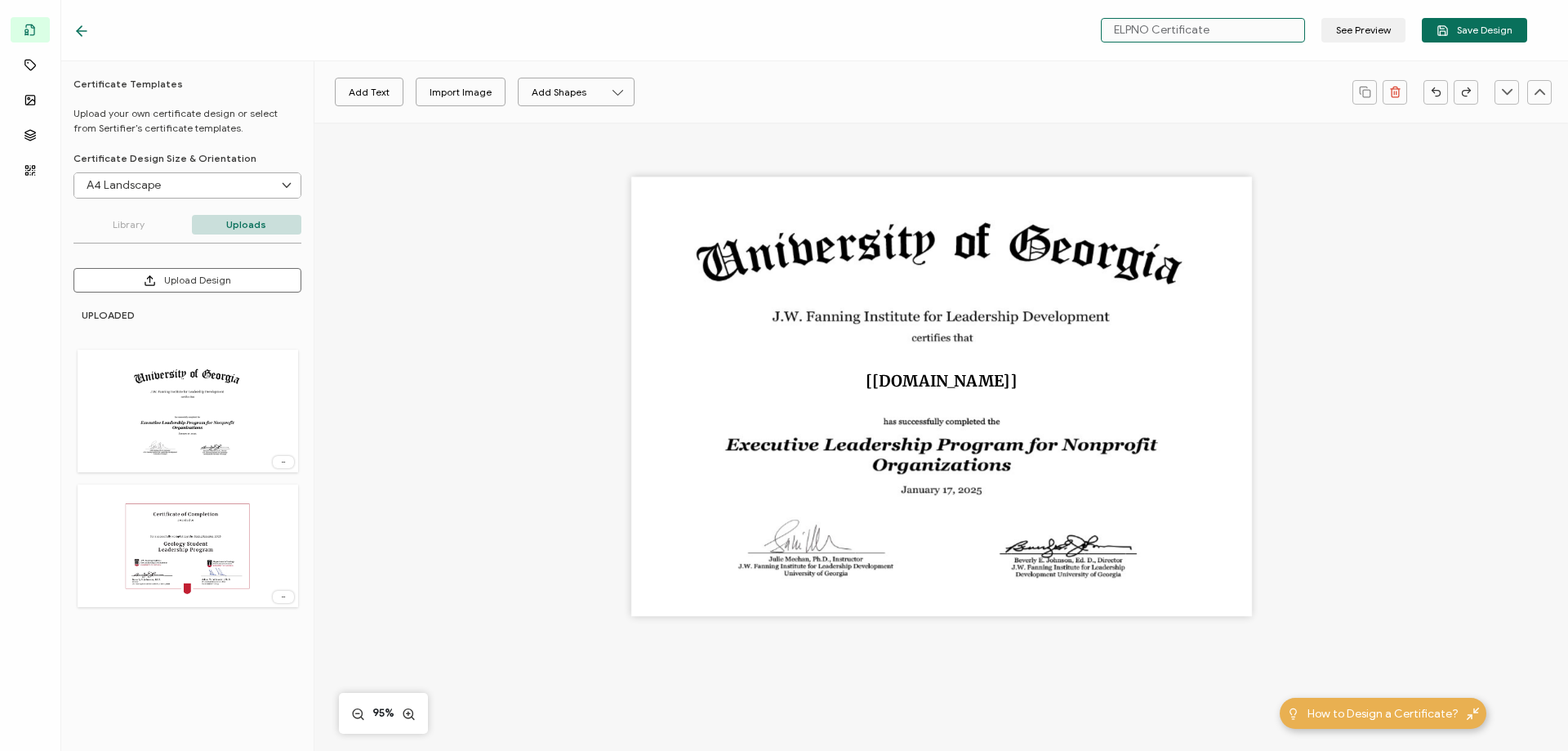
click at [1235, 26] on input "ELPNO Certificate" at bounding box center [1202, 30] width 205 height 24
type input "ELPNO Certificate 2025"
click at [1483, 24] on span "Save Design" at bounding box center [1474, 30] width 76 height 13
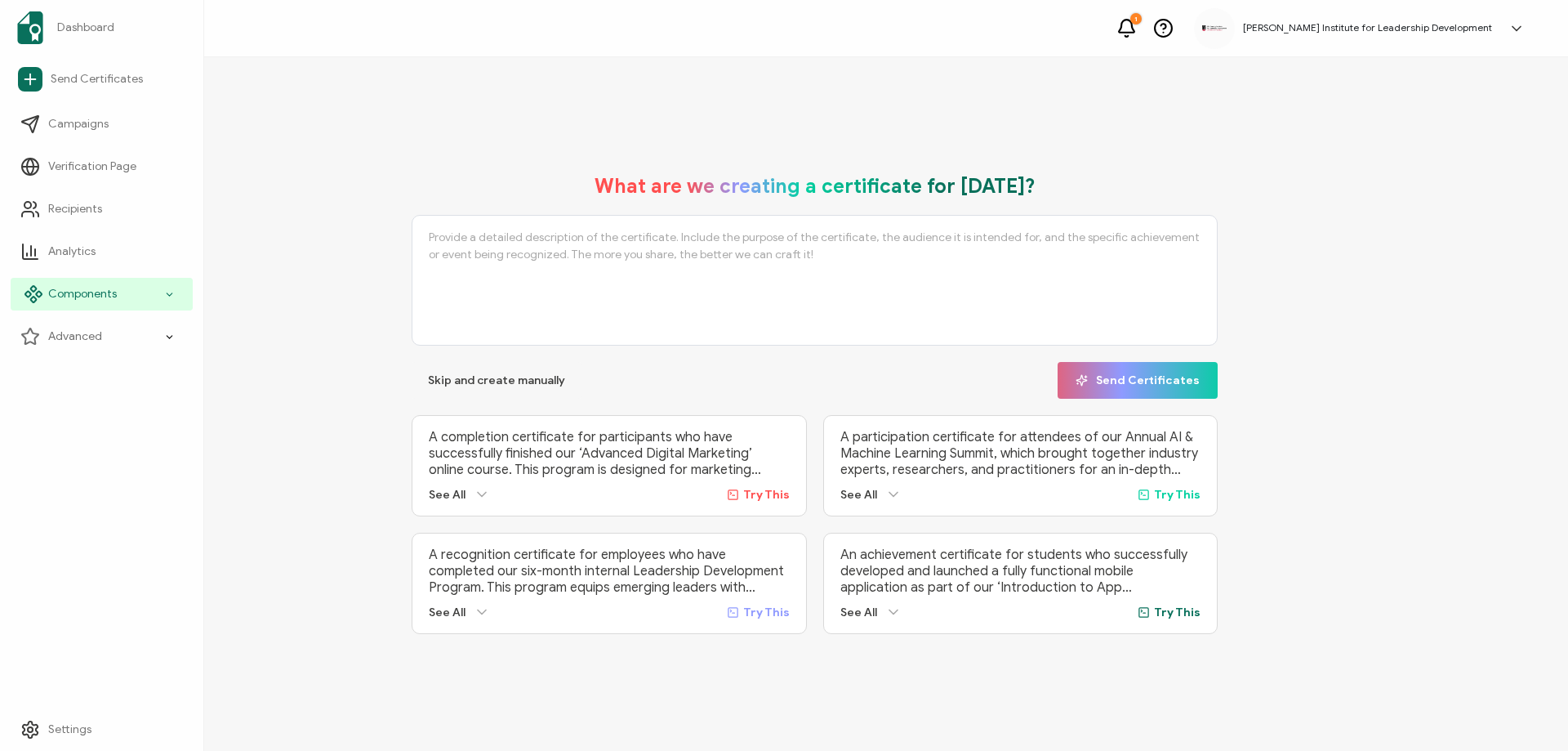
click at [91, 292] on span "Components" at bounding box center [82, 294] width 69 height 16
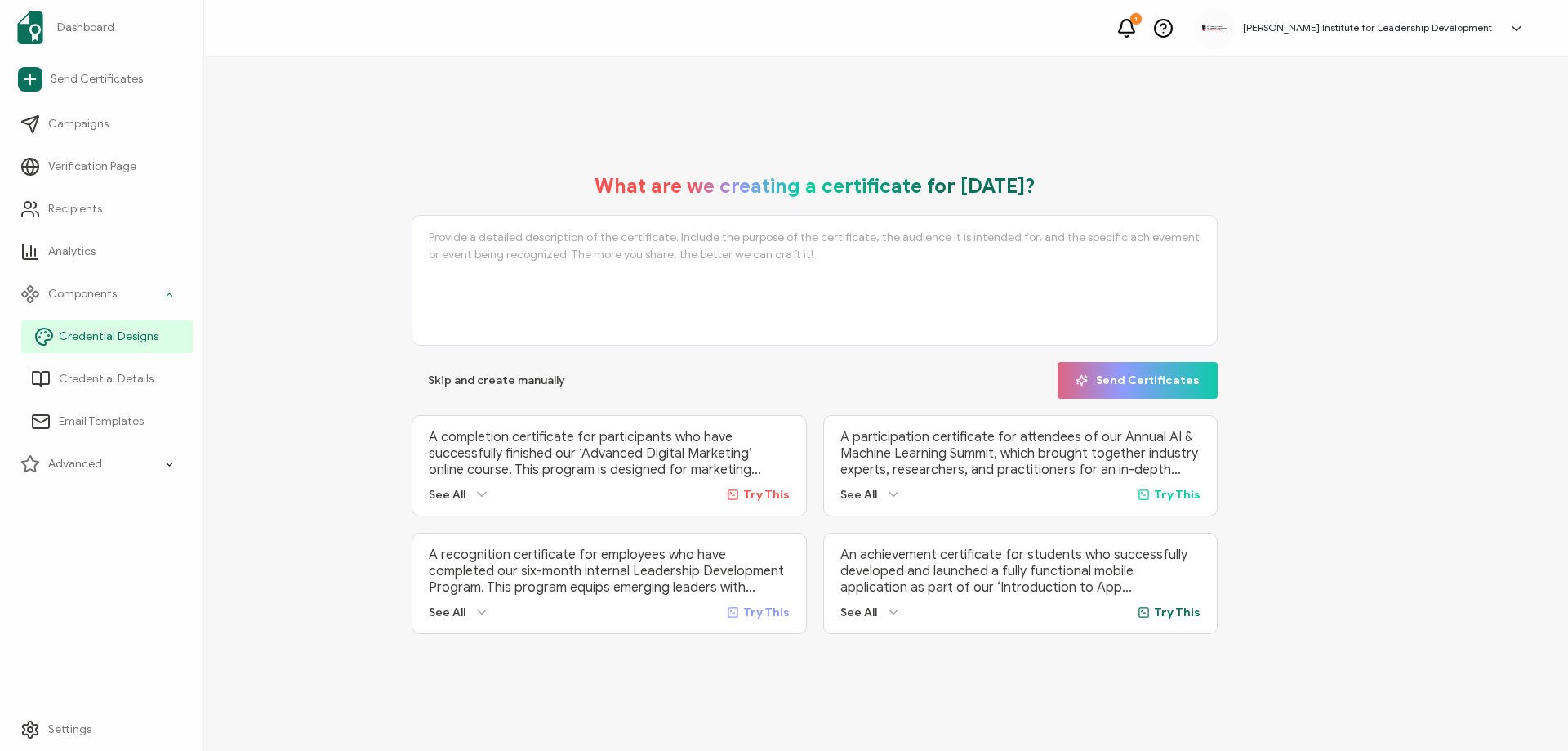
click at [109, 339] on span "Credential Designs" at bounding box center [109, 337] width 100 height 16
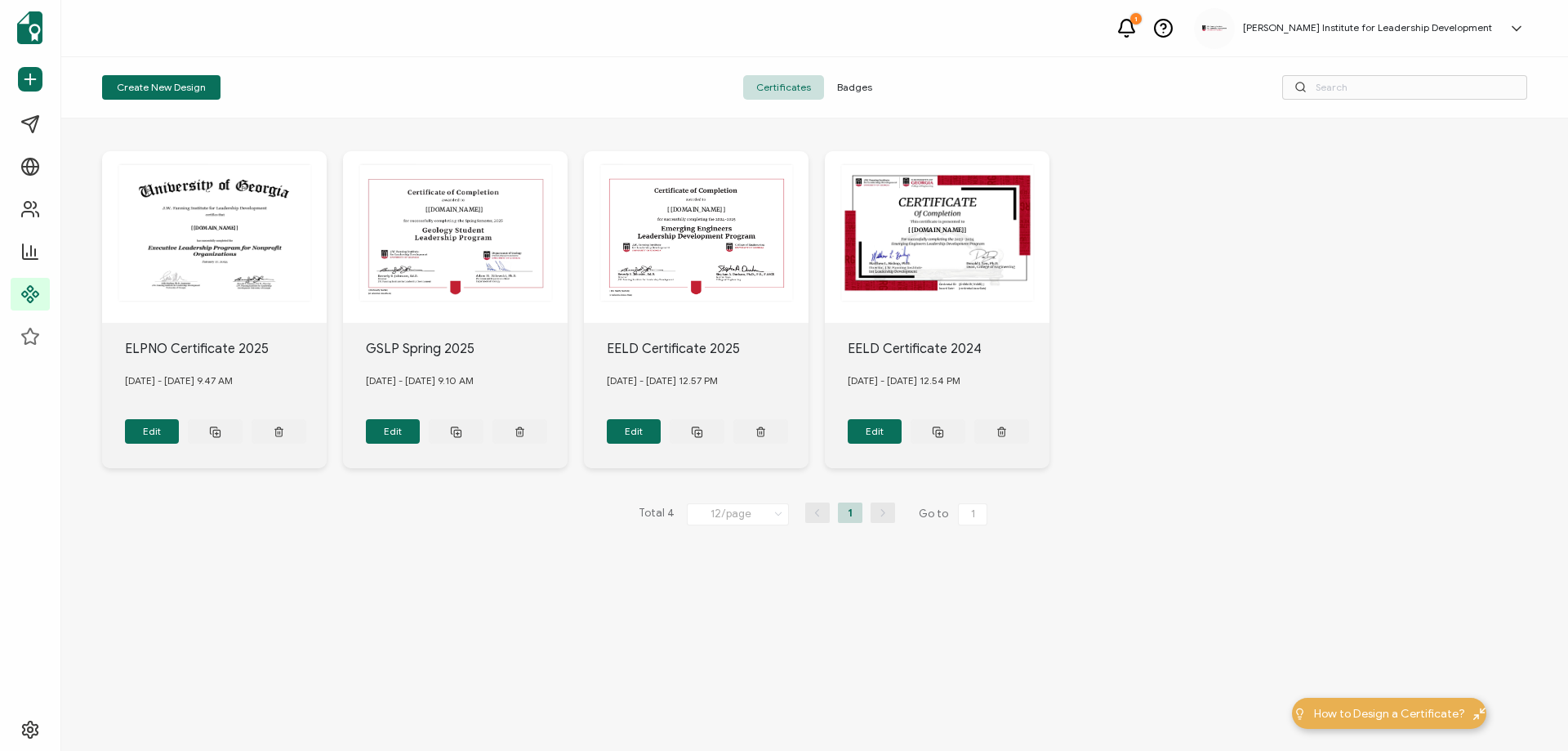
click at [871, 92] on span "Badges" at bounding box center [854, 86] width 61 height 24
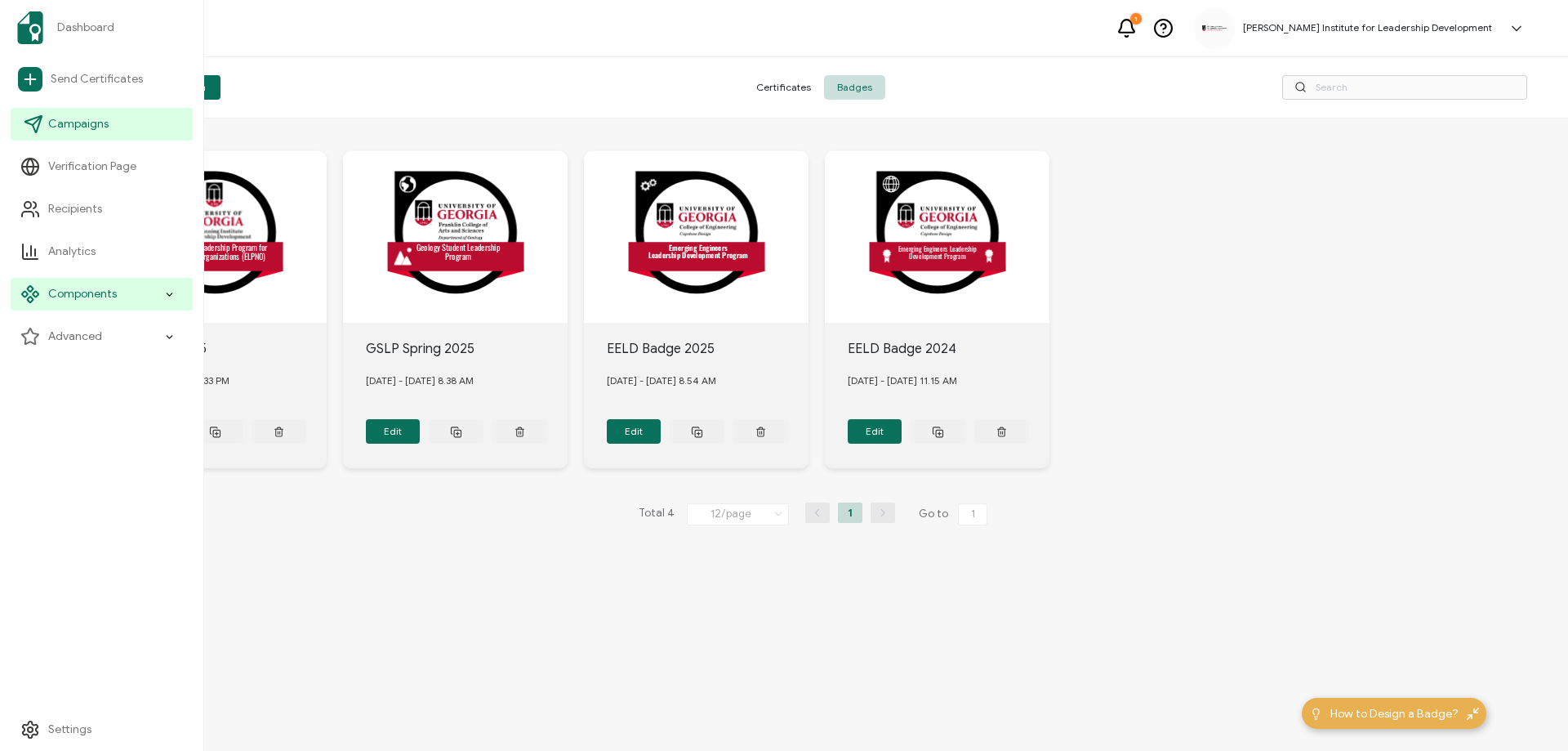
click at [82, 130] on span "Campaigns" at bounding box center [79, 124] width 60 height 16
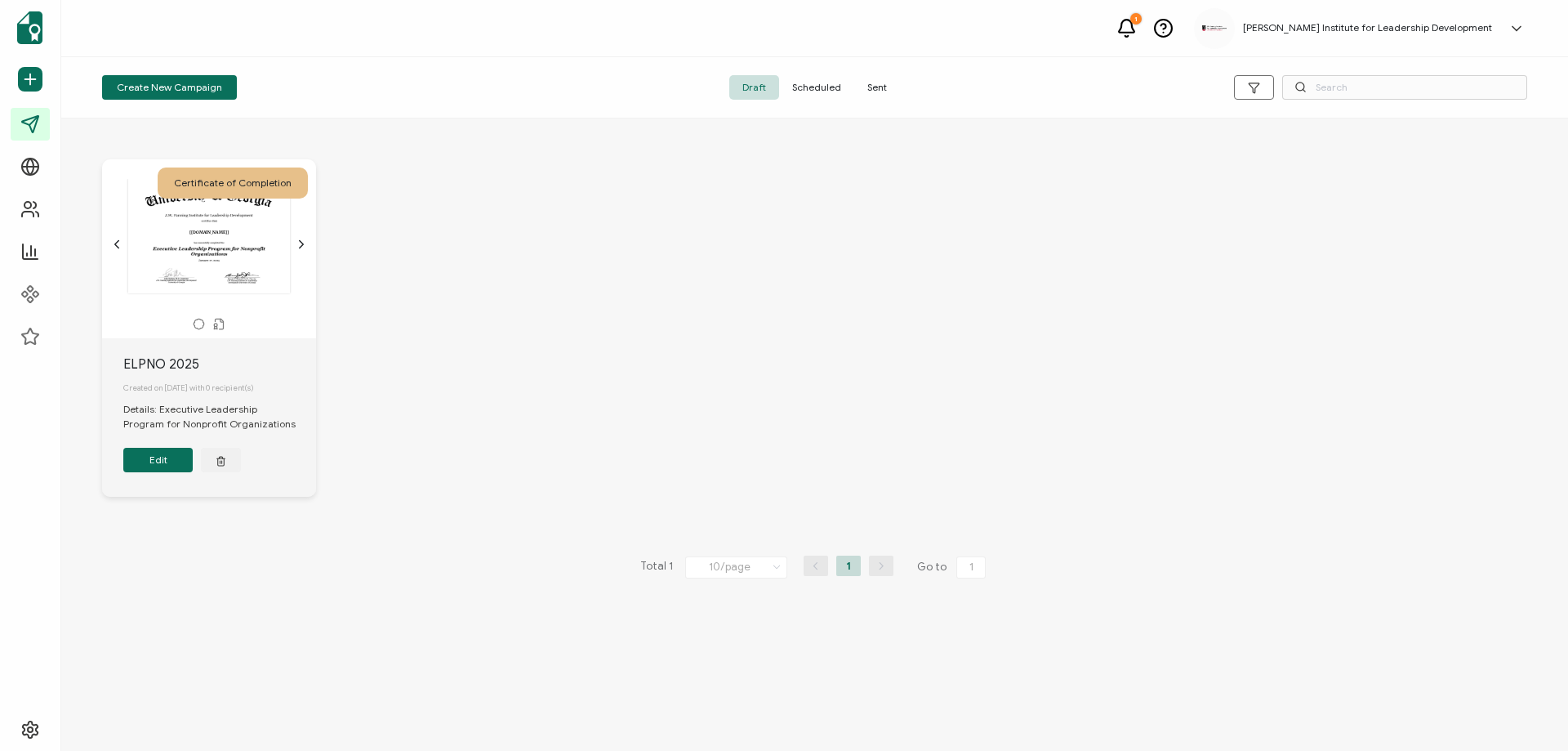
click at [152, 468] on button "Edit" at bounding box center [158, 459] width 70 height 24
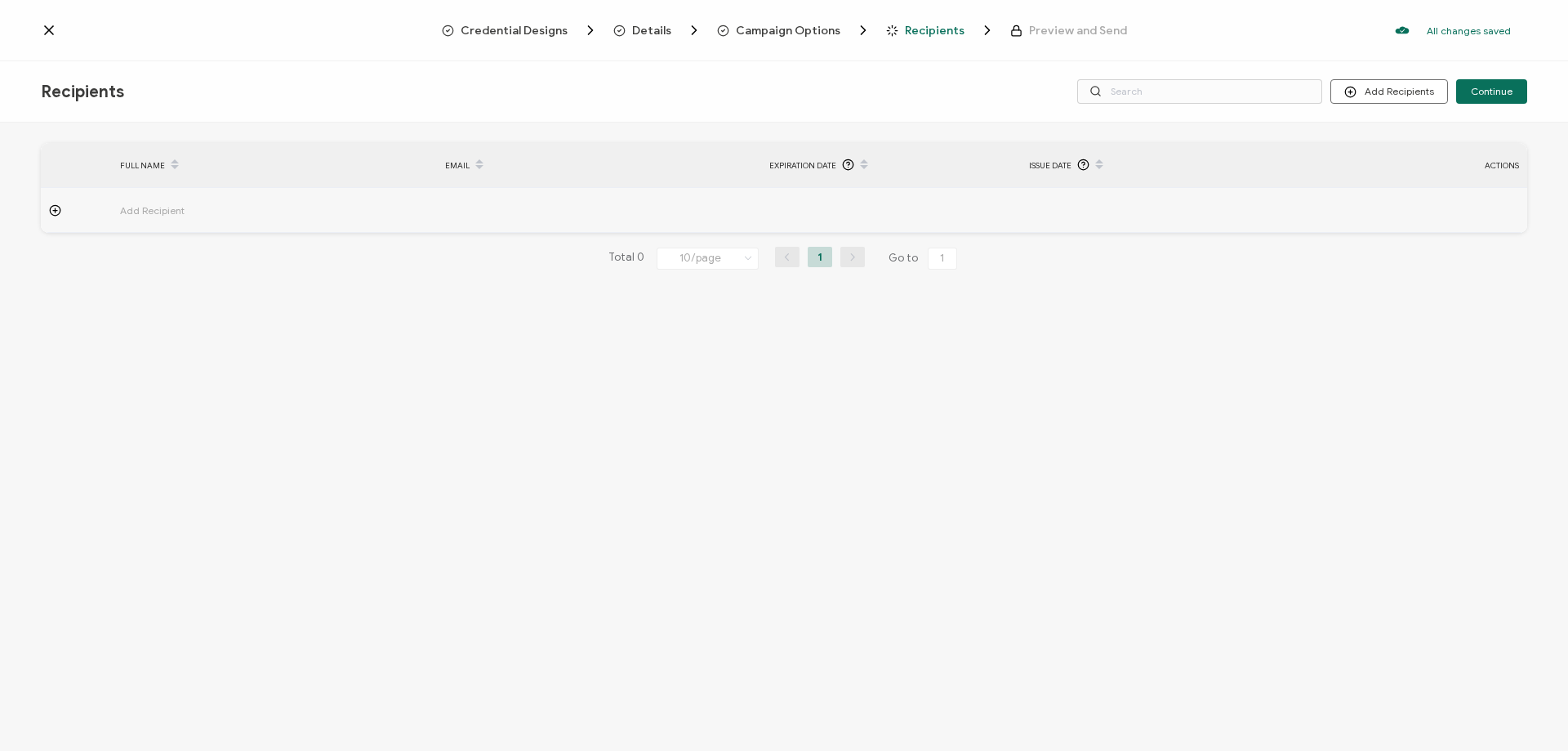
click at [660, 26] on span "Details" at bounding box center [652, 30] width 39 height 13
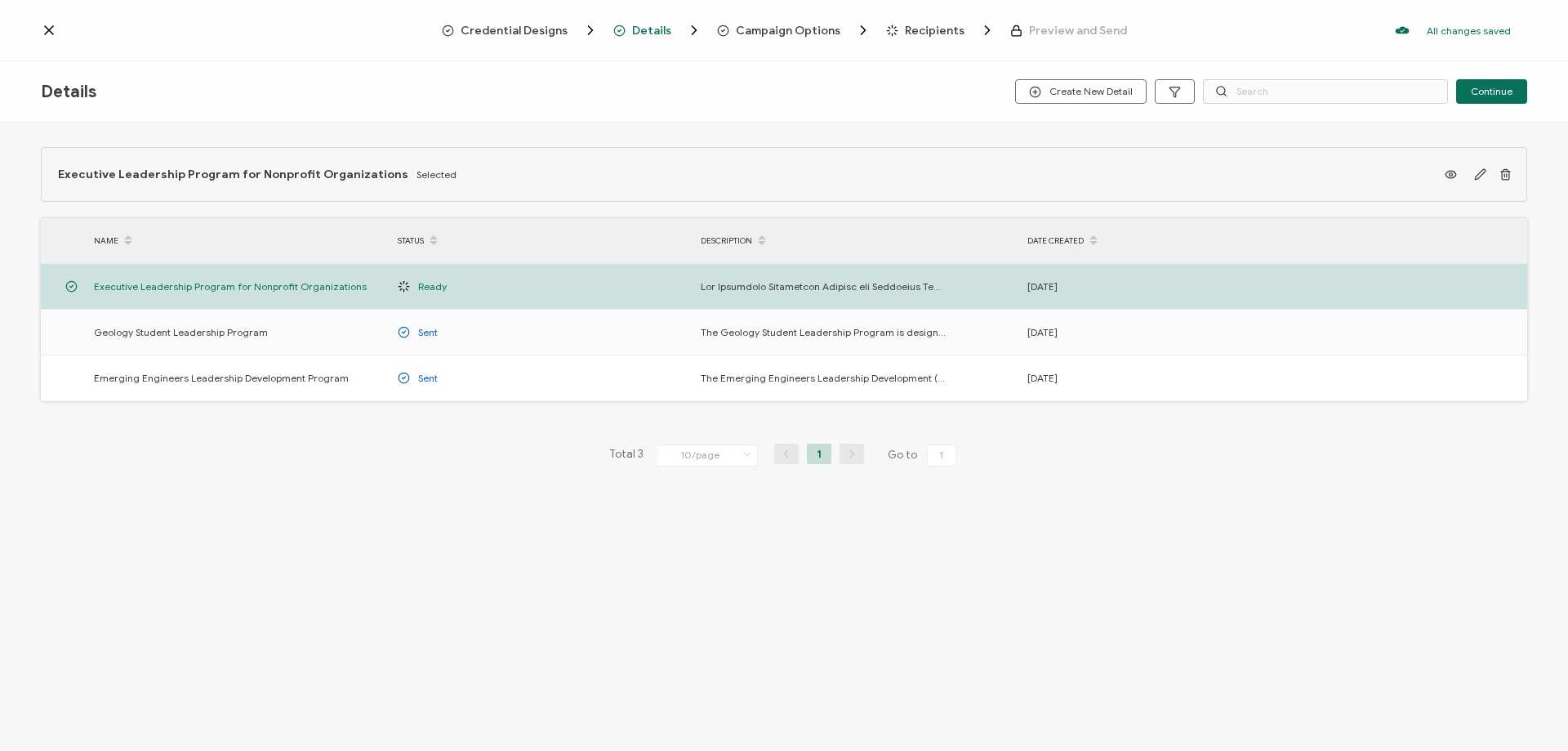
click at [515, 26] on span "Credential Designs" at bounding box center [514, 30] width 107 height 13
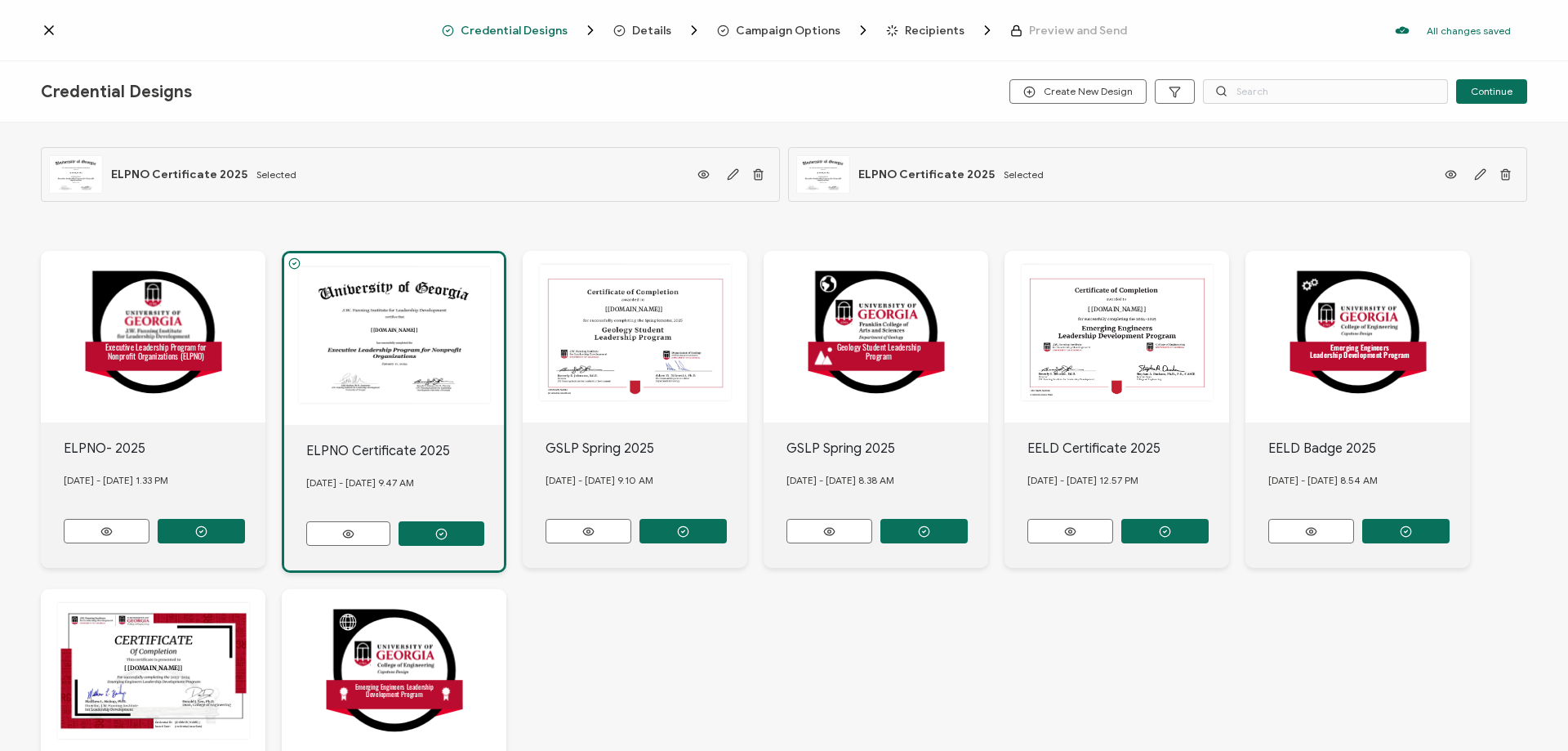
click at [916, 169] on span "ELPNO Certificate 2025" at bounding box center [926, 175] width 137 height 14
click at [46, 26] on icon at bounding box center [48, 30] width 8 height 8
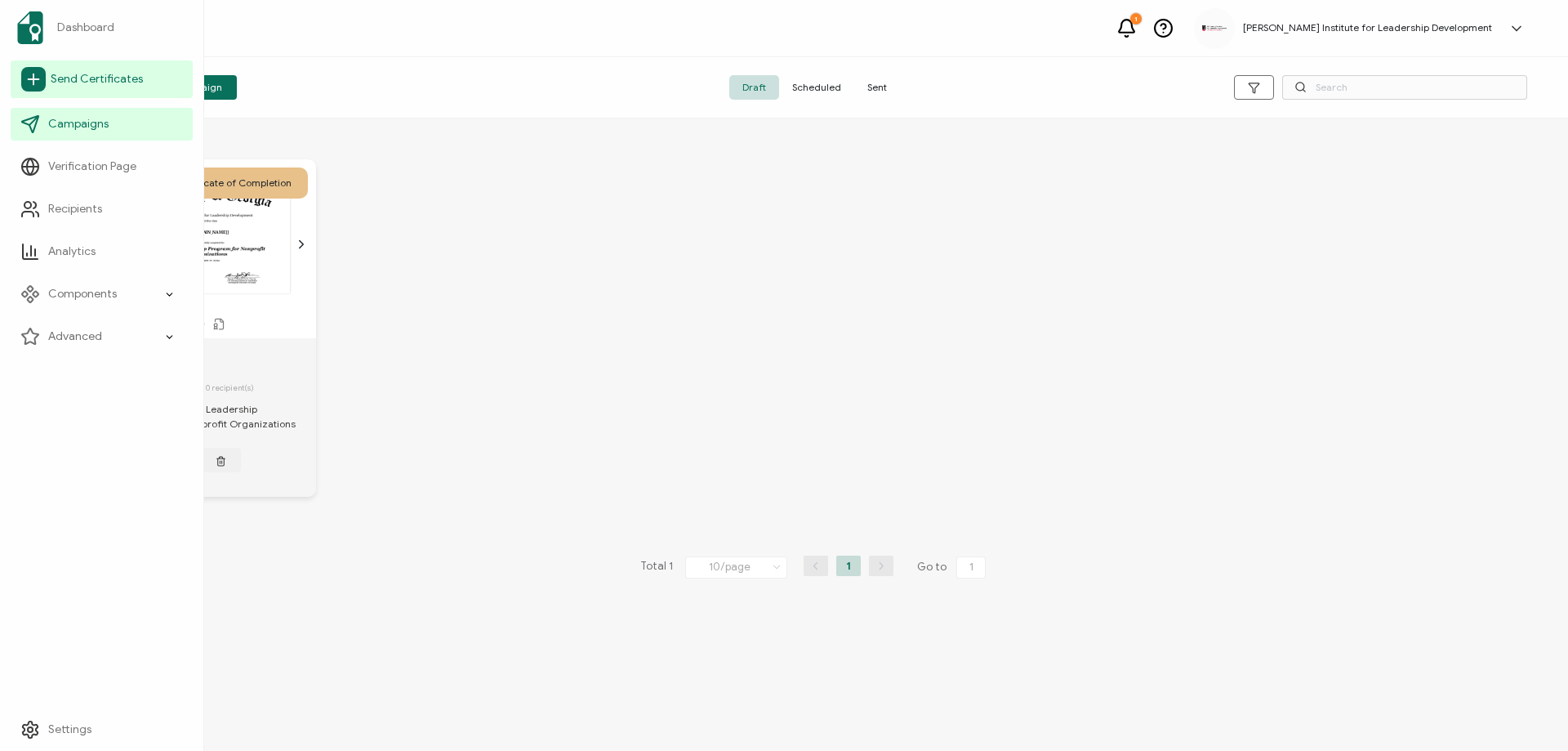
click at [101, 77] on span "Send Certificates" at bounding box center [96, 79] width 92 height 16
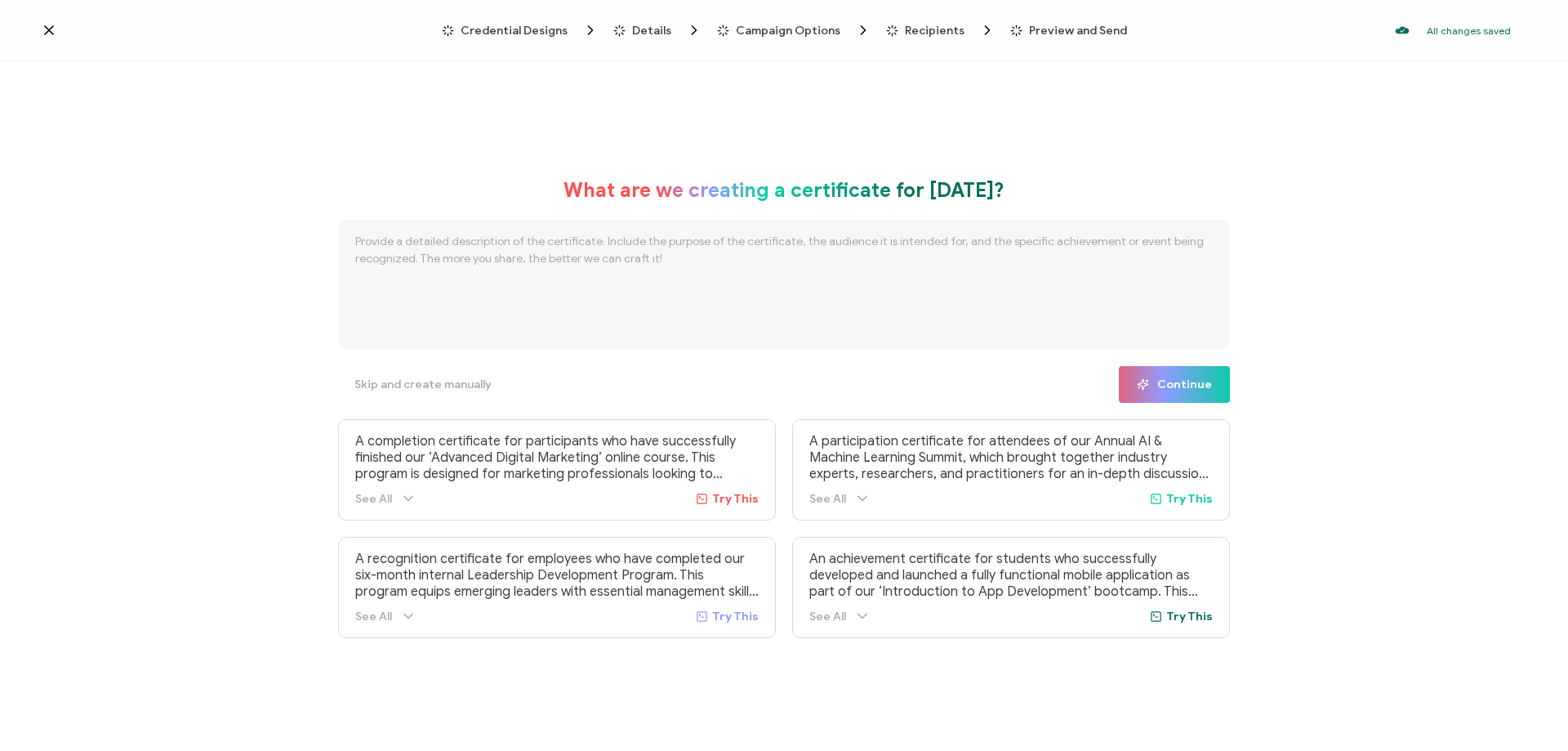
click at [46, 32] on icon at bounding box center [48, 30] width 16 height 16
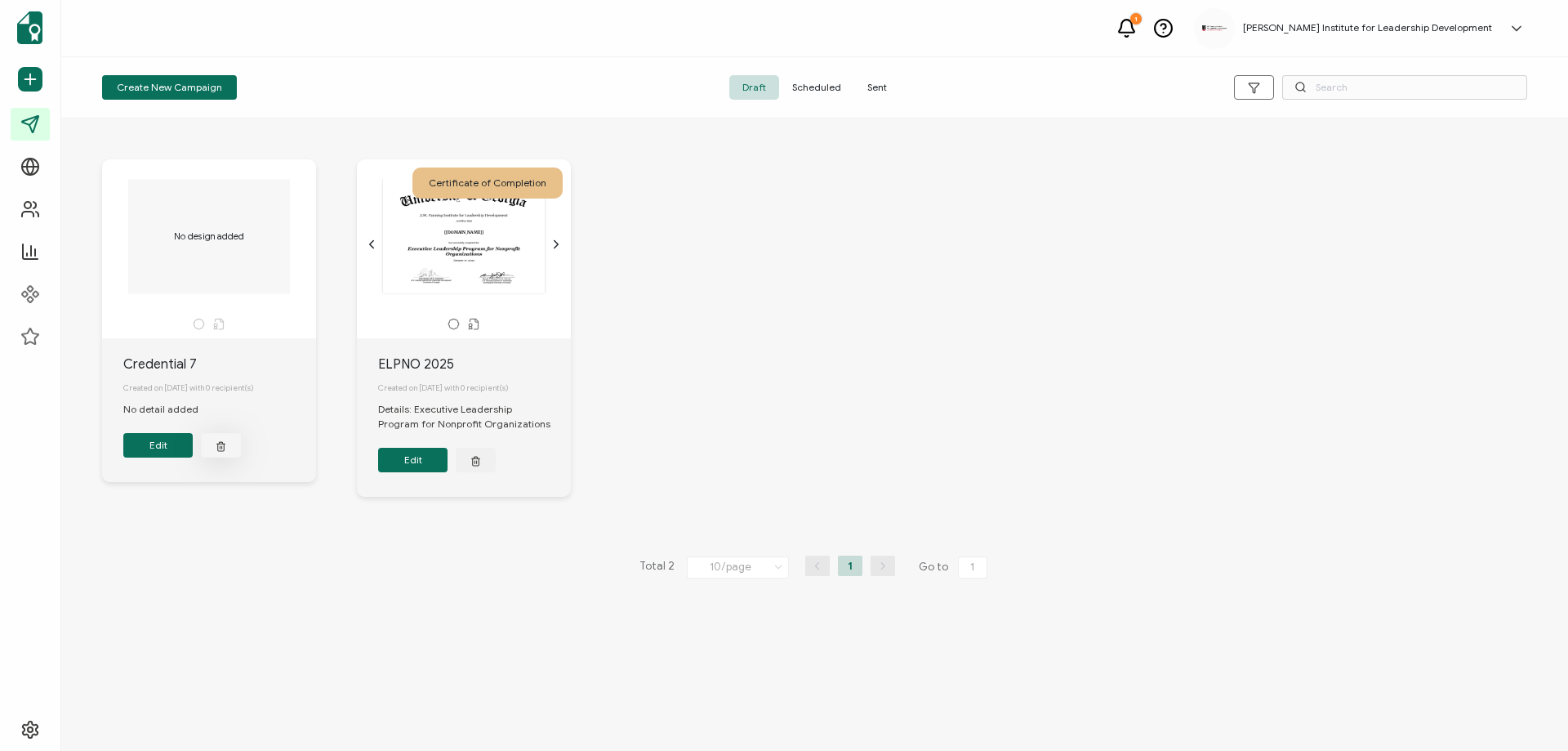
click at [216, 447] on icon "button" at bounding box center [220, 445] width 11 height 13
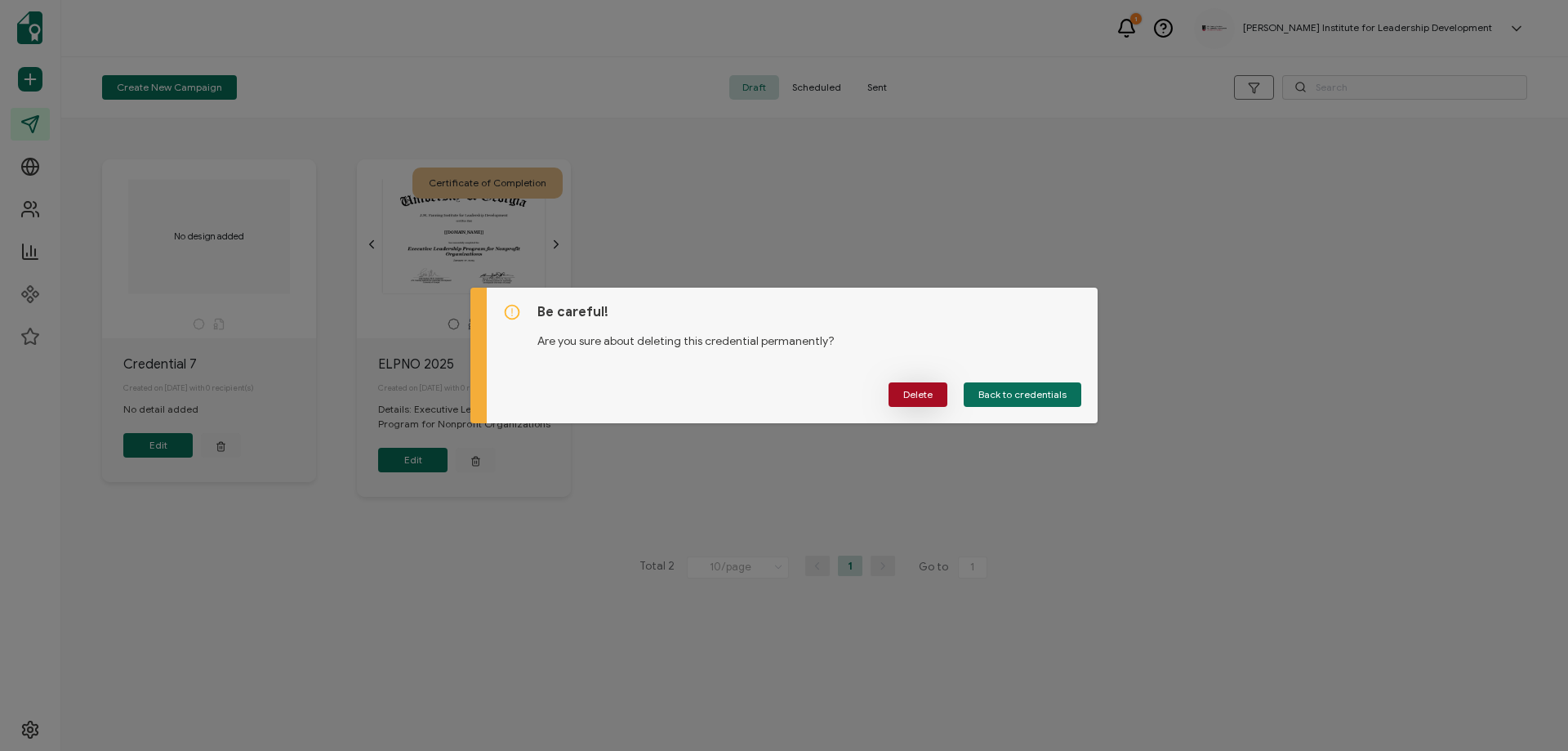
click at [901, 396] on button "Delete" at bounding box center [917, 394] width 59 height 24
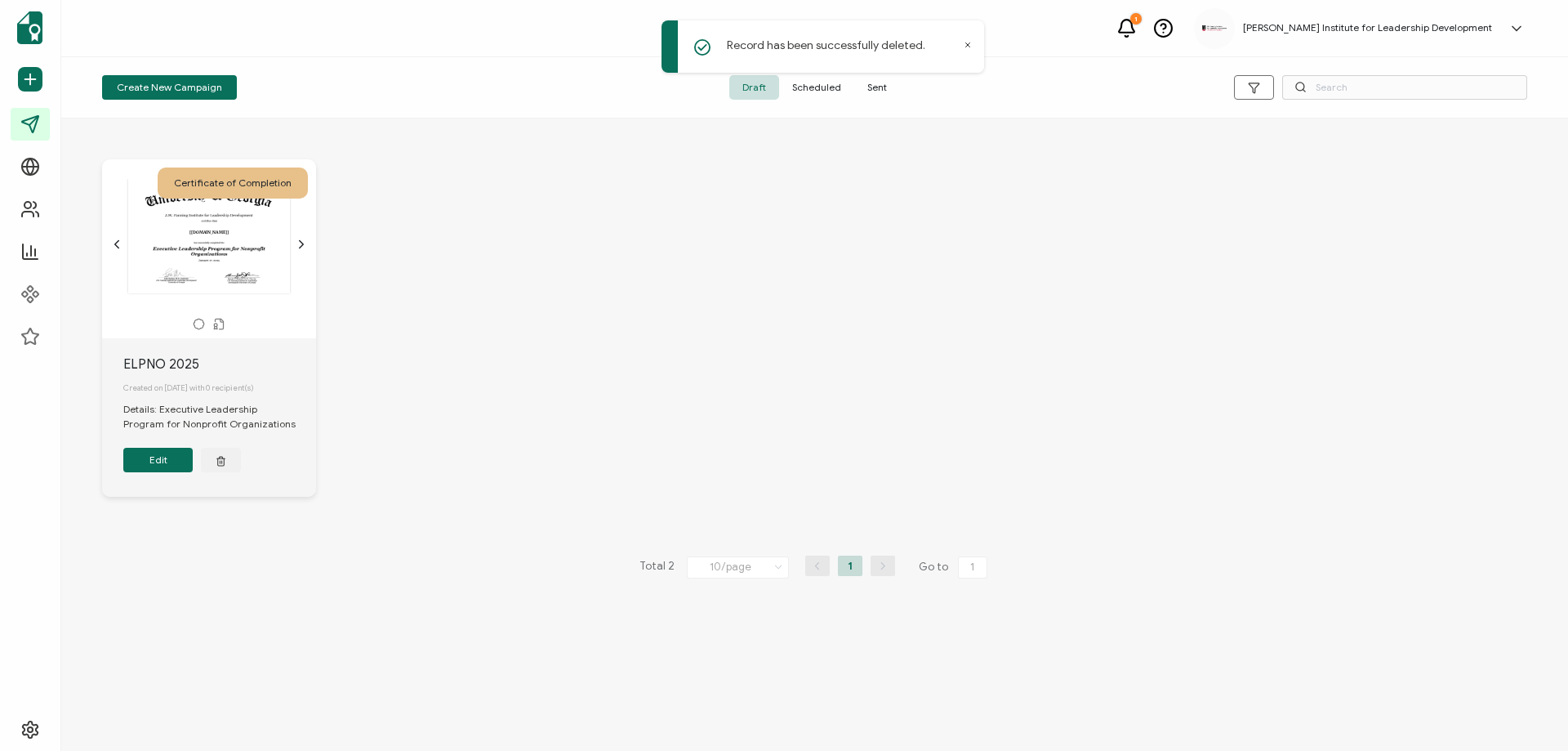
click at [825, 88] on span "Scheduled" at bounding box center [816, 86] width 75 height 24
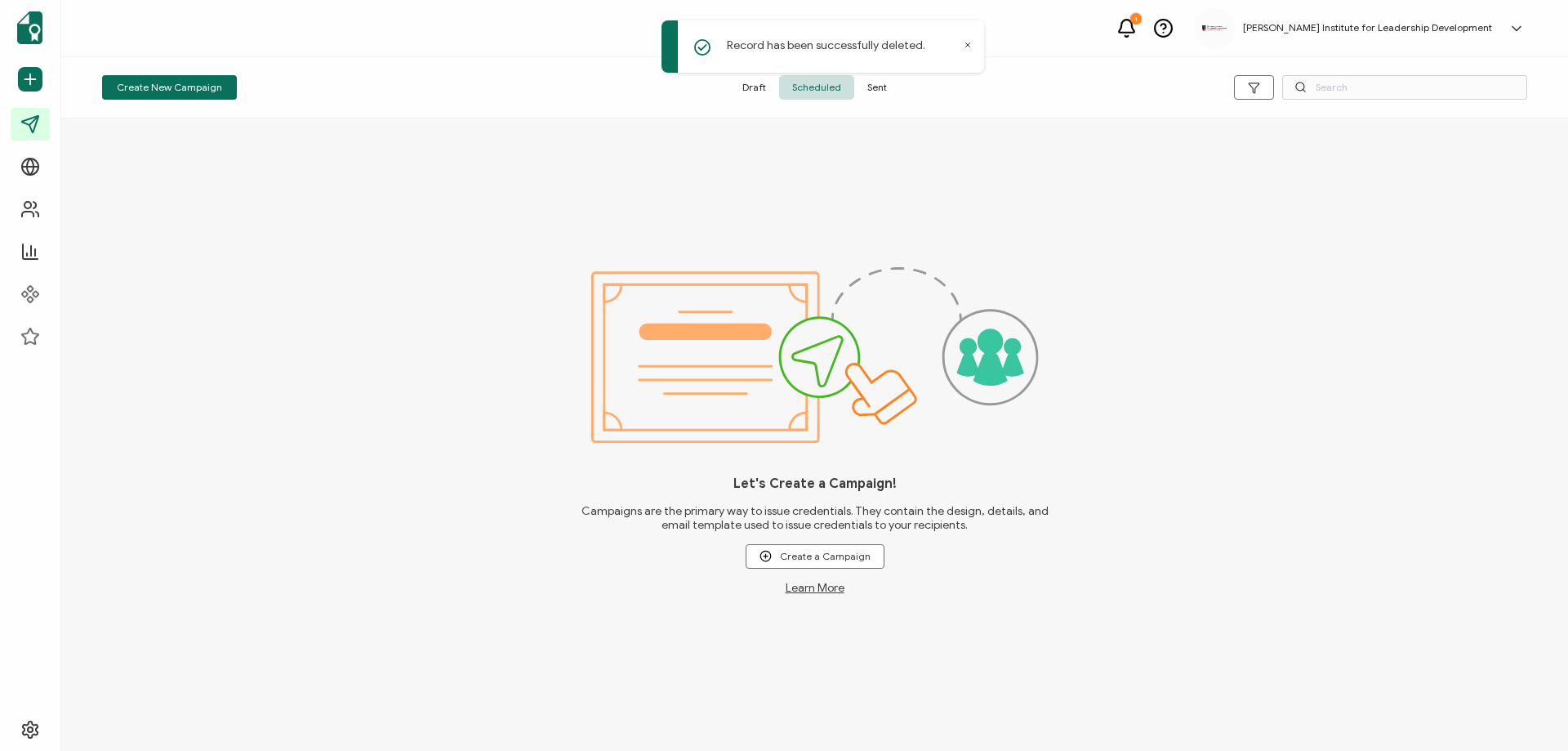
click at [755, 89] on span "Draft" at bounding box center [753, 86] width 49 height 24
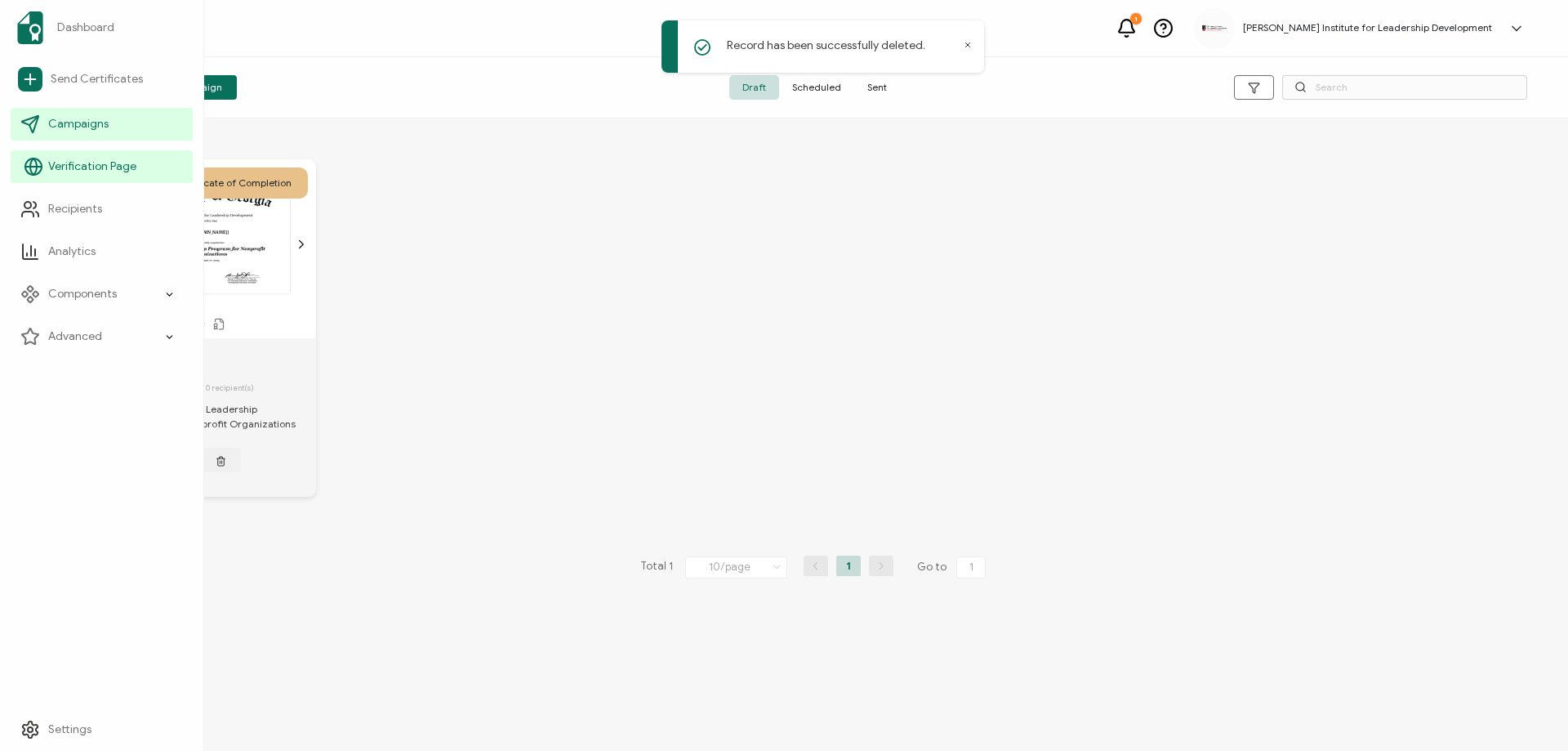
click at [95, 168] on span "Verification Page" at bounding box center [92, 166] width 88 height 16
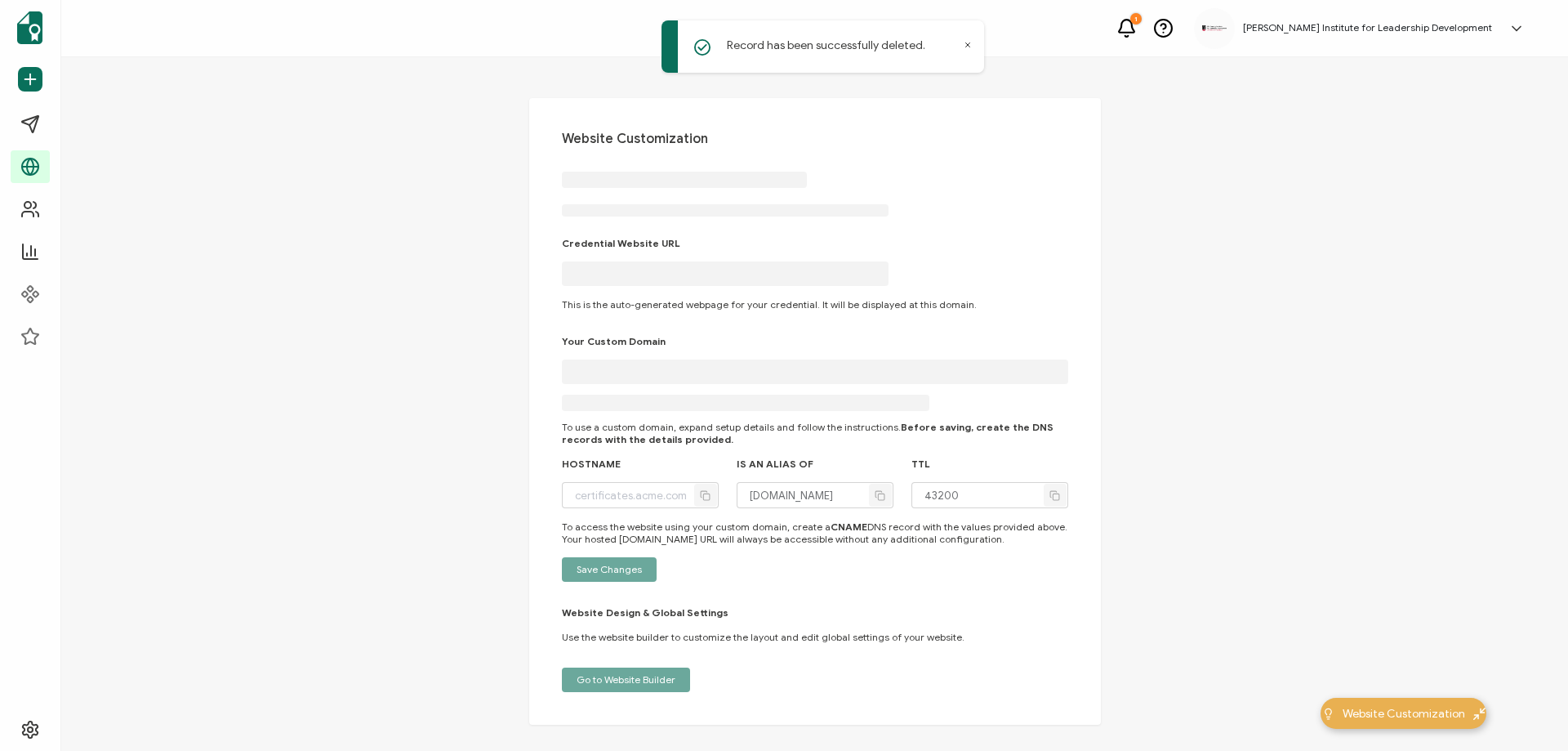
type input "[PERSON_NAME][DOMAIN_NAME]"
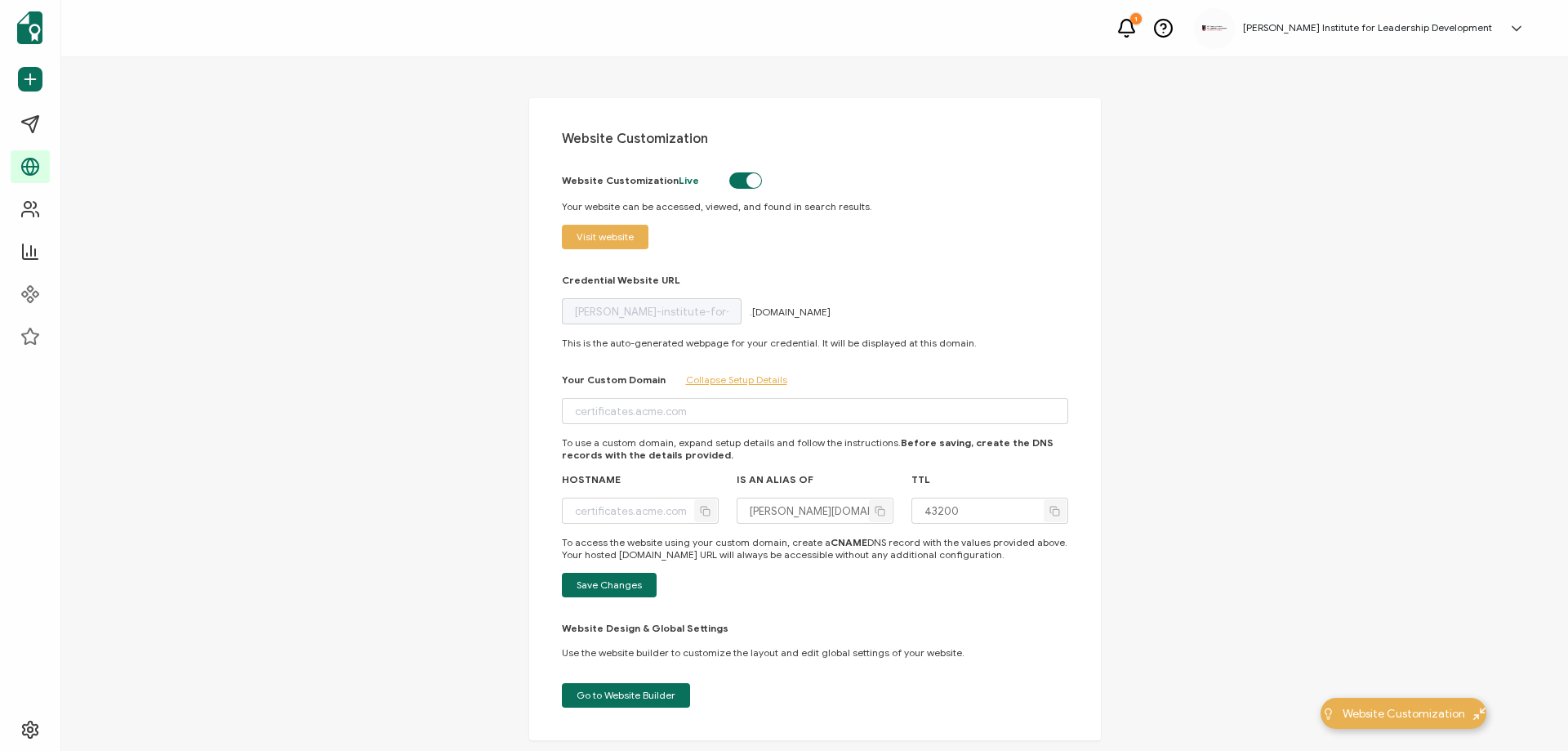
scroll to position [34, 0]
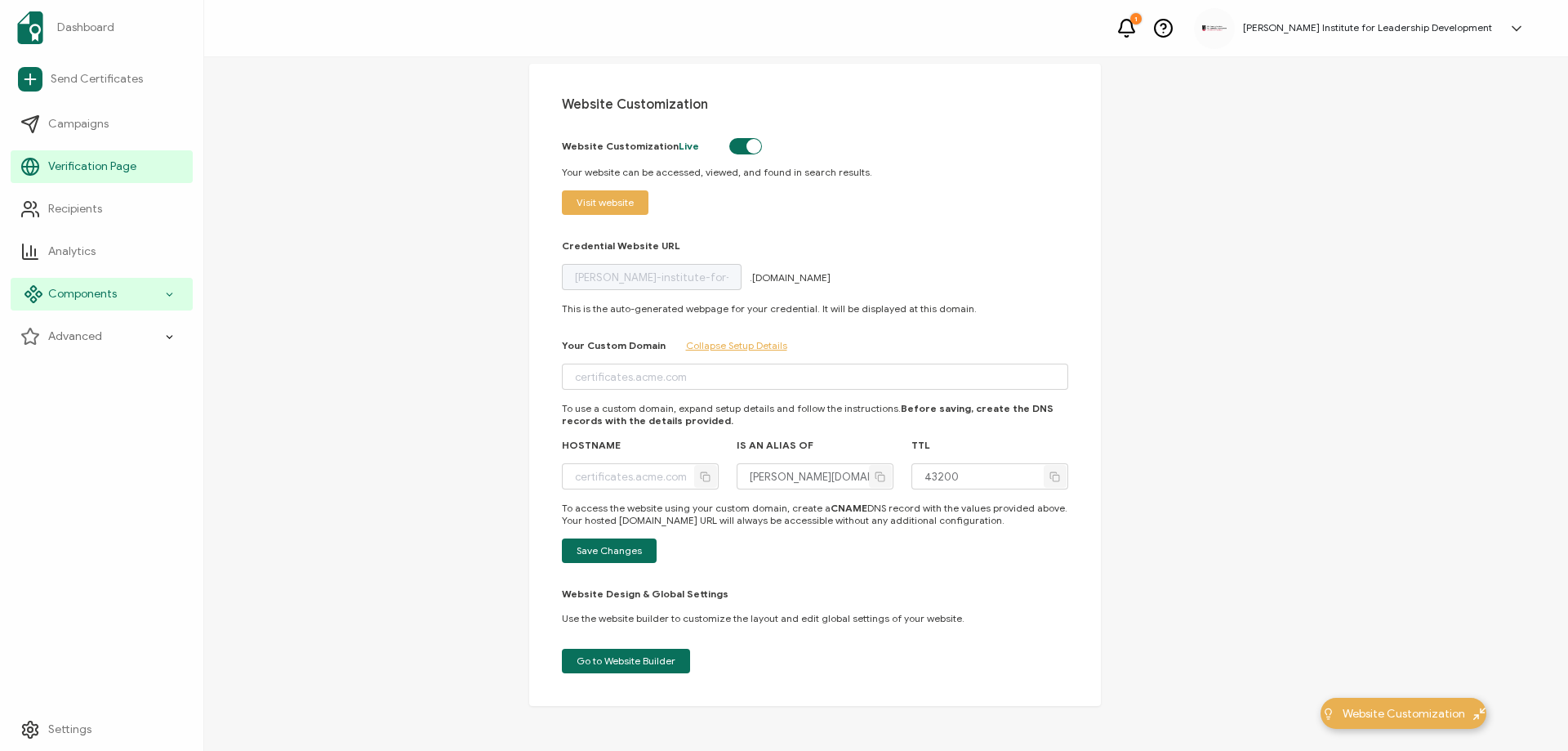
click at [105, 292] on span "Components" at bounding box center [82, 294] width 69 height 16
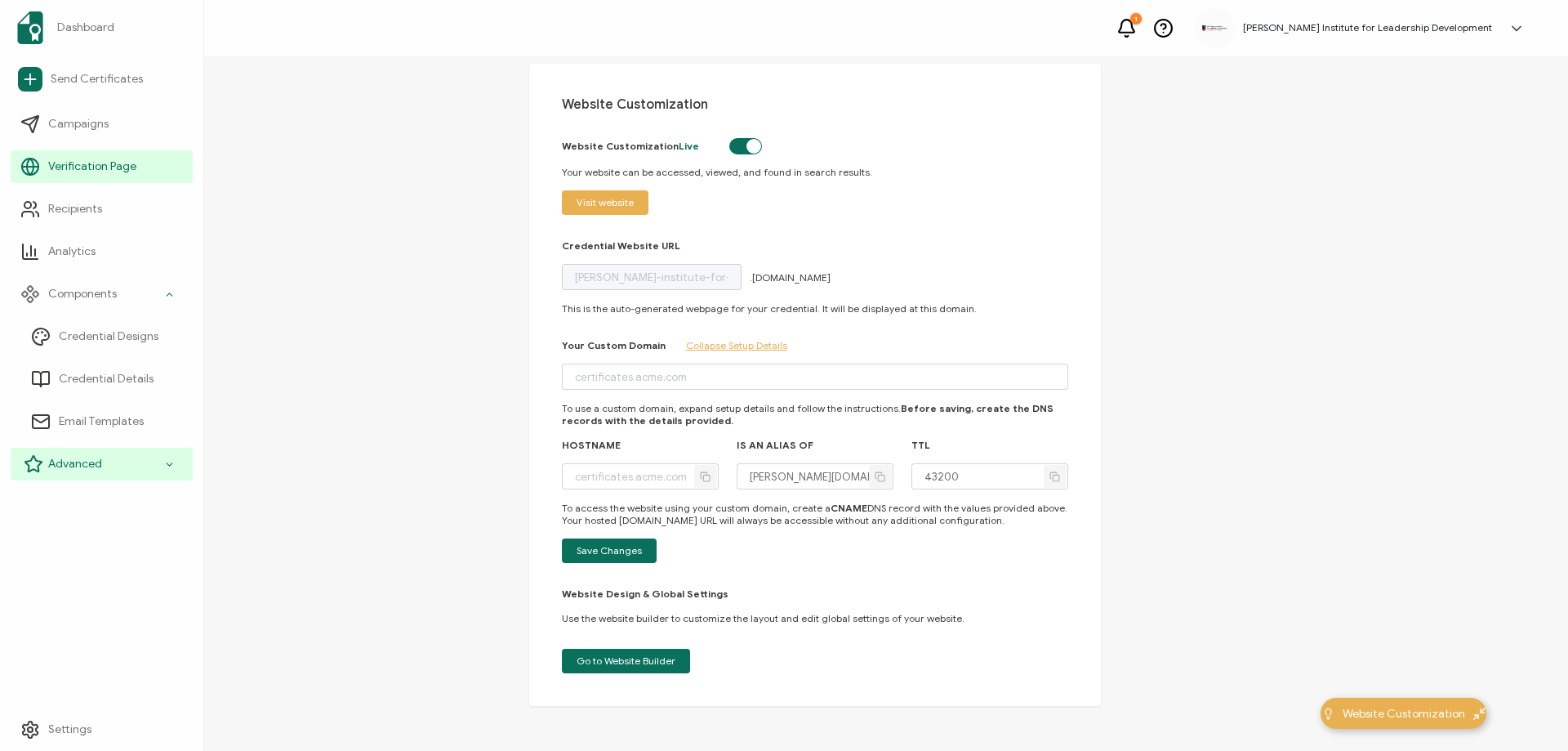
click at [96, 458] on span "Advanced" at bounding box center [76, 464] width 54 height 16
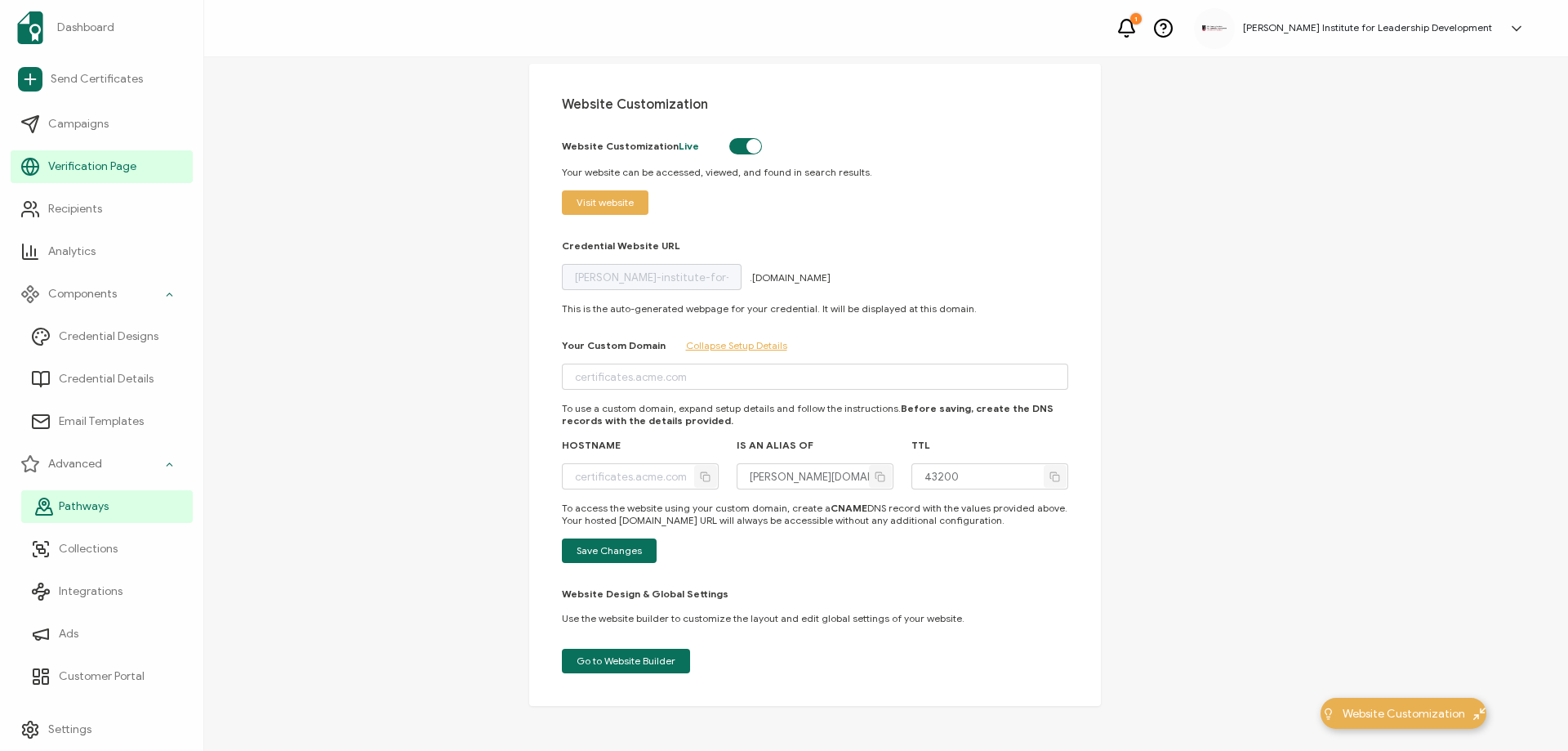
click at [101, 511] on span "Pathways" at bounding box center [83, 506] width 49 height 16
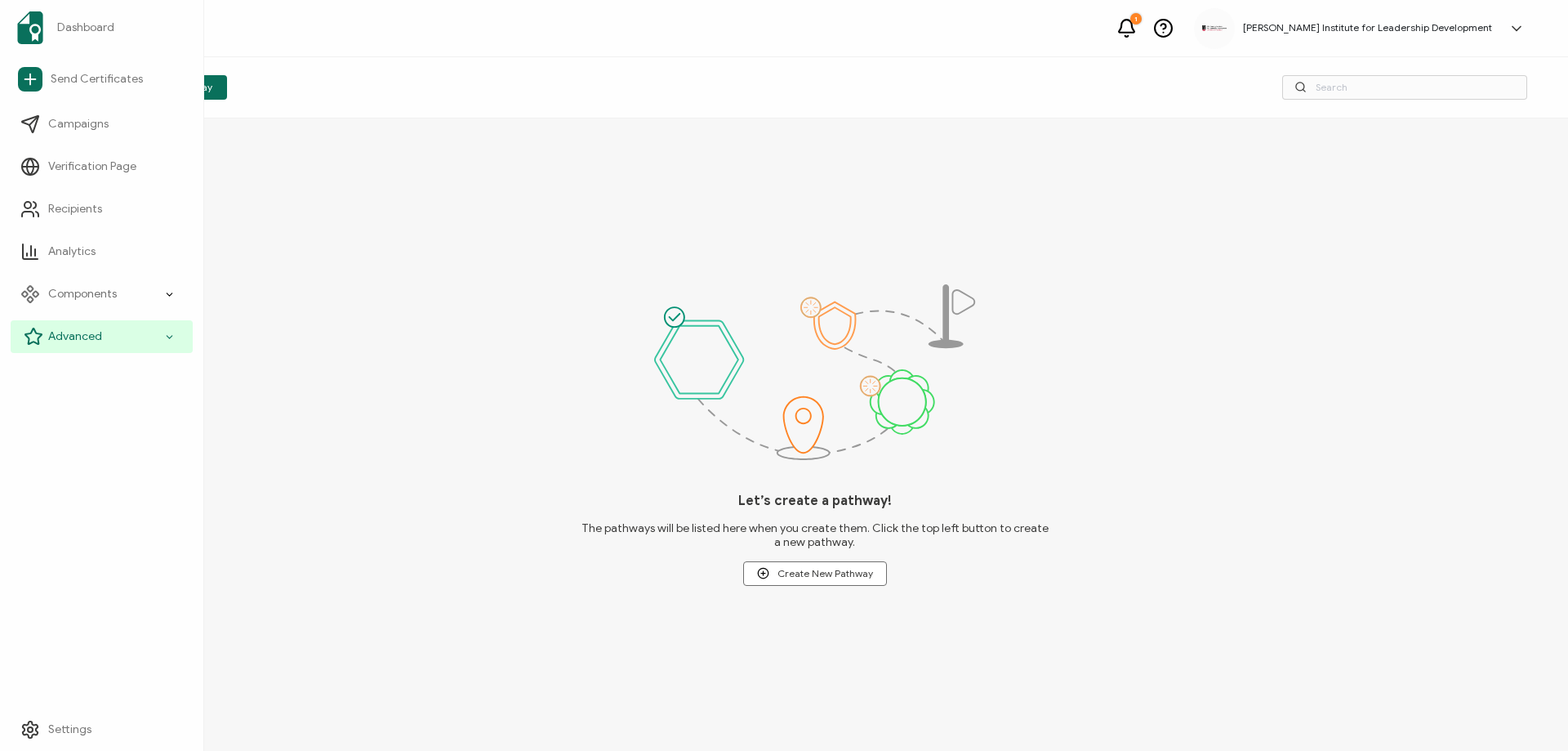
click at [86, 339] on span "Advanced" at bounding box center [76, 337] width 54 height 16
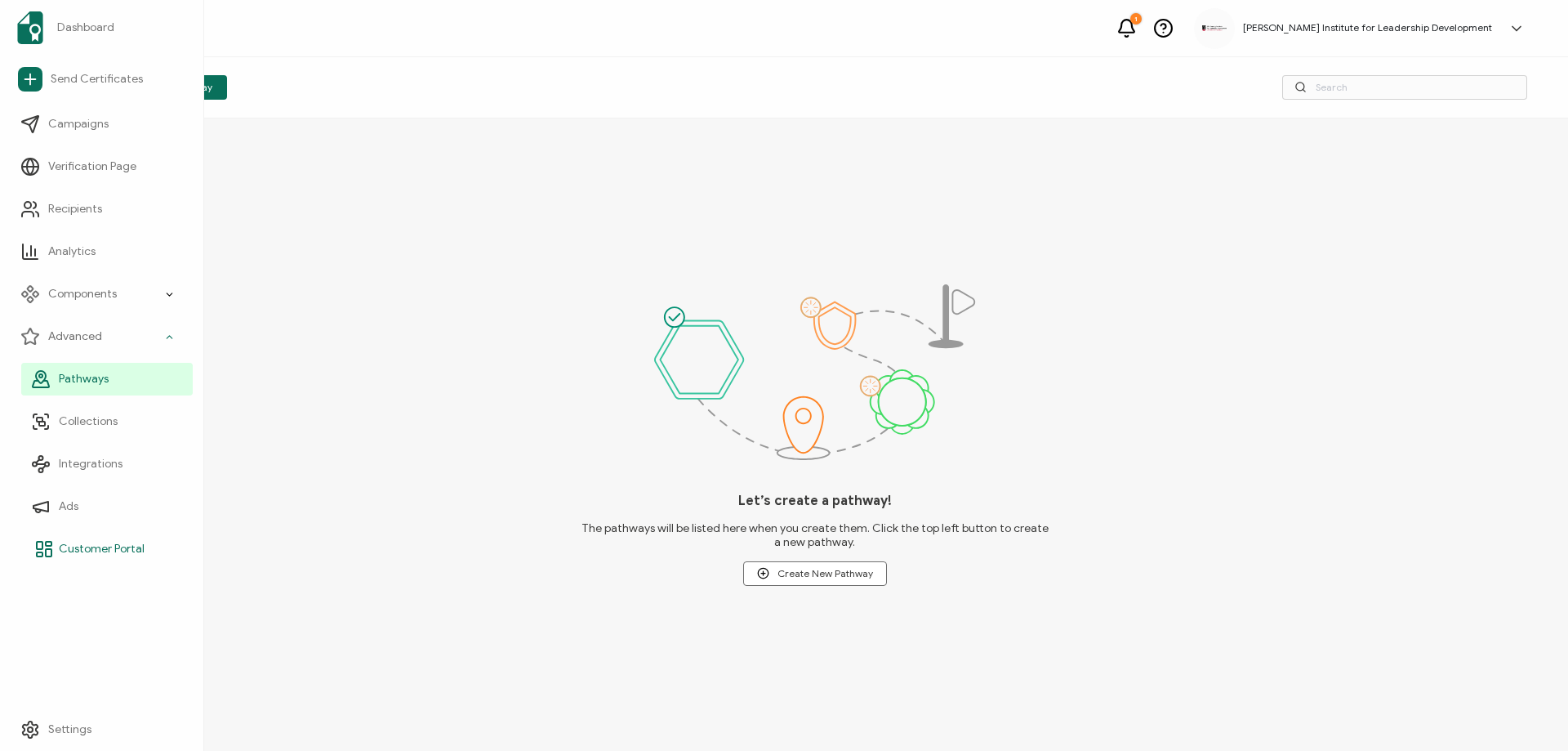
click at [94, 548] on span "Customer Portal" at bounding box center [102, 548] width 85 height 16
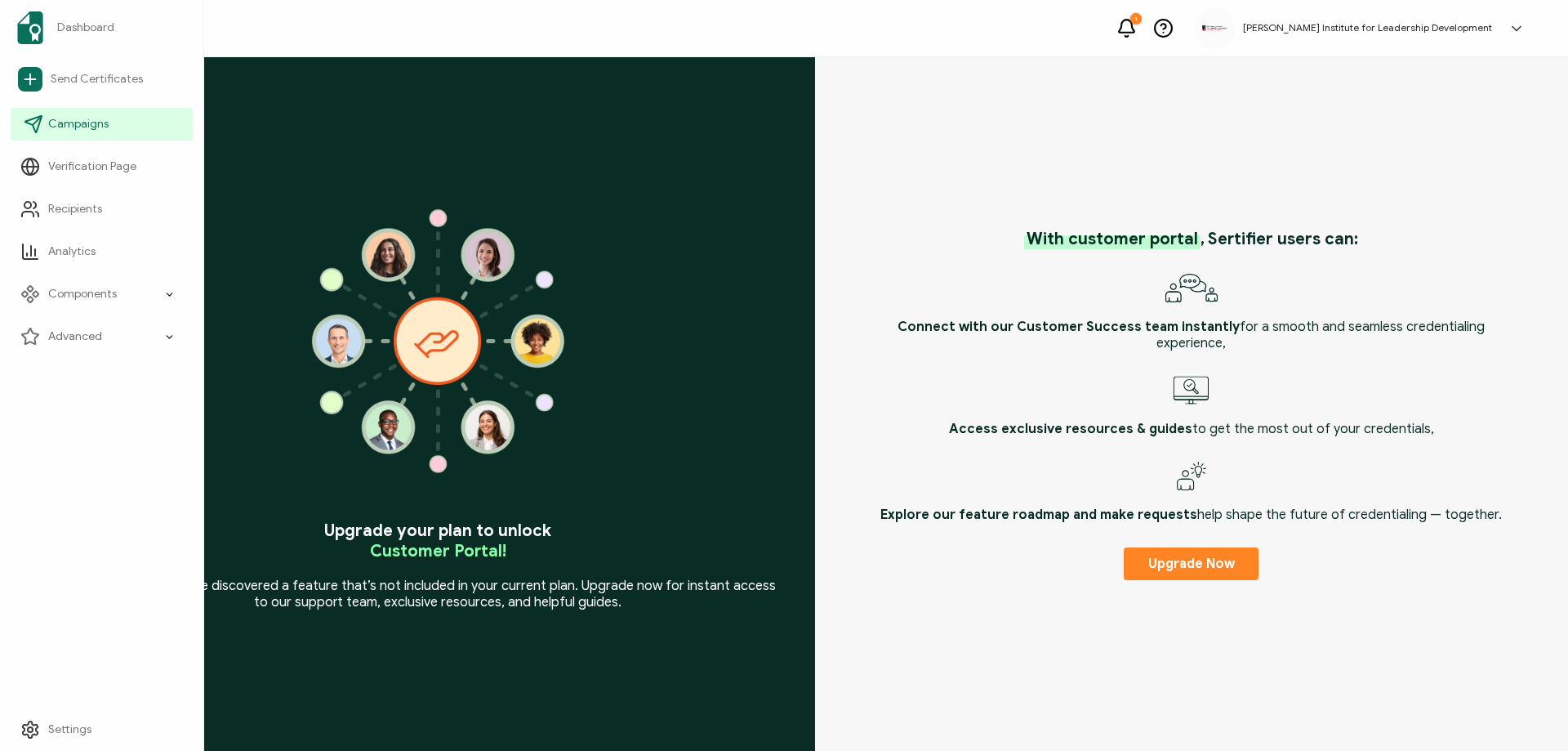
click at [90, 121] on span "Campaigns" at bounding box center [79, 124] width 60 height 16
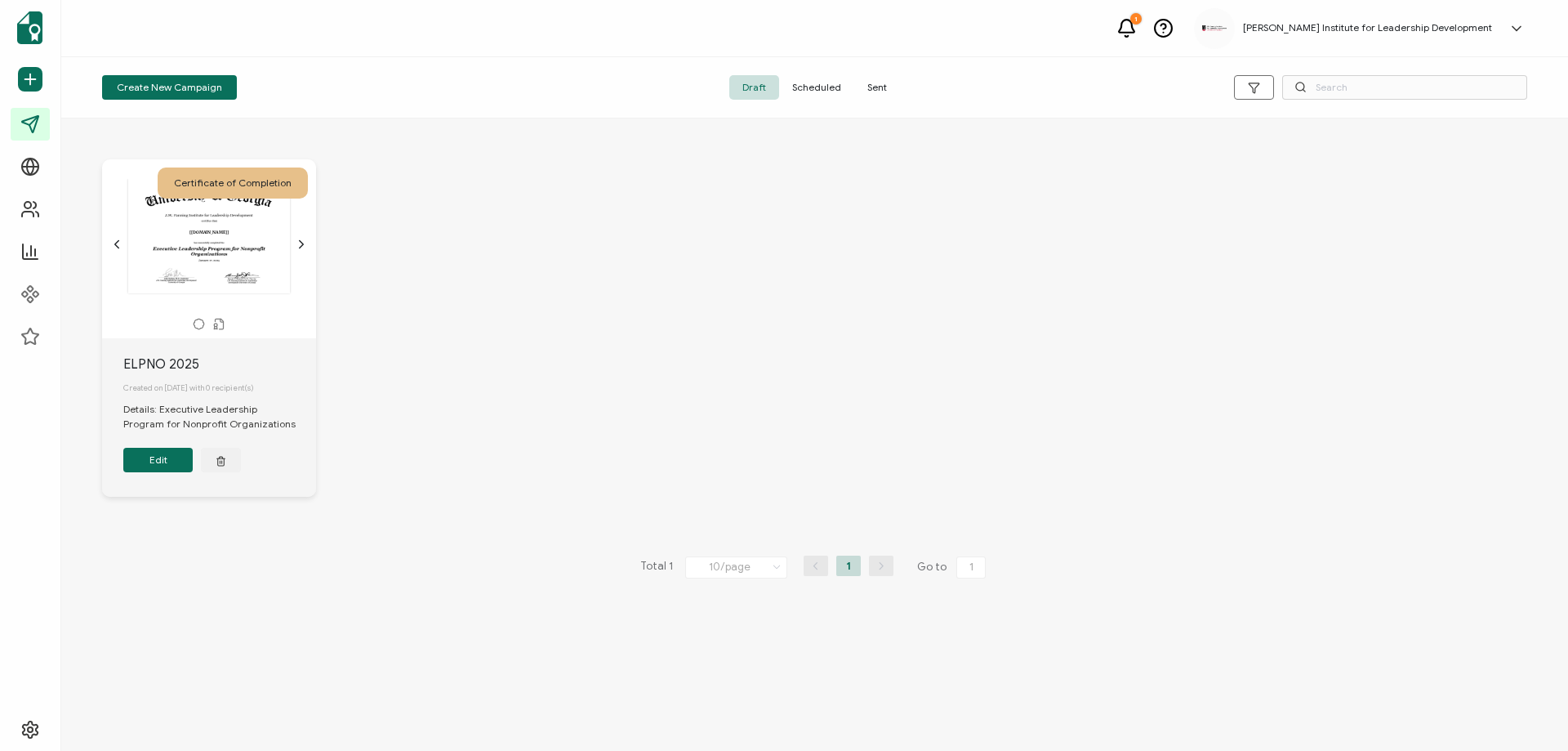
click at [303, 245] on icon "chevron forward outline" at bounding box center [301, 244] width 13 height 13
click at [115, 246] on icon "chevron back outline" at bounding box center [116, 244] width 13 height 13
click at [298, 241] on icon "chevron forward outline" at bounding box center [301, 244] width 13 height 13
click at [161, 471] on button "Edit" at bounding box center [158, 459] width 70 height 24
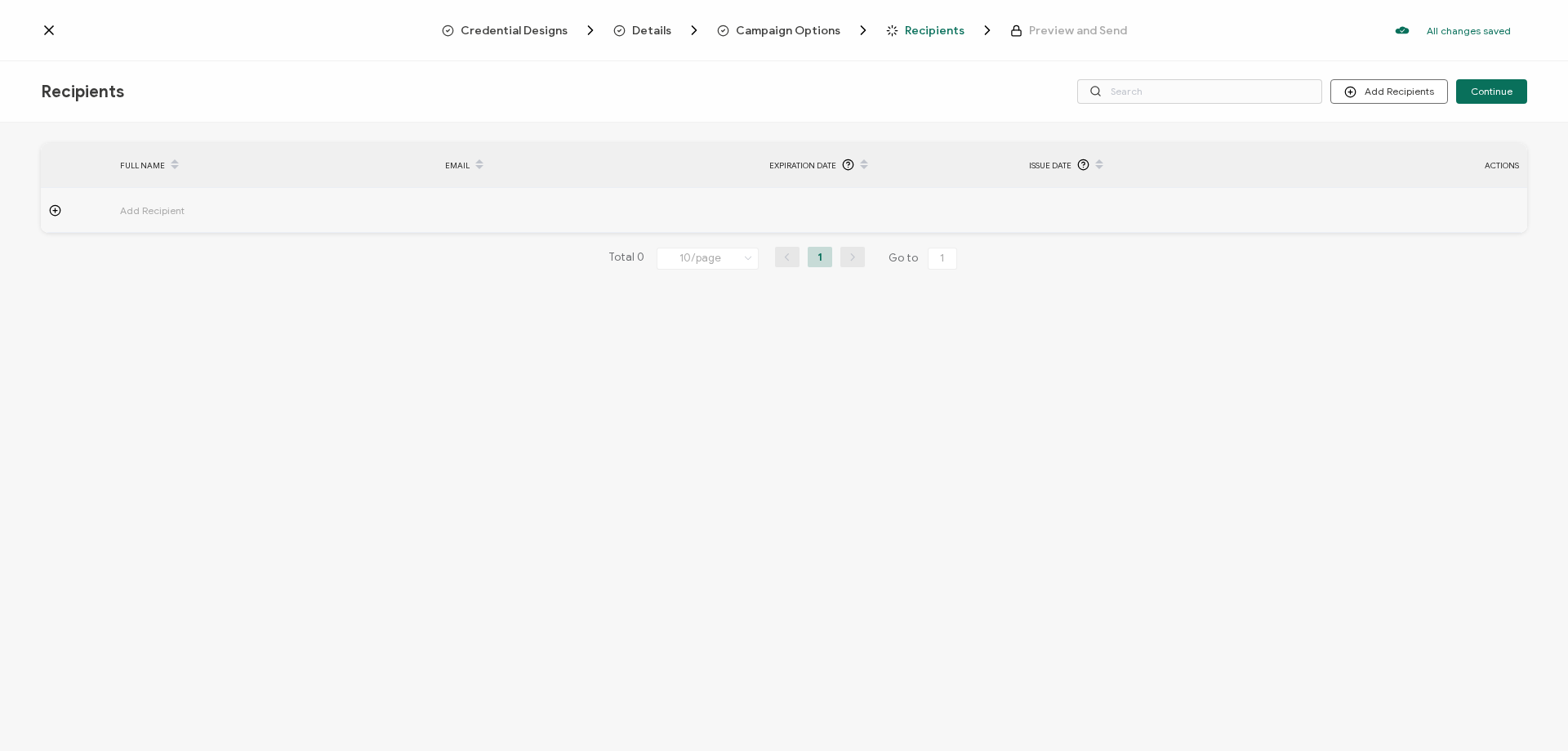
click at [536, 35] on span "Credential Designs" at bounding box center [514, 30] width 107 height 13
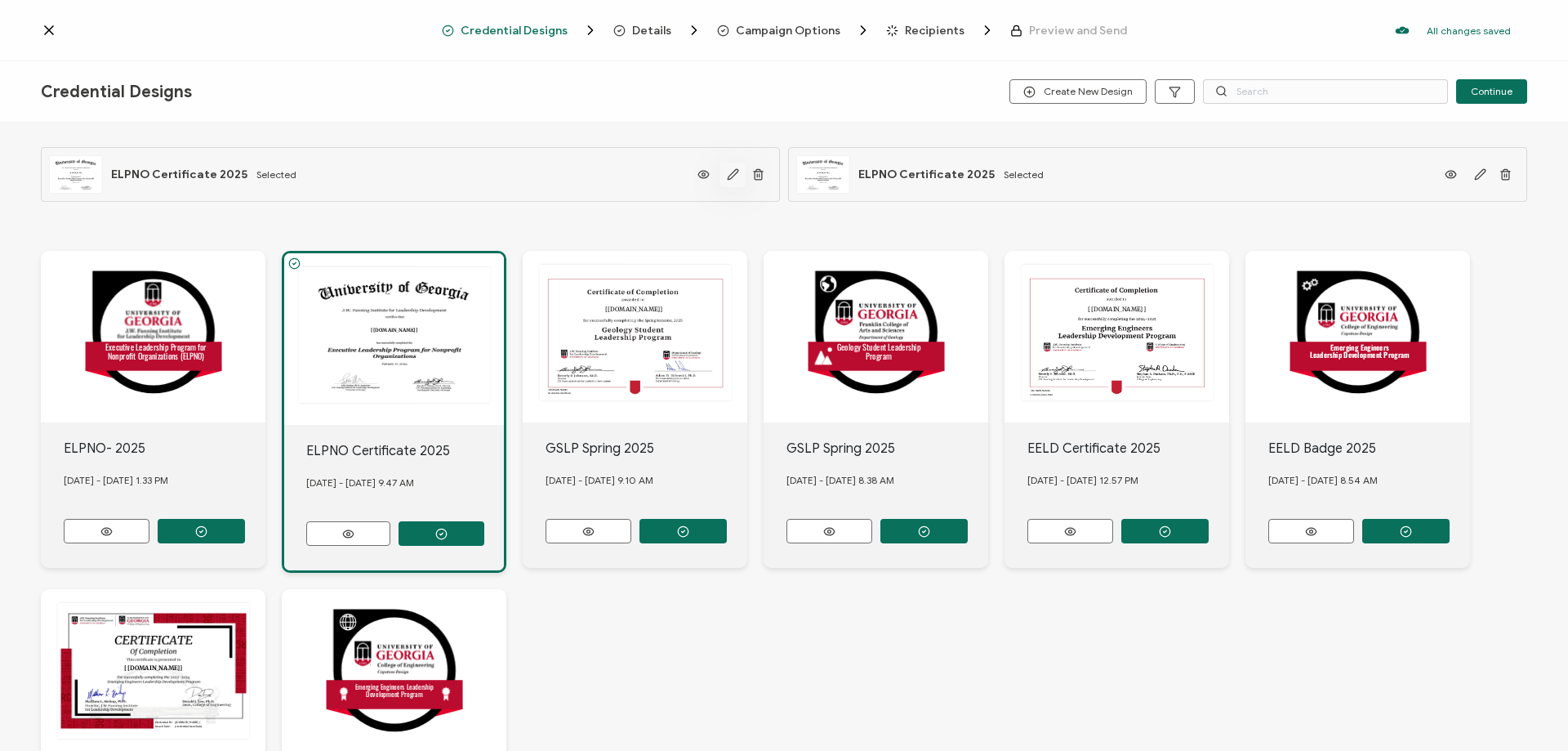
click at [729, 173] on icon "button" at bounding box center [732, 174] width 13 height 13
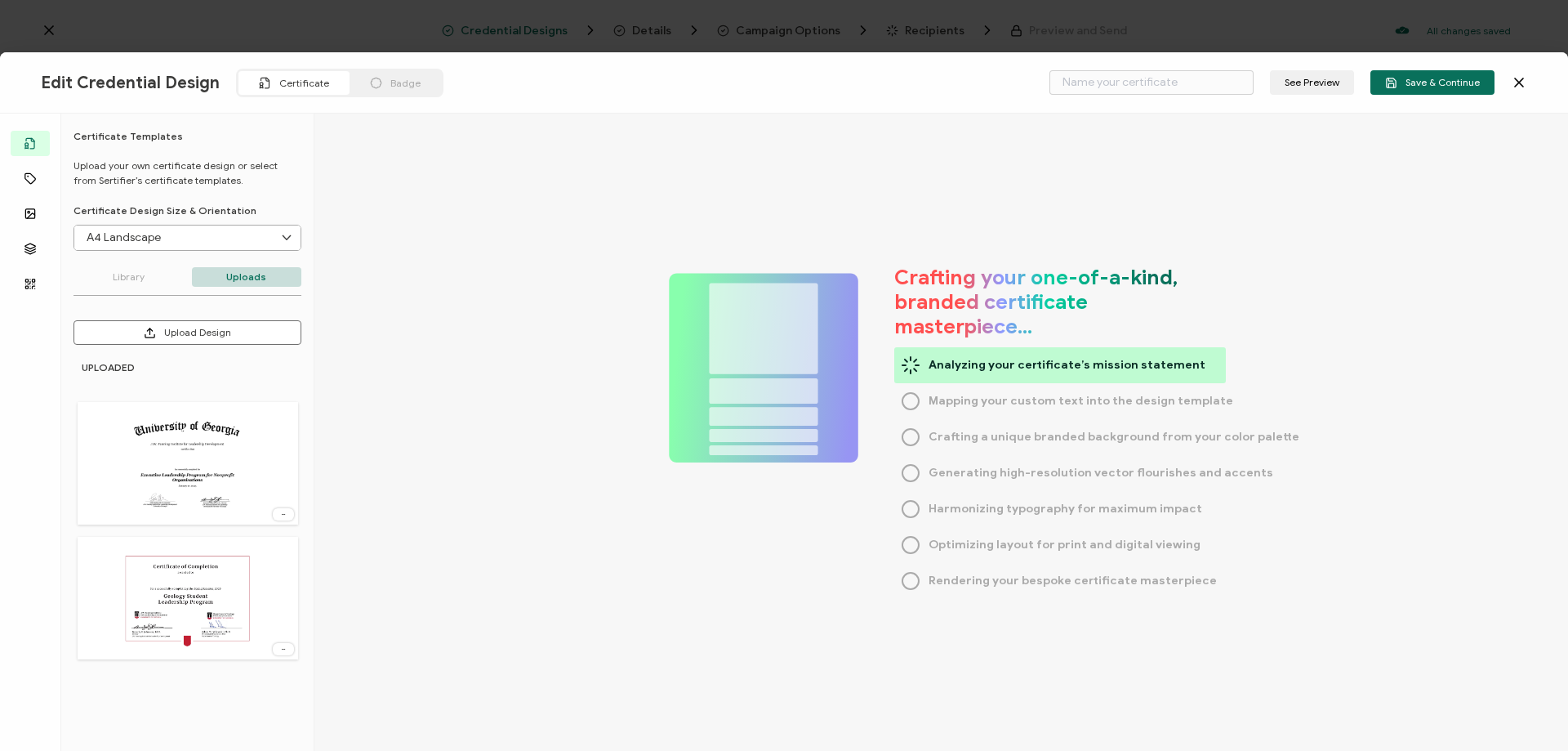
type input "ELPNO Certificate 2025"
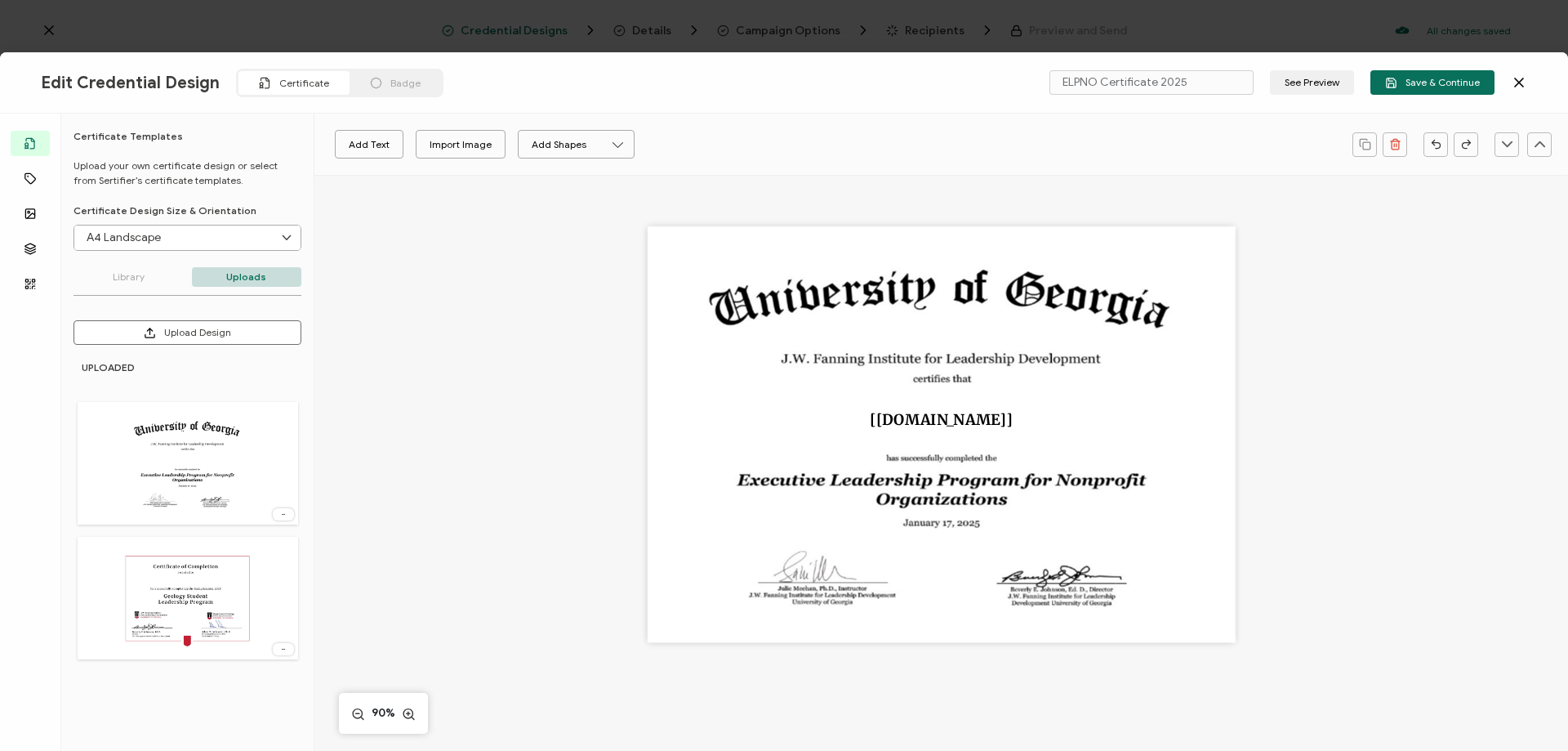
click at [392, 82] on span "Badge" at bounding box center [405, 82] width 30 height 13
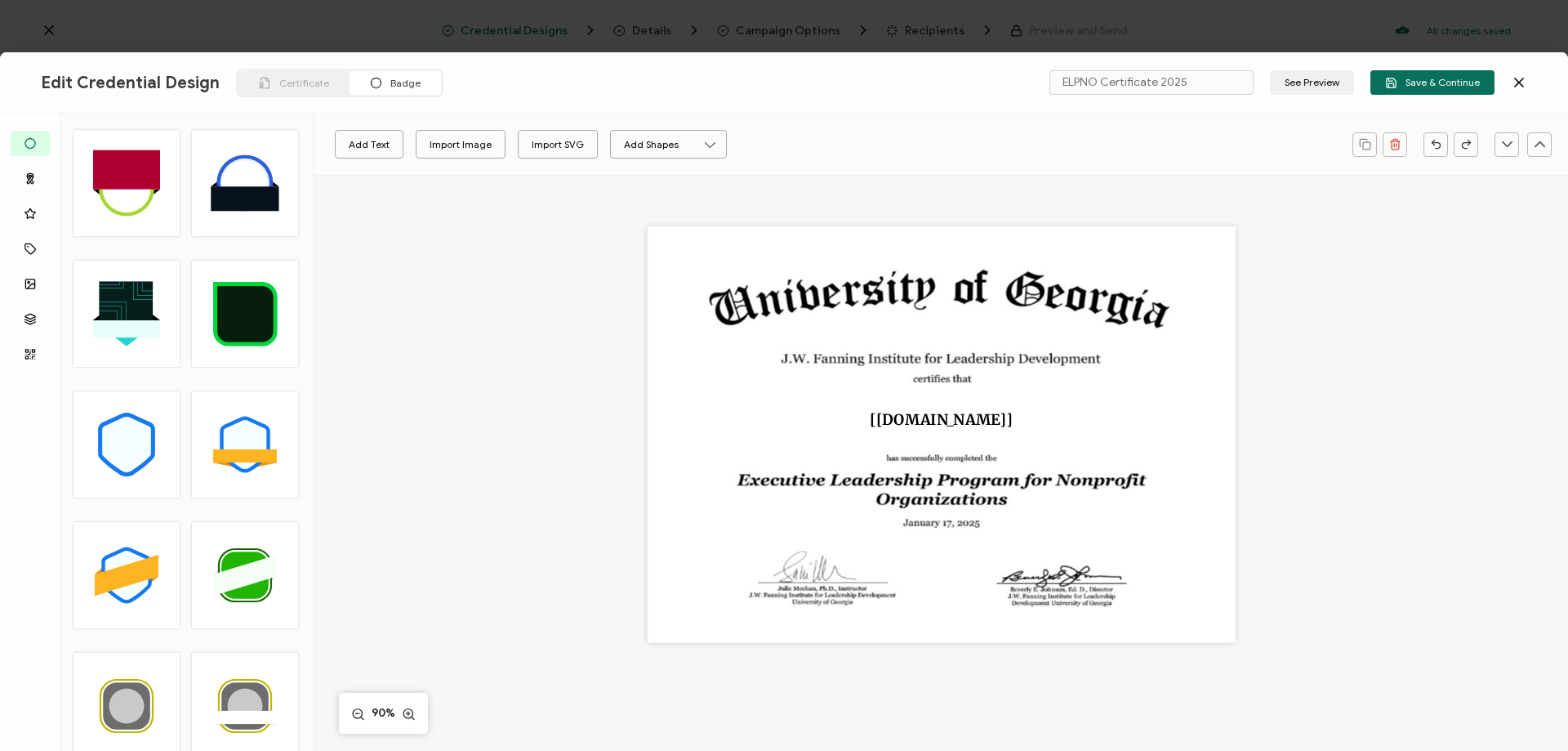
click at [292, 85] on span "Certificate" at bounding box center [304, 82] width 49 height 13
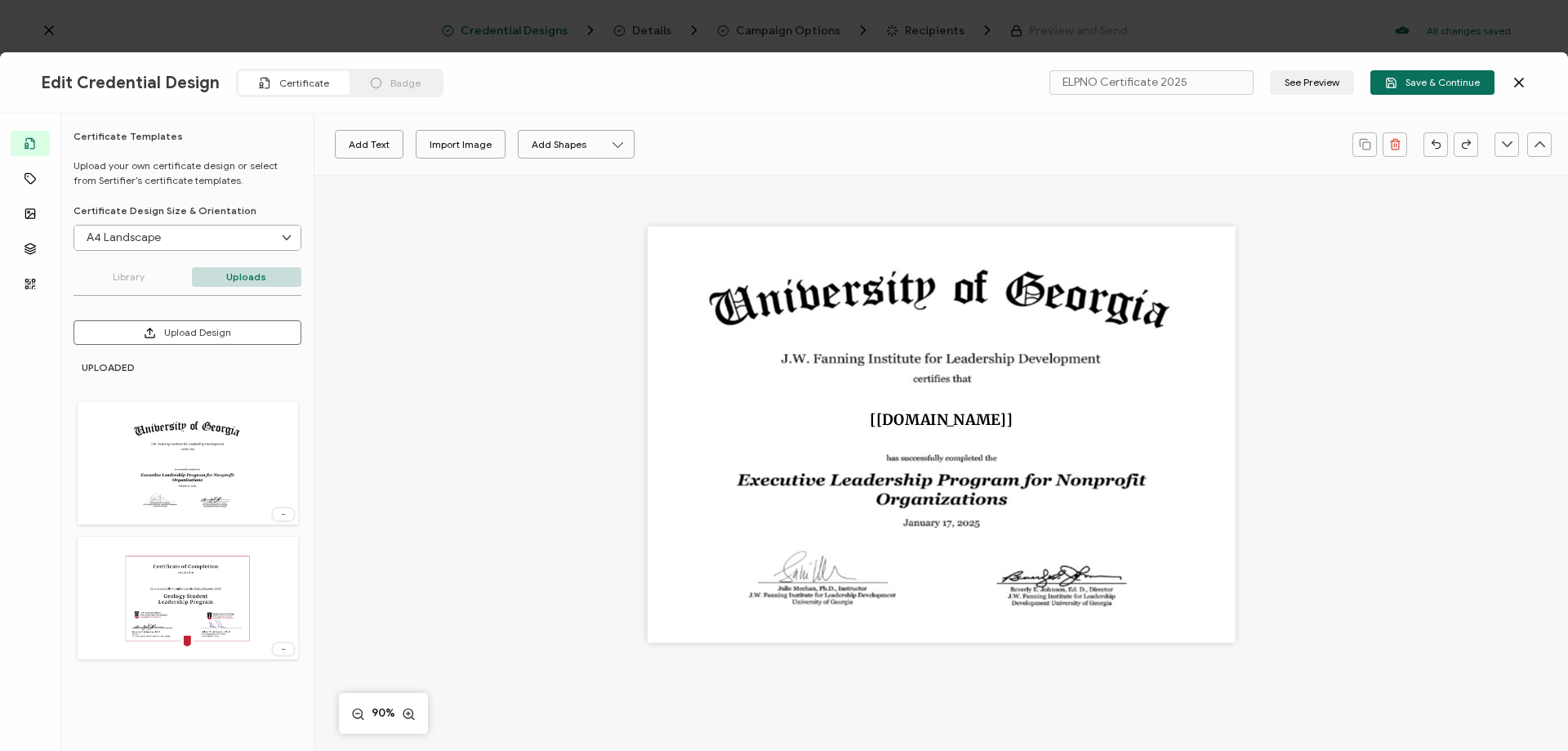
click at [407, 85] on span "Badge" at bounding box center [405, 82] width 30 height 13
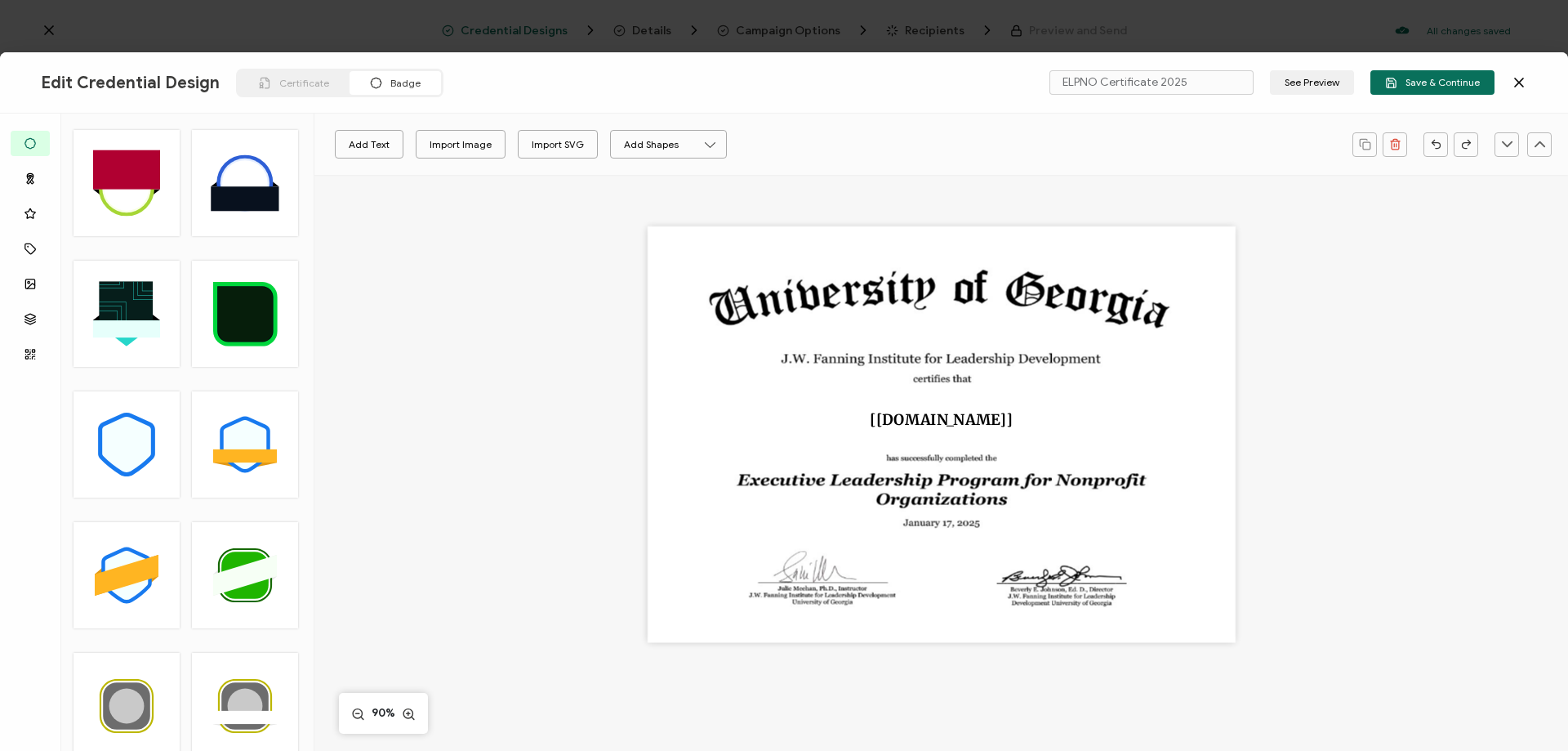
click at [289, 75] on div "Certificate" at bounding box center [294, 82] width 112 height 23
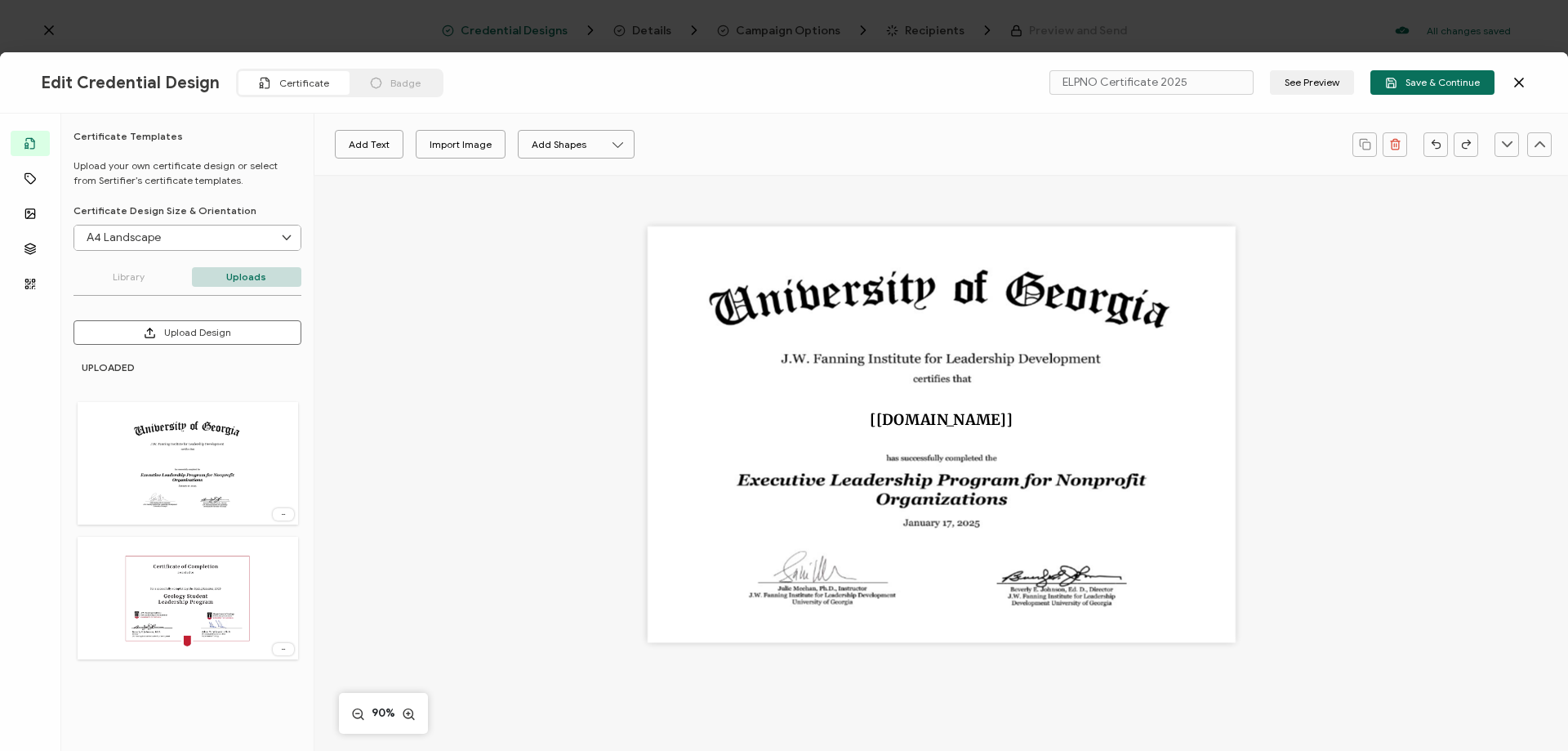
click at [1519, 80] on icon at bounding box center [1519, 82] width 16 height 16
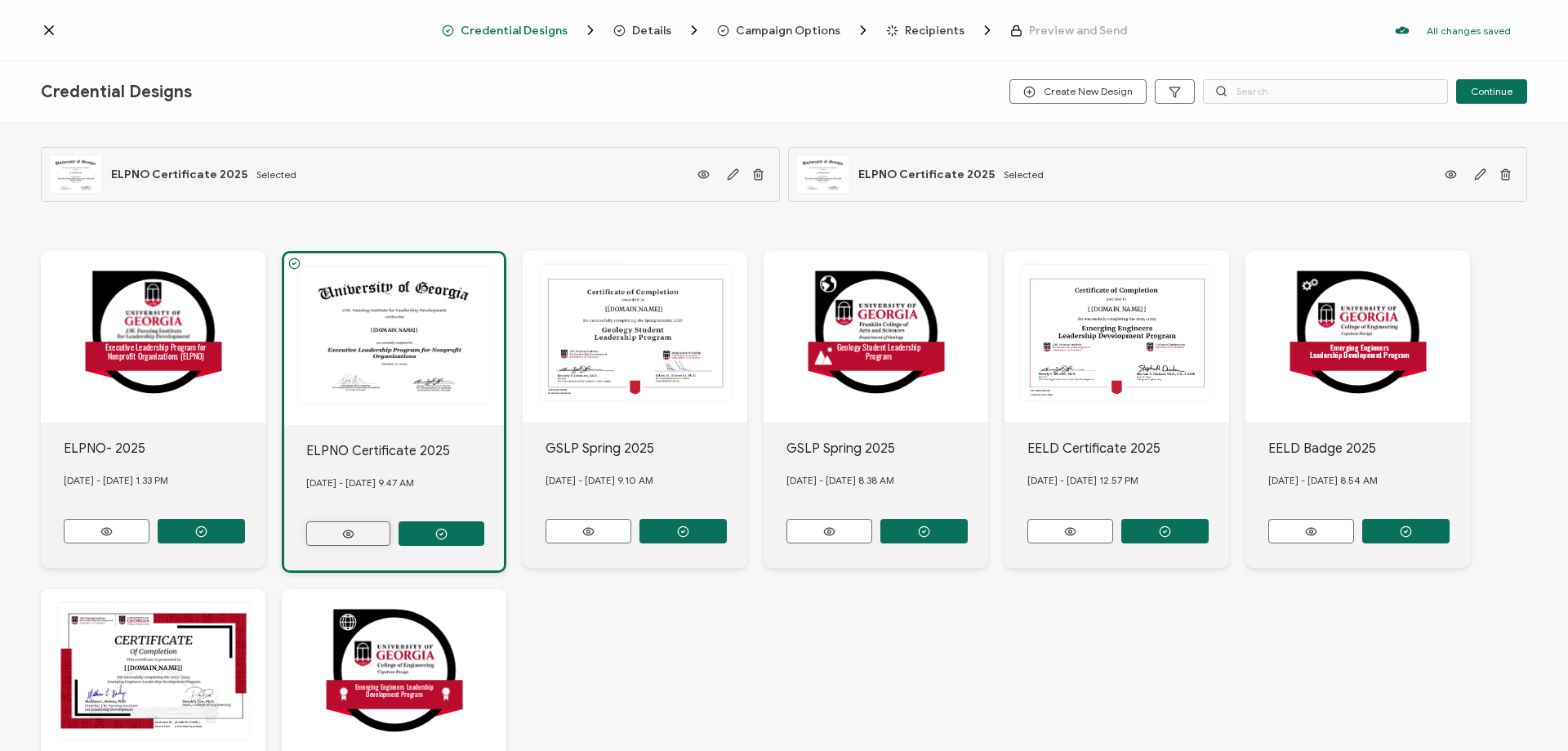
click at [349, 530] on icon at bounding box center [348, 534] width 20 height 13
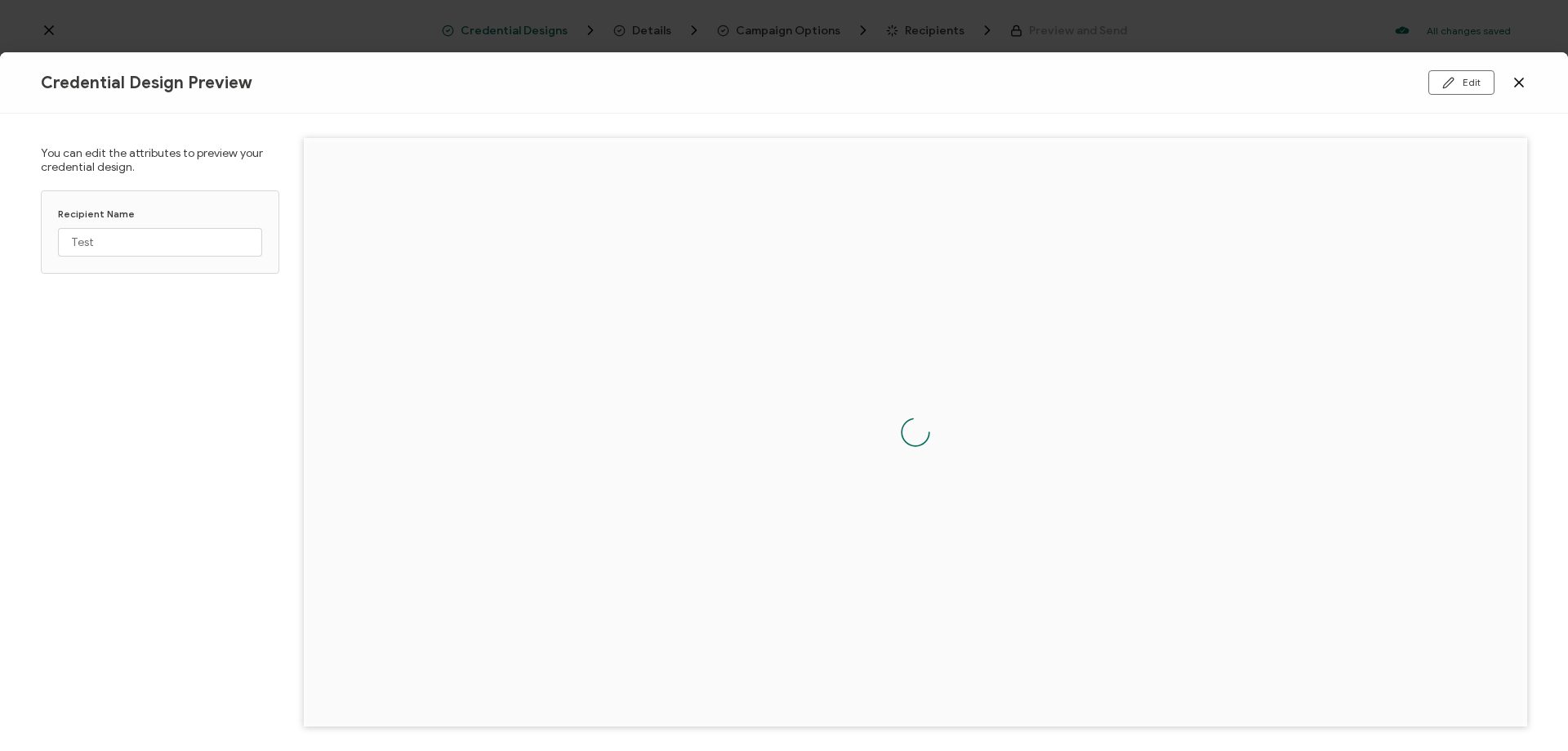
click at [1516, 80] on icon at bounding box center [1519, 82] width 8 height 8
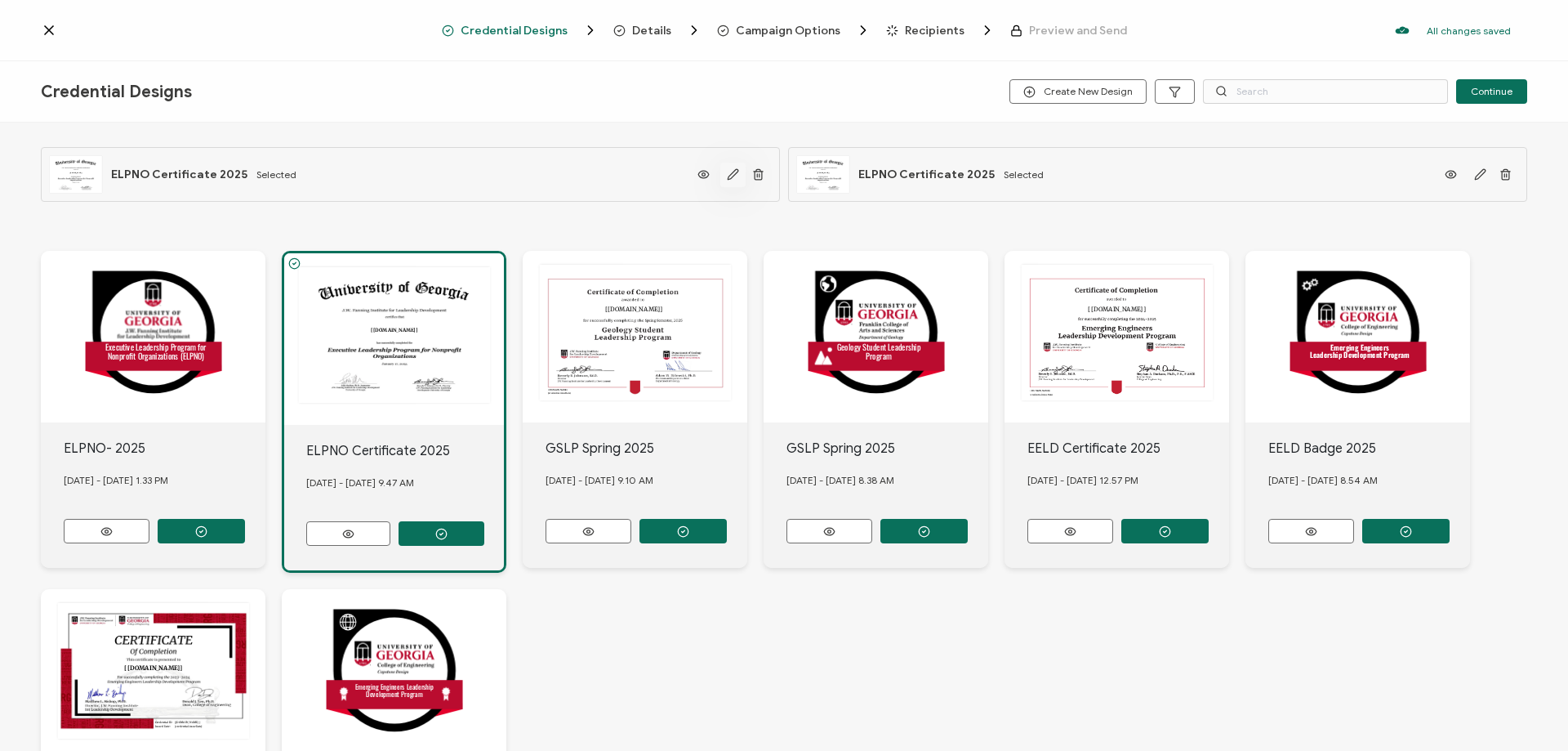
click at [734, 171] on icon "button" at bounding box center [732, 174] width 13 height 13
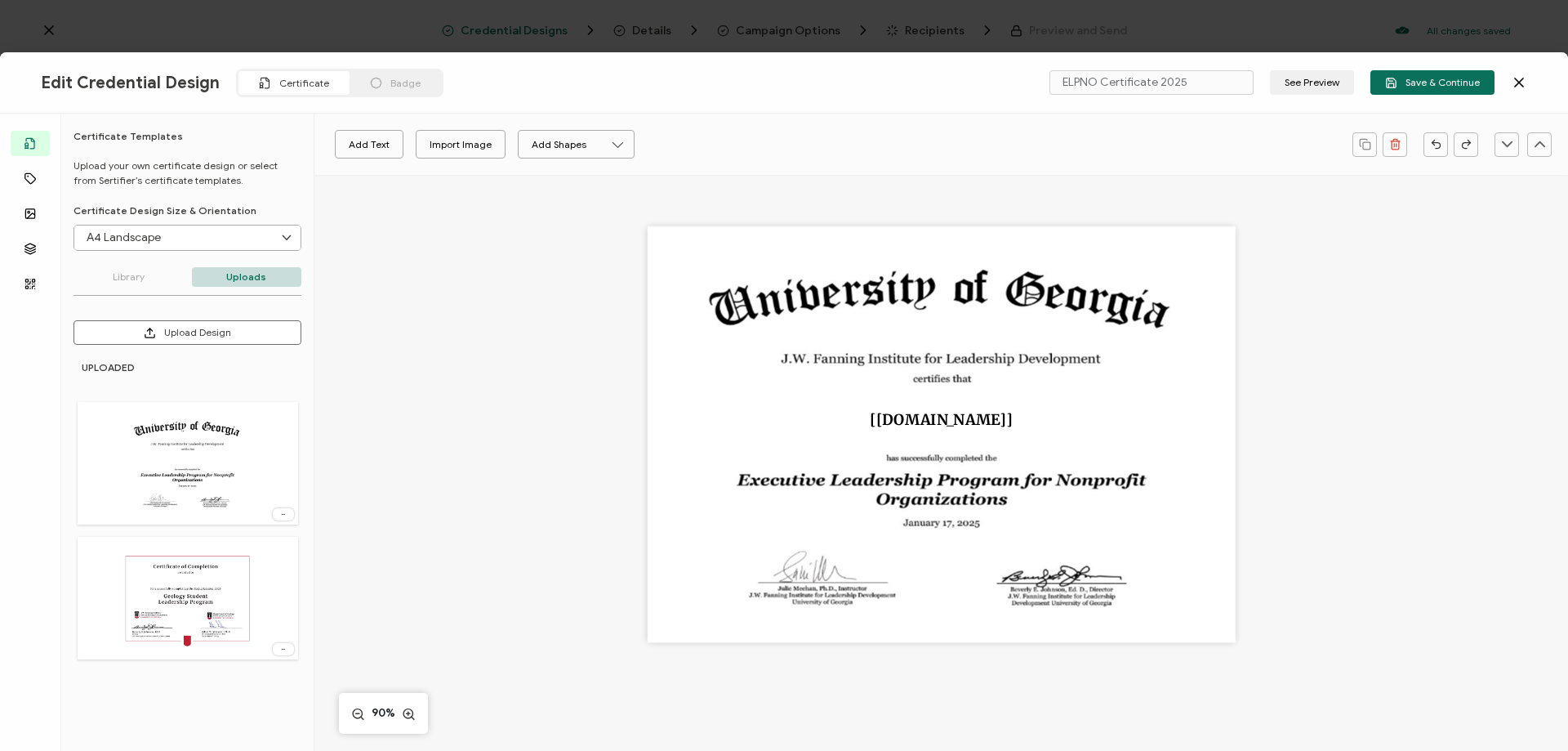
click at [400, 85] on span "Badge" at bounding box center [405, 82] width 30 height 13
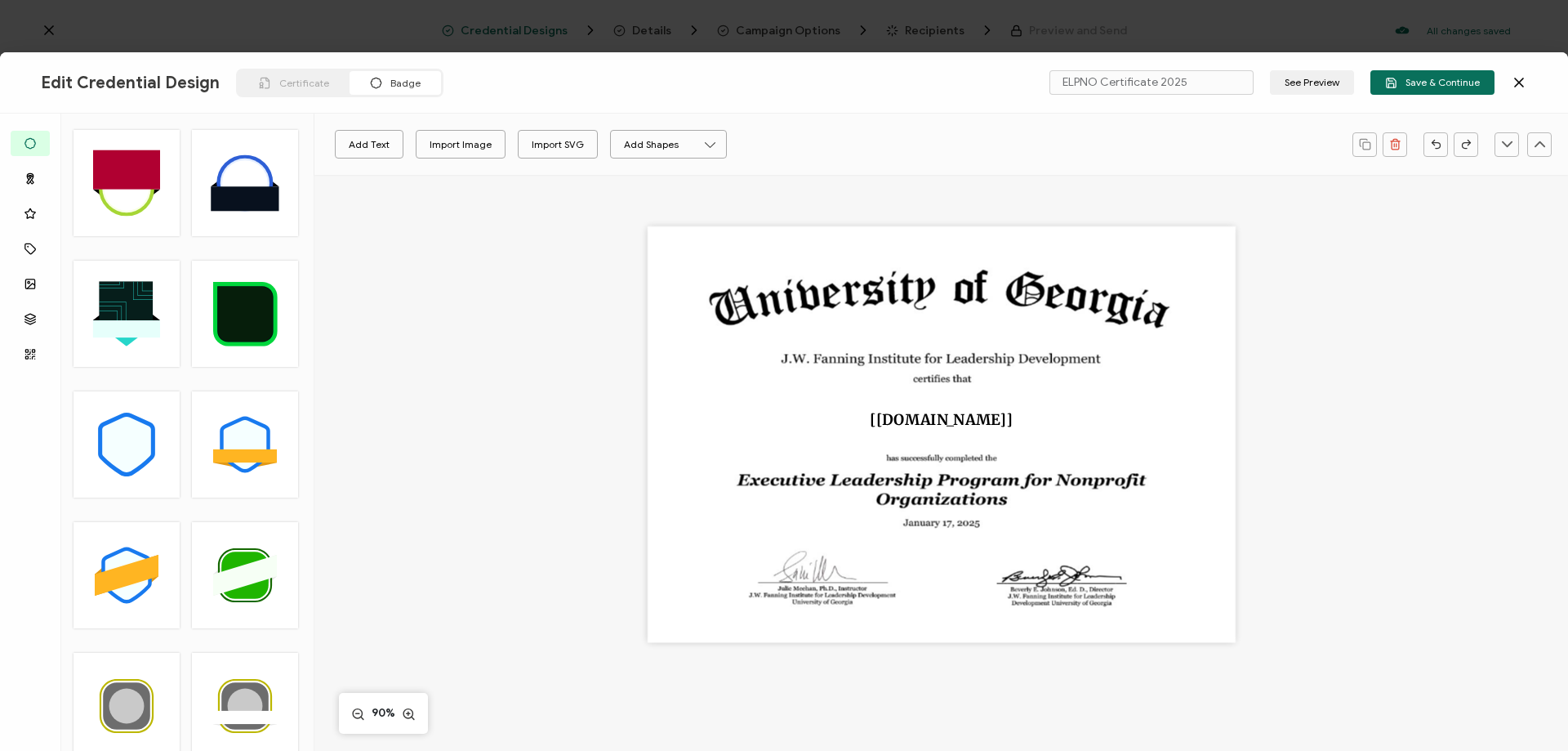
click at [235, 189] on rect at bounding box center [244, 199] width 69 height 24
type input "Youla"
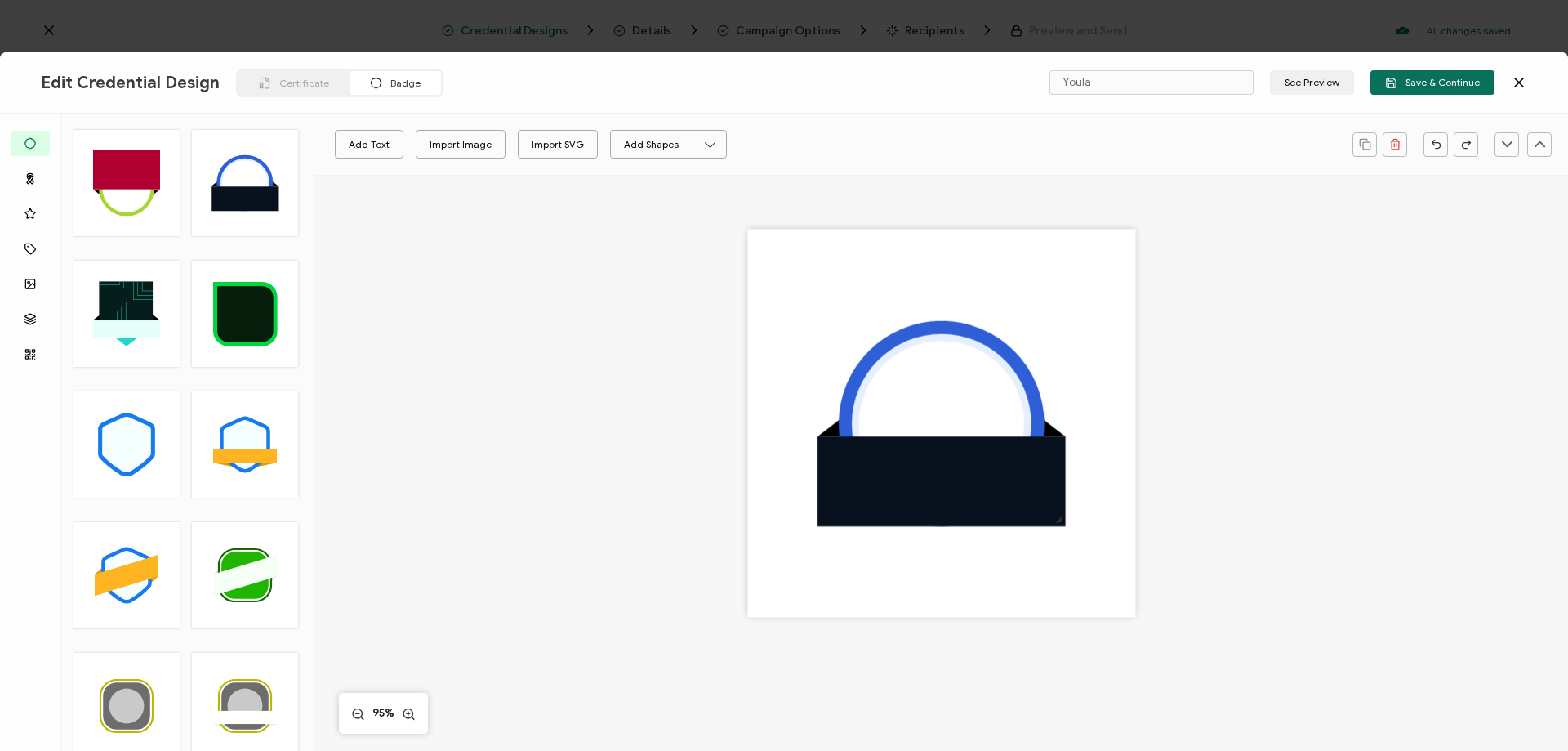
click at [267, 80] on div "Certificate" at bounding box center [294, 82] width 112 height 23
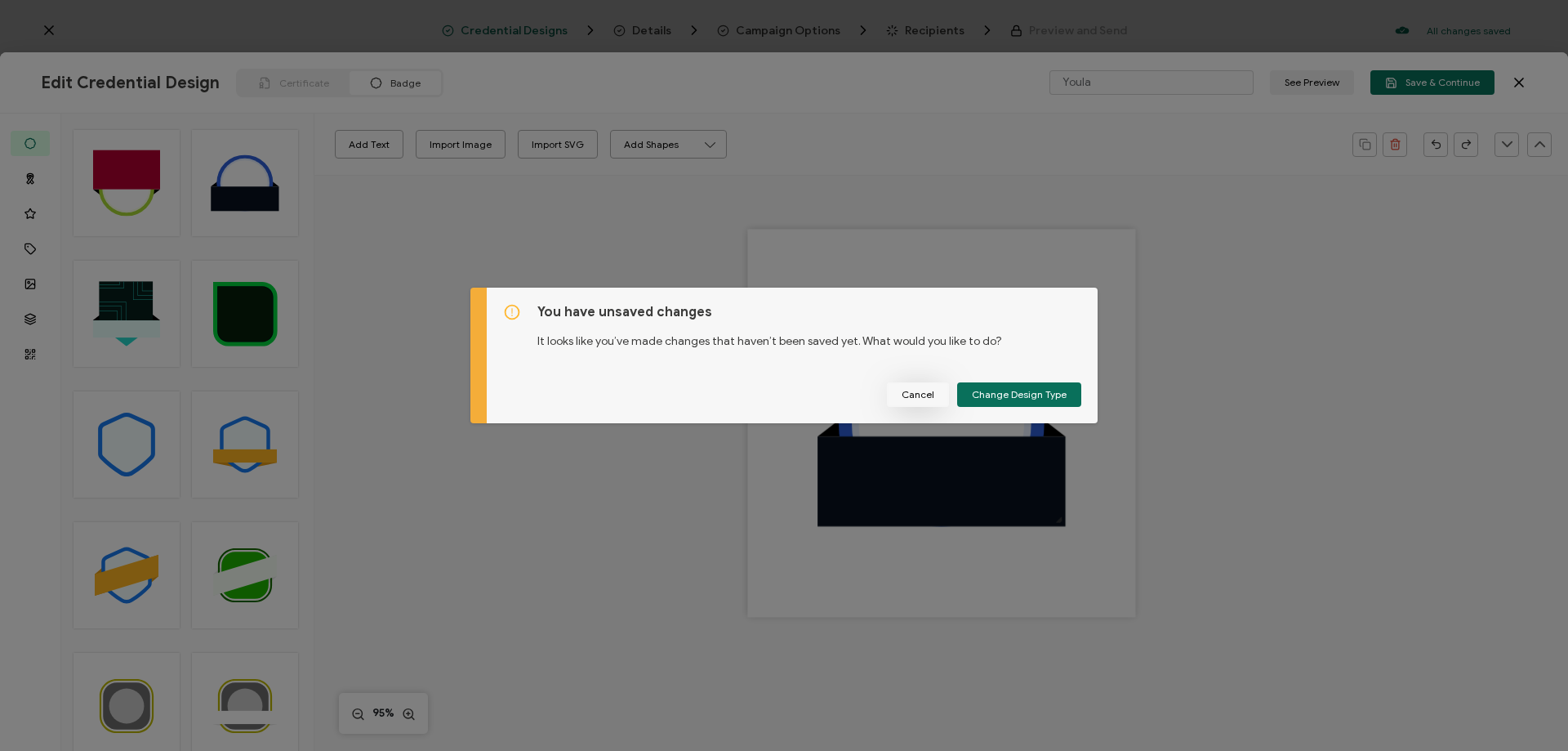
click at [926, 394] on span "Cancel" at bounding box center [918, 395] width 33 height 10
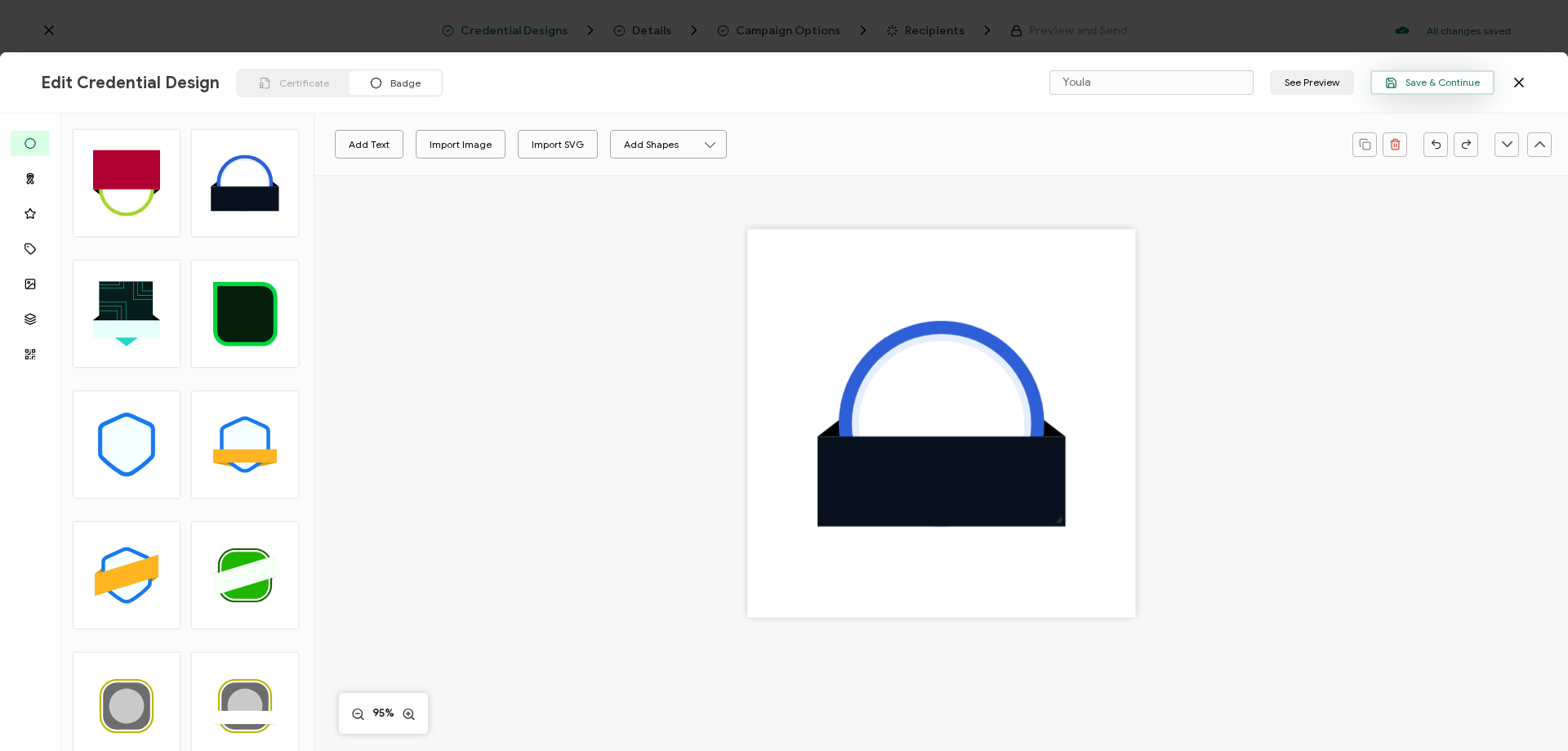
click at [1440, 84] on span "Save & Continue" at bounding box center [1432, 82] width 95 height 13
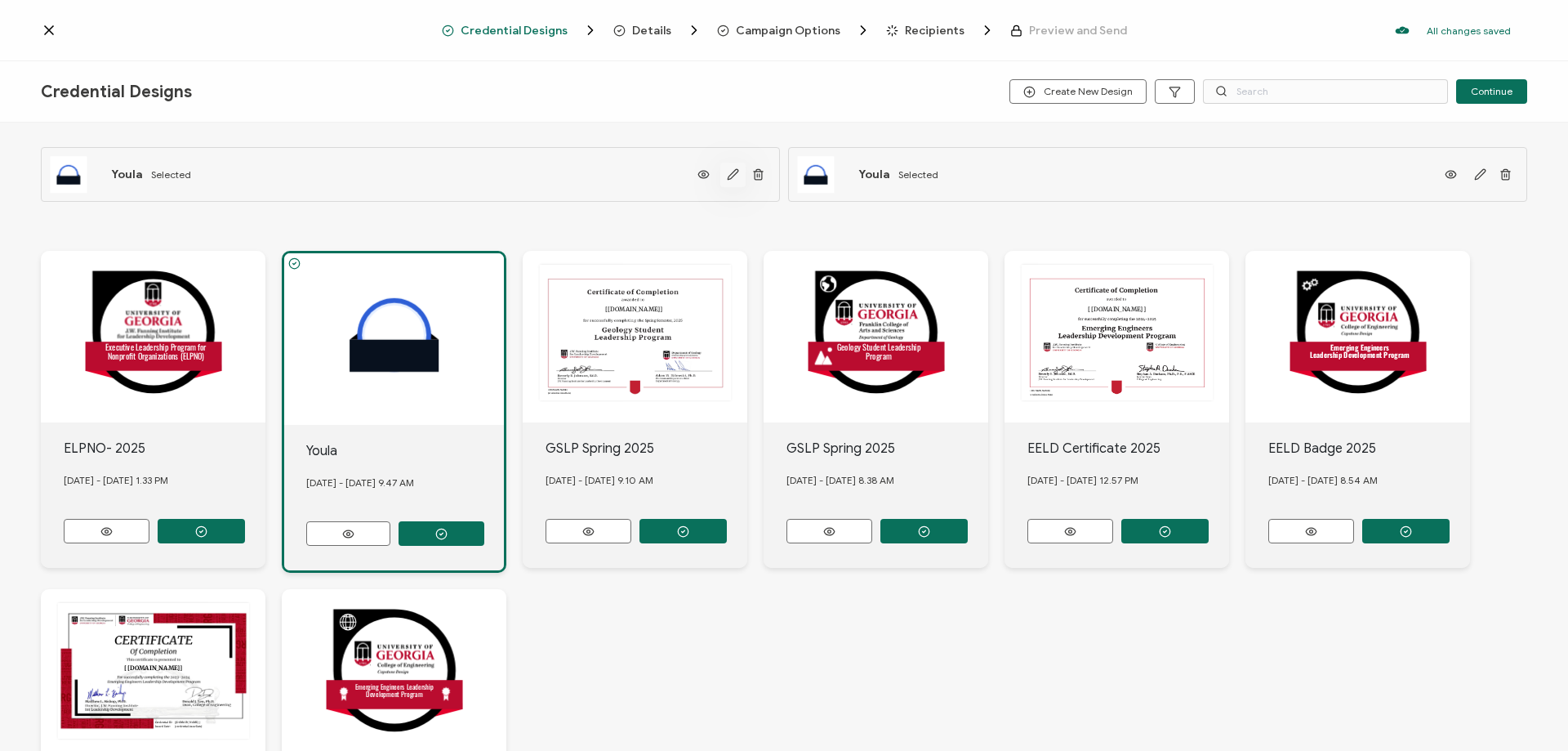
click at [729, 173] on icon "button" at bounding box center [732, 174] width 13 height 13
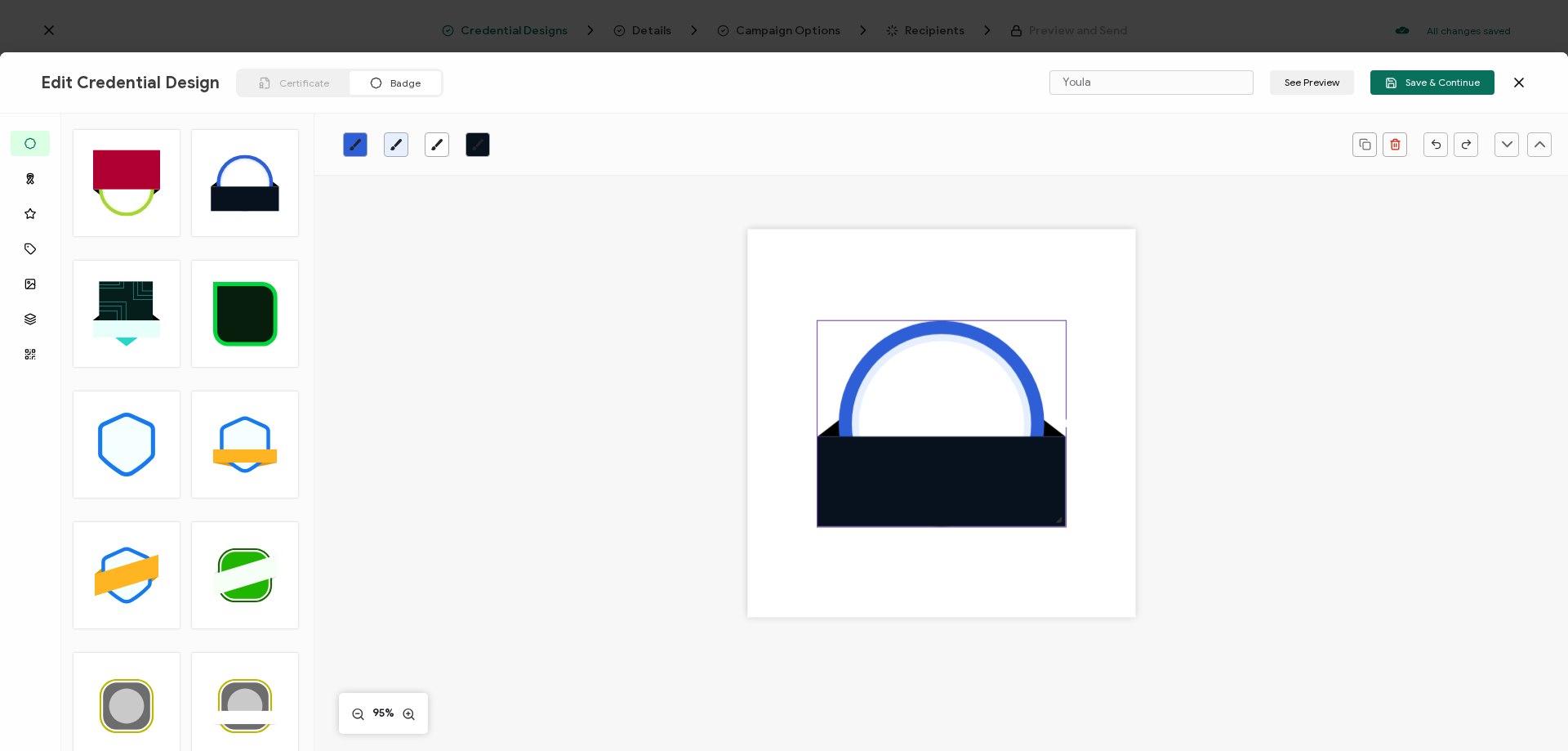
click at [267, 89] on div "Certificate" at bounding box center [294, 82] width 112 height 23
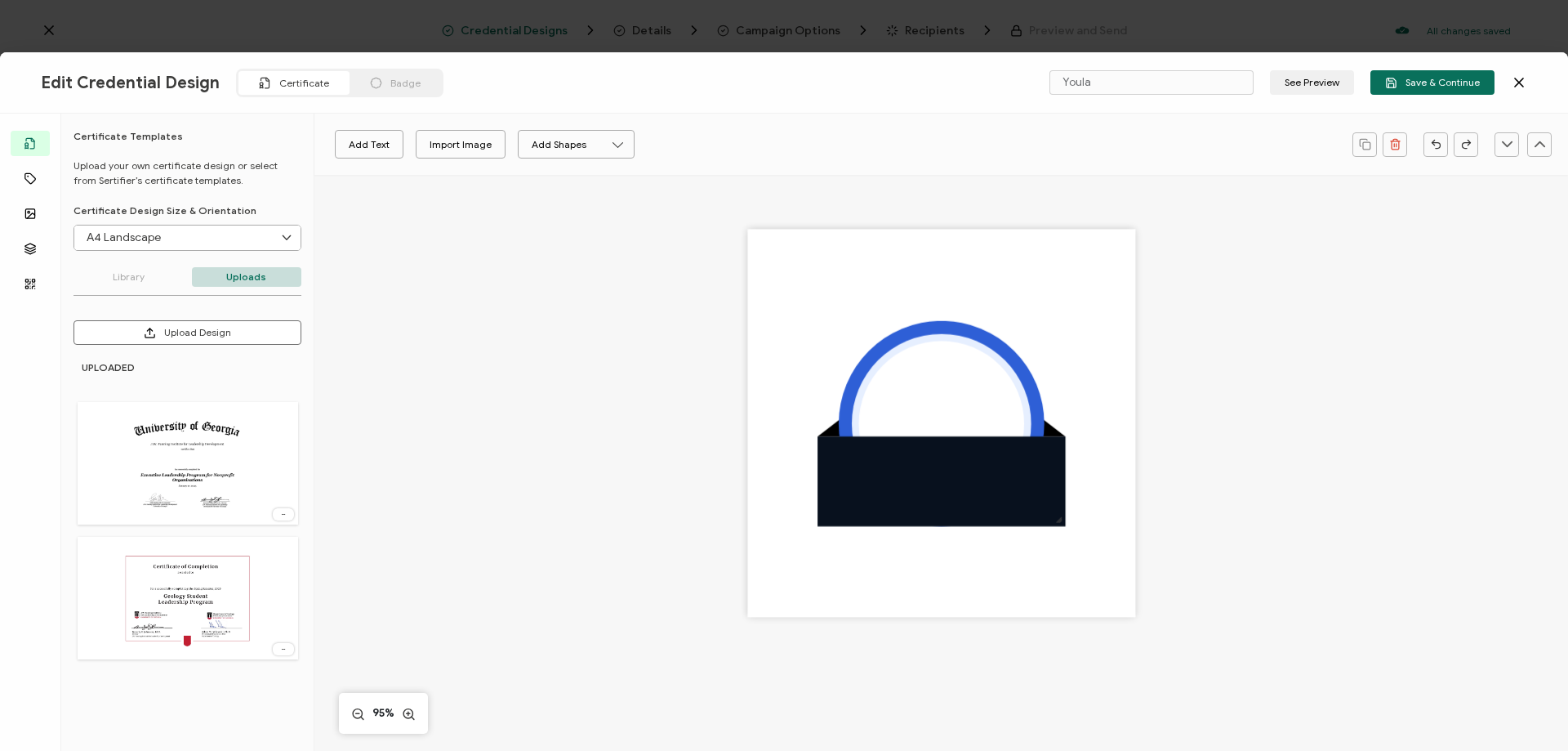
click at [220, 473] on img at bounding box center [187, 463] width 135 height 106
type input "Blank"
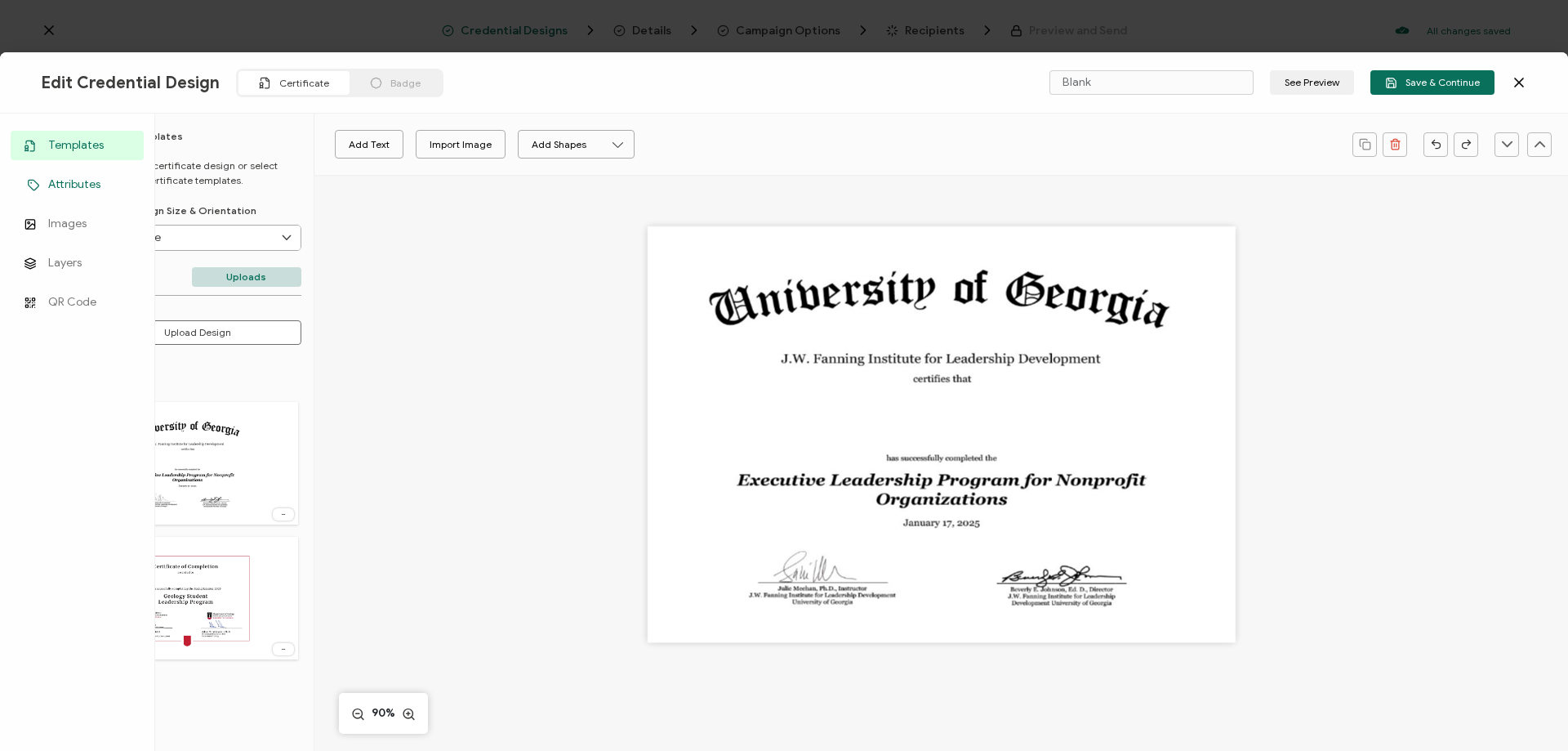
click at [36, 180] on icon at bounding box center [33, 184] width 19 height 13
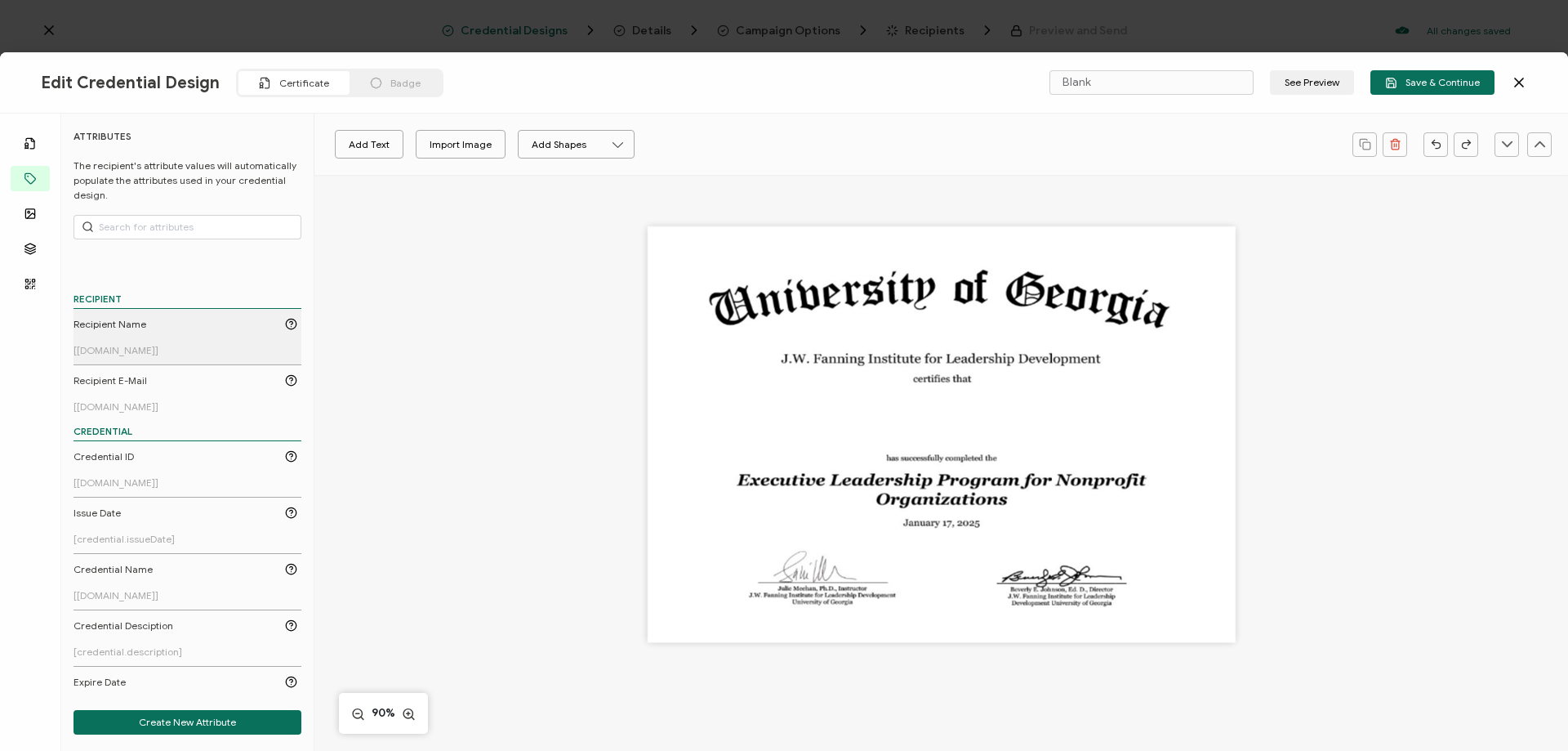
click at [163, 325] on div "Recipient Name" at bounding box center [185, 324] width 224 height 15
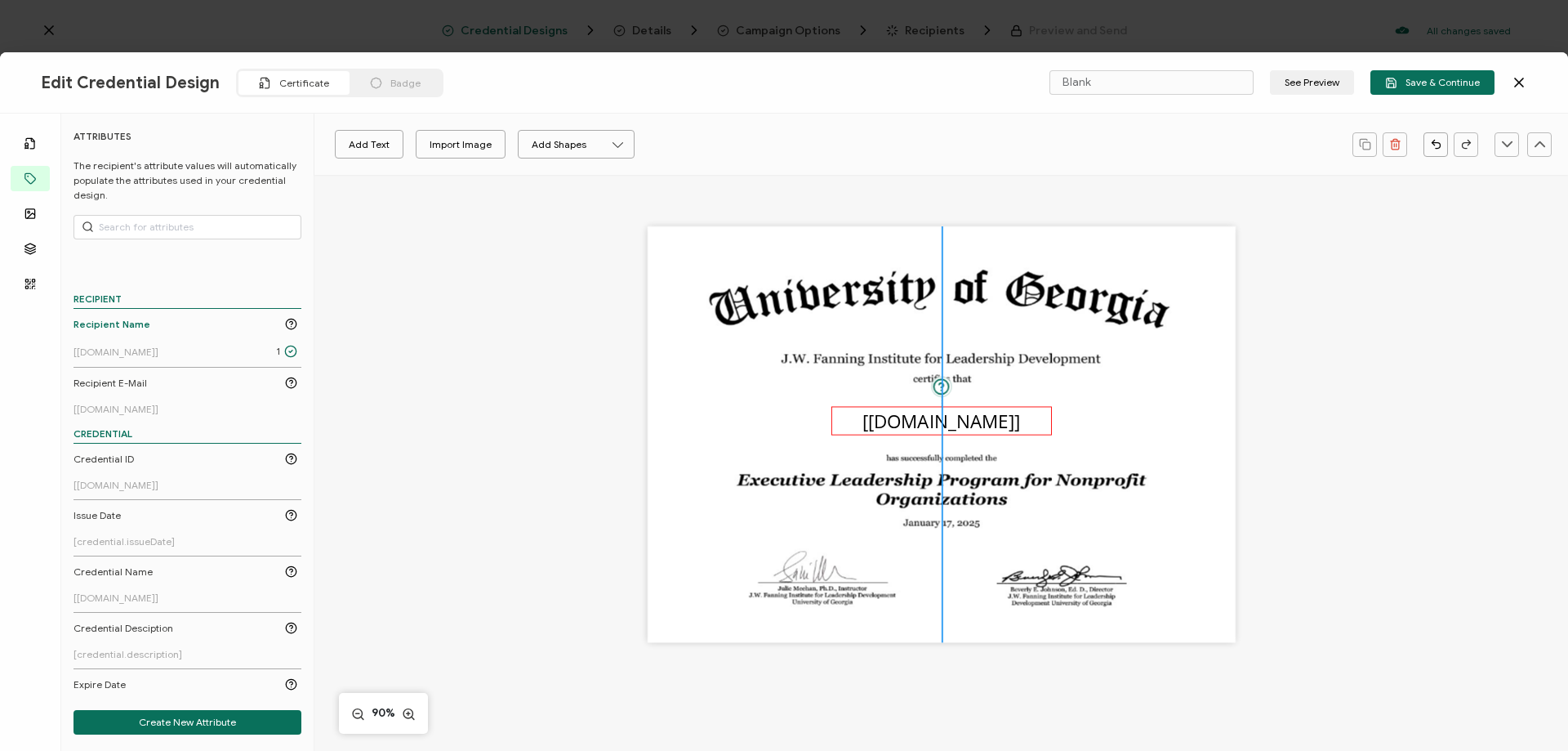
drag, startPoint x: 954, startPoint y: 433, endPoint x: 951, endPoint y: 419, distance: 14.3
click at [951, 419] on pre "[[DOMAIN_NAME]]" at bounding box center [941, 420] width 158 height 25
click at [408, 147] on input "Open Sans" at bounding box center [386, 144] width 127 height 24
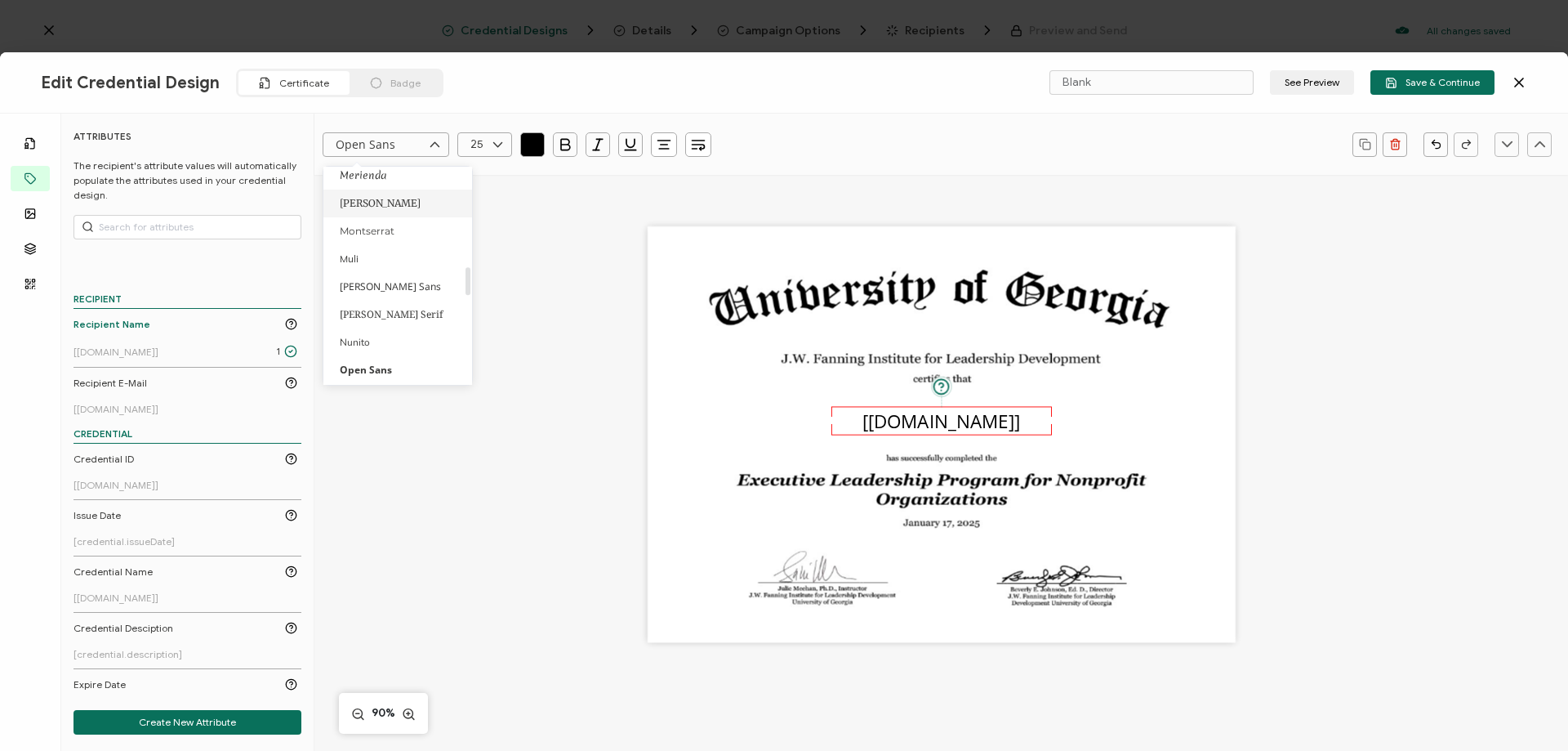
click at [405, 205] on li "[PERSON_NAME]" at bounding box center [400, 203] width 154 height 28
type input "[PERSON_NAME]"
click at [496, 144] on icon at bounding box center [497, 144] width 20 height 24
click at [565, 232] on div "The recipient’s full name, which will be automatically filled based on the info…" at bounding box center [942, 460] width 1129 height 571
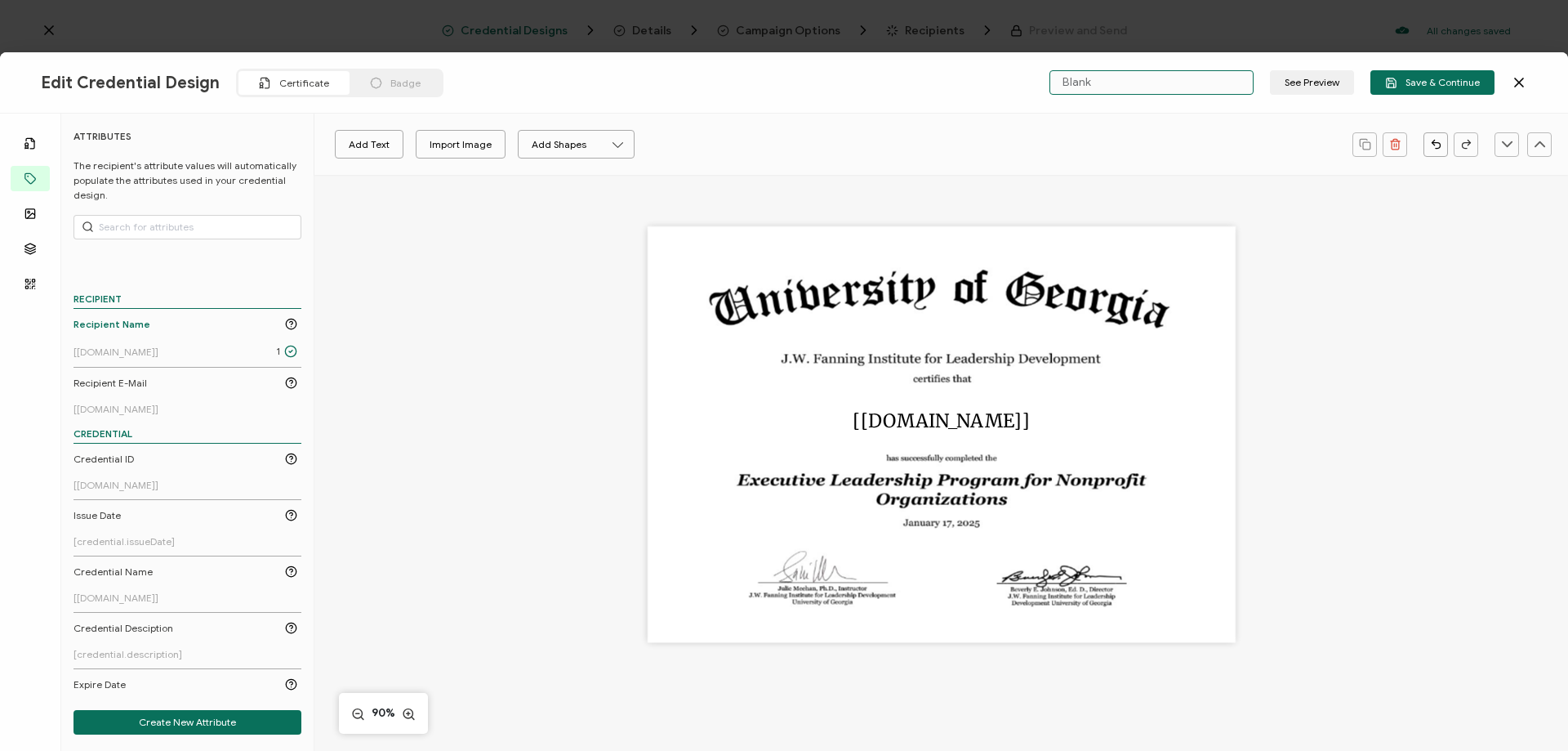
click at [1166, 80] on input "Blank" at bounding box center [1151, 82] width 205 height 24
type input "ELPNO 2025"
click at [1428, 79] on span "Save & Continue" at bounding box center [1432, 82] width 95 height 13
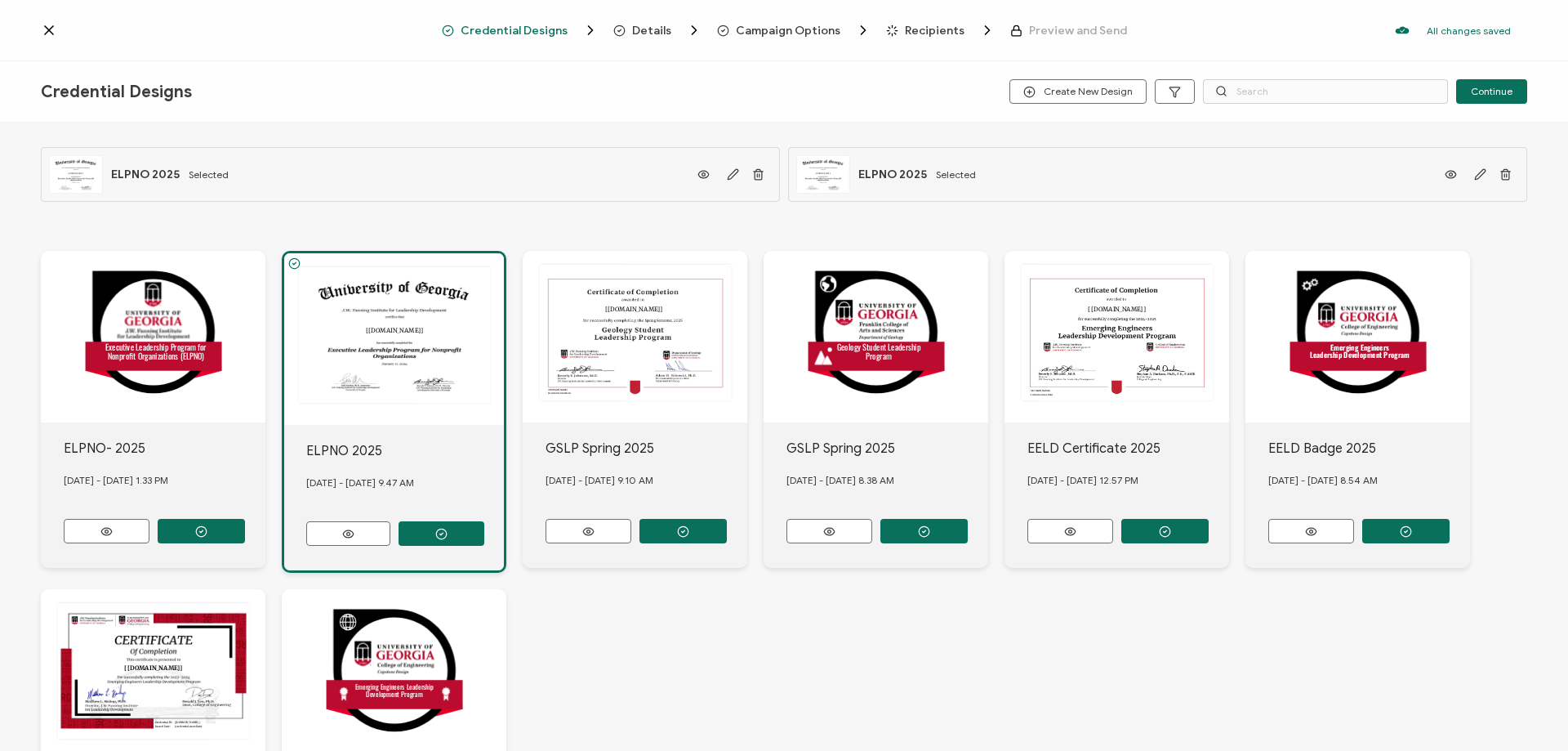
click at [592, 174] on div "The recipient’s full name, which will be automatically filled based on the info…" at bounding box center [410, 175] width 739 height 54
click at [1032, 180] on div "The recipient’s full name, which will be automatically filled based on the info…" at bounding box center [1158, 175] width 739 height 54
click at [208, 530] on button "button" at bounding box center [202, 531] width 87 height 24
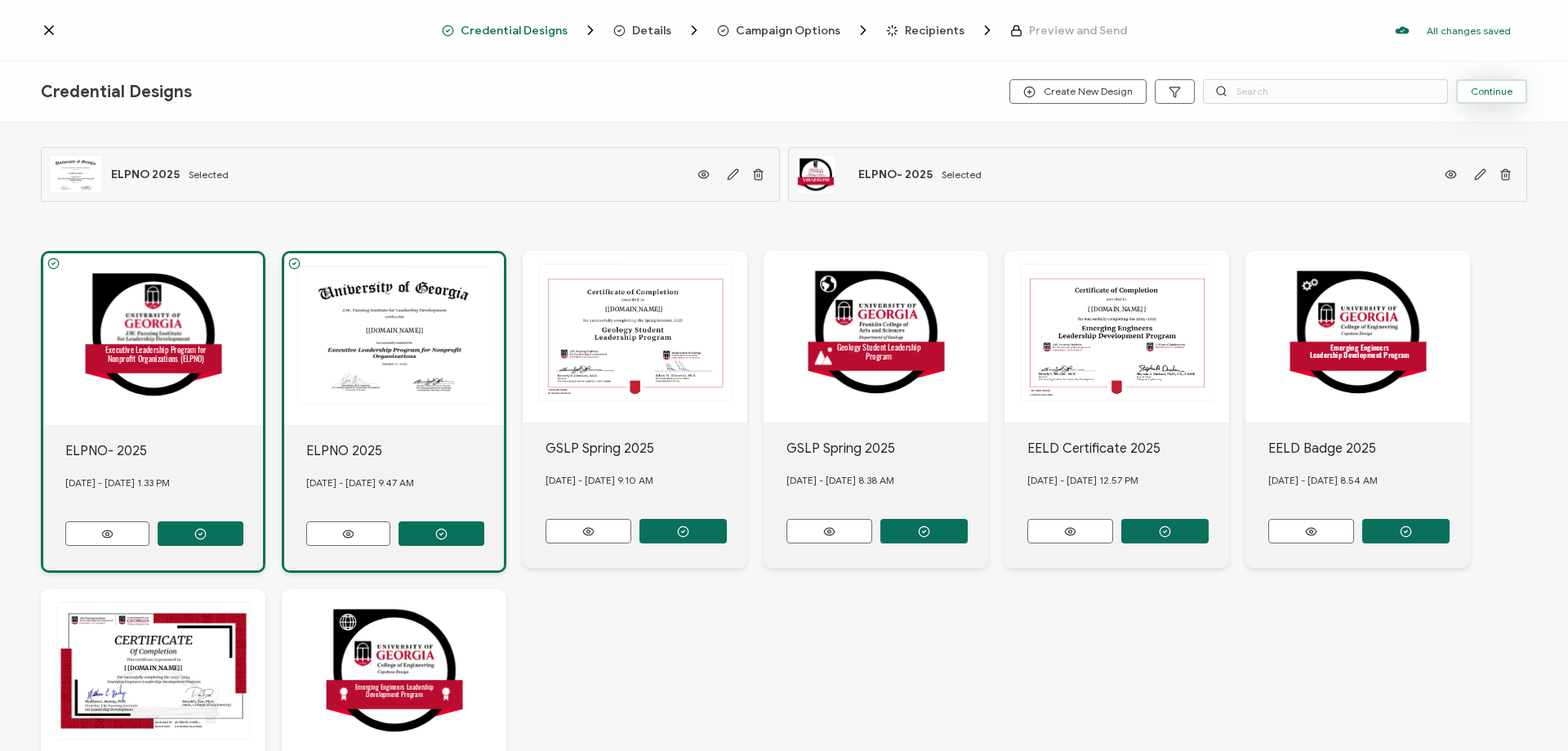
click at [1488, 91] on span "Continue" at bounding box center [1491, 91] width 42 height 10
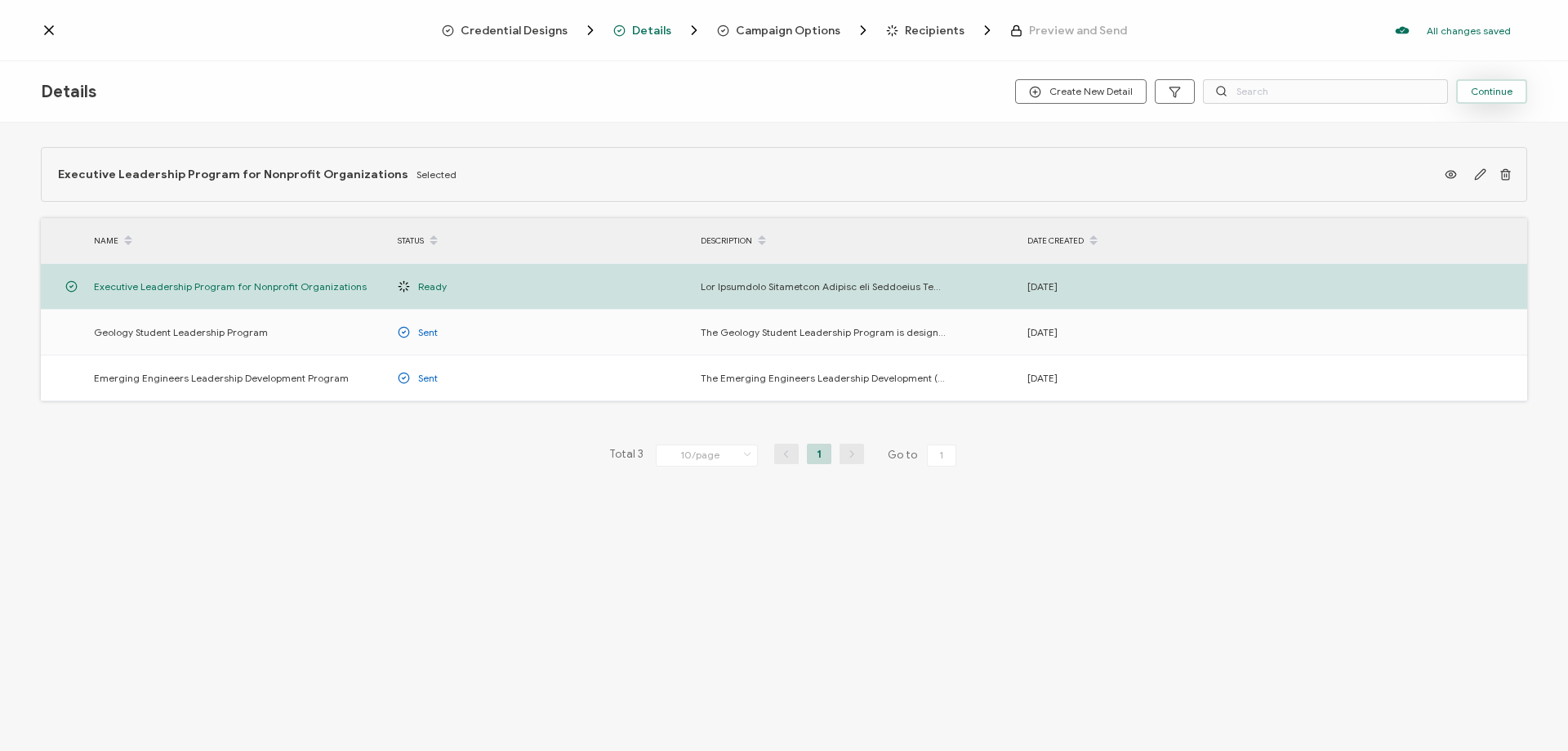
click at [1483, 93] on span "Continue" at bounding box center [1491, 91] width 42 height 10
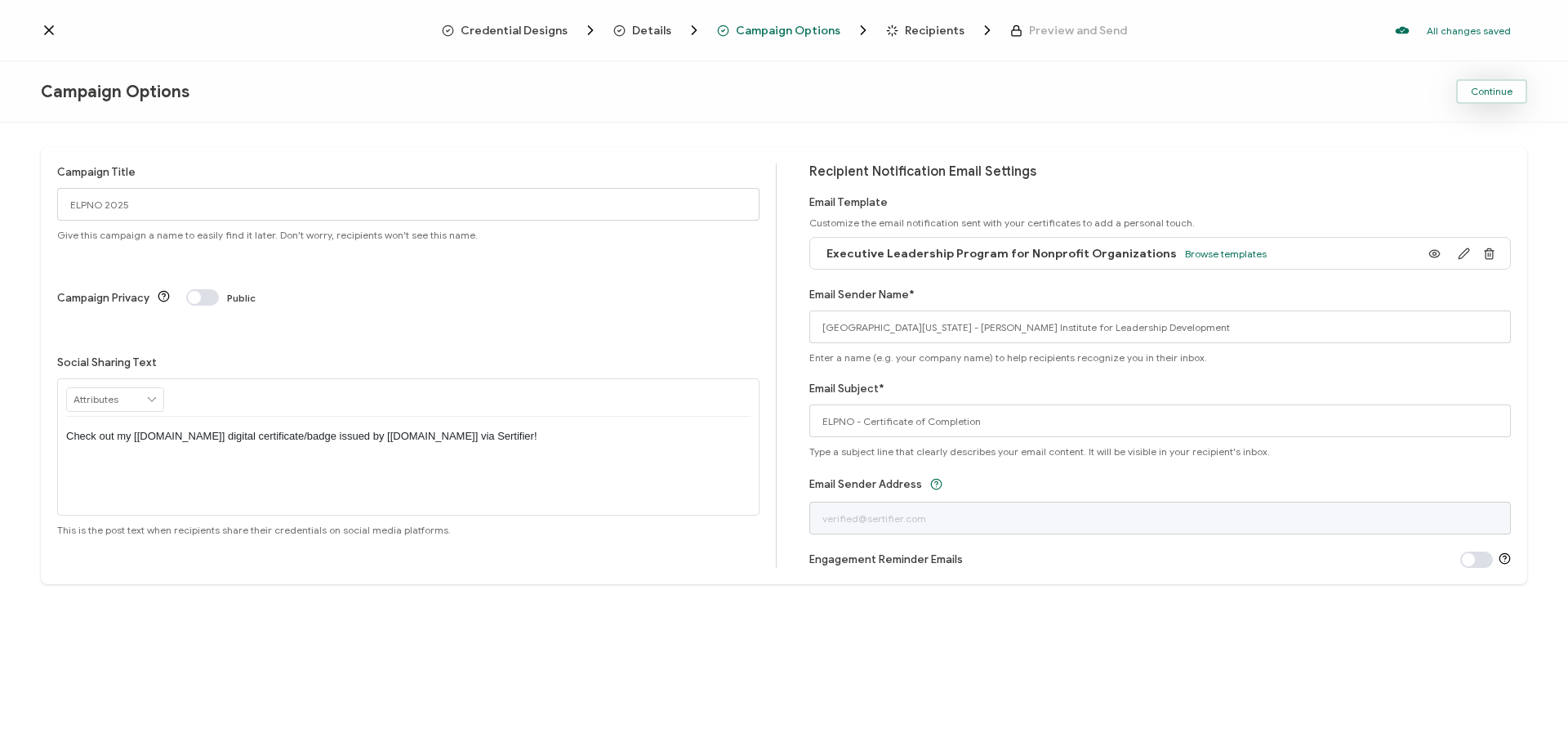
click at [1495, 94] on span "Continue" at bounding box center [1491, 91] width 42 height 10
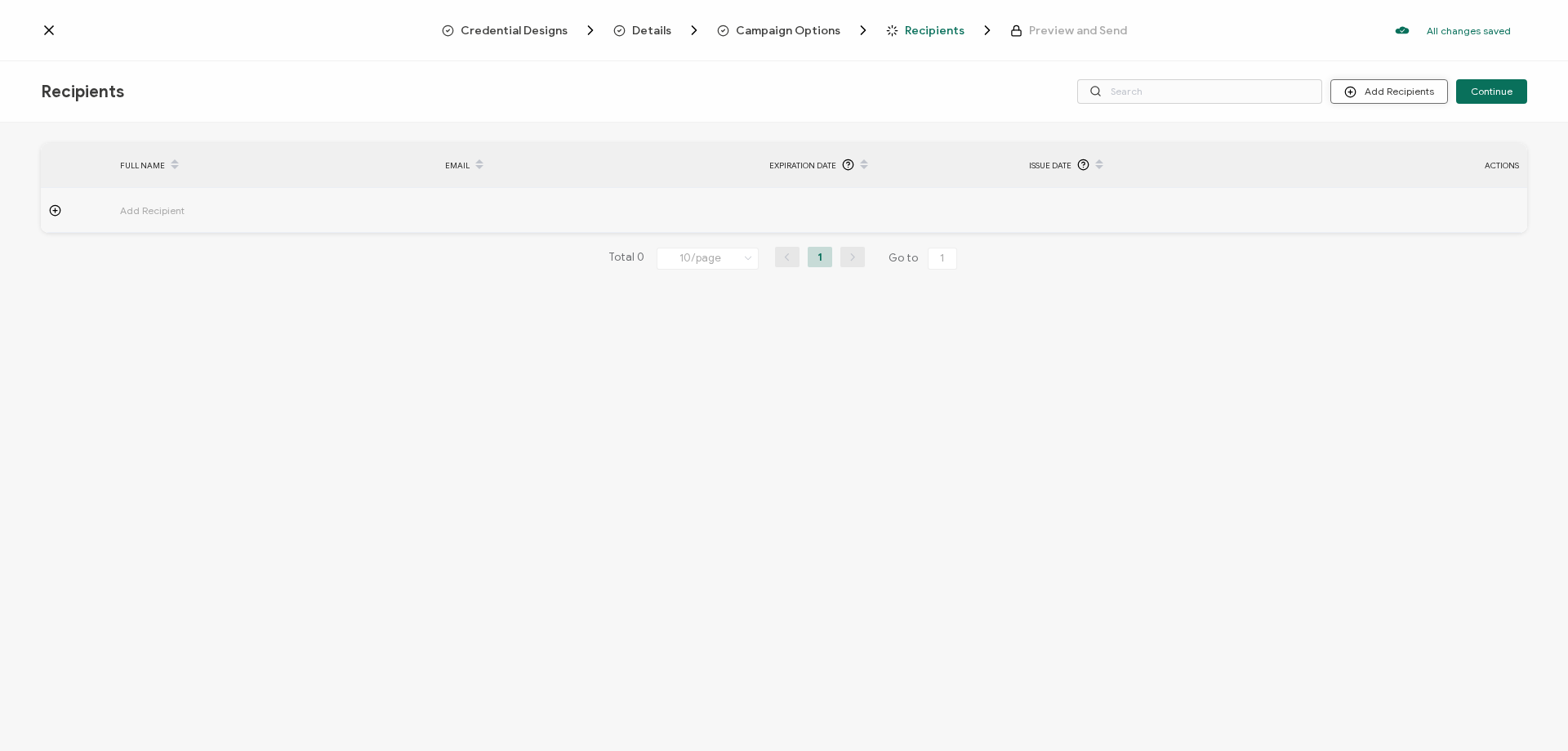
click at [1387, 88] on button "Add Recipients" at bounding box center [1389, 91] width 117 height 24
click at [1393, 195] on span "Import From List" at bounding box center [1405, 189] width 75 height 13
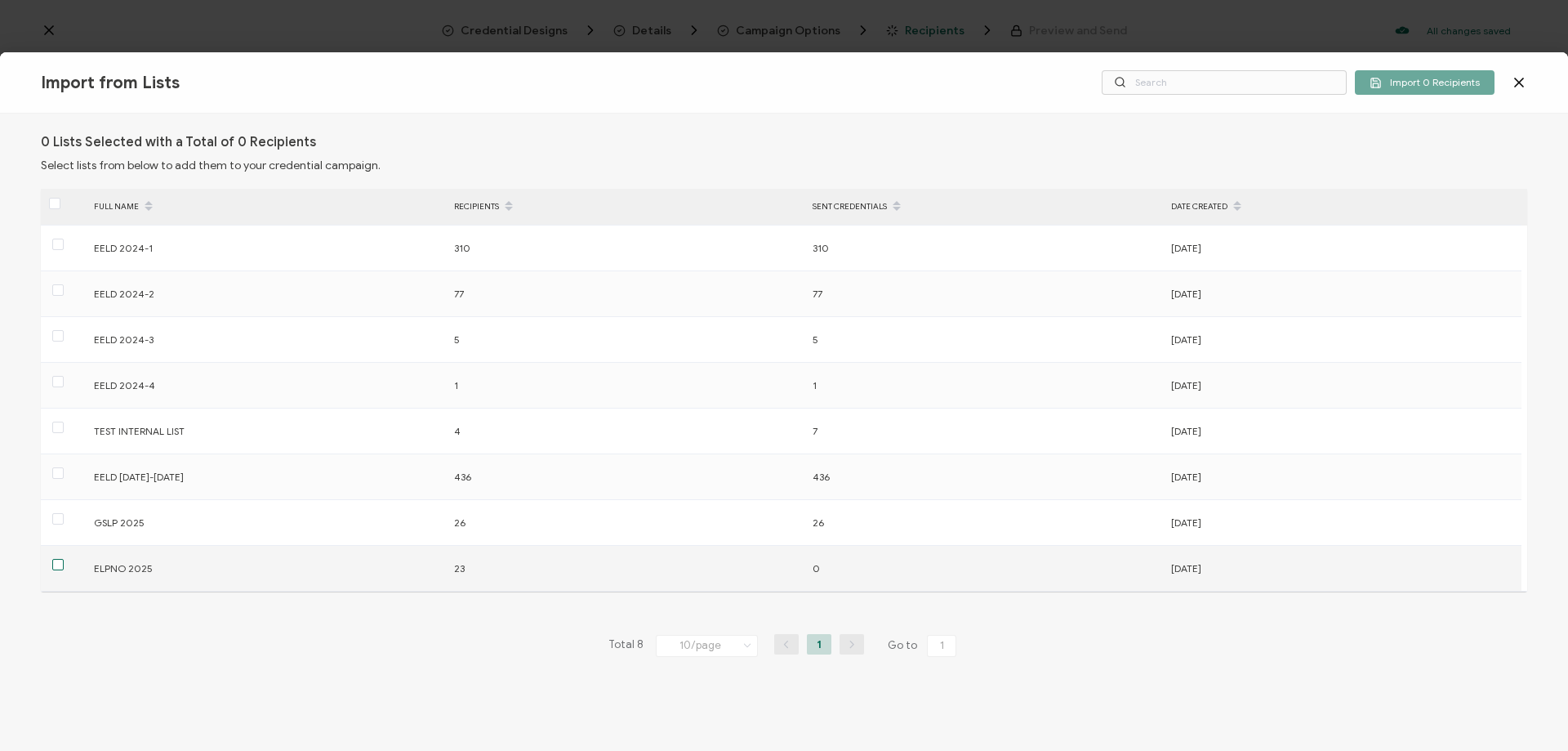
click at [59, 564] on span at bounding box center [58, 565] width 12 height 12
click at [64, 559] on input "checkbox" at bounding box center [64, 559] width 0 height 0
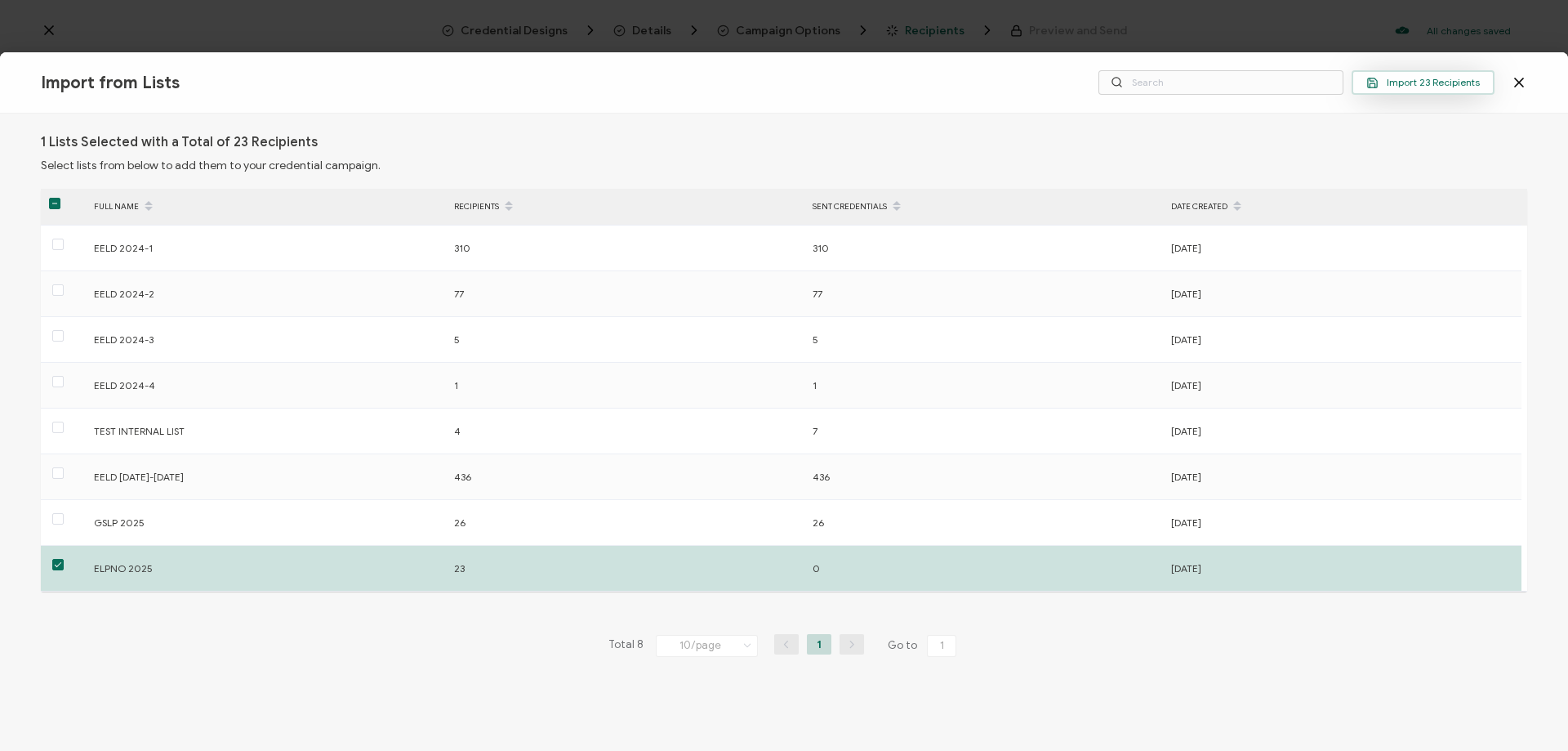
click at [1430, 86] on span "Import 23 Recipients" at bounding box center [1423, 82] width 113 height 13
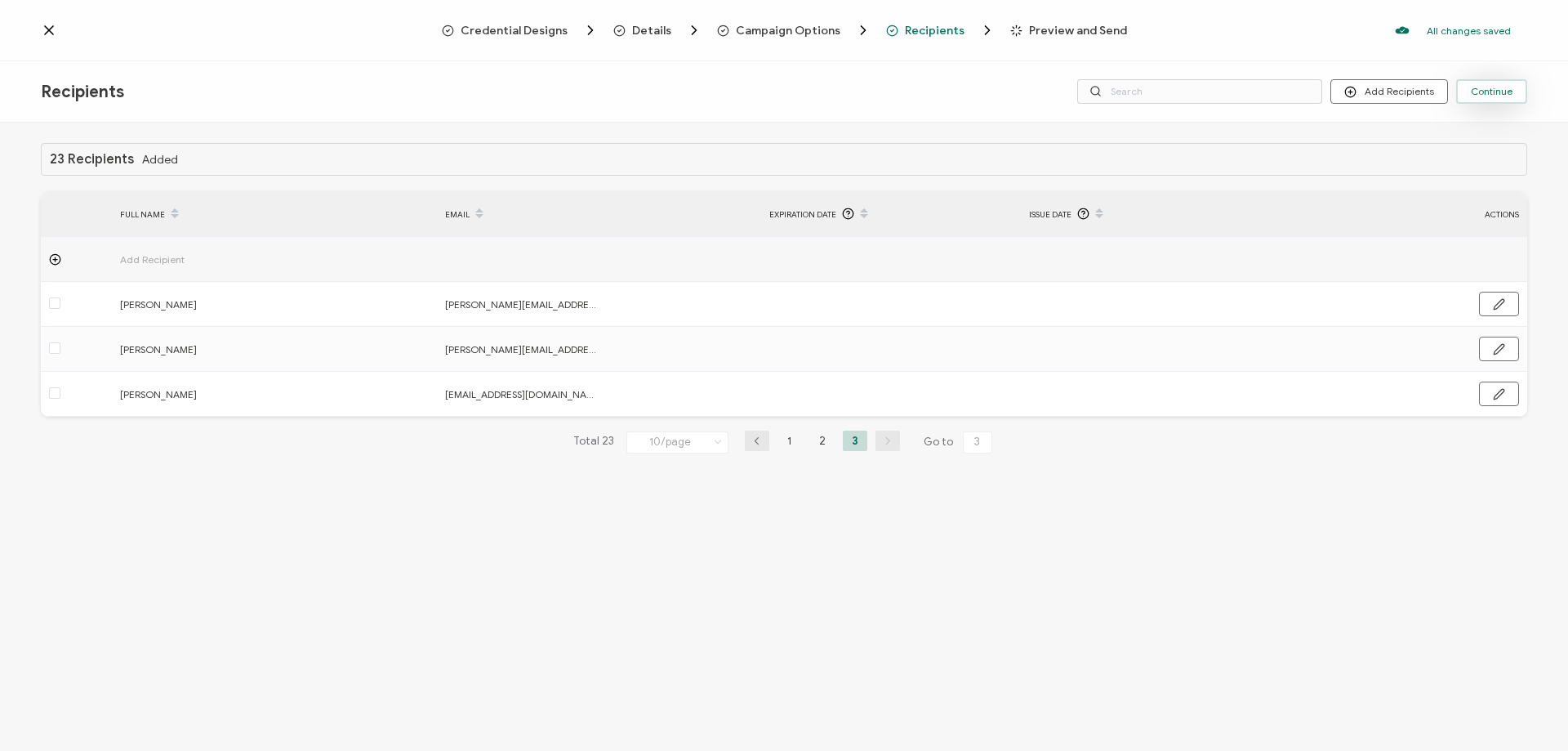
click at [1491, 95] on span "Continue" at bounding box center [1491, 91] width 42 height 10
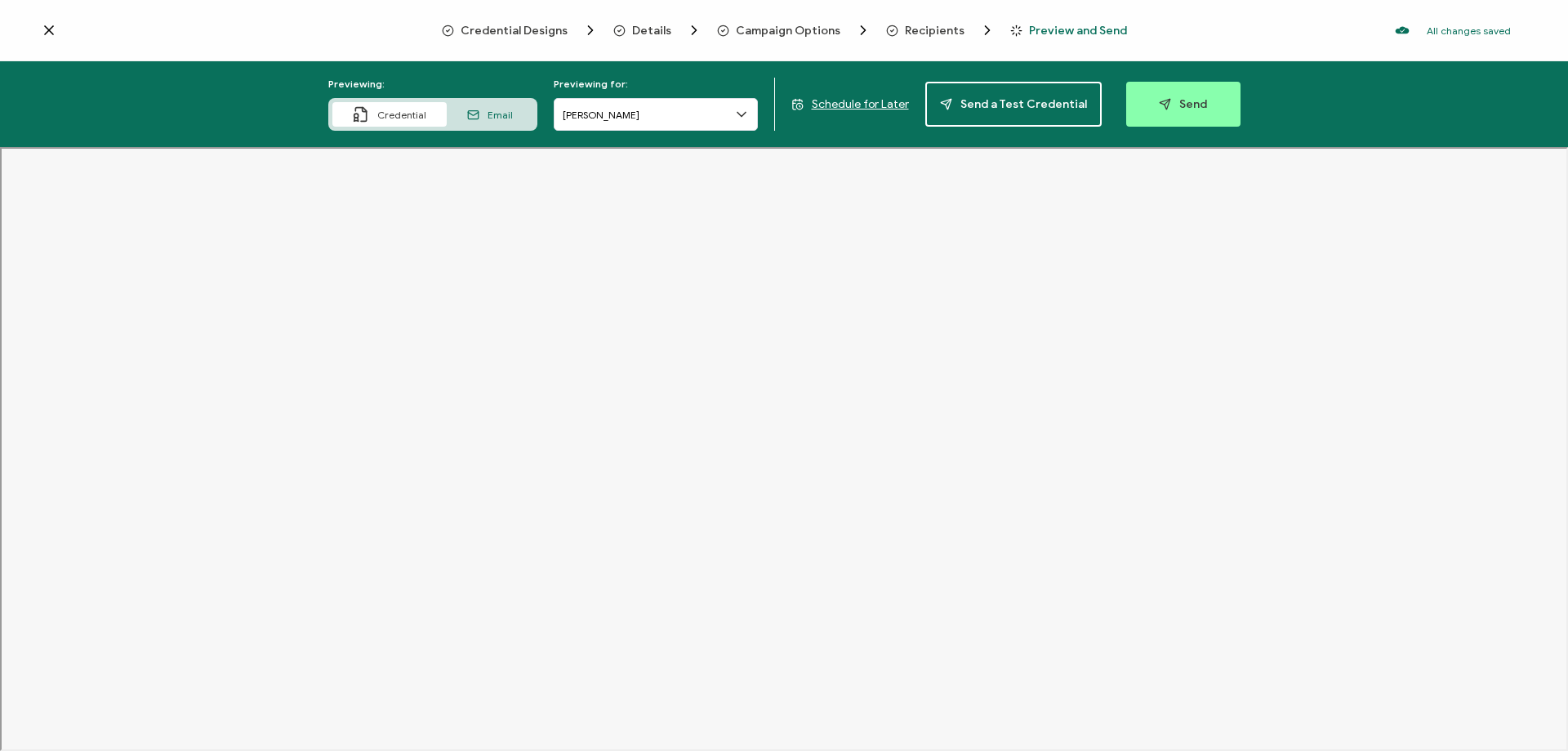
click at [489, 112] on div "Email" at bounding box center [490, 114] width 86 height 24
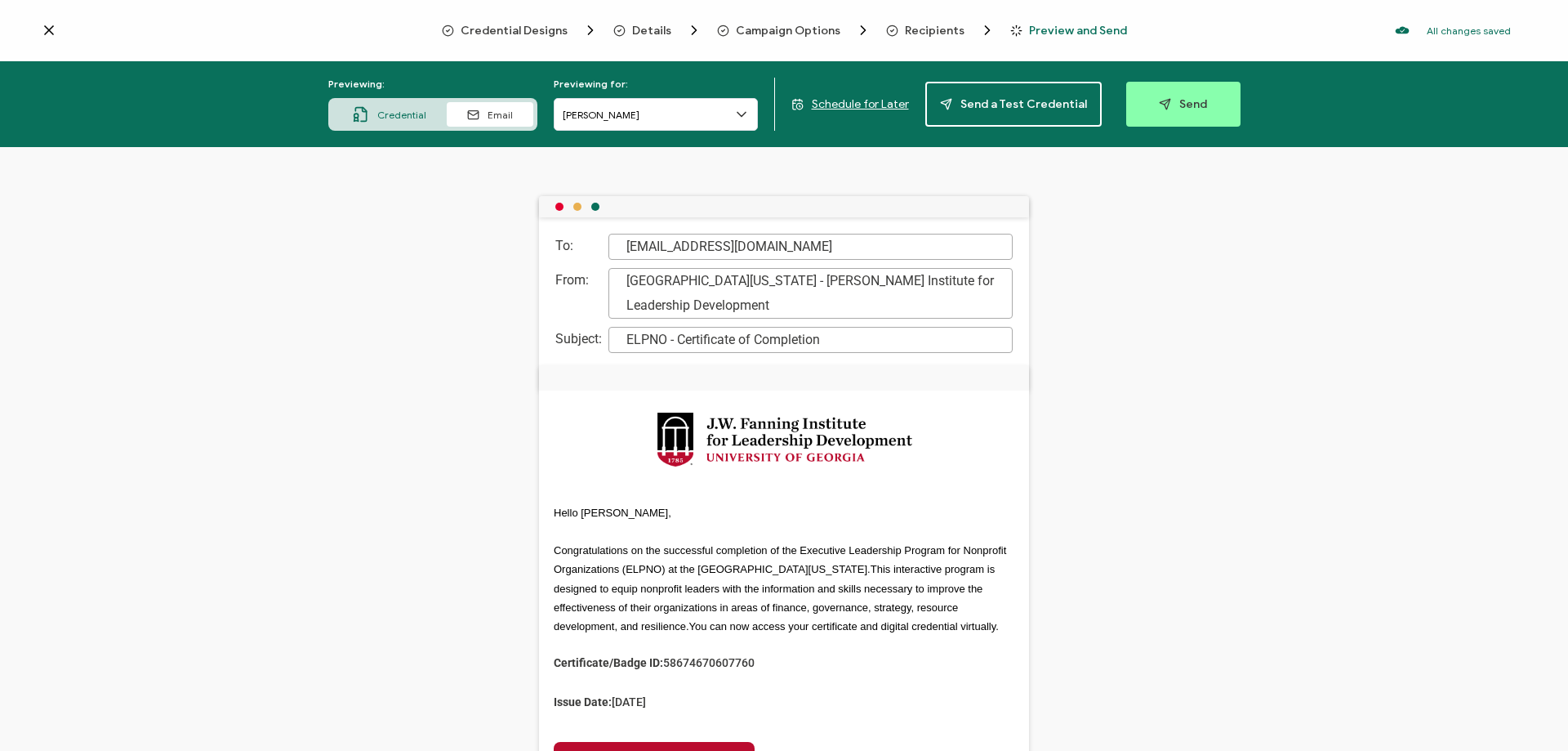
click at [414, 113] on span "Credential" at bounding box center [401, 114] width 49 height 13
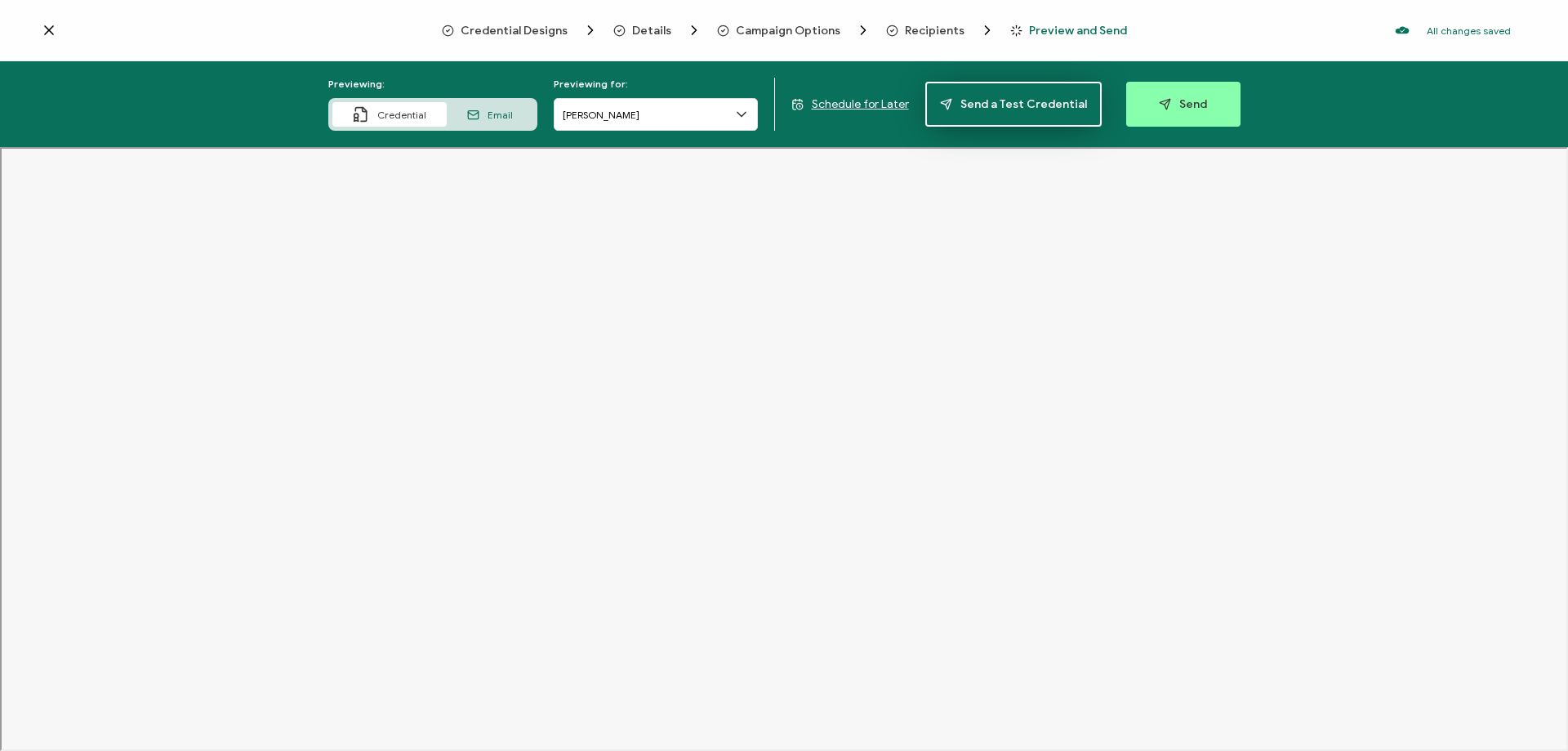
click at [1011, 106] on span "Send a Test Credential" at bounding box center [1013, 104] width 147 height 13
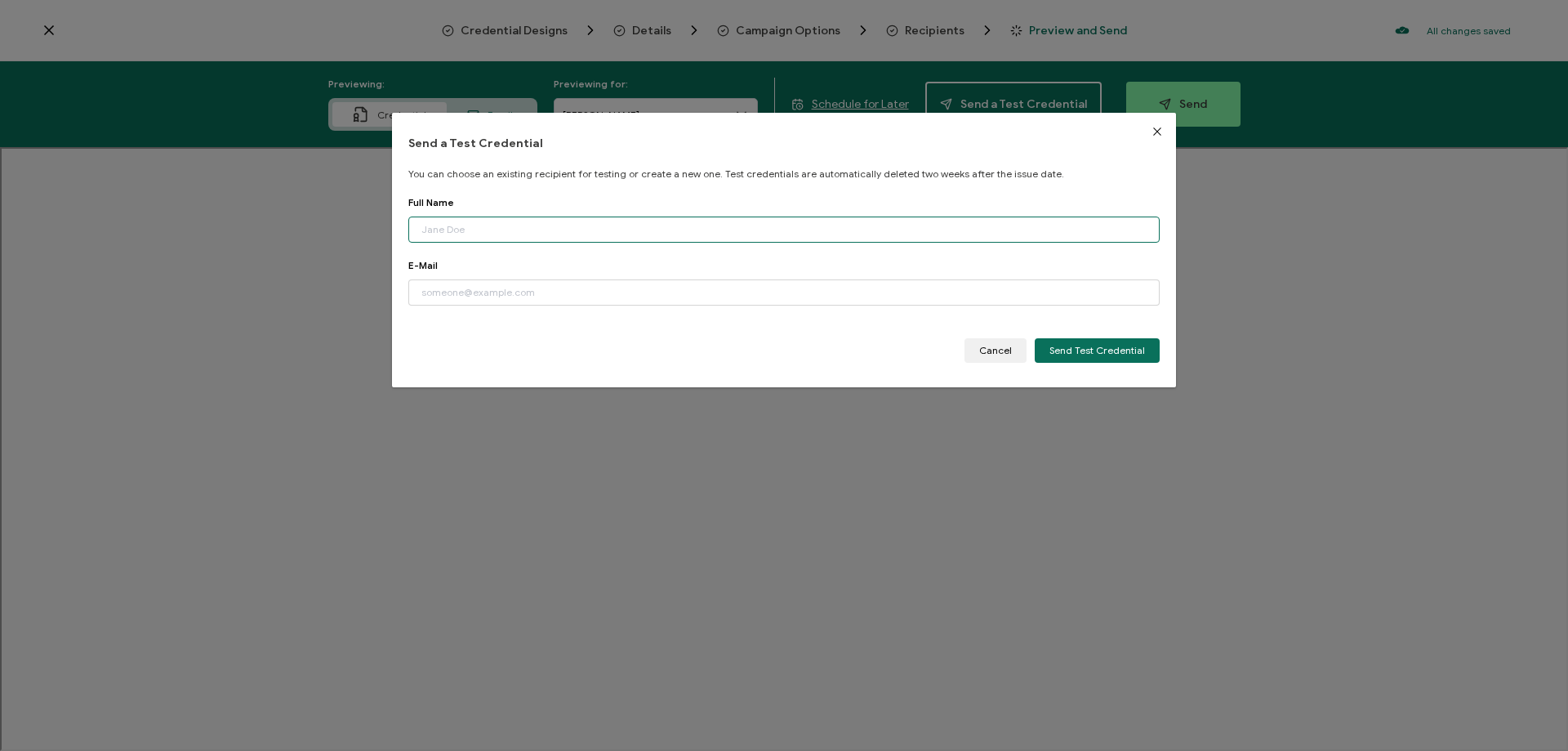
click at [635, 230] on input "dialog" at bounding box center [784, 229] width 752 height 26
type input "Nipuna Ambanpola"
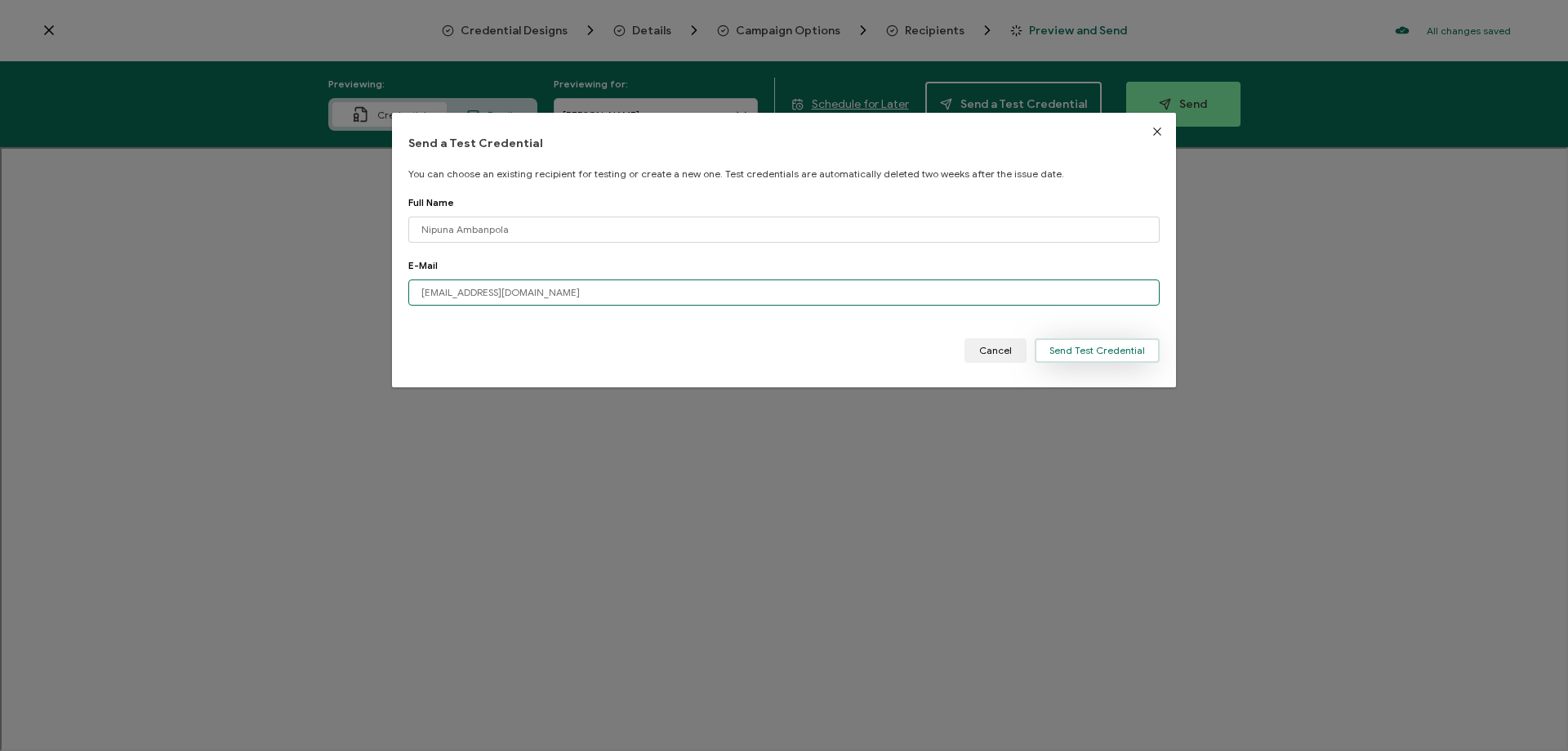
type input "[EMAIL_ADDRESS][DOMAIN_NAME]"
click at [1061, 346] on span "Send Test Credential" at bounding box center [1097, 350] width 96 height 10
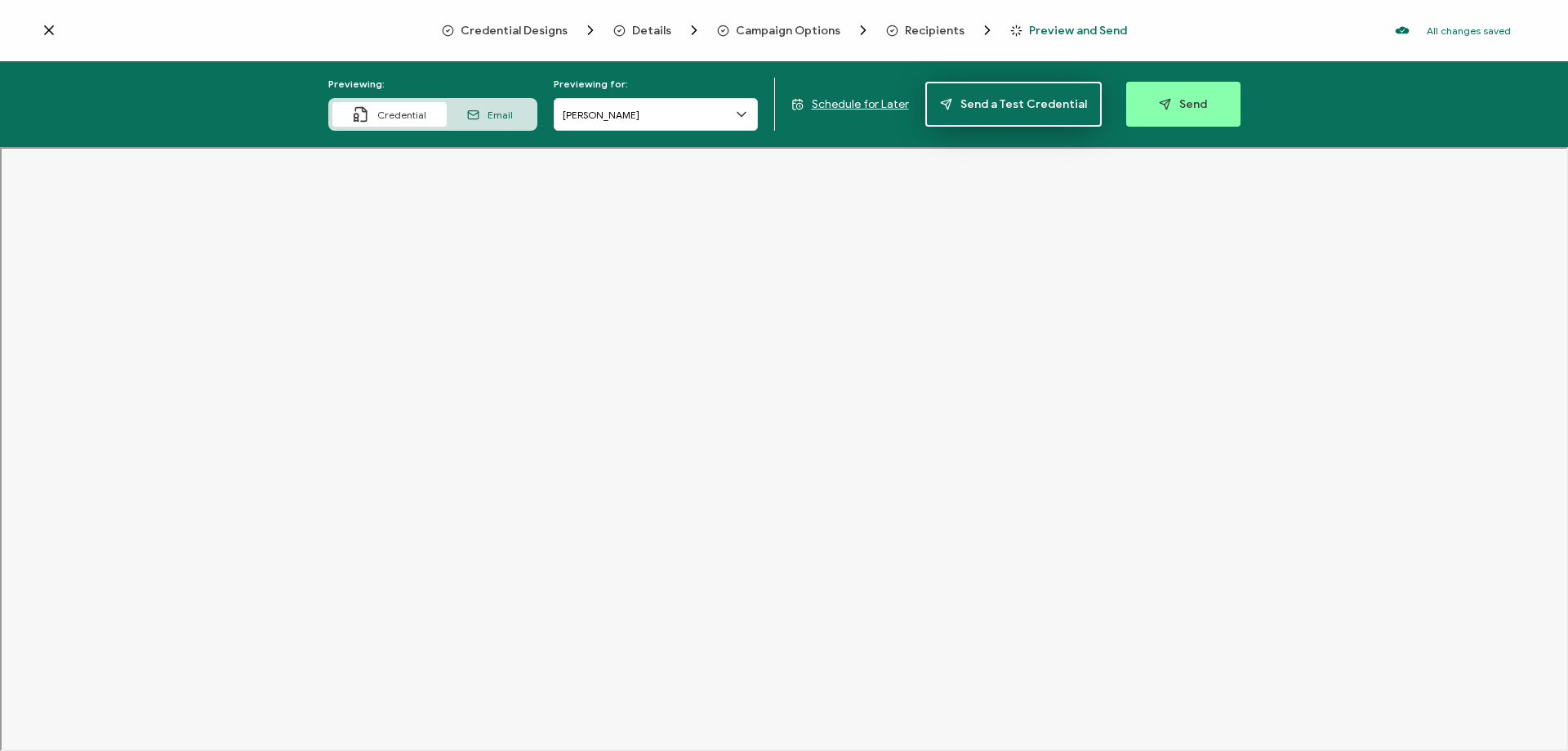
click at [1000, 106] on span "Send a Test Credential" at bounding box center [1013, 104] width 147 height 13
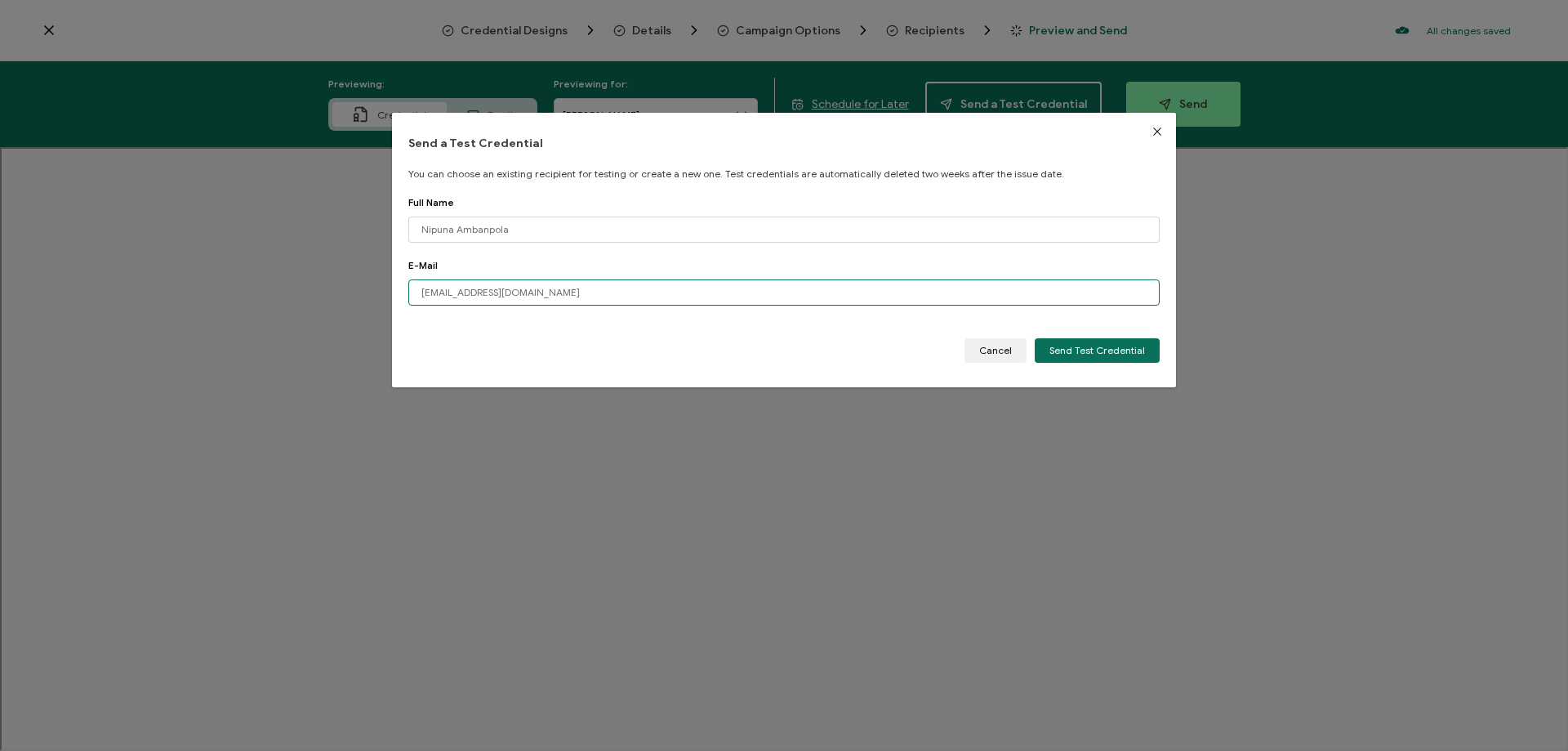
click at [549, 288] on input "[EMAIL_ADDRESS][DOMAIN_NAME]" at bounding box center [784, 292] width 752 height 26
click at [598, 223] on input "Nipuna Ambanpola" at bounding box center [784, 229] width 752 height 26
click at [560, 291] on input "[EMAIL_ADDRESS][DOMAIN_NAME]" at bounding box center [784, 292] width 752 height 26
drag, startPoint x: 560, startPoint y: 291, endPoint x: 394, endPoint y: 294, distance: 166.0
click at [394, 294] on div "Send a Test Credential You can choose an existing recipient for testing or crea…" at bounding box center [784, 249] width 784 height 275
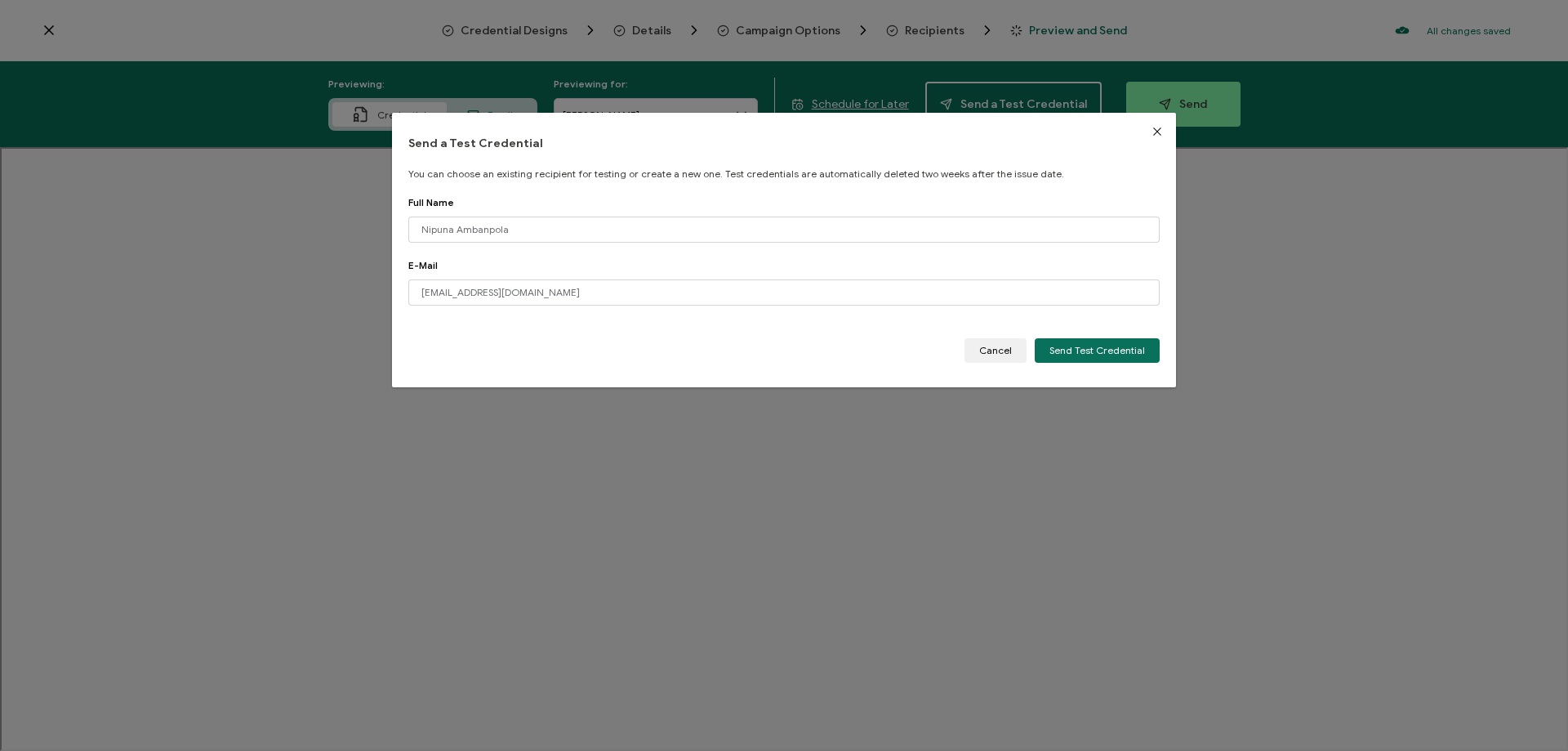
click at [551, 185] on div "Send a Test Credential You can choose an existing recipient for testing or crea…" at bounding box center [784, 249] width 784 height 275
click at [992, 346] on span "Cancel" at bounding box center [996, 350] width 33 height 10
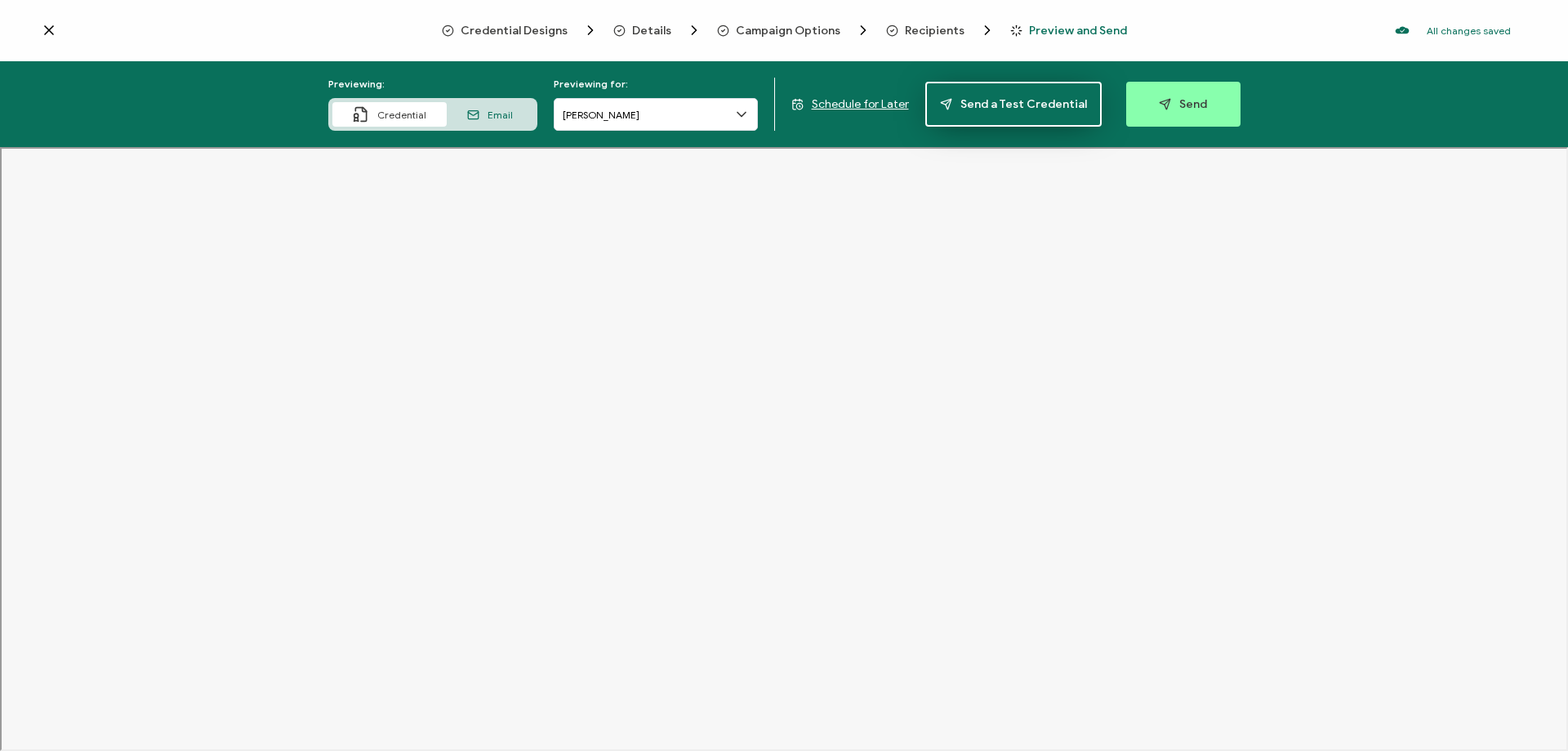
click at [983, 102] on span "Send a Test Credential" at bounding box center [1013, 104] width 147 height 13
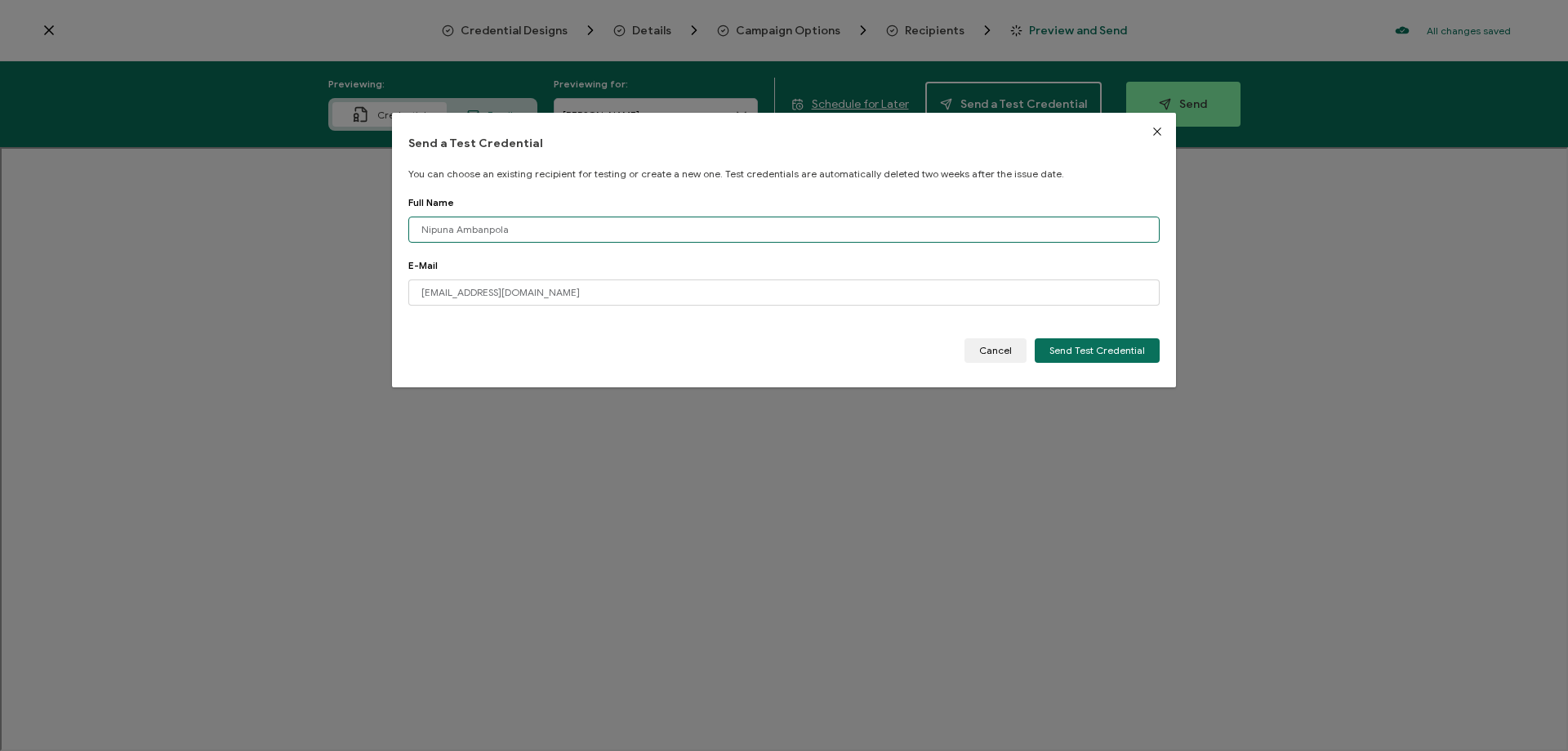
click at [520, 234] on input "Nipuna Ambanpola" at bounding box center [784, 229] width 752 height 26
click at [523, 223] on input "Nipuna Ambanpola" at bounding box center [784, 229] width 752 height 26
click at [539, 292] on input "[EMAIL_ADDRESS][DOMAIN_NAME]" at bounding box center [784, 292] width 752 height 26
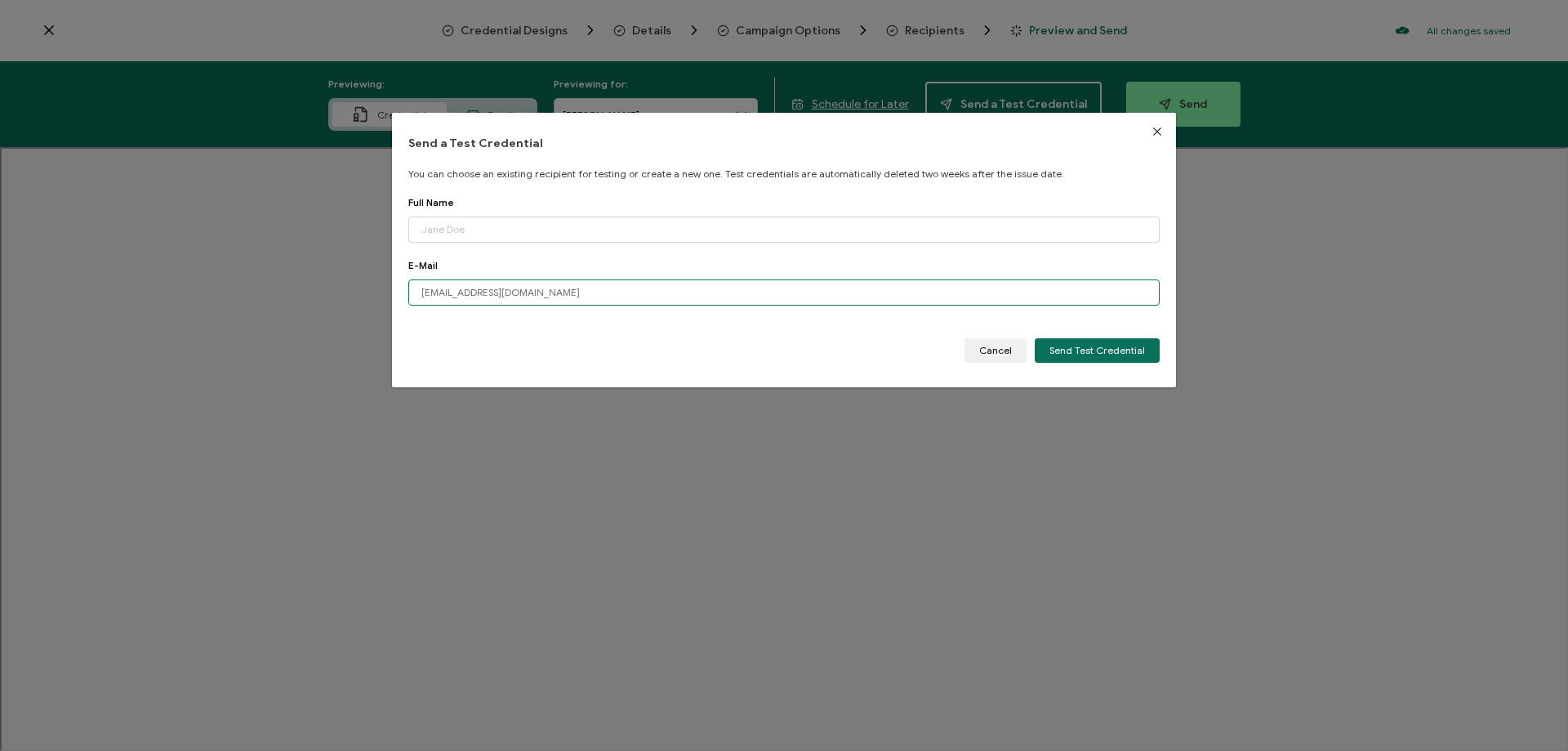
click at [539, 292] on input "[EMAIL_ADDRESS][DOMAIN_NAME]" at bounding box center [784, 292] width 752 height 26
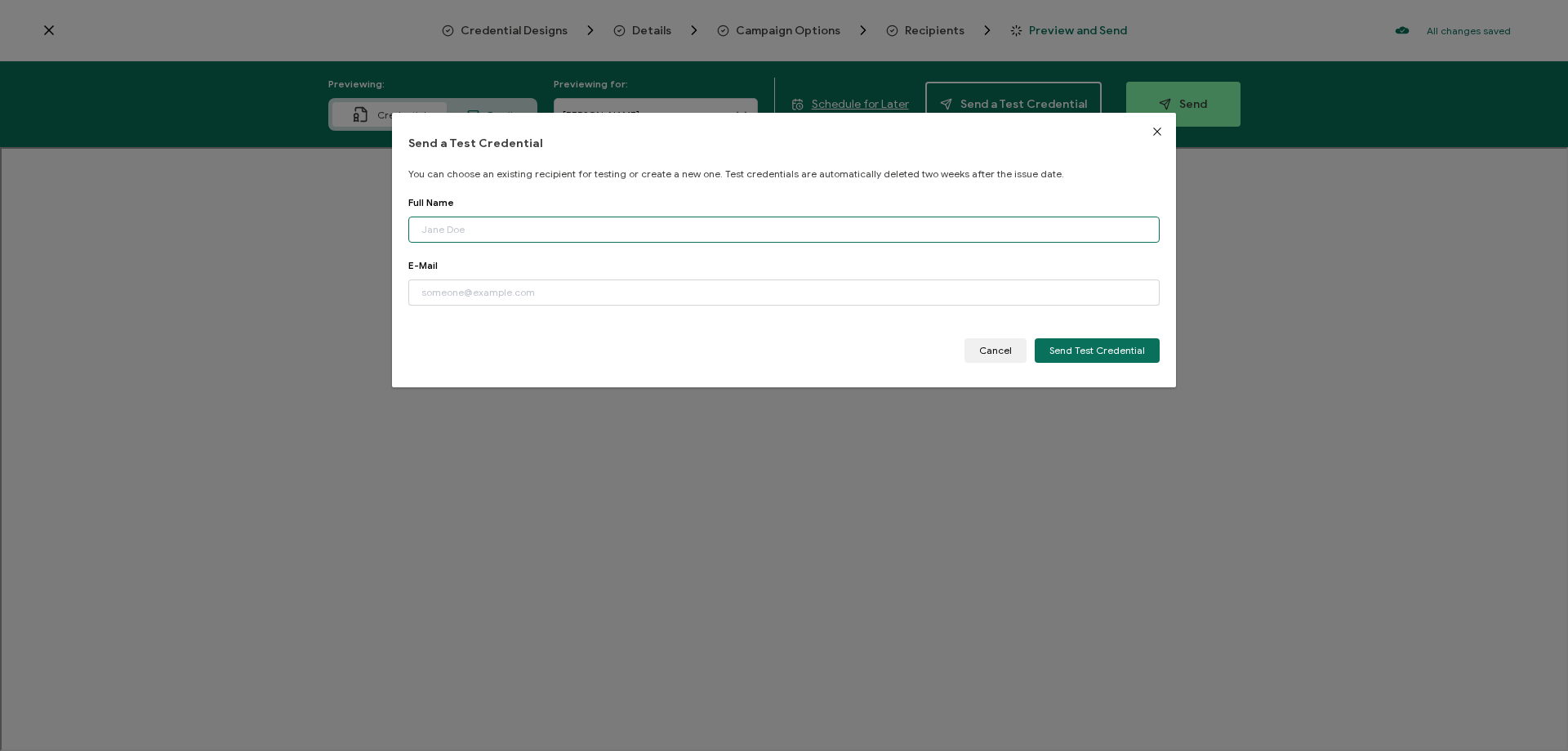
click at [521, 231] on input "dialog" at bounding box center [784, 229] width 752 height 26
type input "n"
type input "Nipuna Ambanpola"
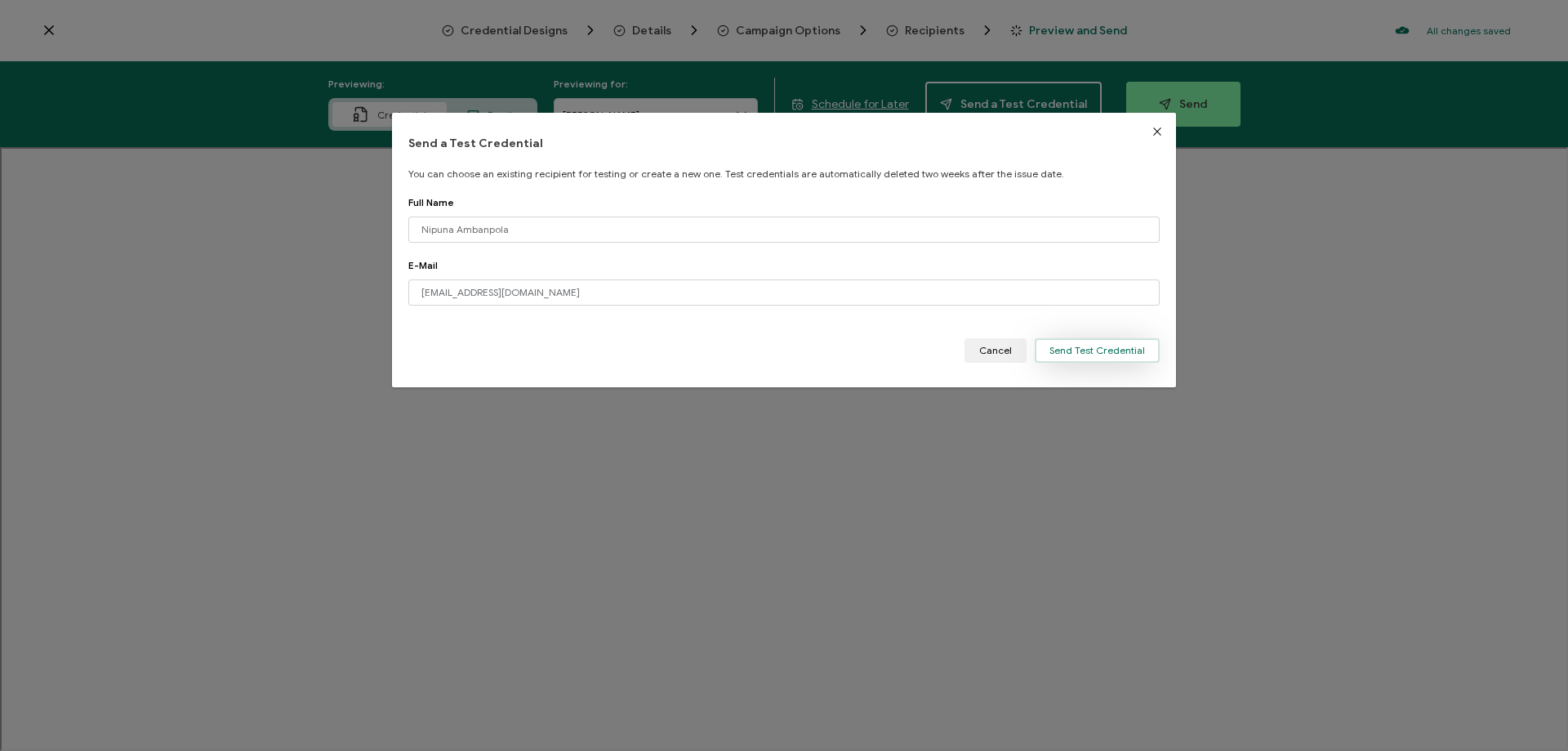
click at [1075, 349] on span "Send Test Credential" at bounding box center [1097, 350] width 96 height 10
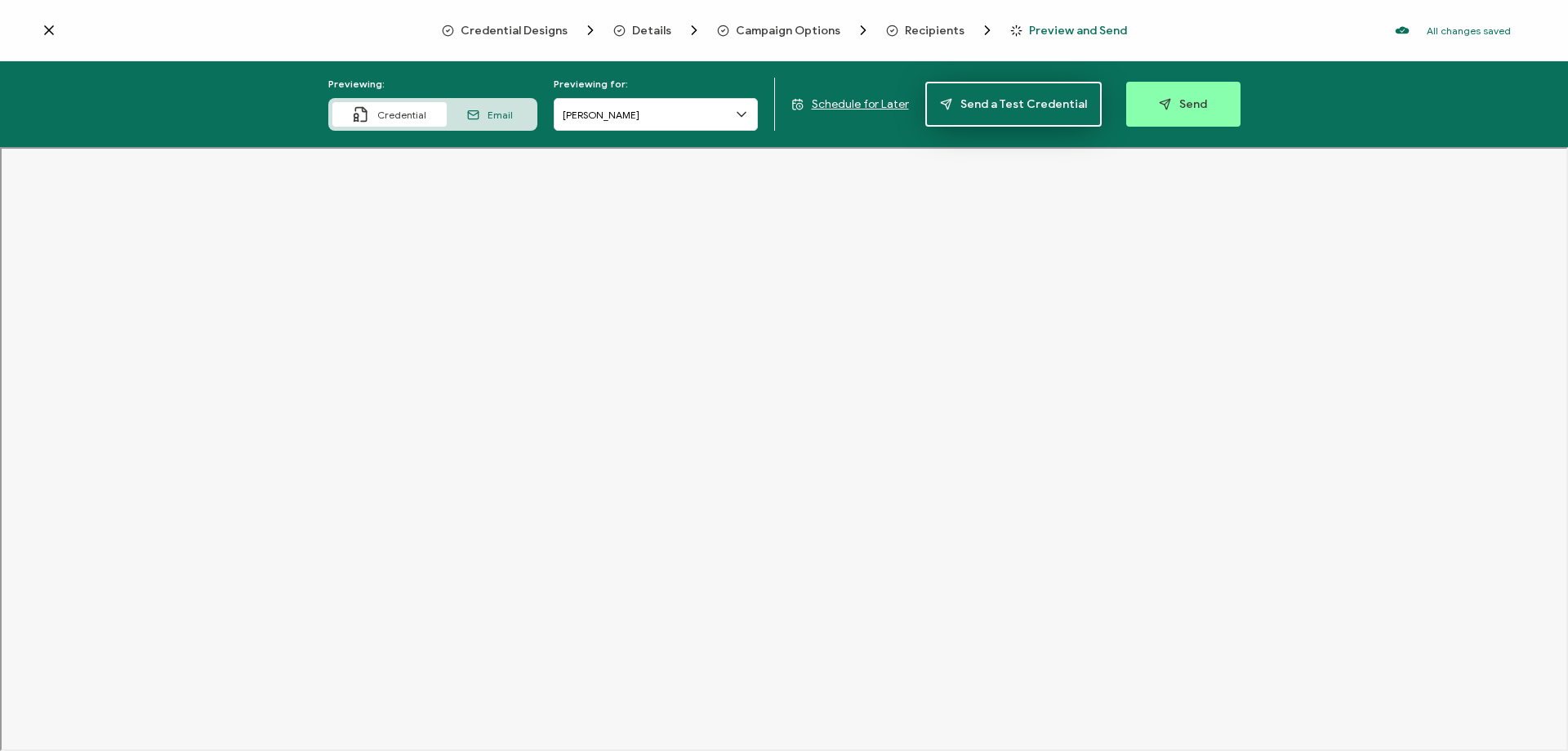
click at [985, 98] on span "Send a Test Credential" at bounding box center [1013, 104] width 147 height 13
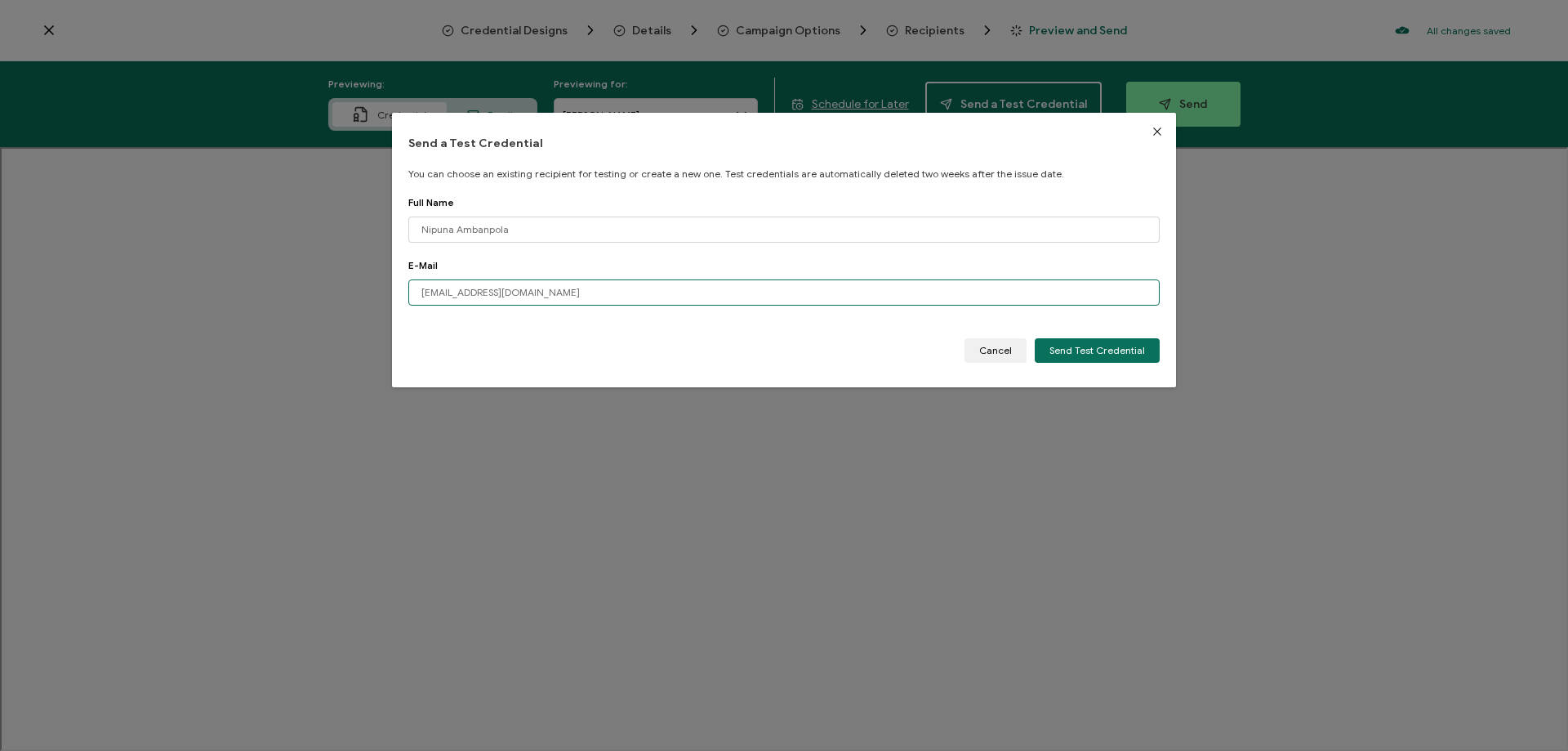
click at [587, 295] on input "[EMAIL_ADDRESS][DOMAIN_NAME]" at bounding box center [784, 292] width 752 height 26
click at [585, 294] on input "[EMAIL_ADDRESS][DOMAIN_NAME]" at bounding box center [784, 292] width 752 height 26
type input "[EMAIL_ADDRESS][DOMAIN_NAME]"
click at [1120, 359] on button "Send Test Credential" at bounding box center [1097, 350] width 125 height 24
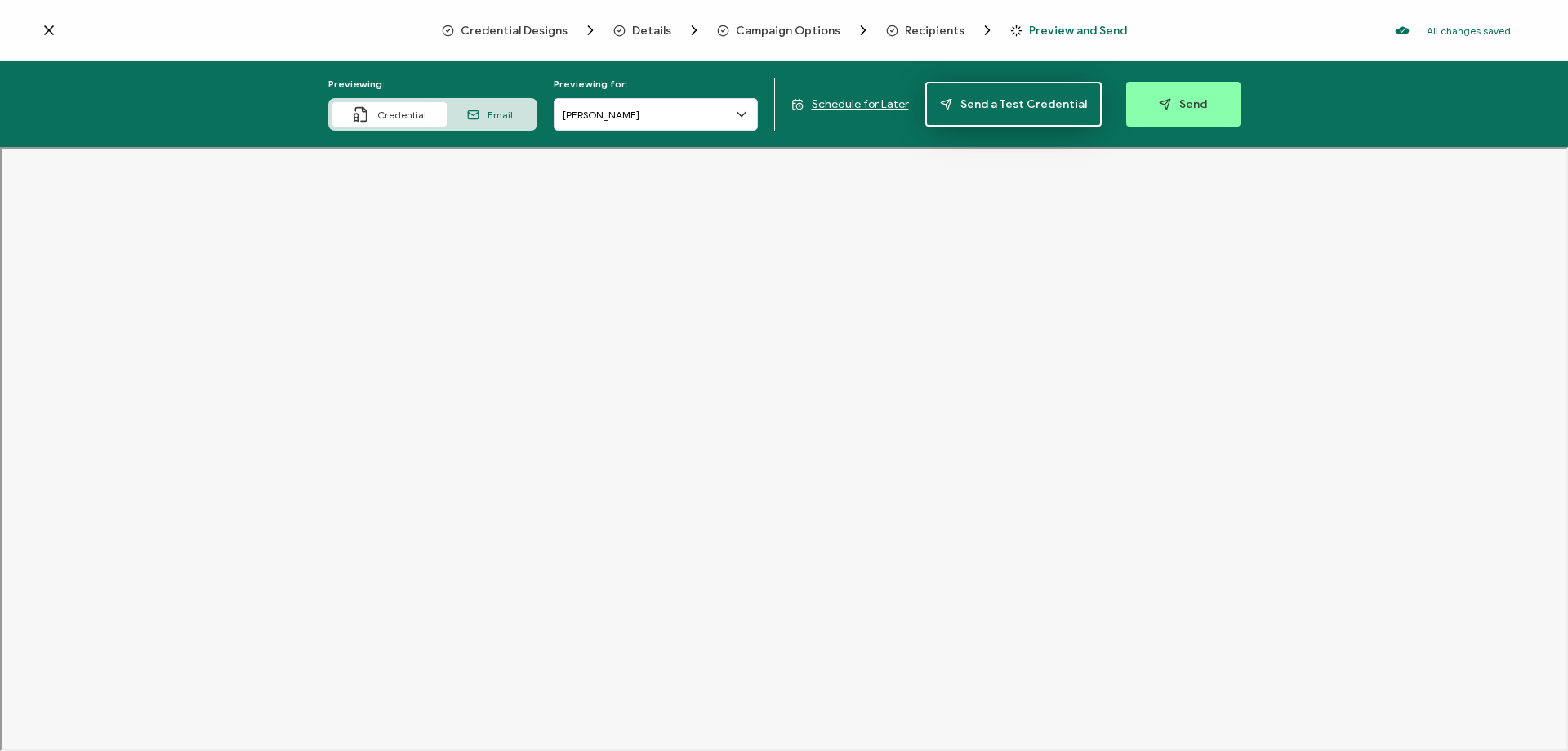
click at [1001, 93] on button "Send a Test Credential" at bounding box center [1013, 104] width 176 height 45
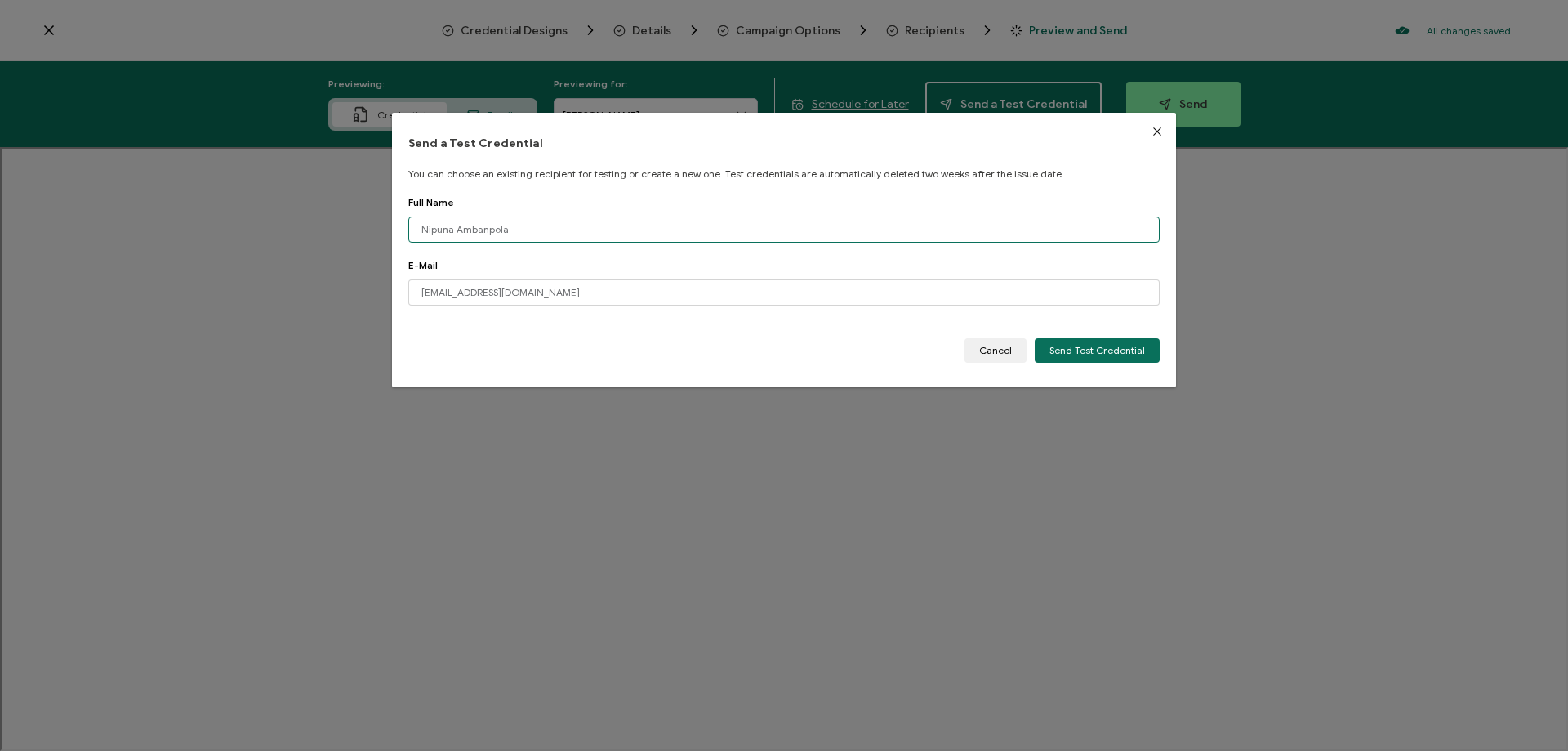
click at [482, 236] on input "Nipuna Ambanpola" at bounding box center [784, 229] width 752 height 26
type input "[PERSON_NAME]"
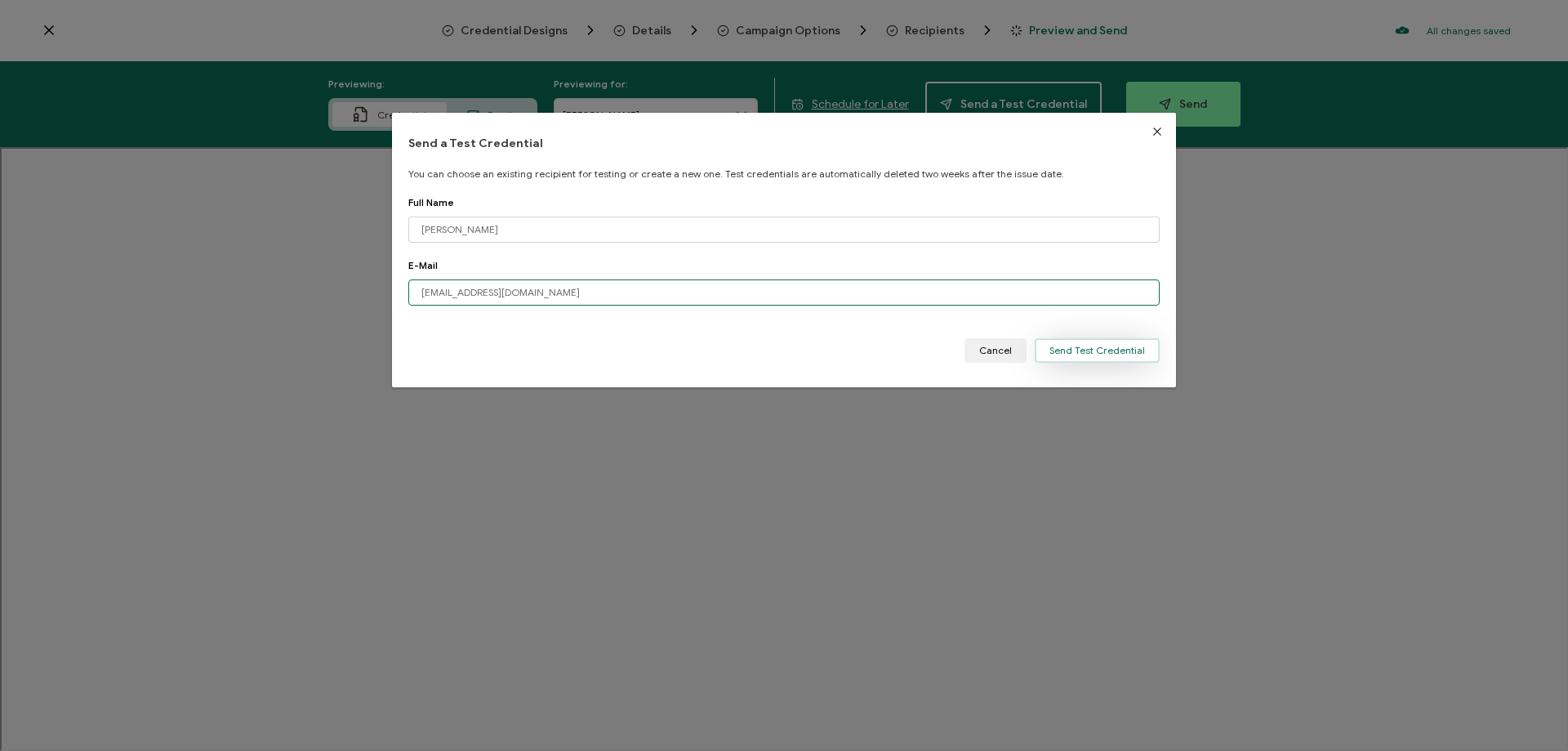
type input "[EMAIL_ADDRESS][DOMAIN_NAME]"
click at [1105, 354] on span "Send Test Credential" at bounding box center [1097, 350] width 96 height 10
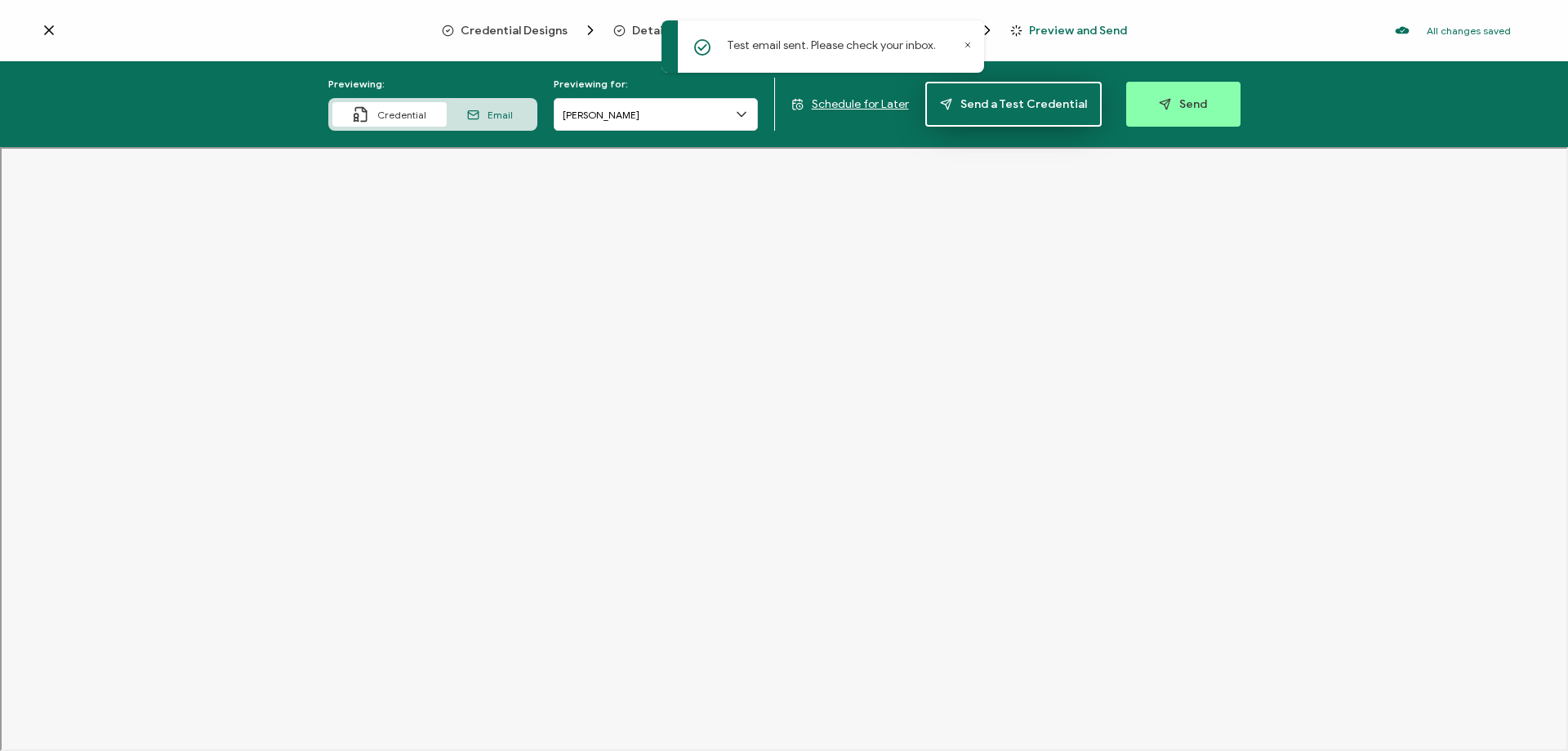
click at [994, 112] on button "Send a Test Credential" at bounding box center [1013, 104] width 176 height 45
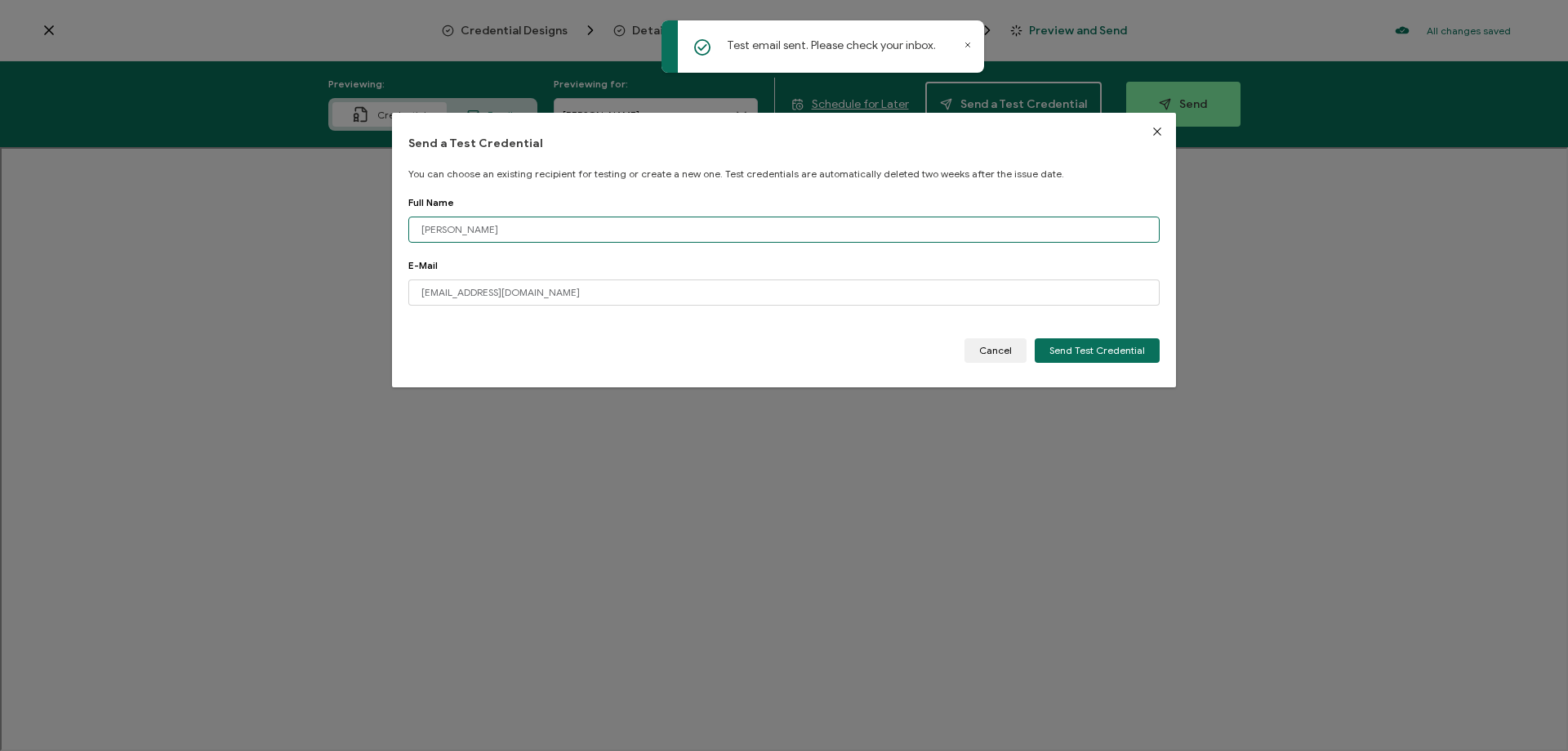
click at [572, 221] on input "[PERSON_NAME]" at bounding box center [784, 229] width 752 height 26
click at [572, 221] on input "[EMAIL_ADDRESS][DOMAIN_NAME]" at bounding box center [784, 229] width 752 height 26
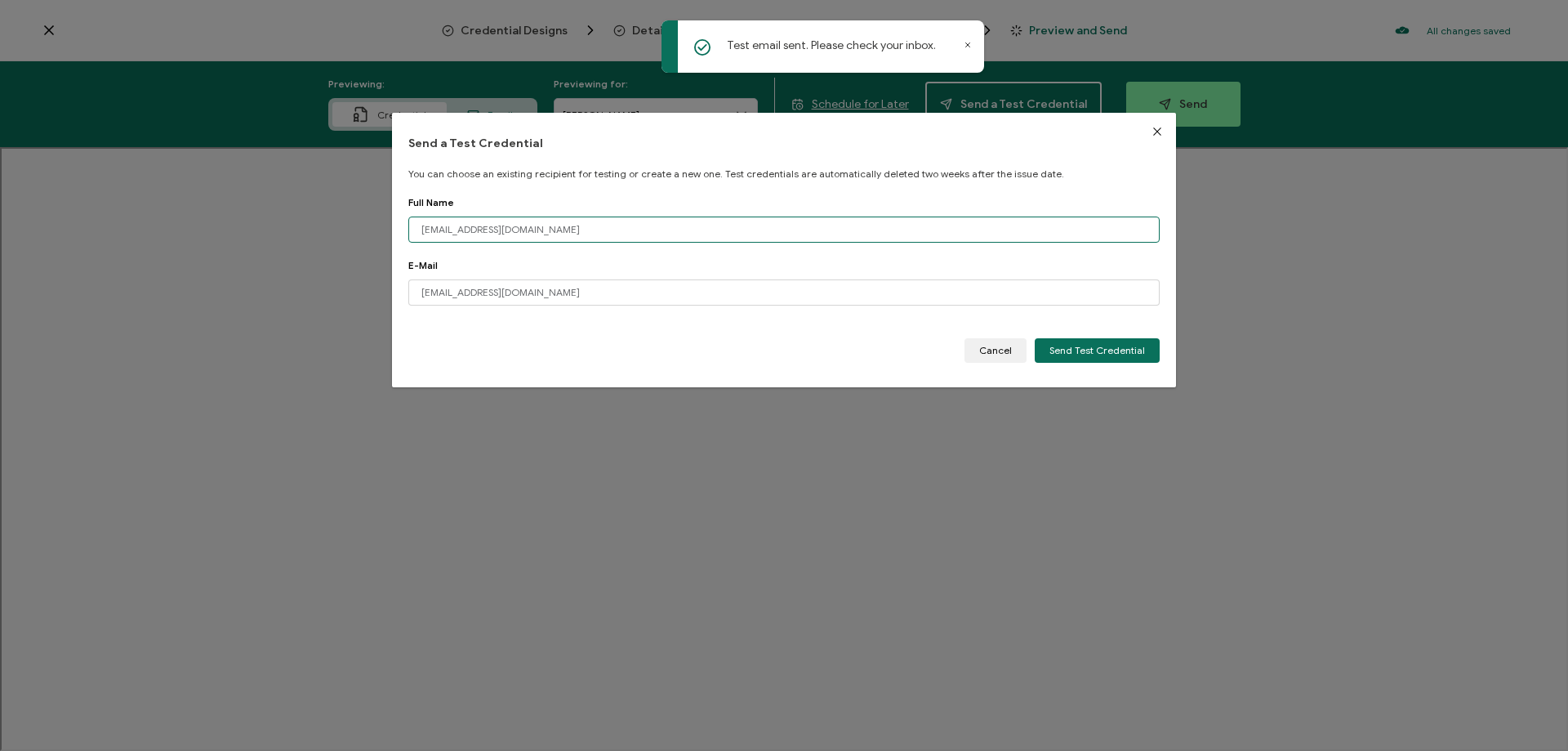
click at [572, 221] on input "[EMAIL_ADDRESS][DOMAIN_NAME]" at bounding box center [784, 229] width 752 height 26
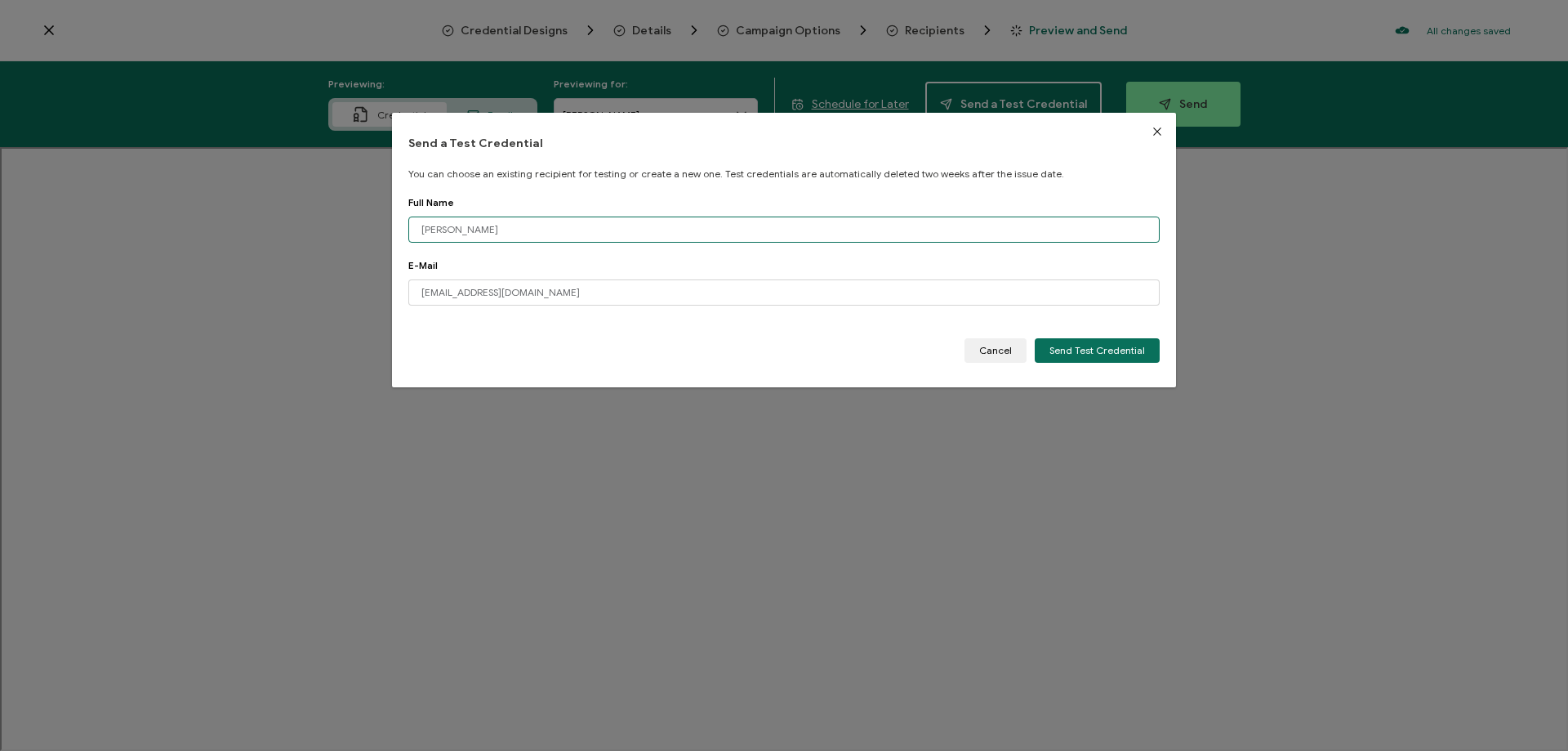
type input "[PERSON_NAME]"
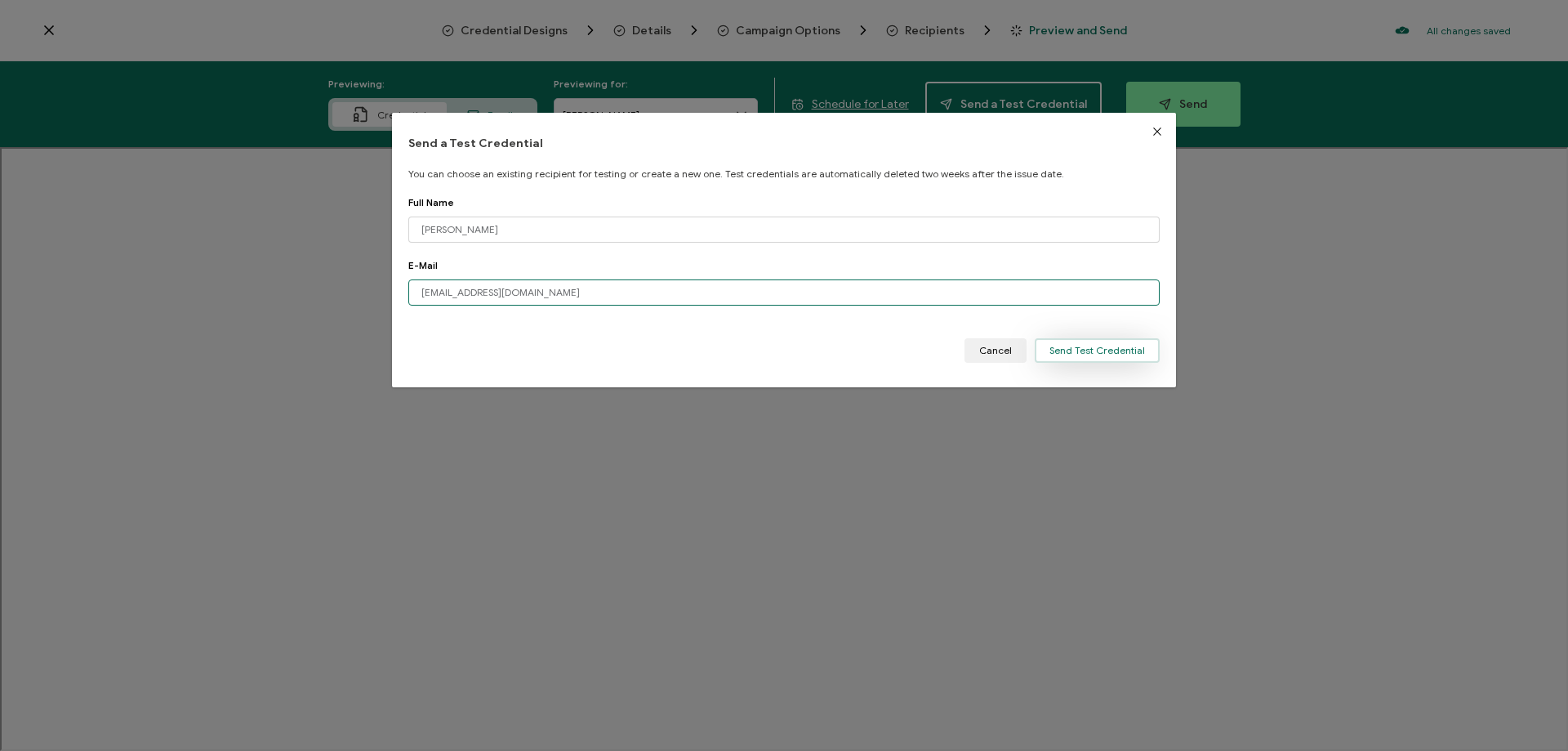
type input "[EMAIL_ADDRESS][DOMAIN_NAME]"
click at [1069, 359] on button "Send Test Credential" at bounding box center [1097, 350] width 125 height 24
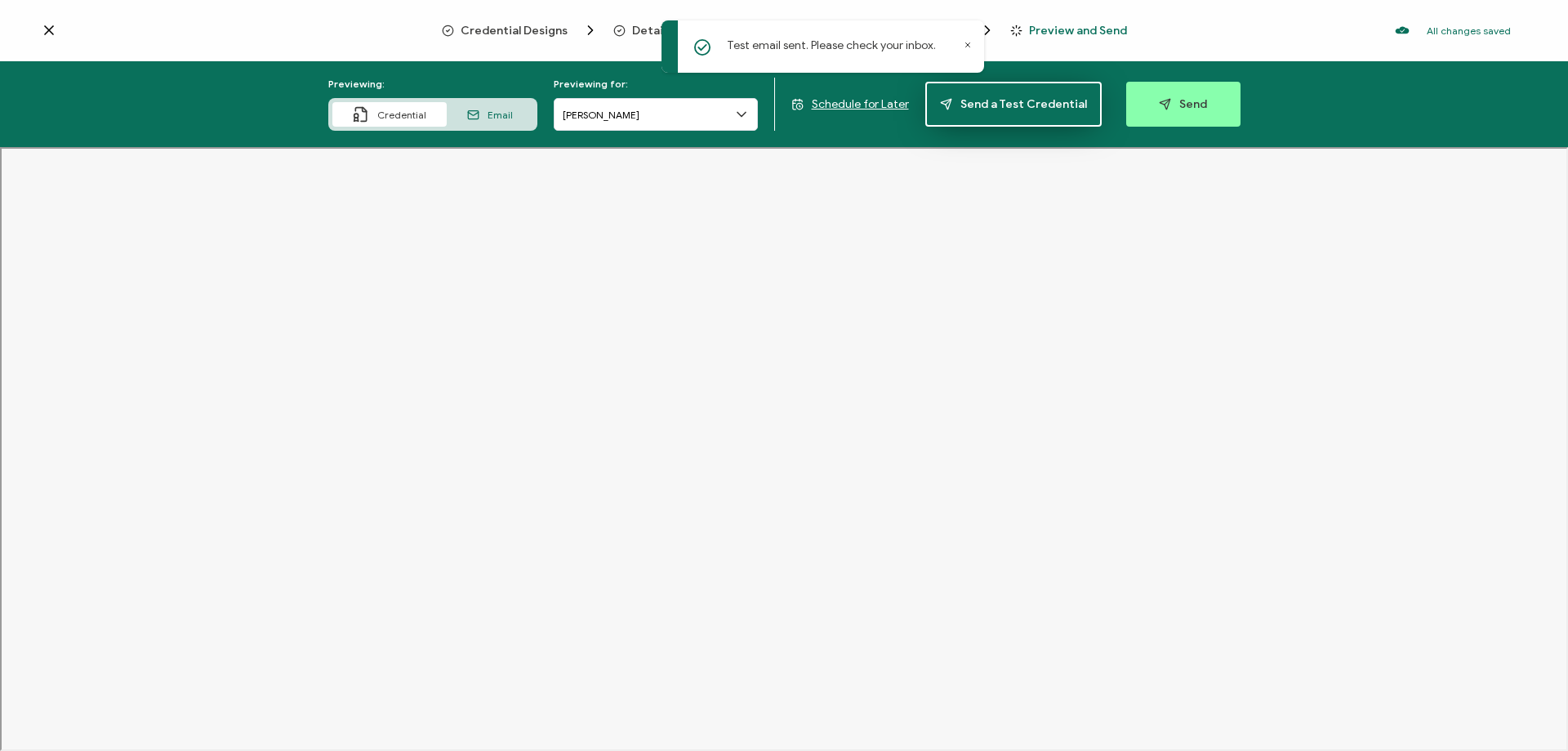
click at [1012, 93] on button "Send a Test Credential" at bounding box center [1013, 104] width 176 height 45
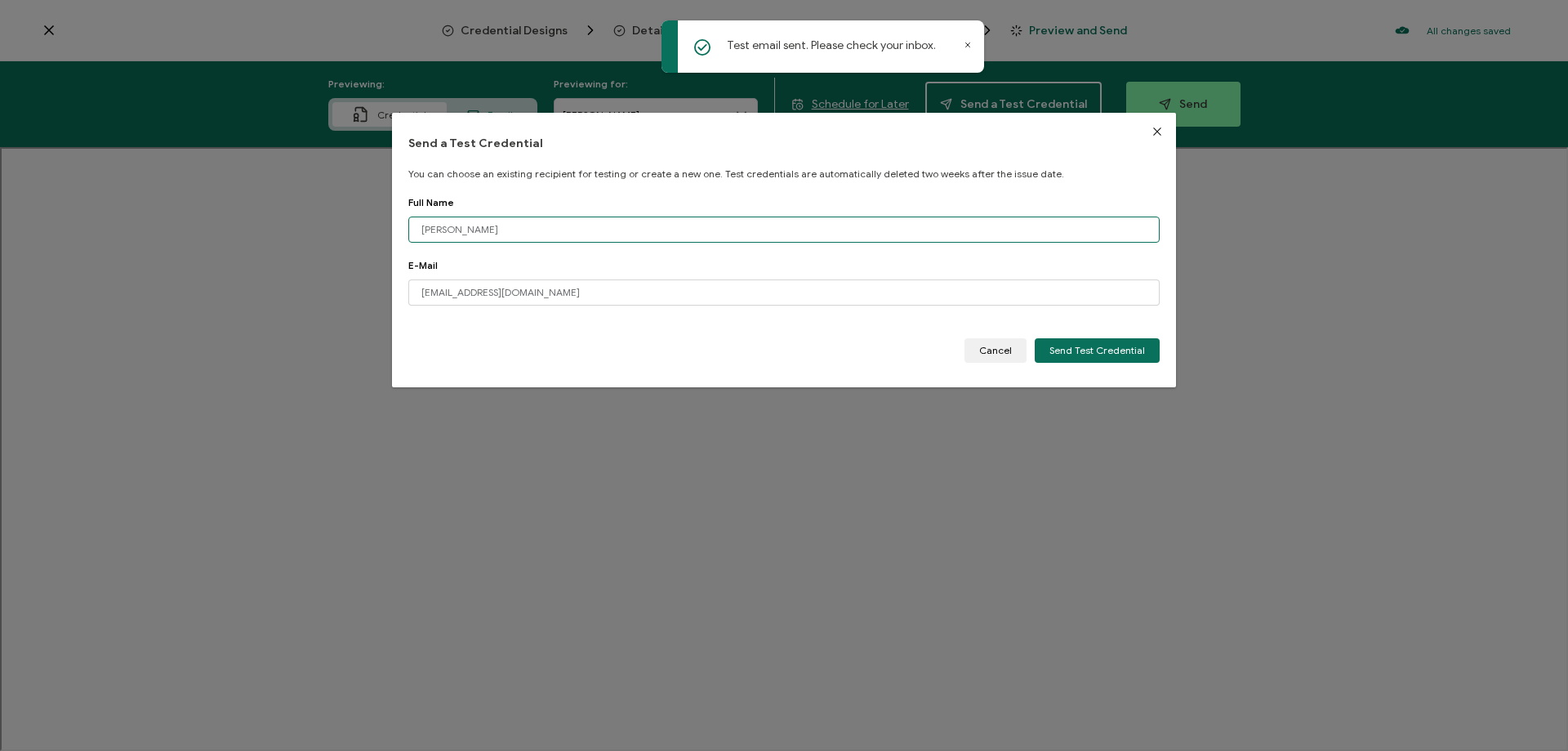
click at [542, 225] on input "[PERSON_NAME]" at bounding box center [784, 229] width 752 height 26
type input "[PERSON_NAME]"
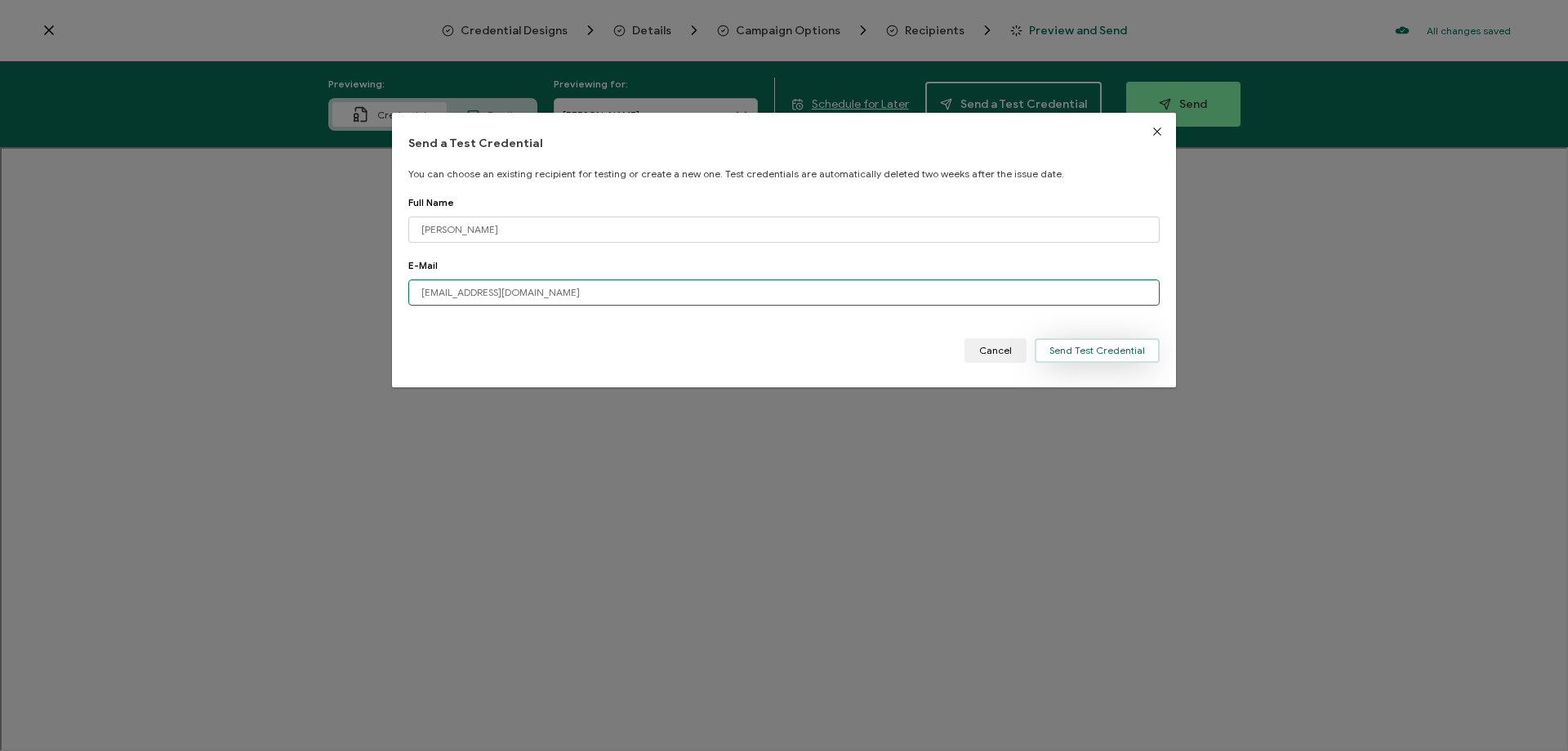
type input "[EMAIL_ADDRESS][DOMAIN_NAME]"
click at [1069, 356] on button "Send Test Credential" at bounding box center [1097, 350] width 125 height 24
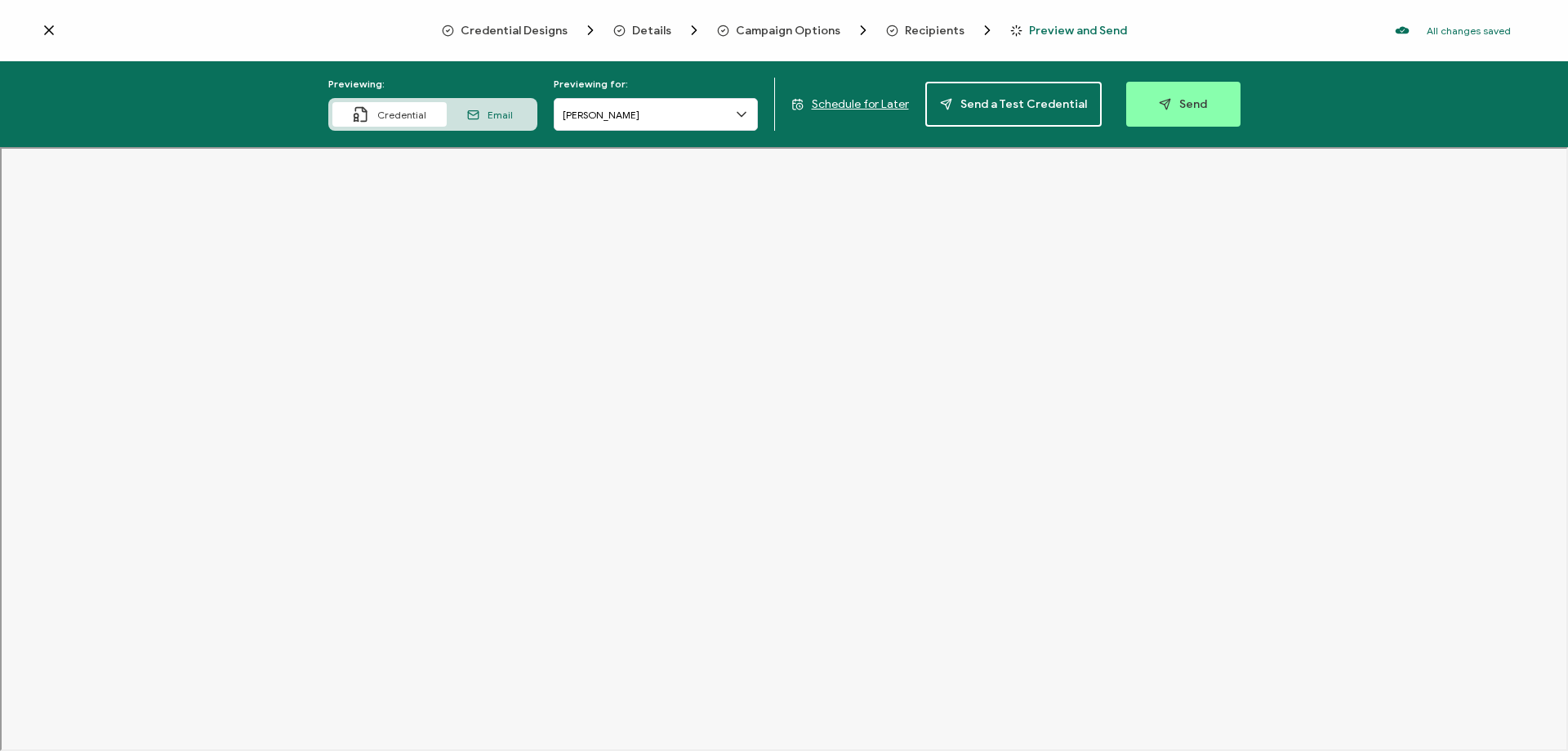
click at [52, 34] on icon at bounding box center [48, 30] width 8 height 8
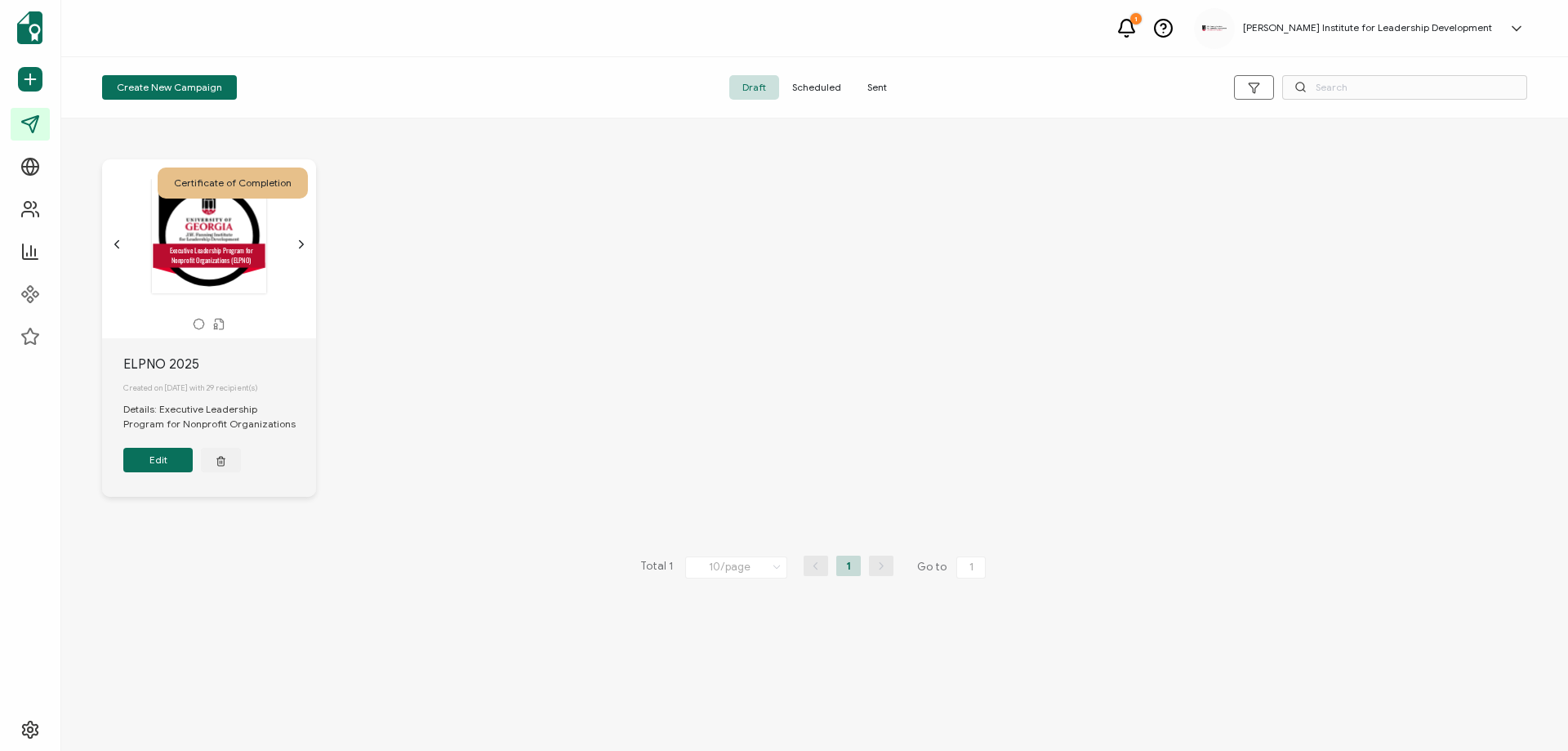
click at [301, 240] on icon "chevron forward outline" at bounding box center [301, 244] width 13 height 13
